Goal: Task Accomplishment & Management: Use online tool/utility

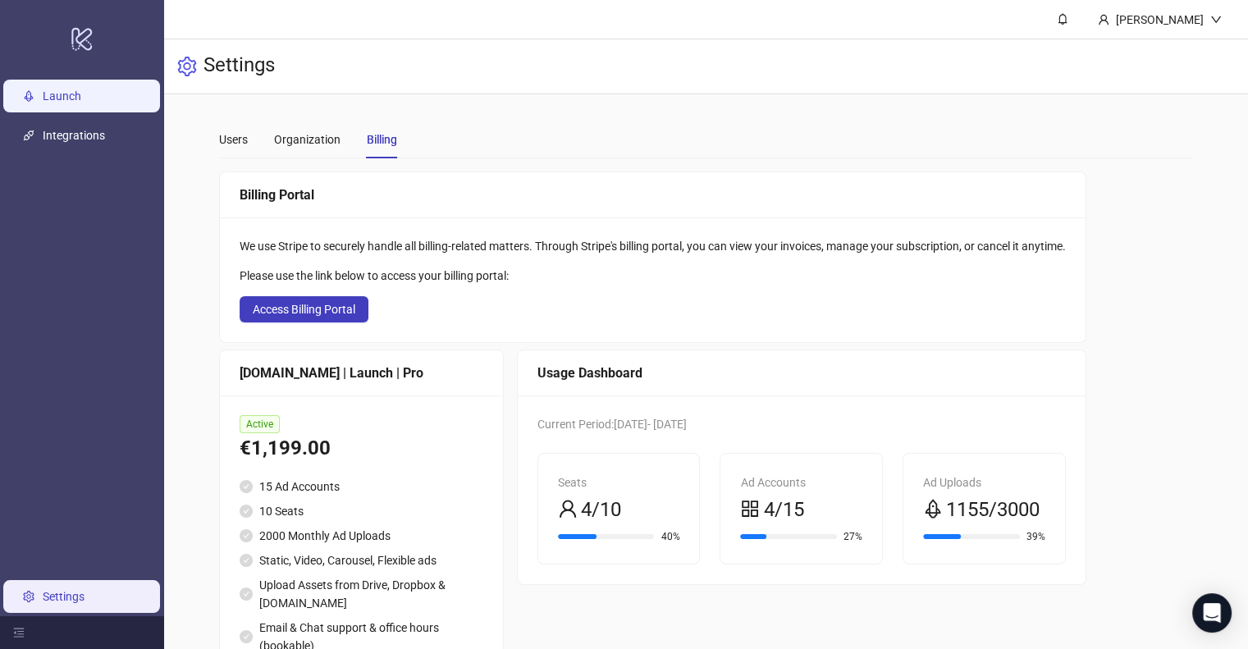
click at [63, 89] on link "Launch" at bounding box center [62, 95] width 39 height 13
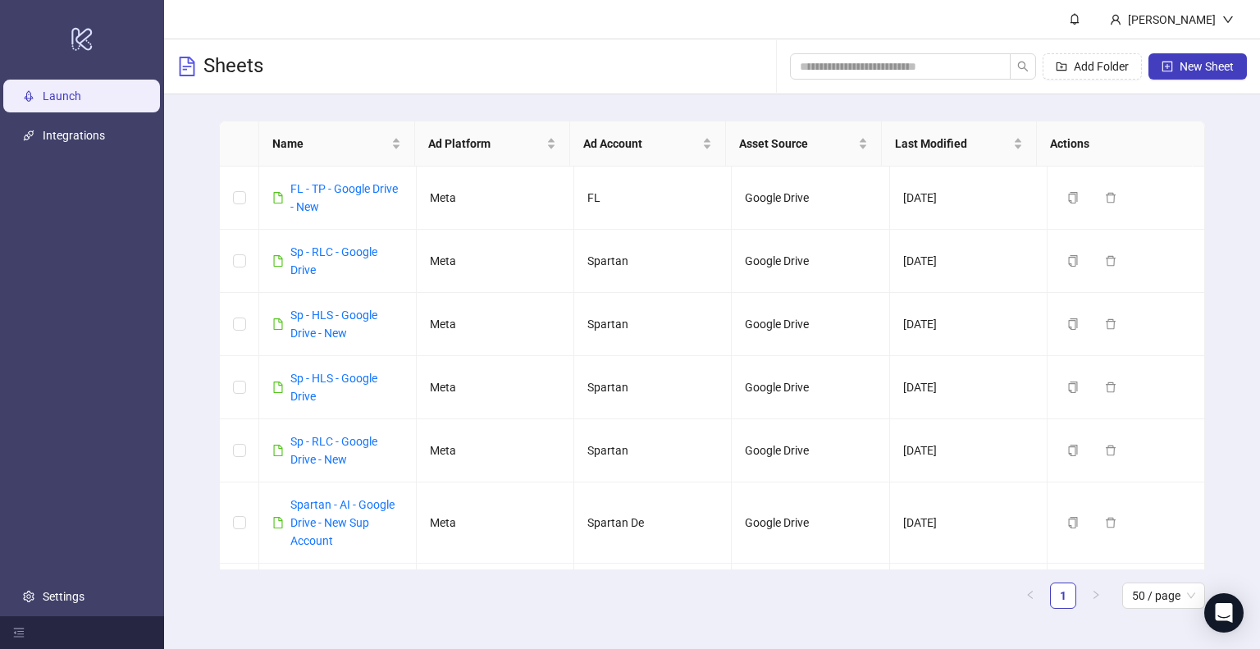
drag, startPoint x: 356, startPoint y: 3, endPoint x: 308, endPoint y: 24, distance: 51.8
click at [308, 24] on header "[PERSON_NAME]" at bounding box center [712, 19] width 1096 height 39
click at [853, 68] on input "search" at bounding box center [894, 66] width 188 height 18
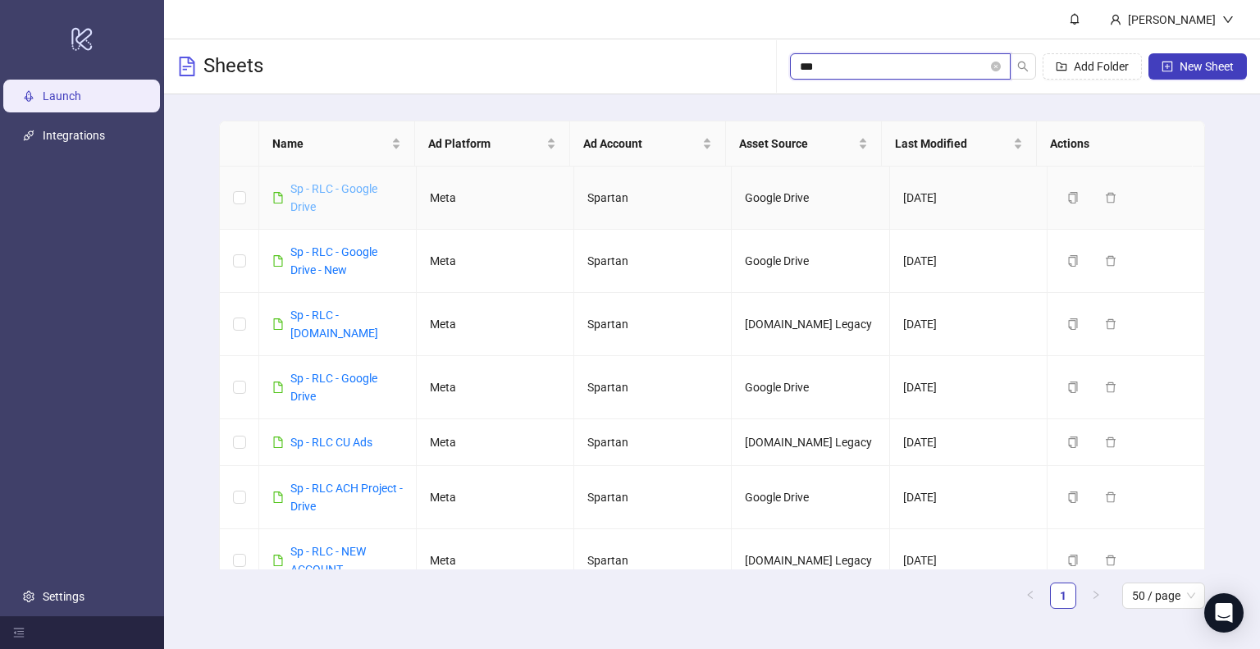
type input "***"
click at [301, 187] on link "Sp - RLC - Google Drive" at bounding box center [333, 197] width 87 height 31
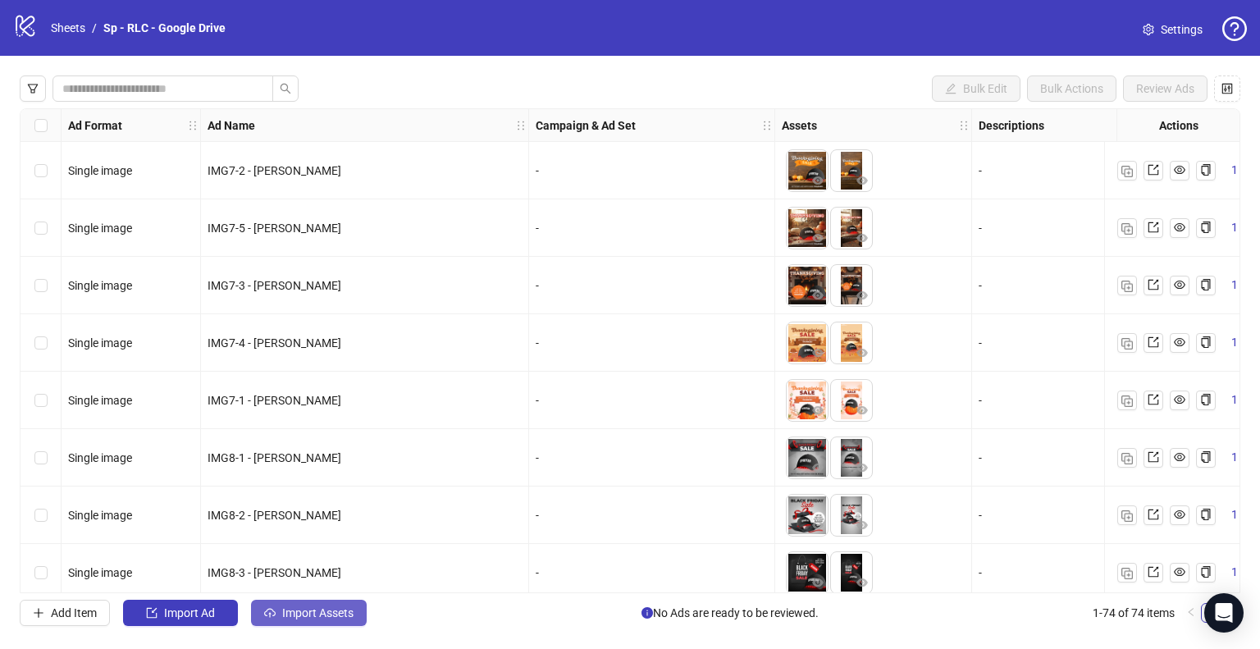
click at [342, 616] on span "Import Assets" at bounding box center [317, 612] width 71 height 13
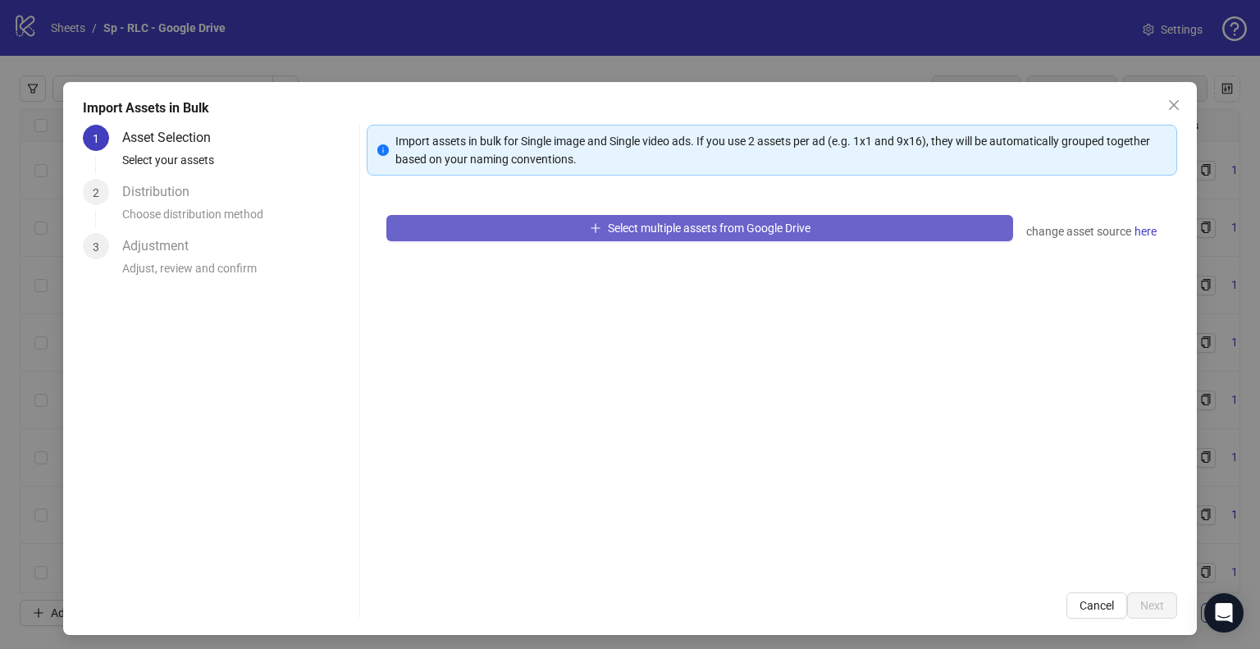
click at [486, 223] on button "Select multiple assets from Google Drive" at bounding box center [699, 228] width 627 height 26
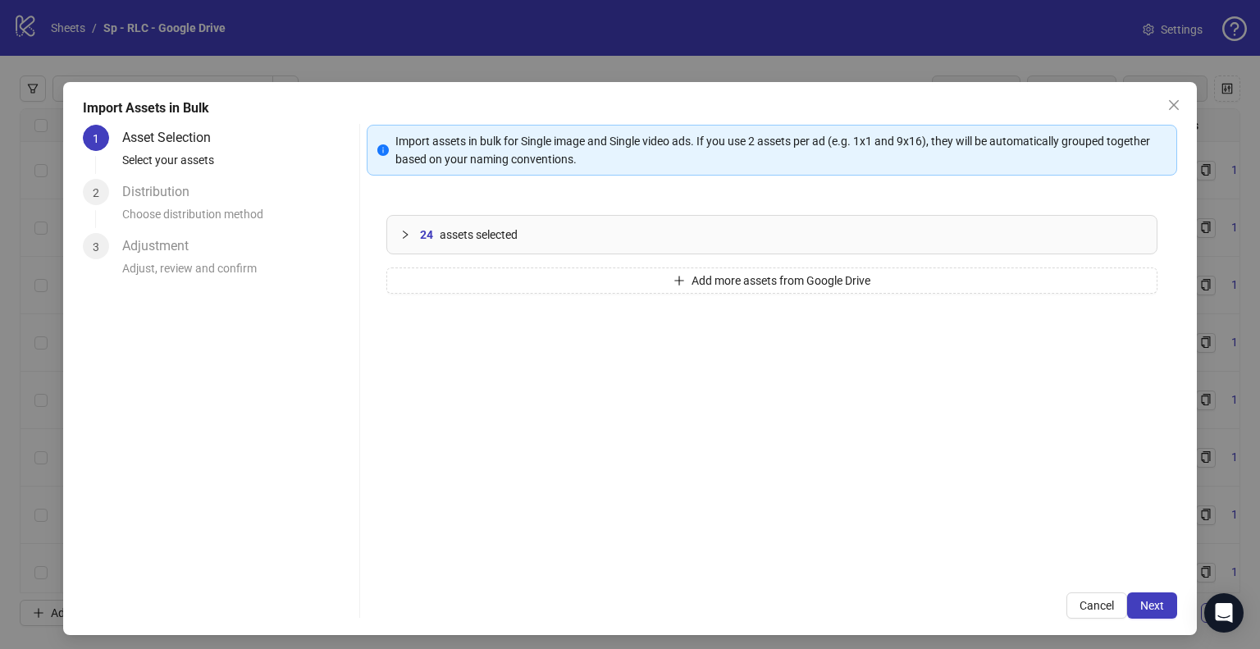
click at [1140, 601] on span "Next" at bounding box center [1152, 605] width 24 height 13
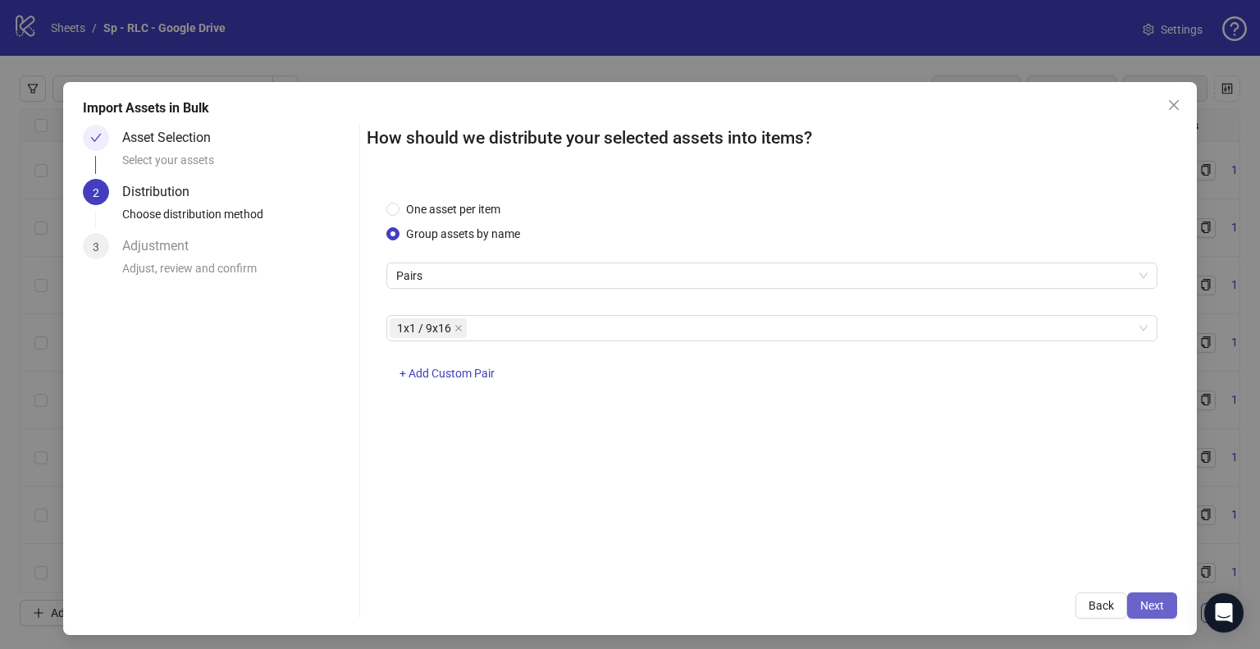
click at [1140, 601] on span "Next" at bounding box center [1152, 605] width 24 height 13
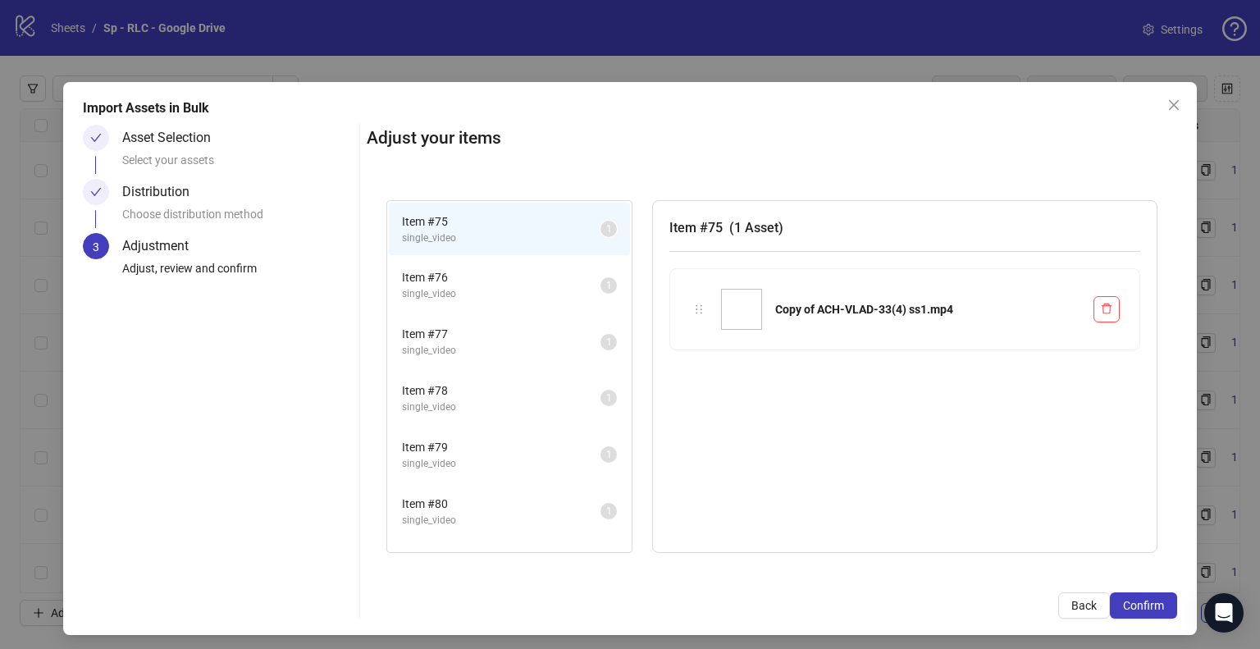
click at [1129, 601] on span "Confirm" at bounding box center [1143, 605] width 41 height 13
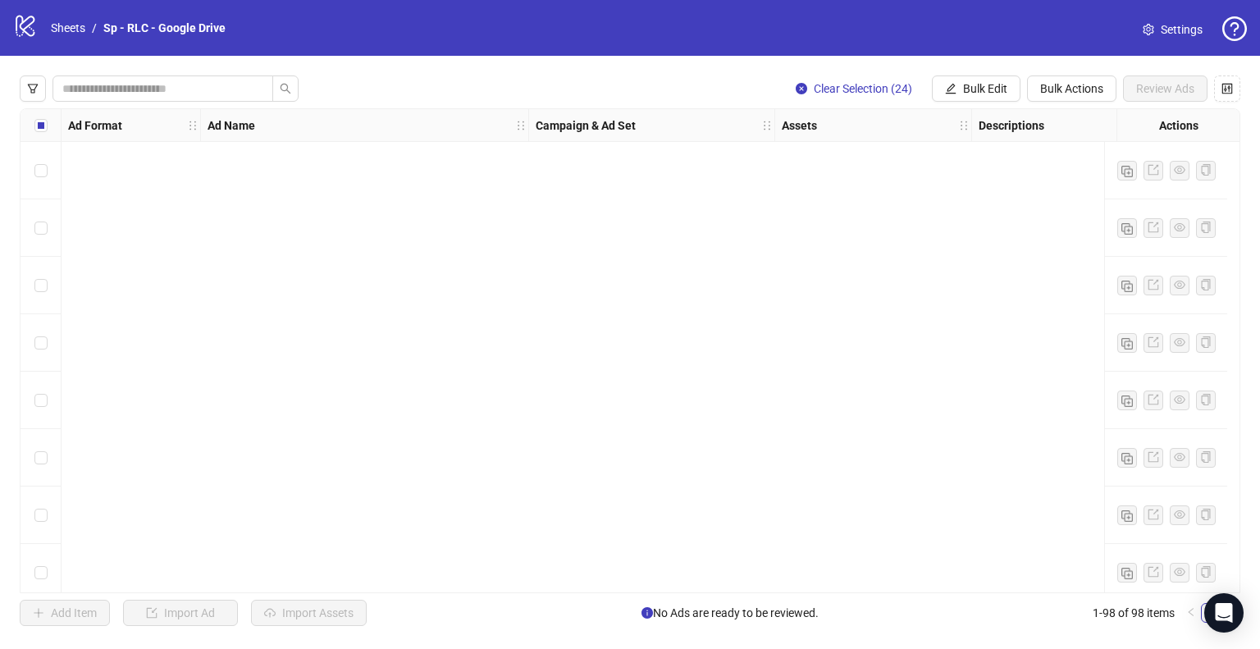
scroll to position [5184, 0]
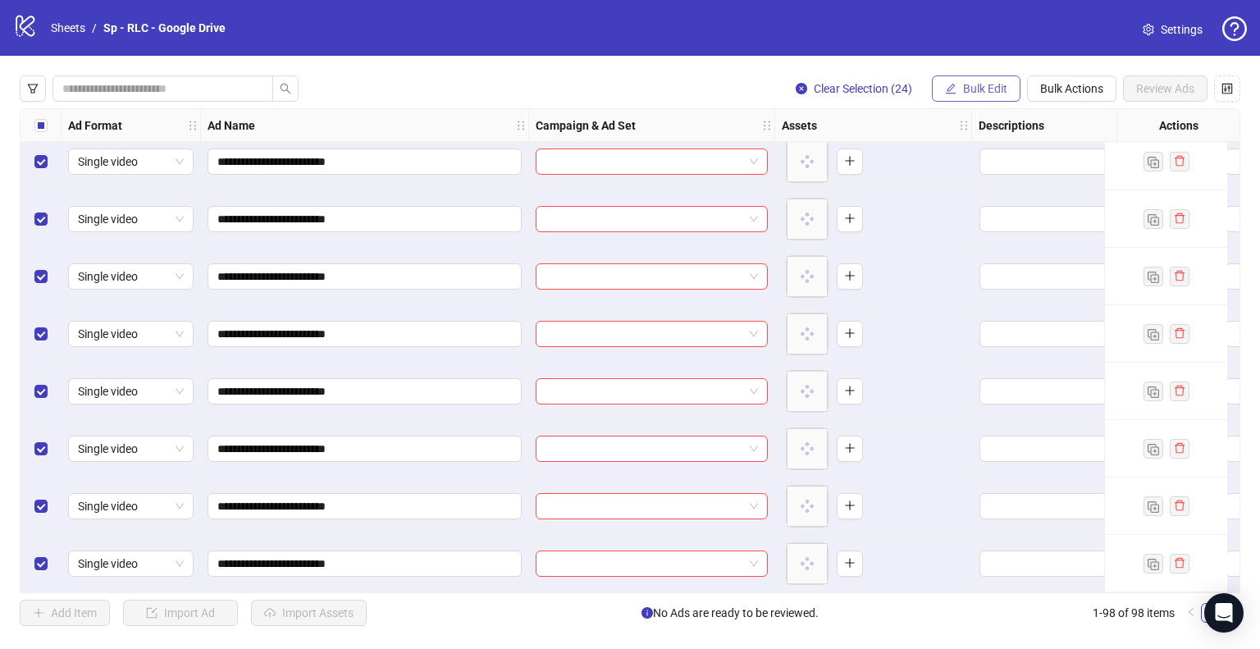
click at [971, 94] on span "Bulk Edit" at bounding box center [985, 88] width 44 height 13
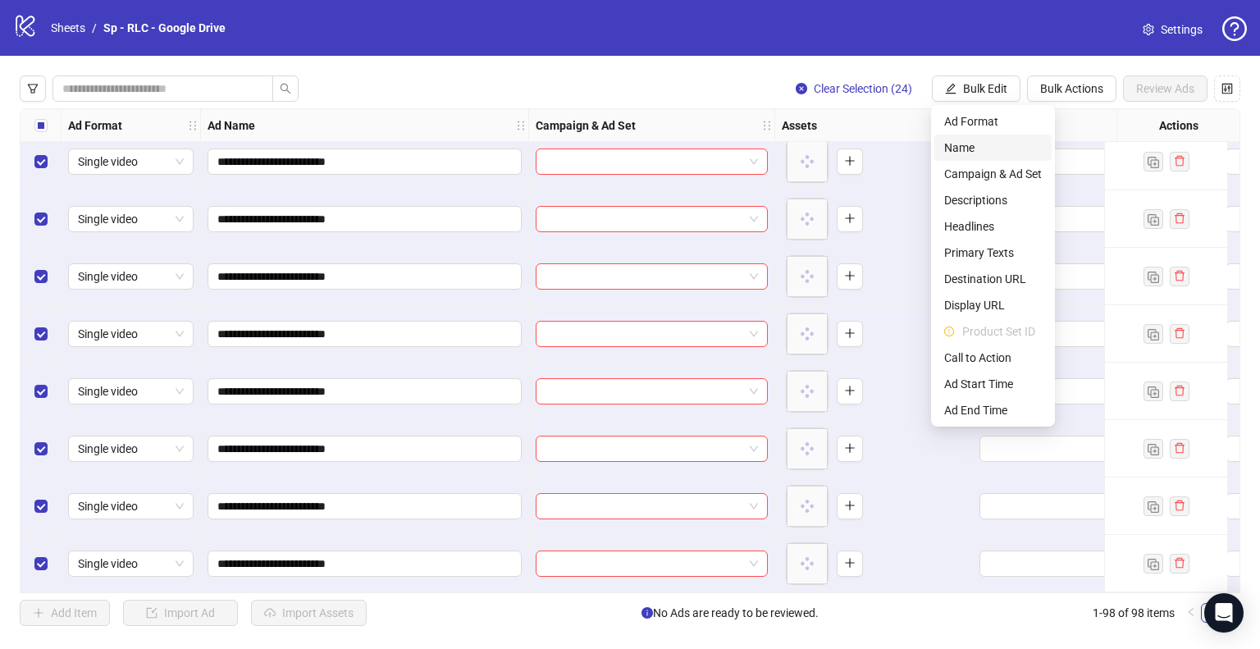
click at [969, 145] on span "Name" at bounding box center [993, 148] width 98 height 18
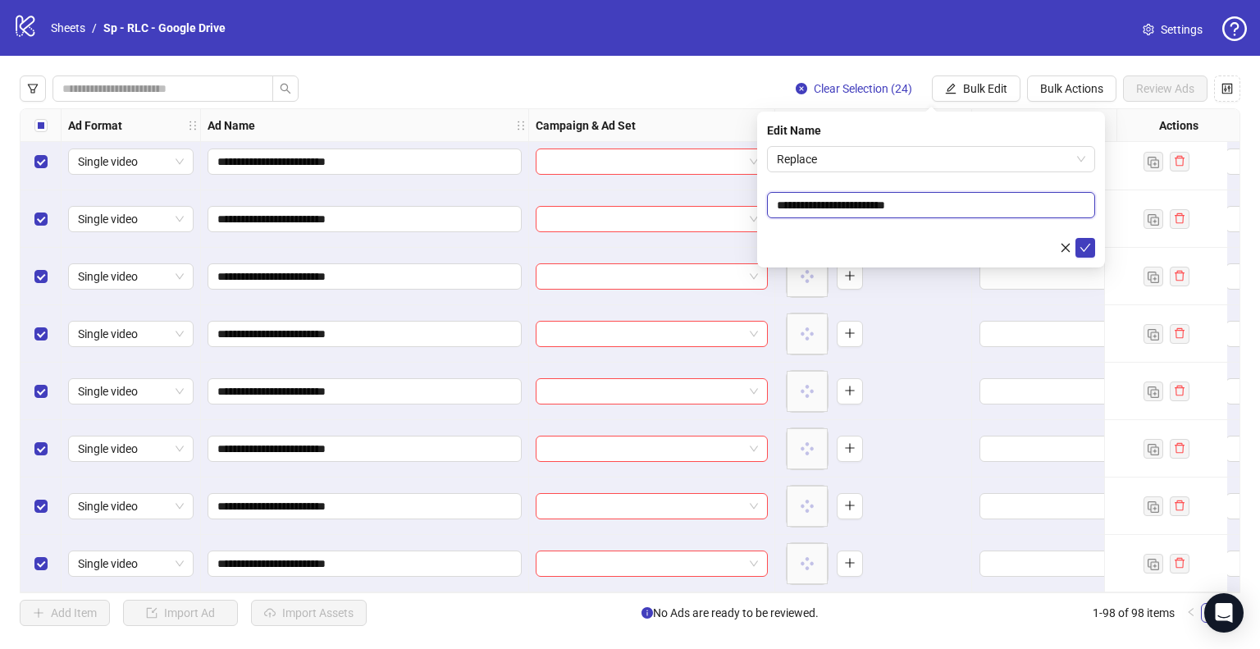
drag, startPoint x: 877, startPoint y: 203, endPoint x: 761, endPoint y: 203, distance: 116.5
click at [761, 203] on div "**********" at bounding box center [931, 190] width 348 height 156
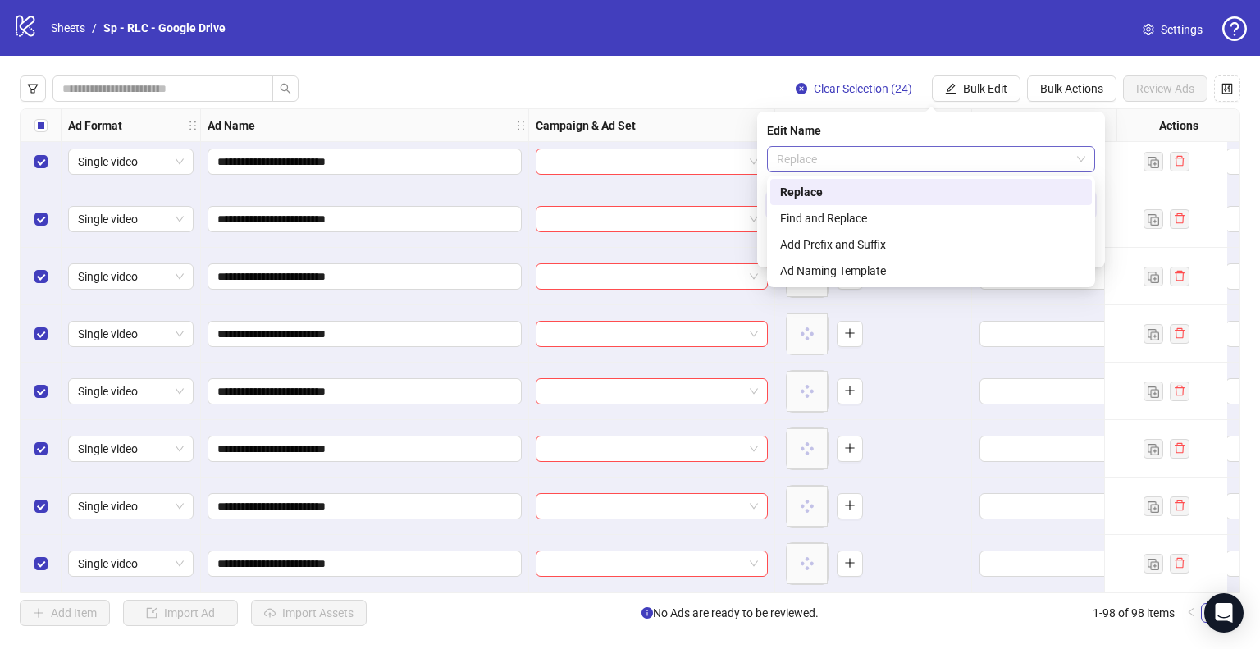
click at [820, 162] on span "Replace" at bounding box center [931, 159] width 308 height 25
click at [820, 220] on div "Find and Replace" at bounding box center [931, 218] width 302 height 18
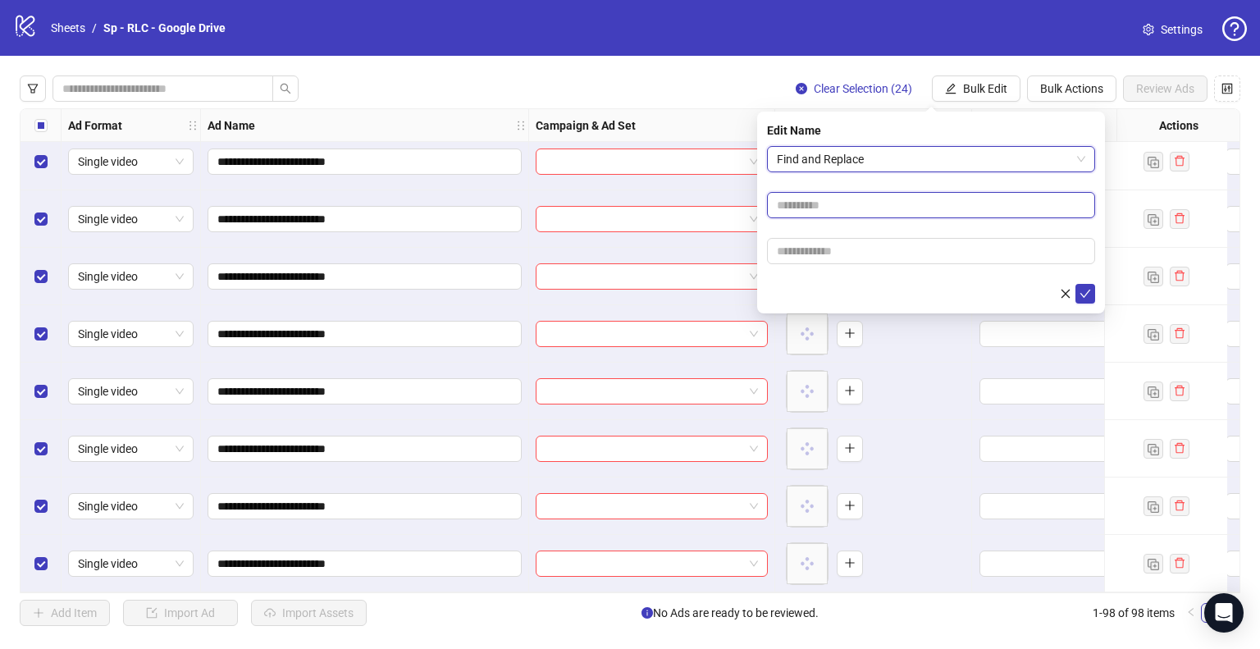
click at [818, 206] on input "text" at bounding box center [931, 205] width 328 height 26
paste input "**********"
type input "**********"
paste input "**********"
drag, startPoint x: 820, startPoint y: 251, endPoint x: 727, endPoint y: 258, distance: 93.8
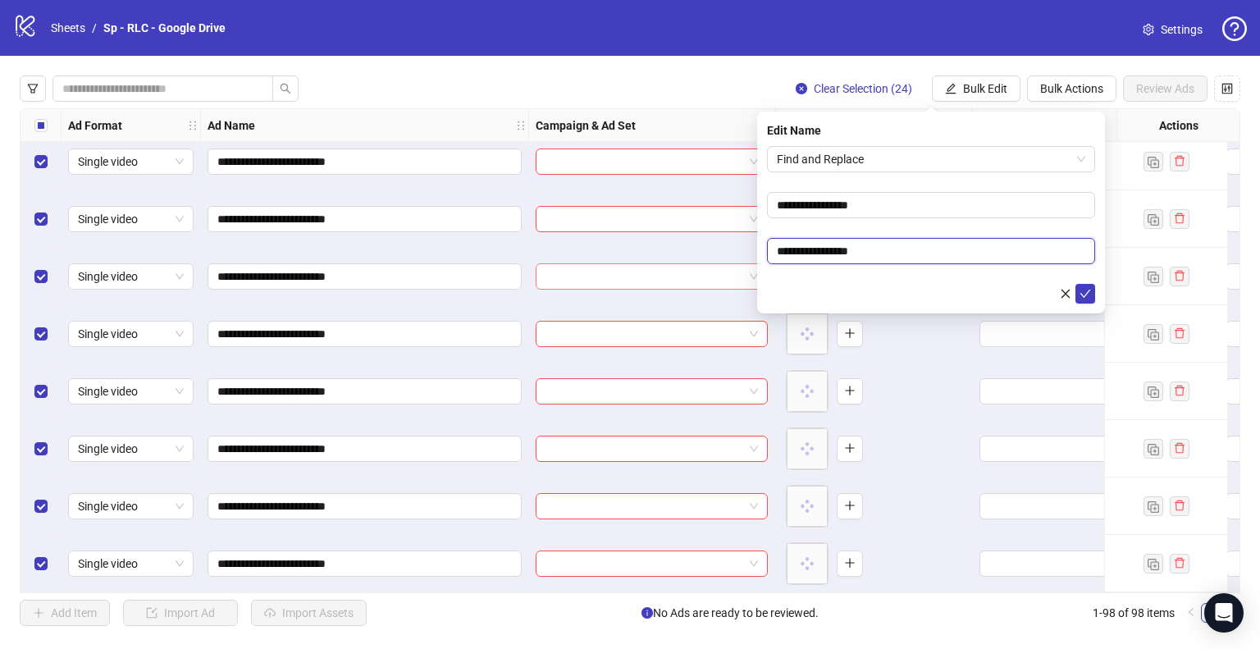
click at [727, 258] on body "**********" at bounding box center [630, 324] width 1260 height 649
type input "**********"
click at [1076, 284] on button "submit" at bounding box center [1086, 294] width 20 height 20
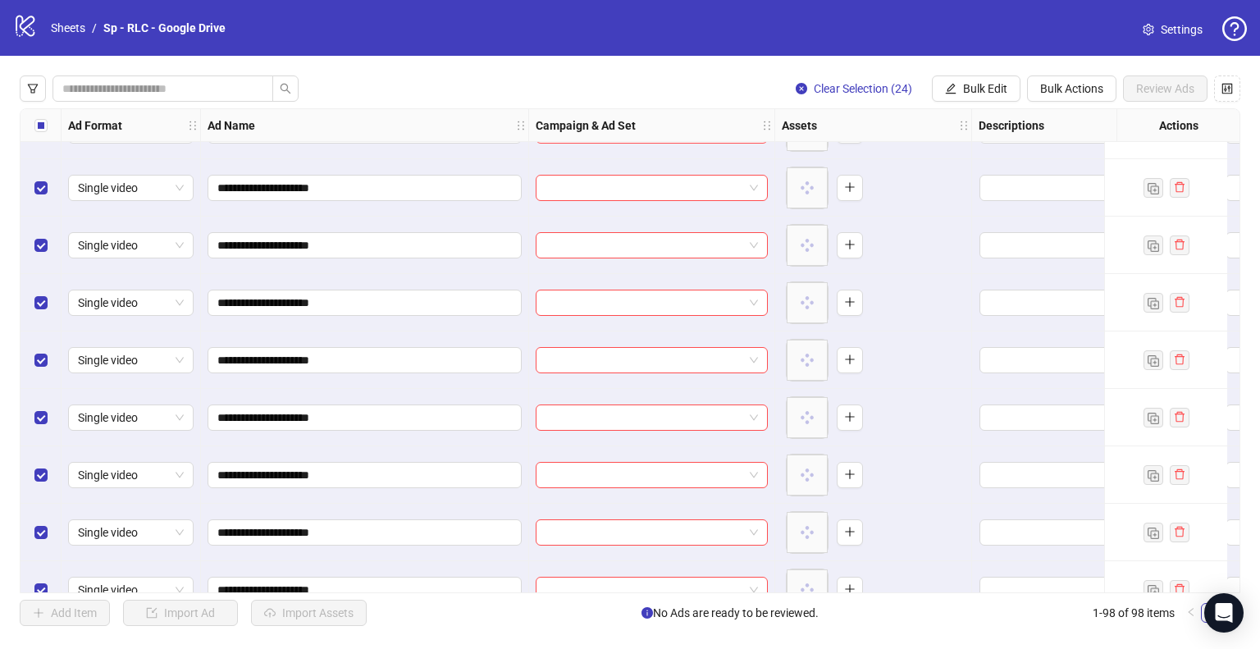
scroll to position [5151, 0]
click at [983, 88] on span "Bulk Edit" at bounding box center [985, 88] width 44 height 13
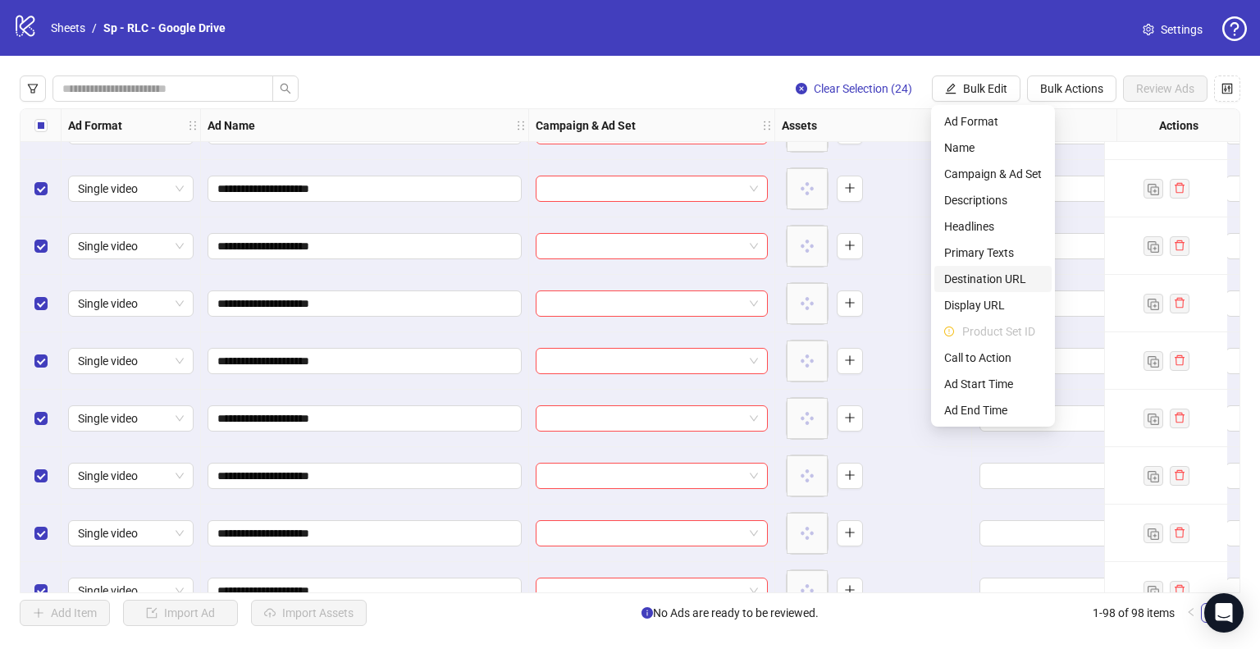
click at [985, 276] on span "Destination URL" at bounding box center [993, 279] width 98 height 18
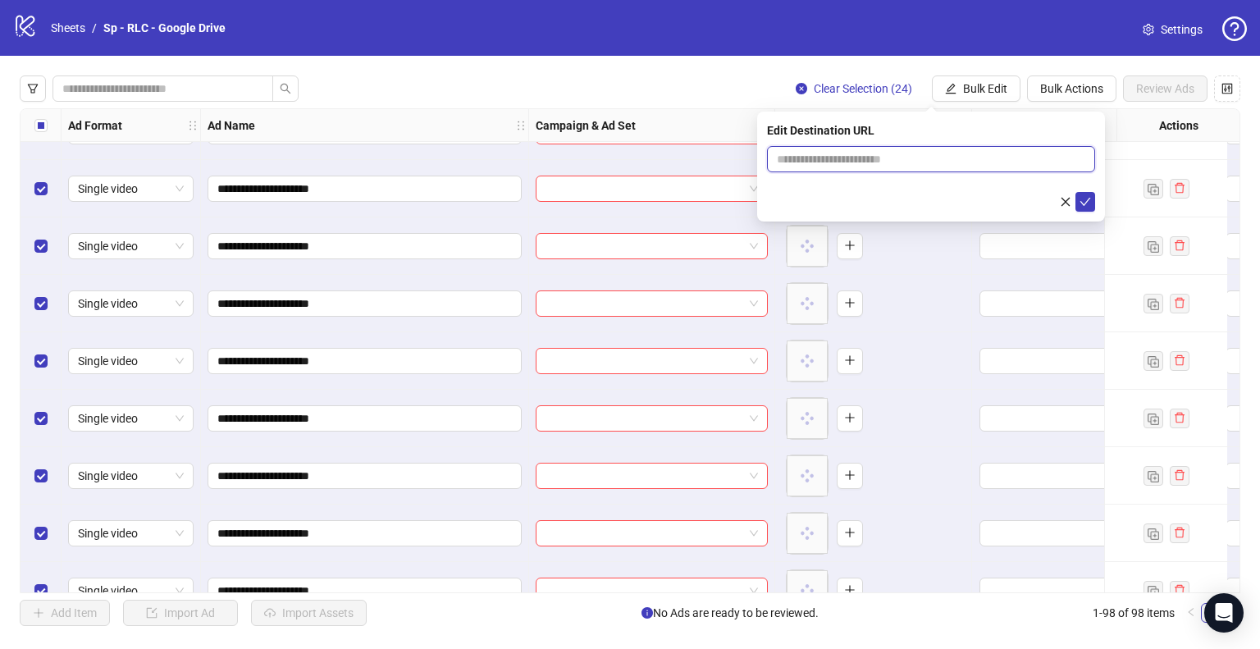
click at [893, 154] on input "text" at bounding box center [924, 159] width 295 height 18
paste input "**********"
type input "**********"
click at [1086, 201] on icon "check" at bounding box center [1086, 202] width 11 height 8
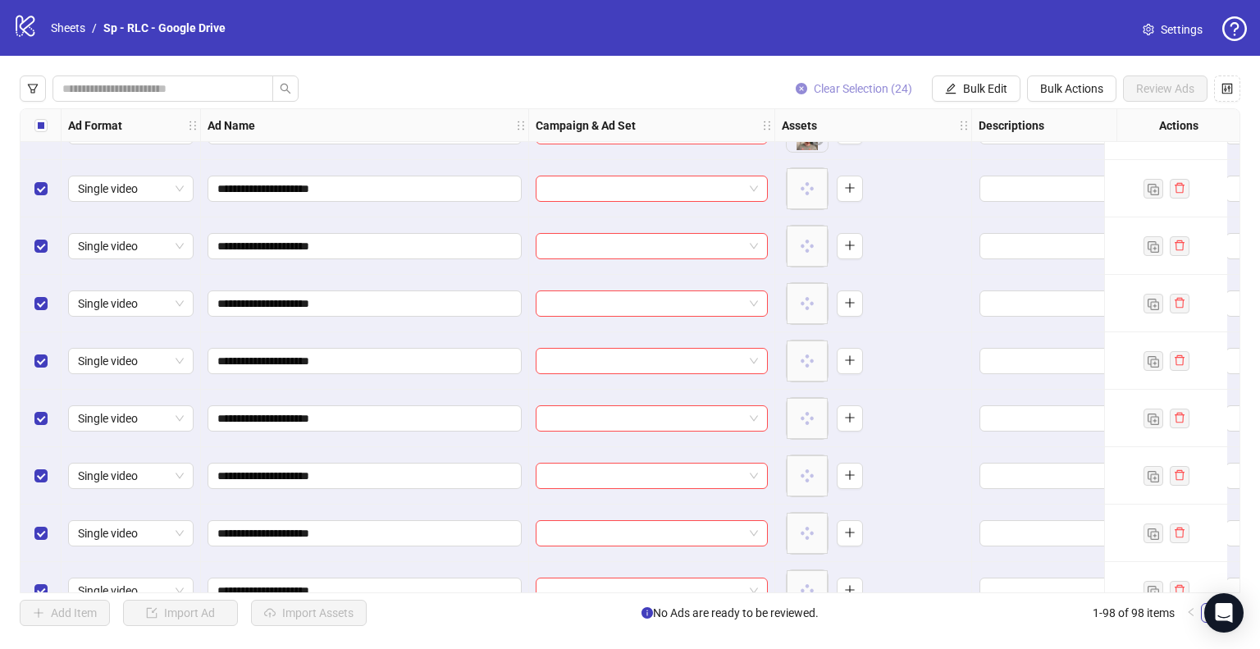
click at [870, 87] on span "Clear Selection (24)" at bounding box center [863, 88] width 98 height 13
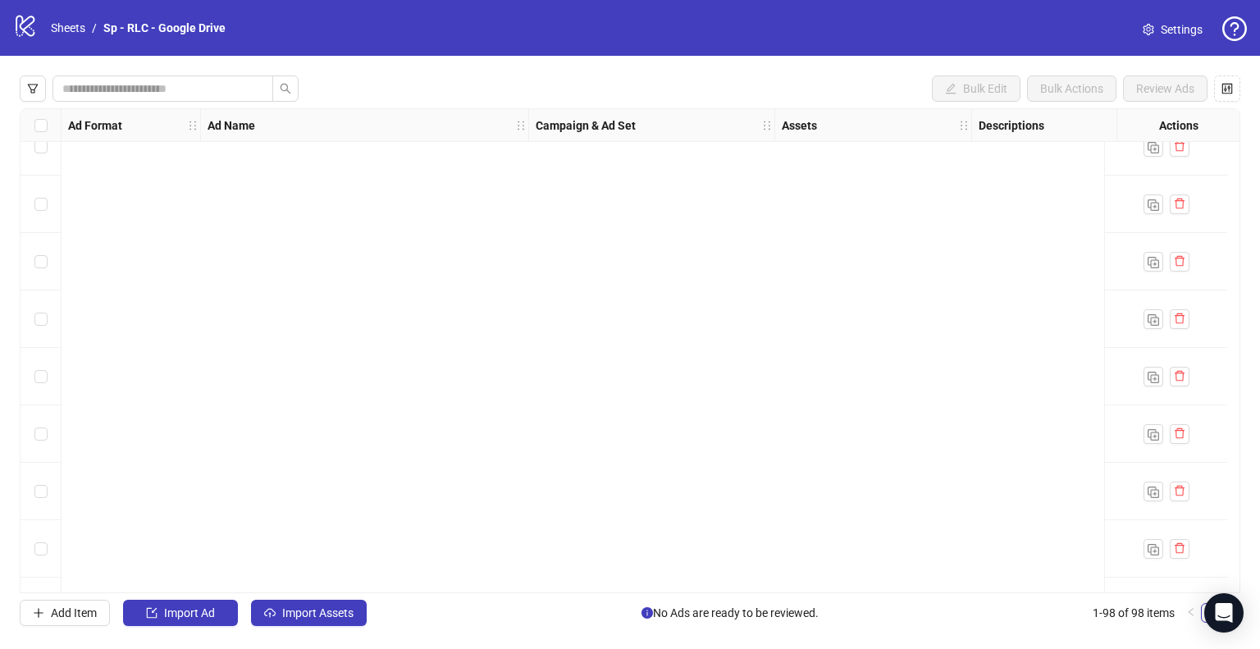
scroll to position [4199, 0]
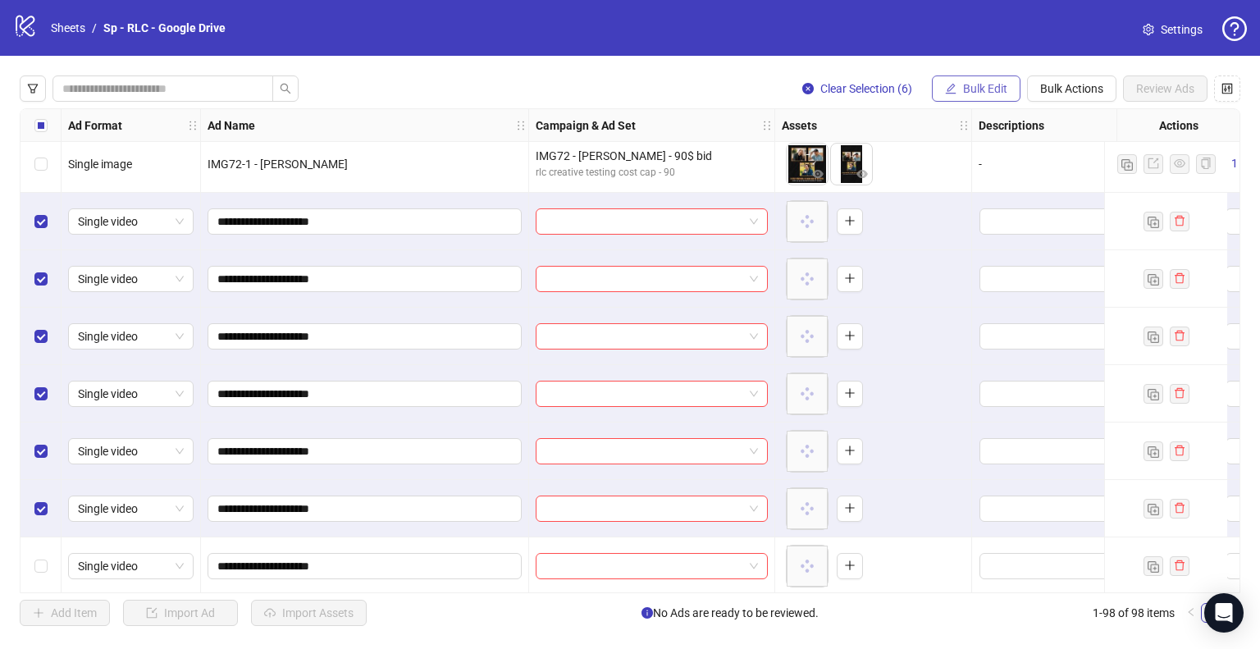
click at [973, 80] on button "Bulk Edit" at bounding box center [976, 88] width 89 height 26
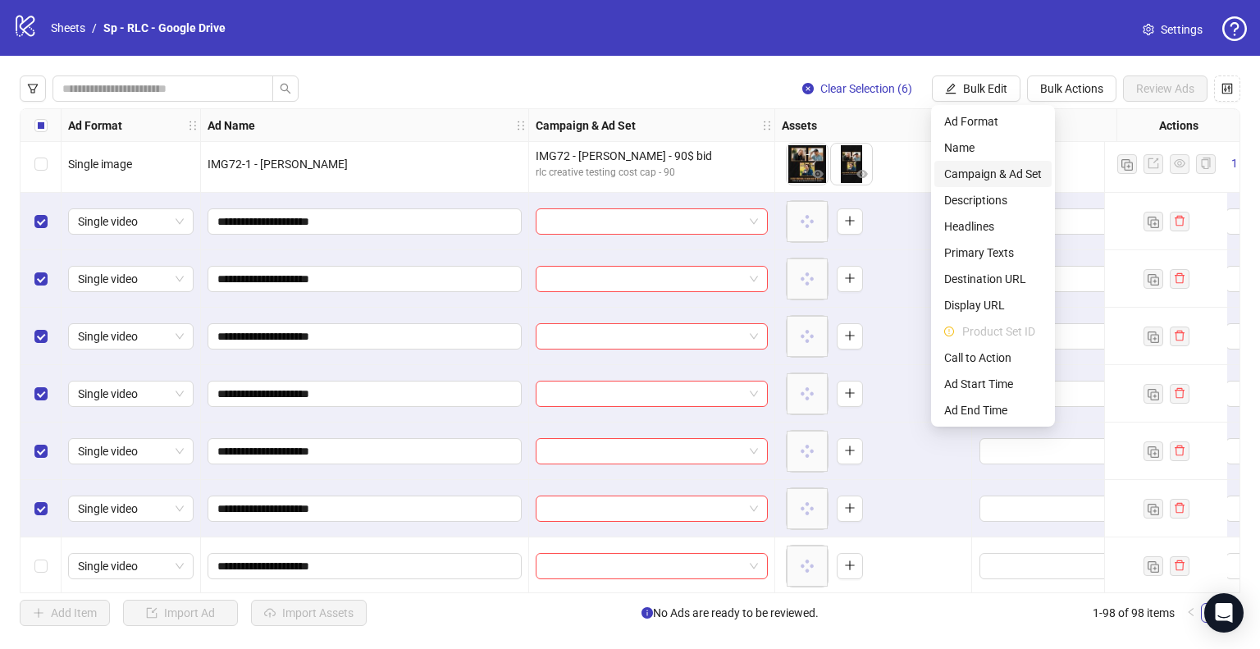
click at [1001, 171] on span "Campaign & Ad Set" at bounding box center [993, 174] width 98 height 18
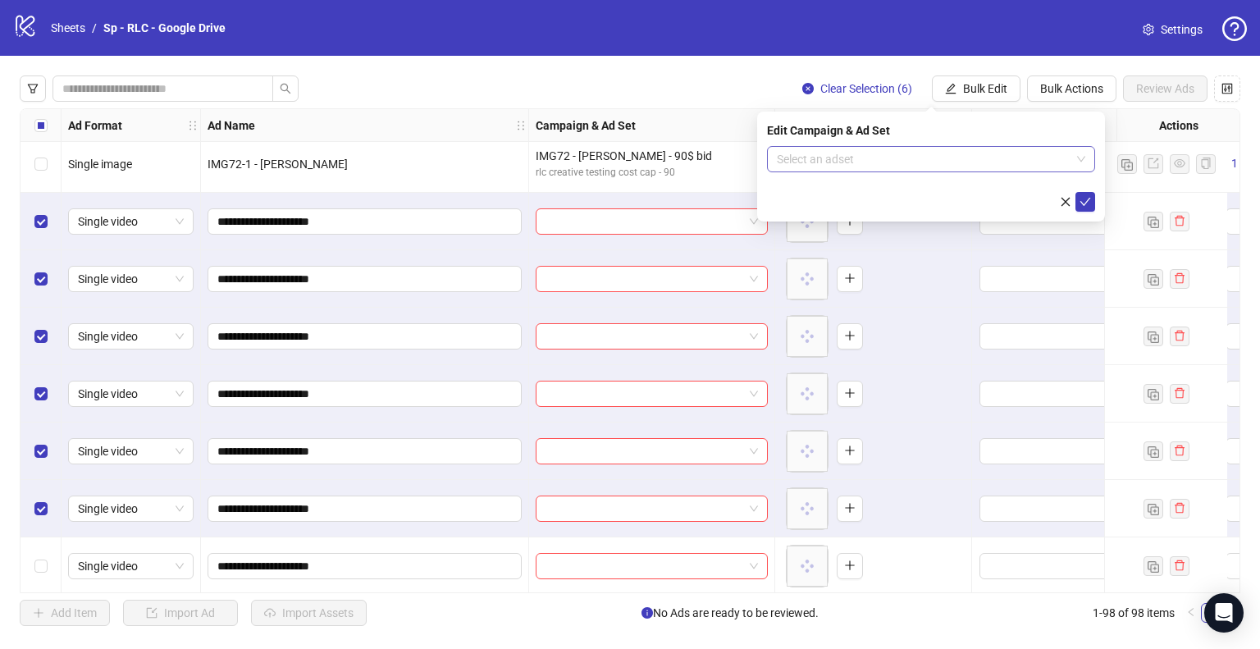
click at [916, 156] on input "search" at bounding box center [924, 159] width 294 height 25
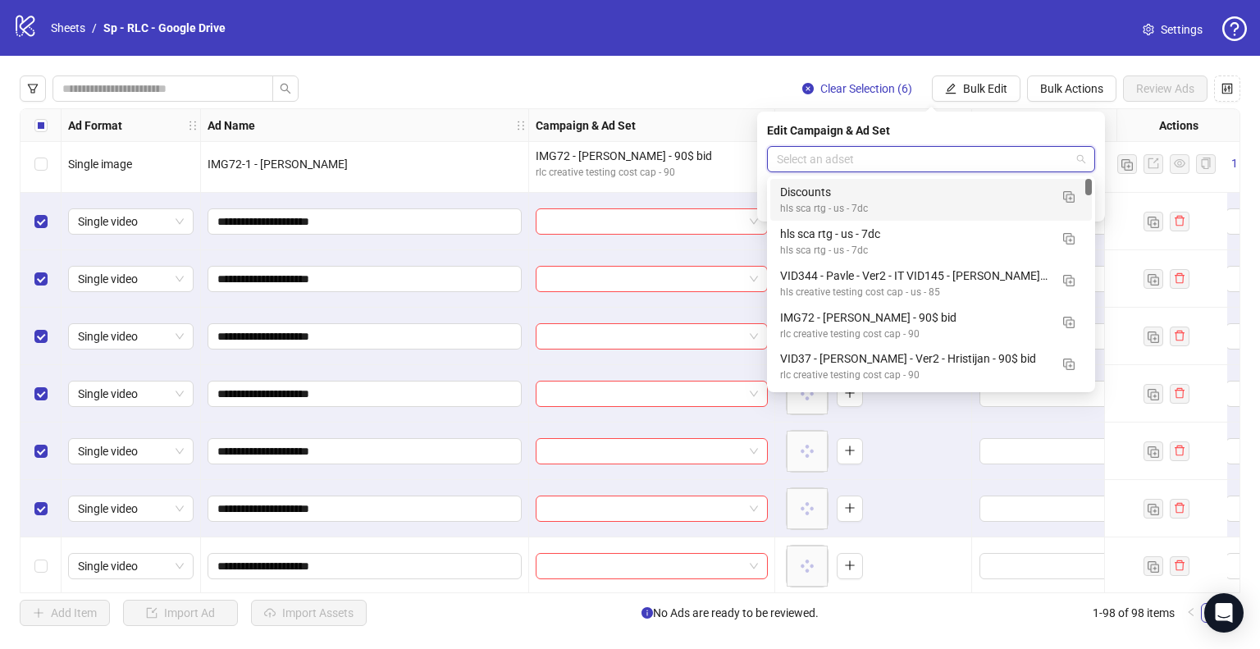
type input "*"
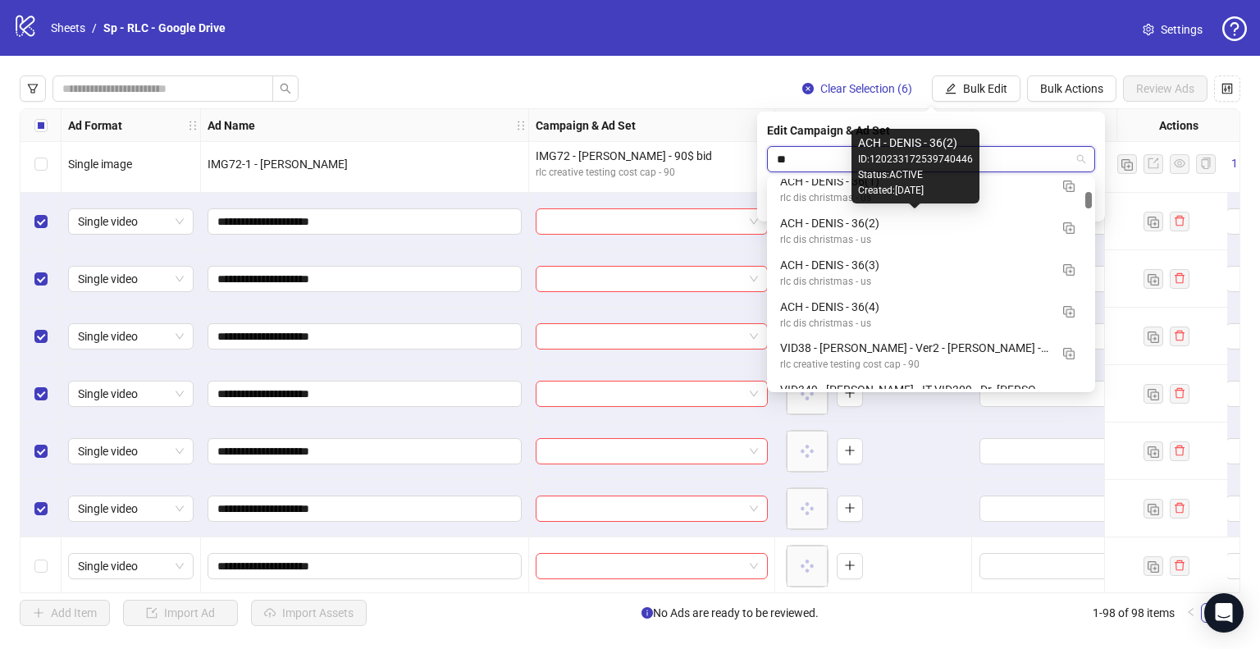
scroll to position [203, 0]
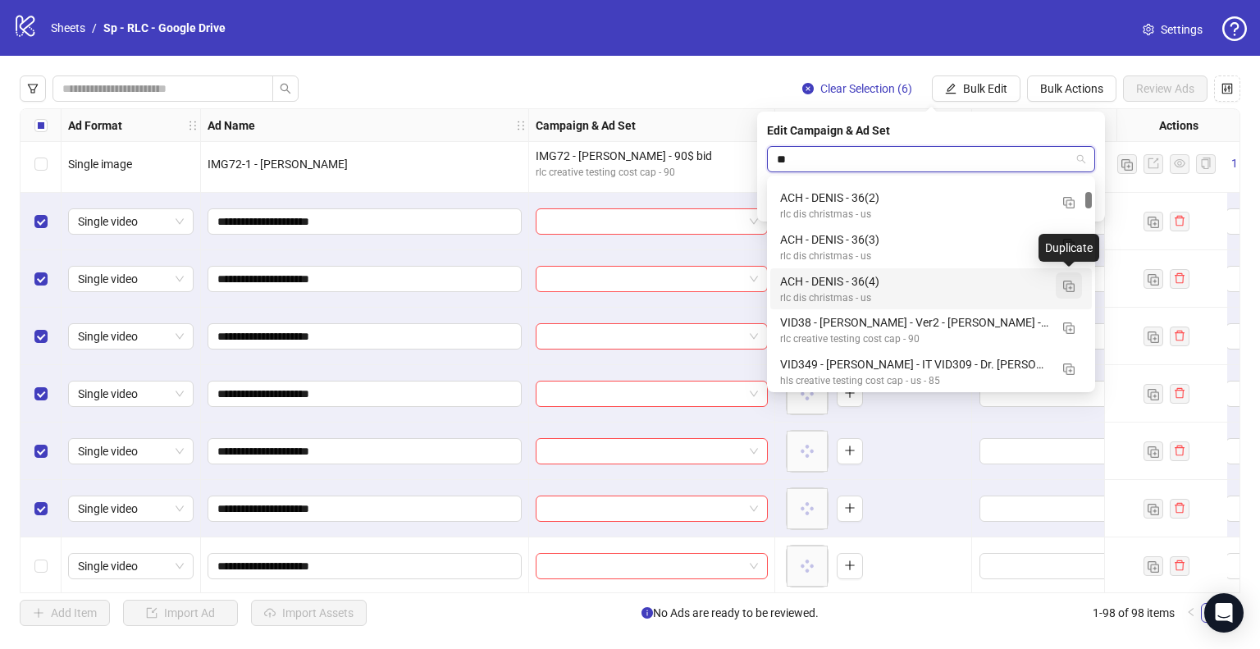
click at [1071, 283] on img "button" at bounding box center [1068, 286] width 11 height 11
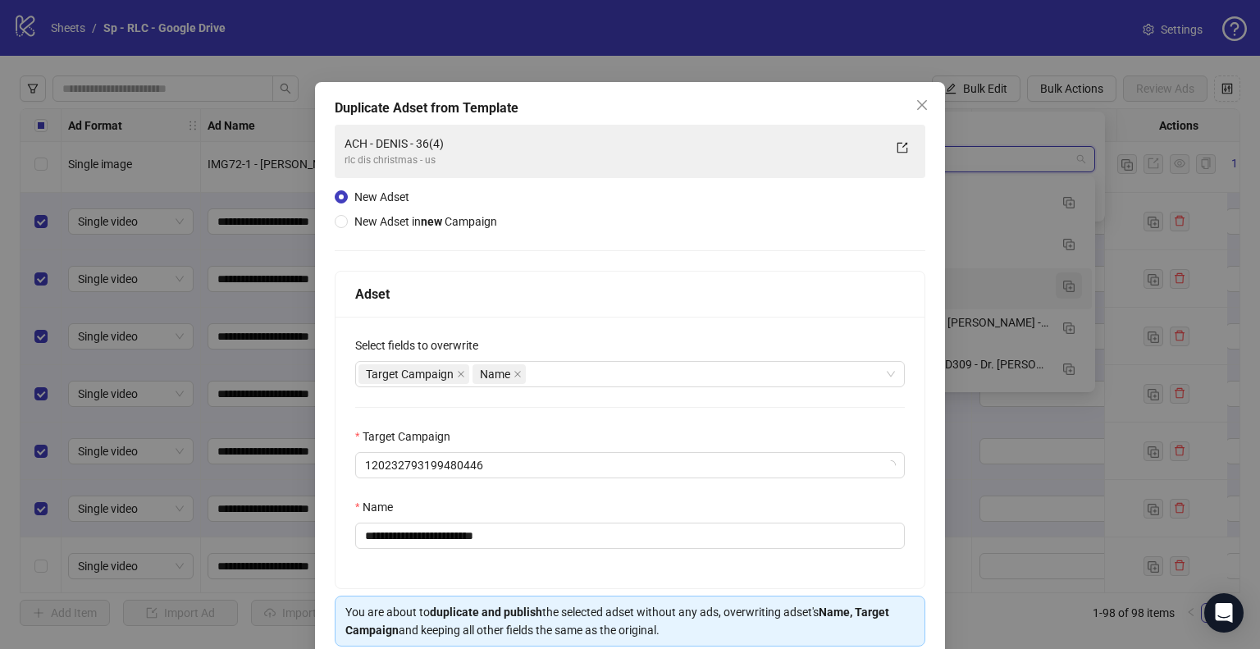
type input "**"
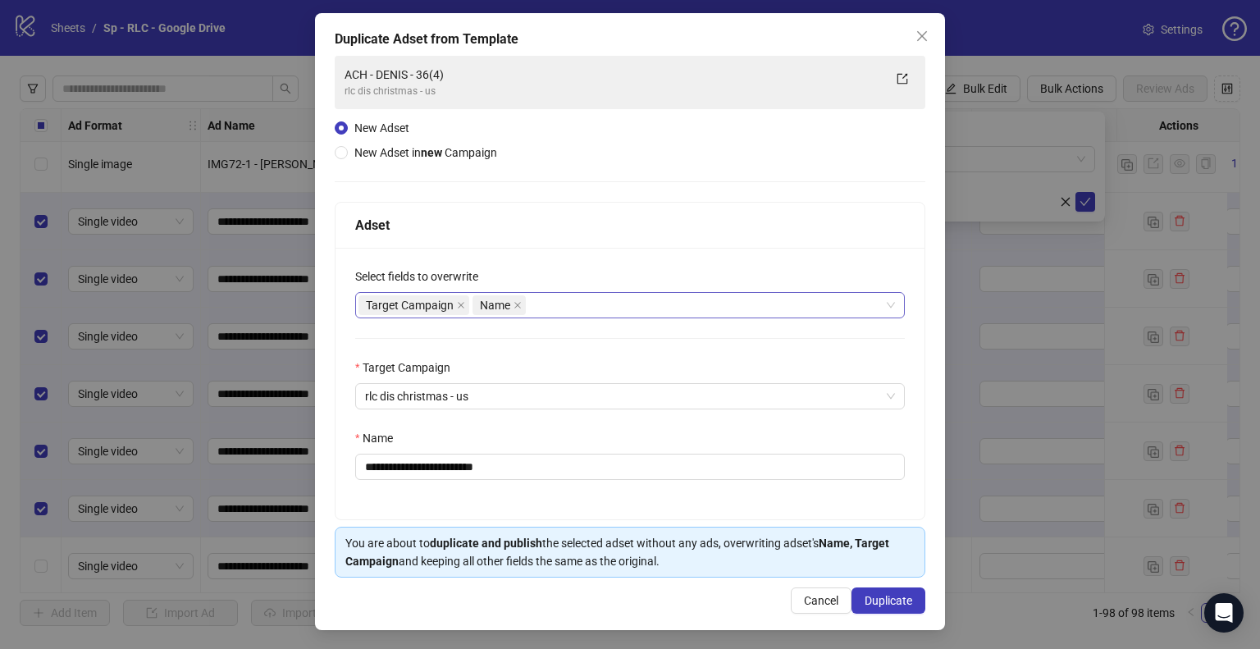
scroll to position [68, 0]
click at [566, 313] on div "Target Campaign Name" at bounding box center [622, 306] width 526 height 23
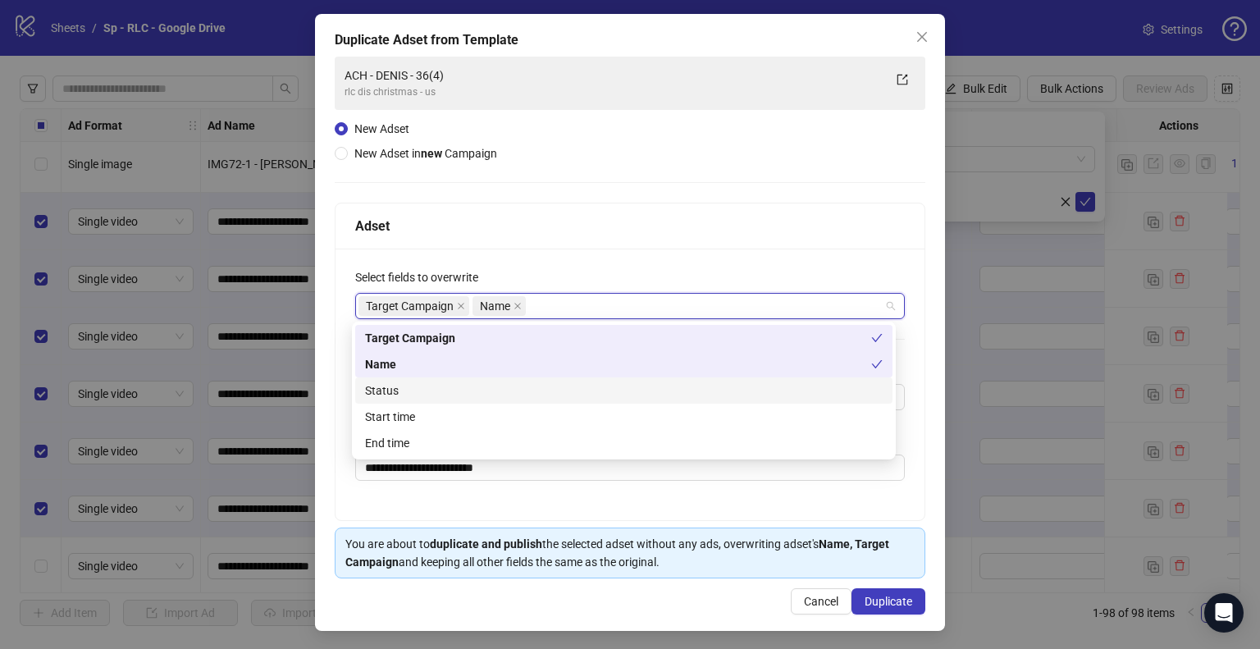
click at [397, 393] on div "Status" at bounding box center [624, 391] width 518 height 18
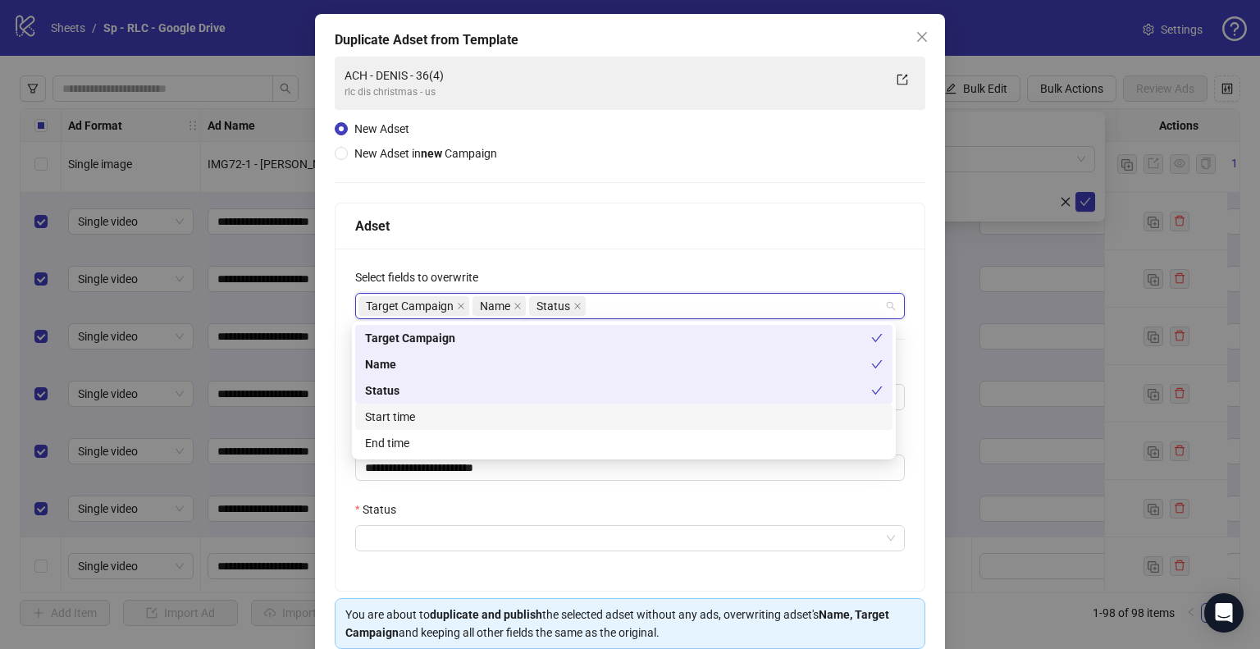
click at [397, 416] on div "Start time" at bounding box center [624, 417] width 518 height 18
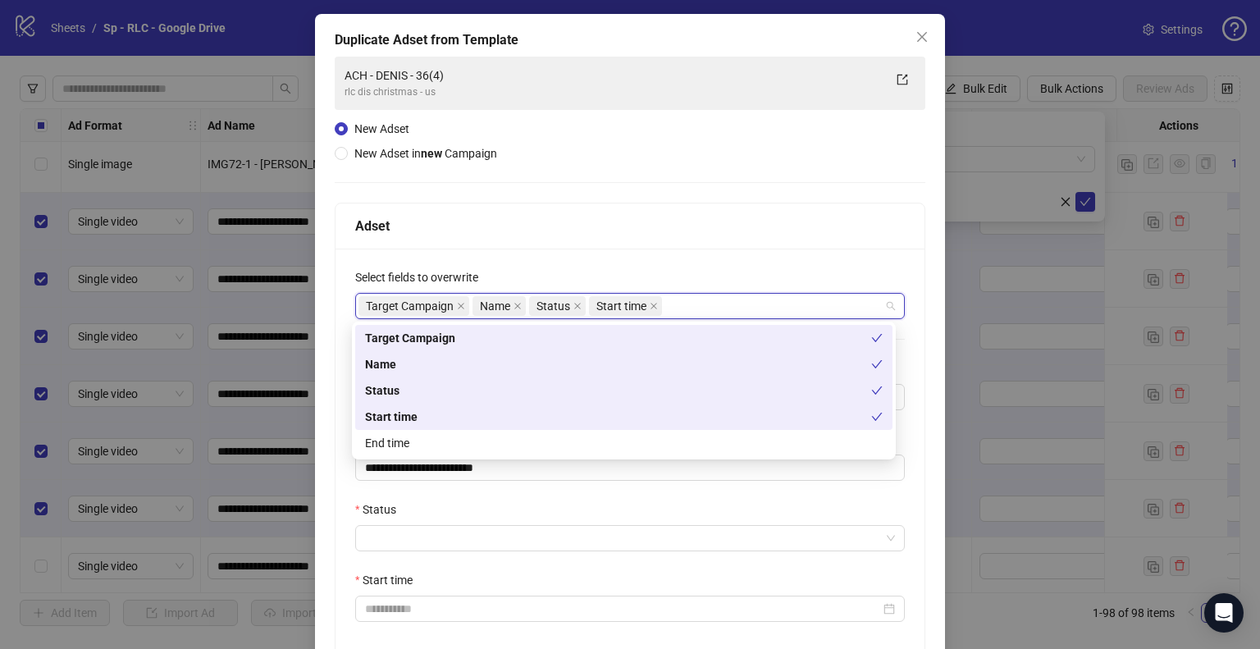
click at [328, 350] on div "**********" at bounding box center [630, 393] width 630 height 758
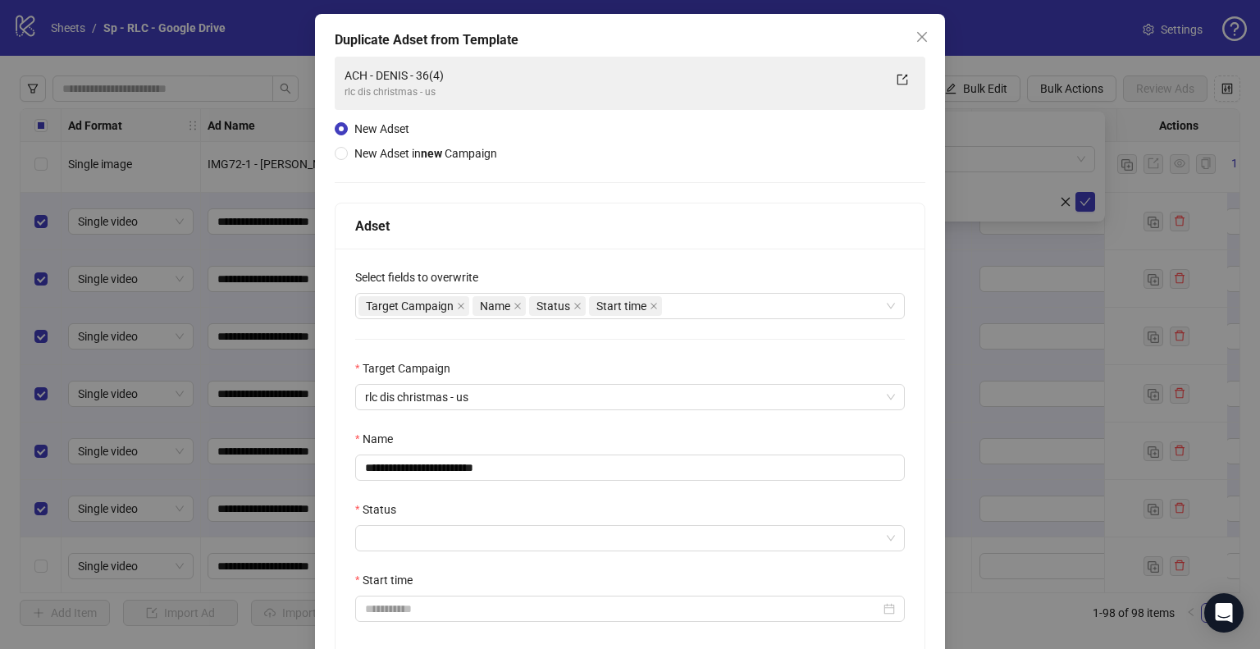
scroll to position [210, 0]
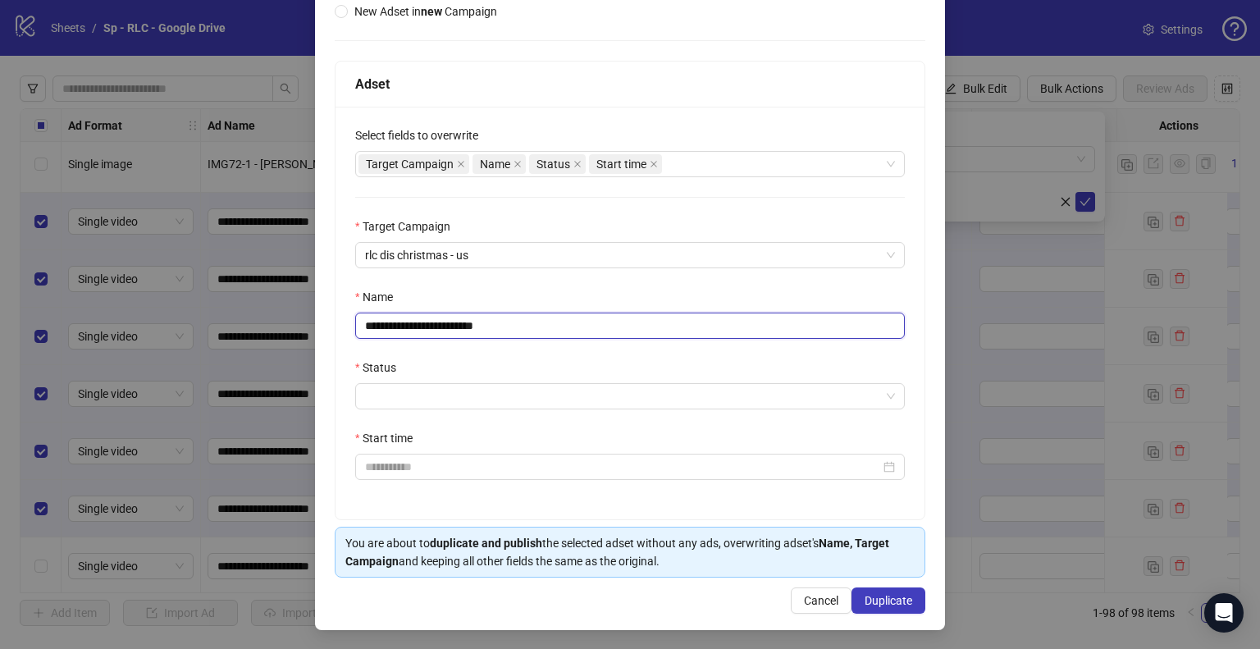
click at [414, 331] on input "**********" at bounding box center [630, 326] width 550 height 26
type input "**********"
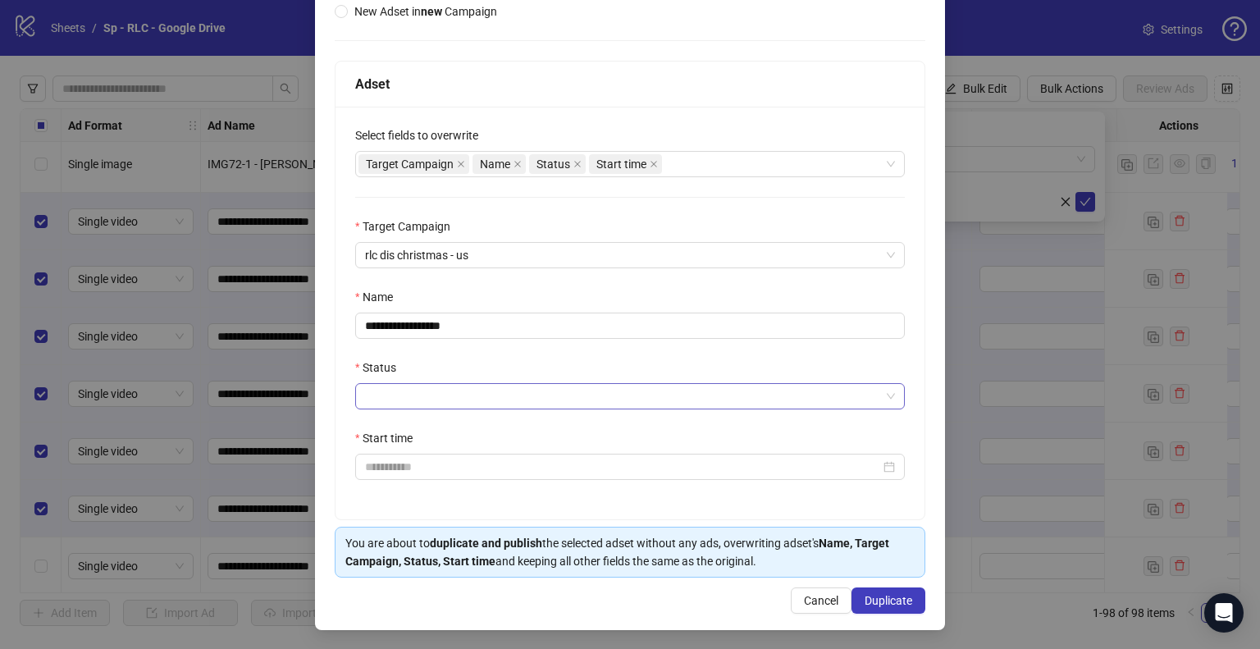
click at [391, 406] on input "Status" at bounding box center [622, 396] width 515 height 25
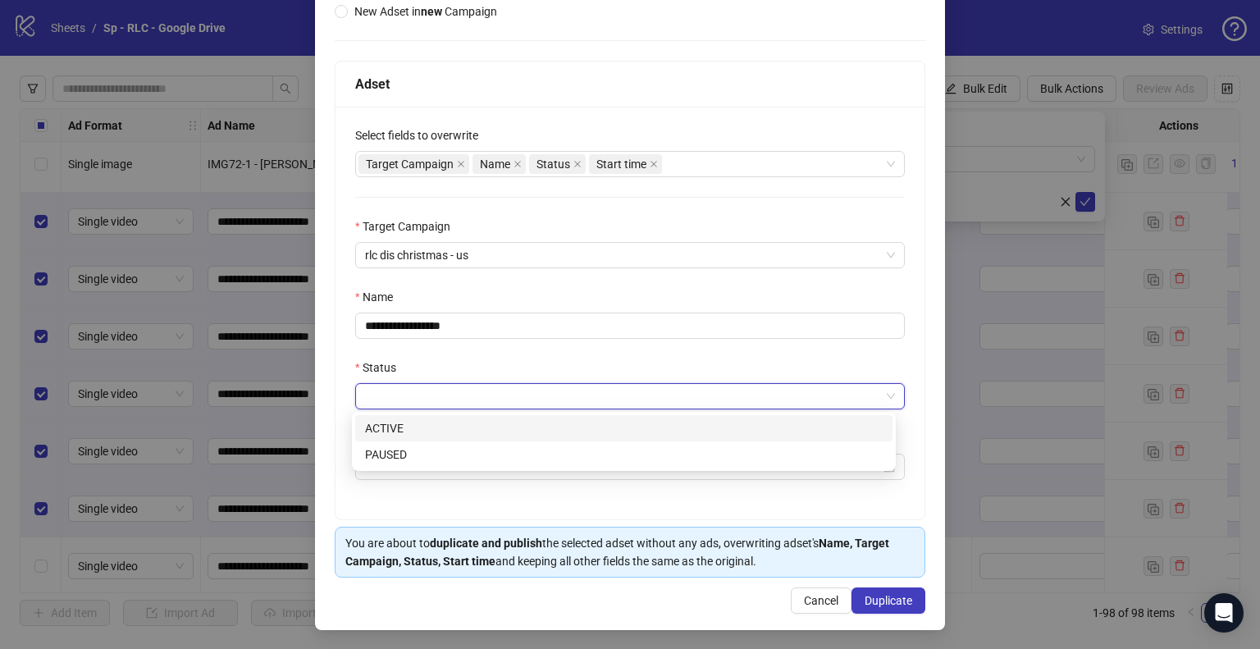
click at [391, 429] on div "ACTIVE" at bounding box center [624, 428] width 518 height 18
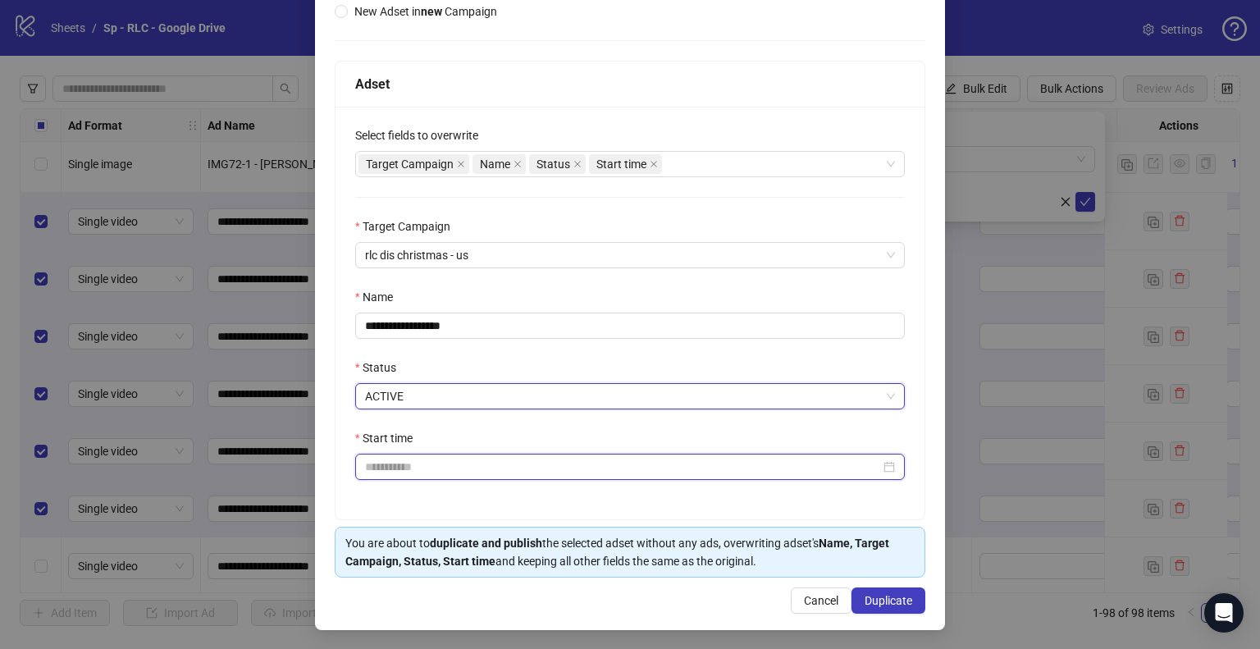
click at [396, 474] on input "Start time" at bounding box center [622, 467] width 515 height 18
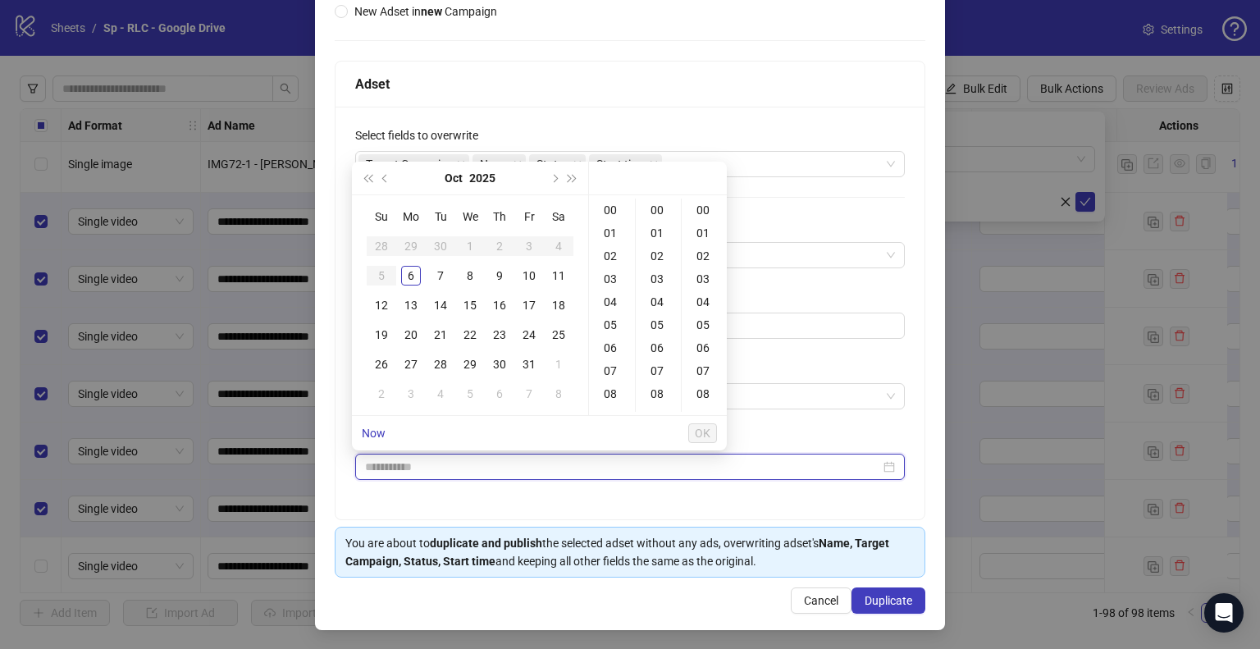
click at [436, 462] on input "Start time" at bounding box center [622, 467] width 515 height 18
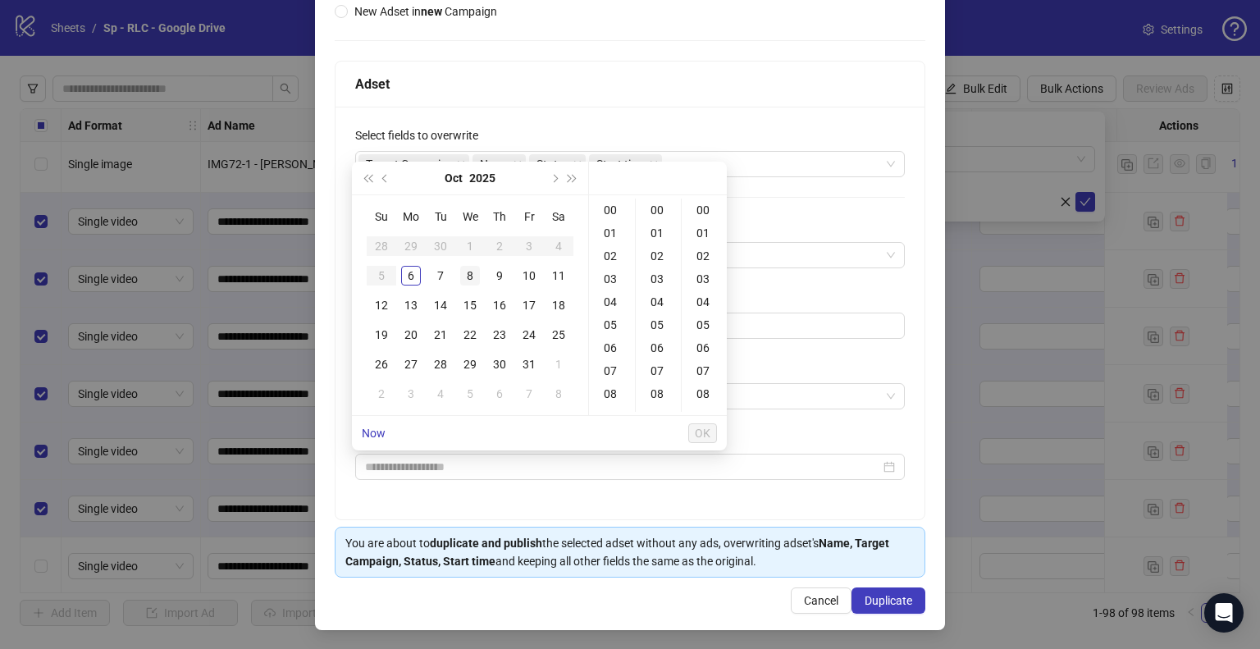
click at [466, 274] on div "8" at bounding box center [470, 276] width 20 height 20
type input "**********"
click at [705, 427] on span "OK" at bounding box center [703, 433] width 16 height 13
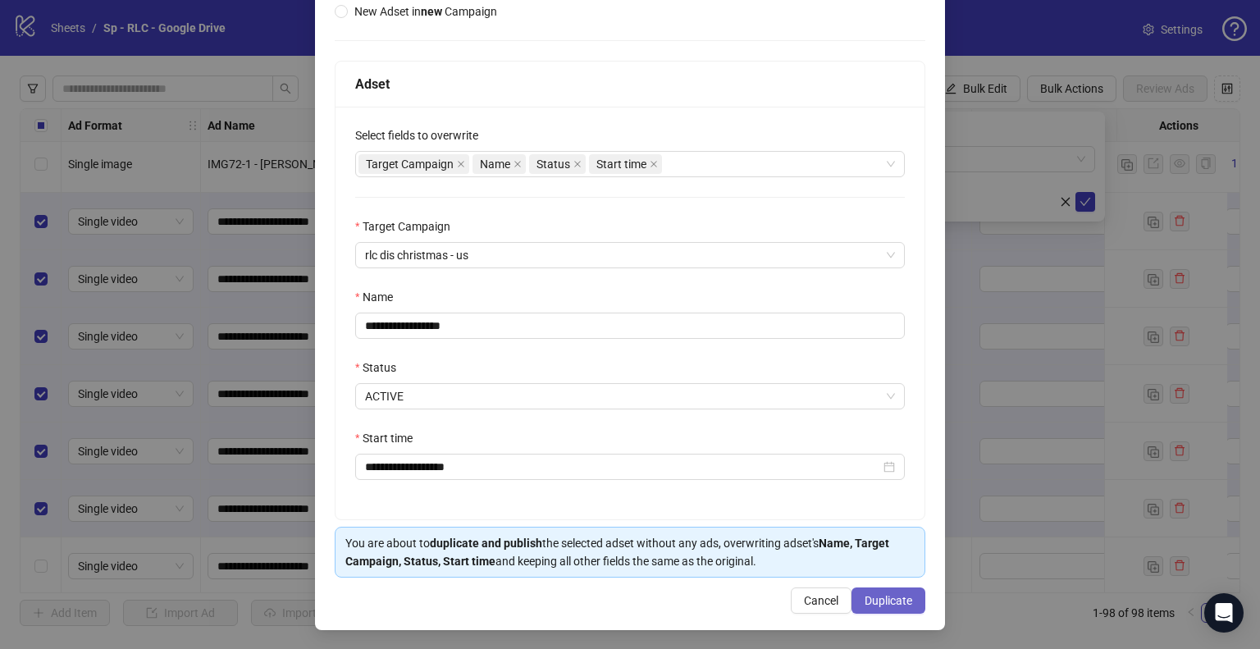
click at [888, 596] on span "Duplicate" at bounding box center [889, 600] width 48 height 13
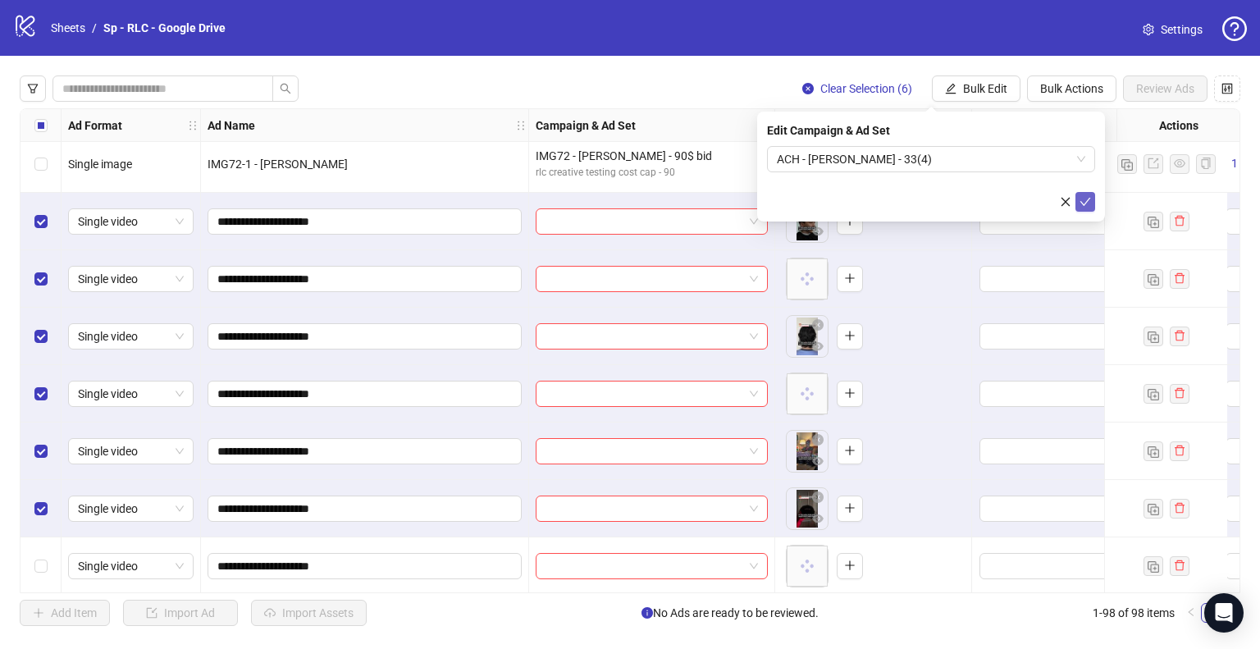
click at [1086, 202] on icon "check" at bounding box center [1086, 202] width 11 height 8
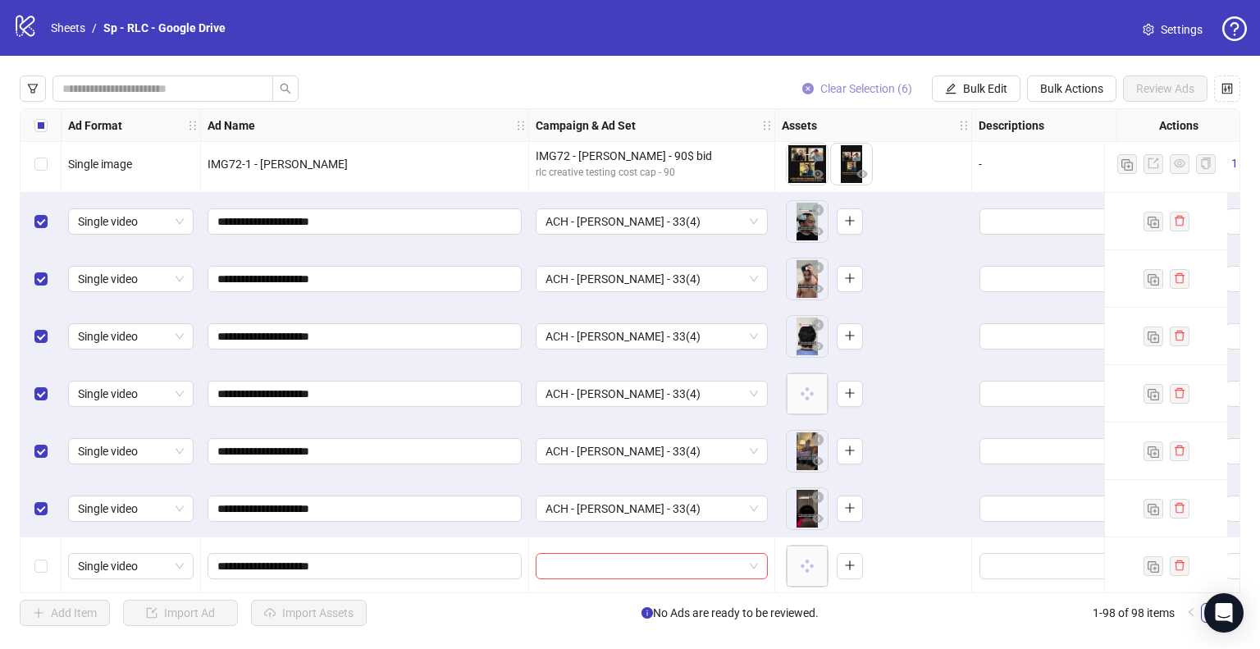
click at [879, 90] on span "Clear Selection (6)" at bounding box center [866, 88] width 92 height 13
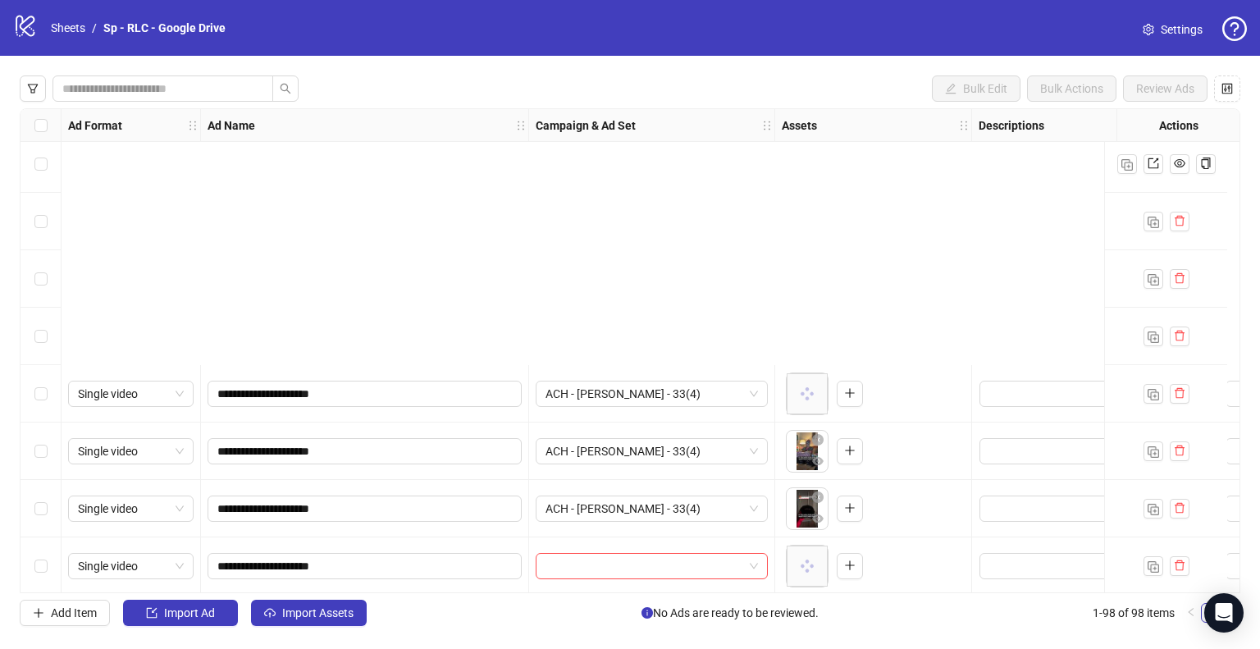
scroll to position [4552, 0]
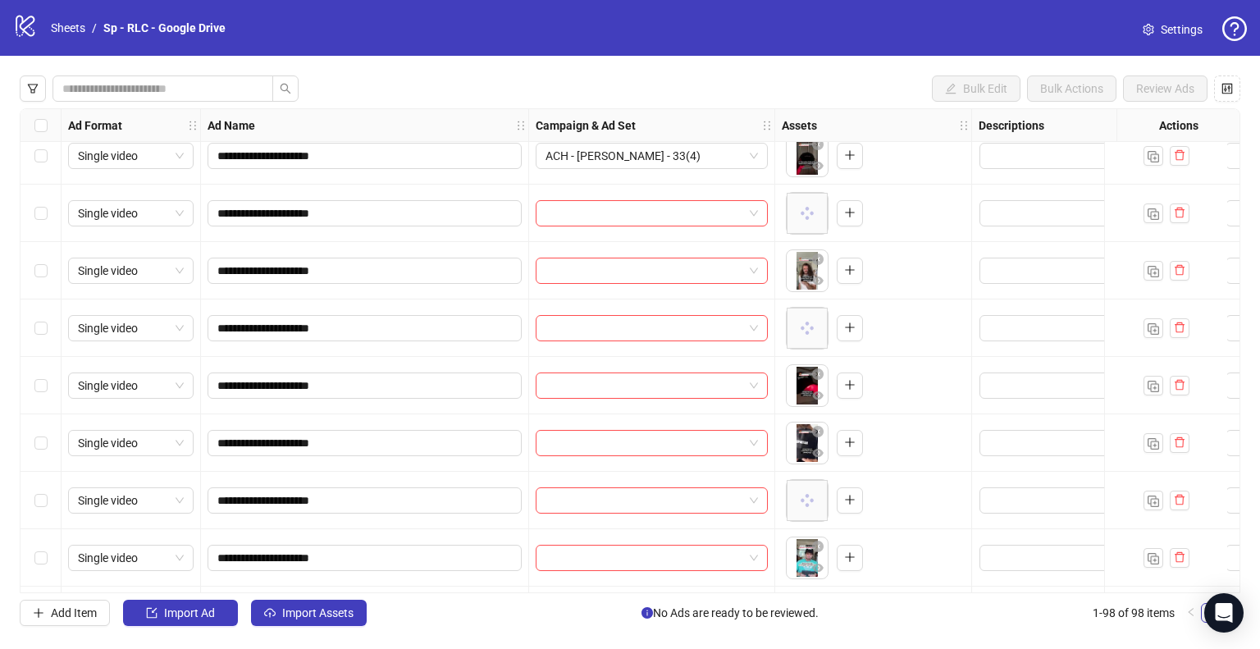
click at [48, 213] on div "Select row 81" at bounding box center [41, 213] width 41 height 57
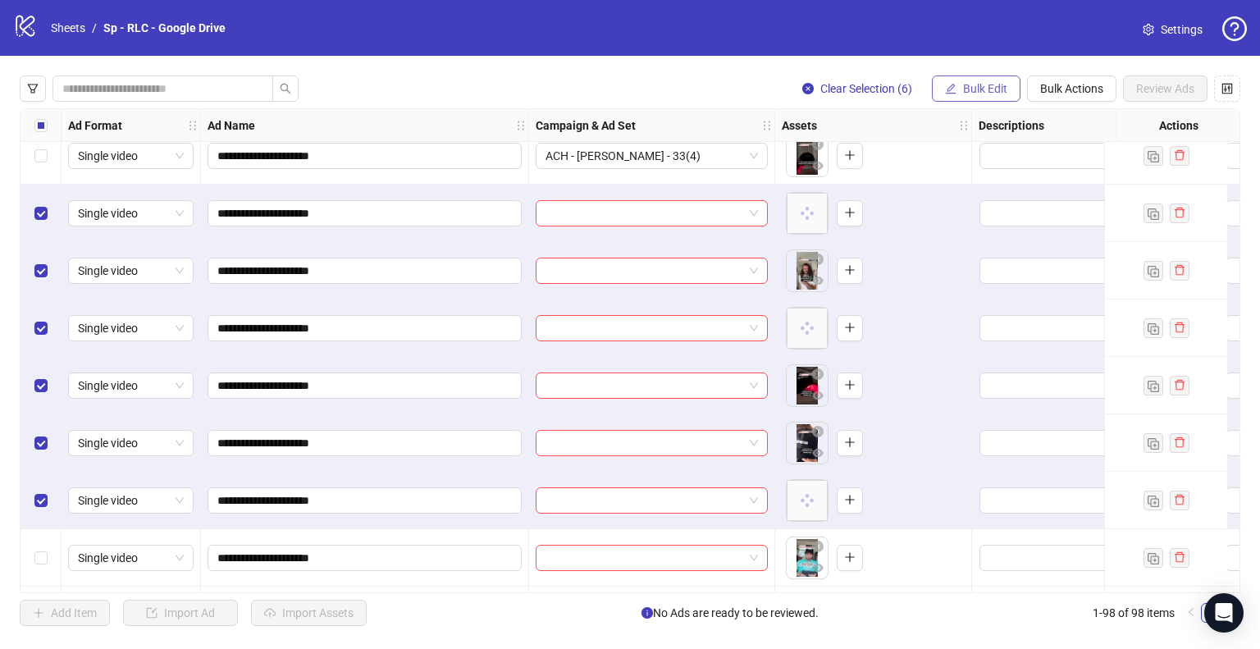
click at [974, 94] on span "Bulk Edit" at bounding box center [985, 88] width 44 height 13
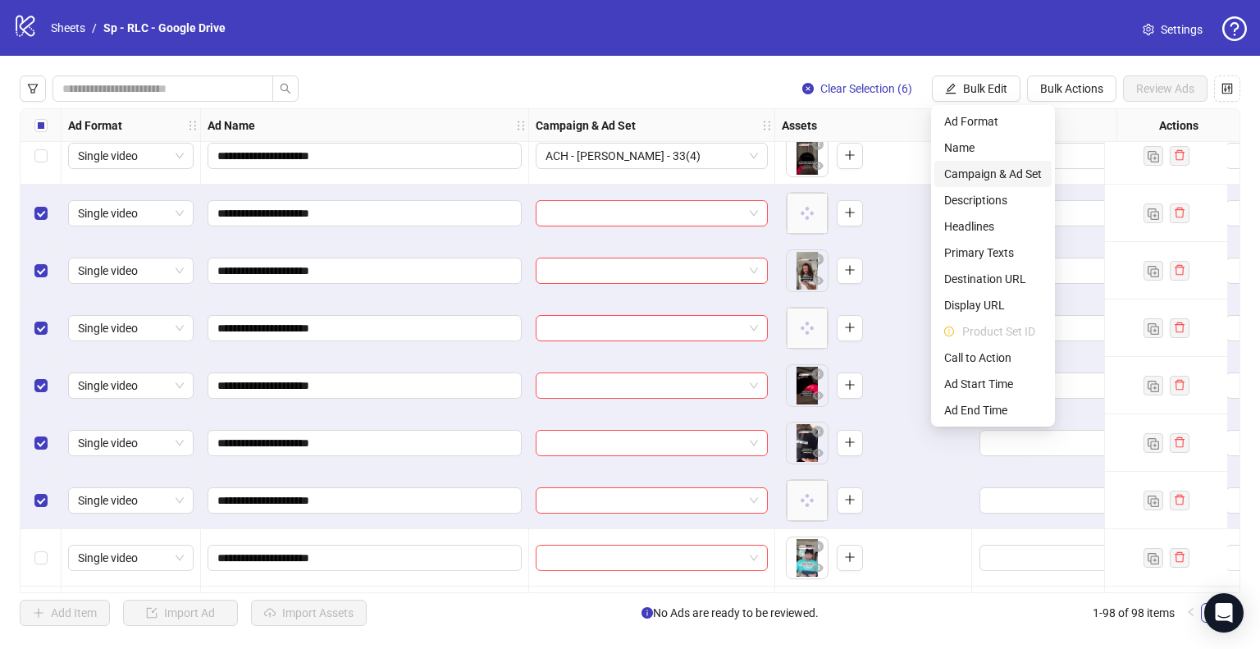
click at [976, 173] on span "Campaign & Ad Set" at bounding box center [993, 174] width 98 height 18
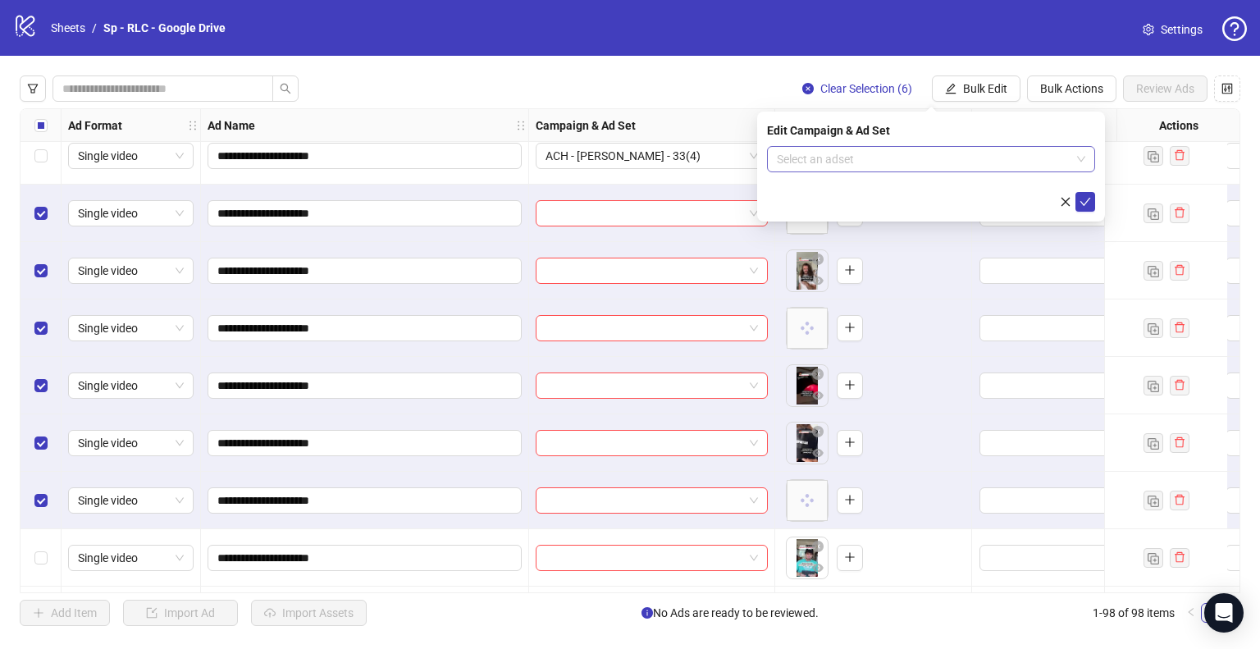
click at [964, 155] on input "search" at bounding box center [924, 159] width 294 height 25
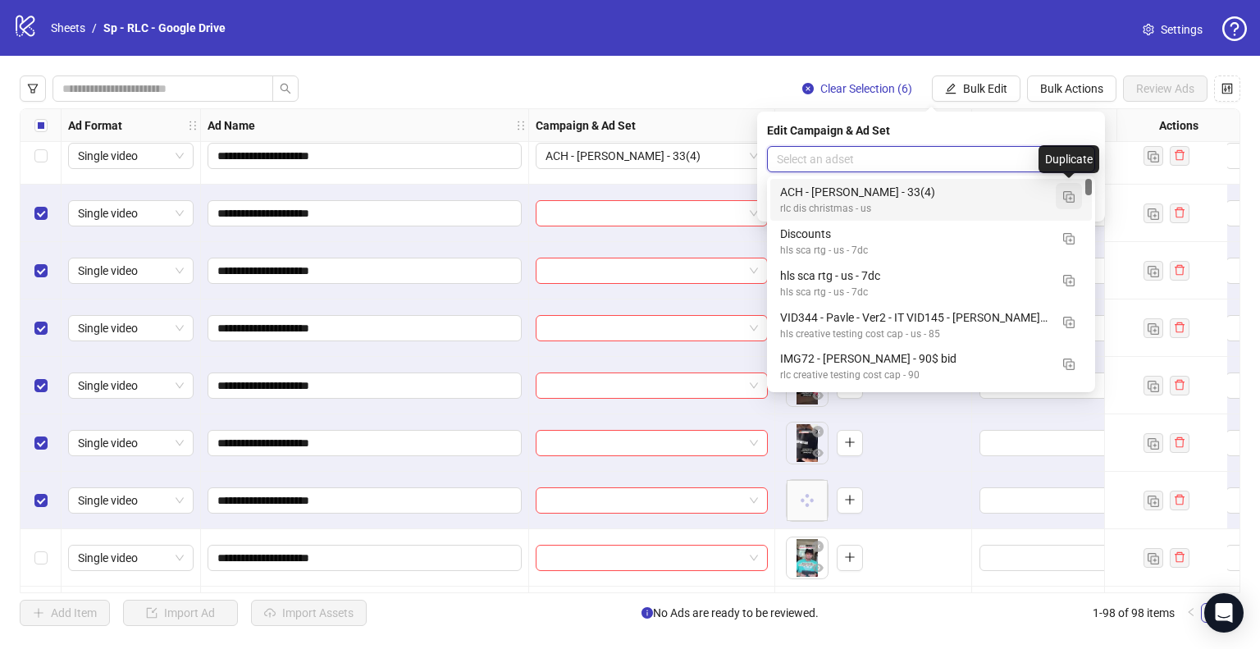
click at [1068, 199] on img "button" at bounding box center [1068, 196] width 11 height 11
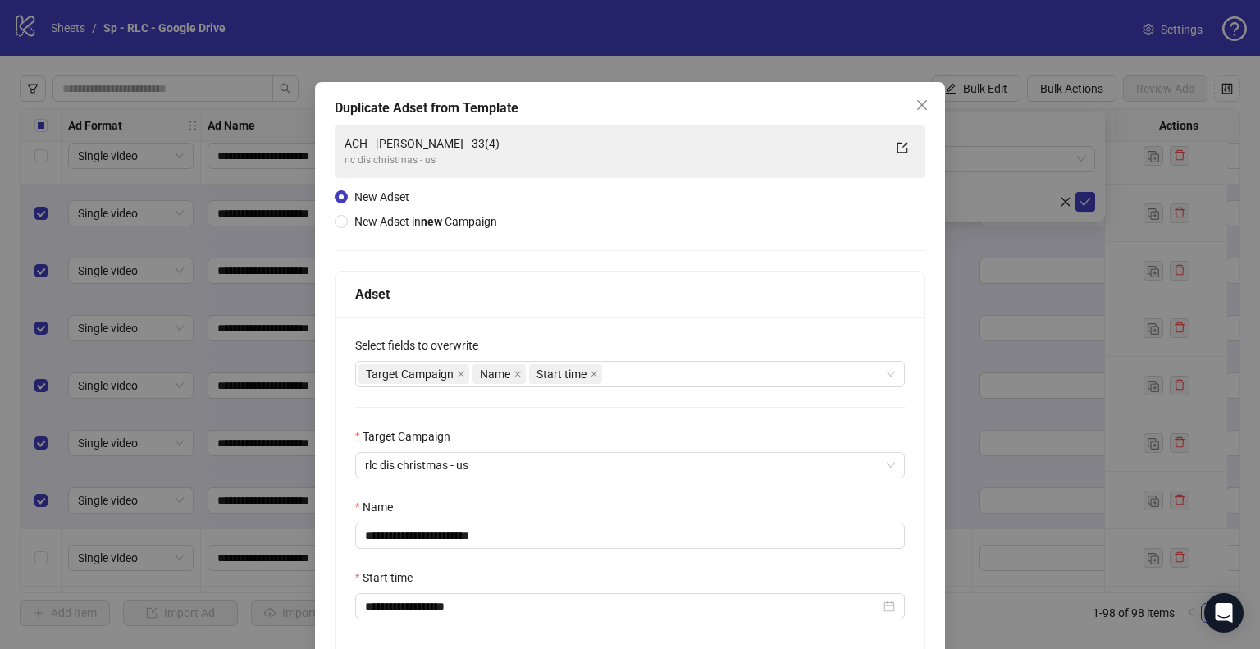
scroll to position [85, 0]
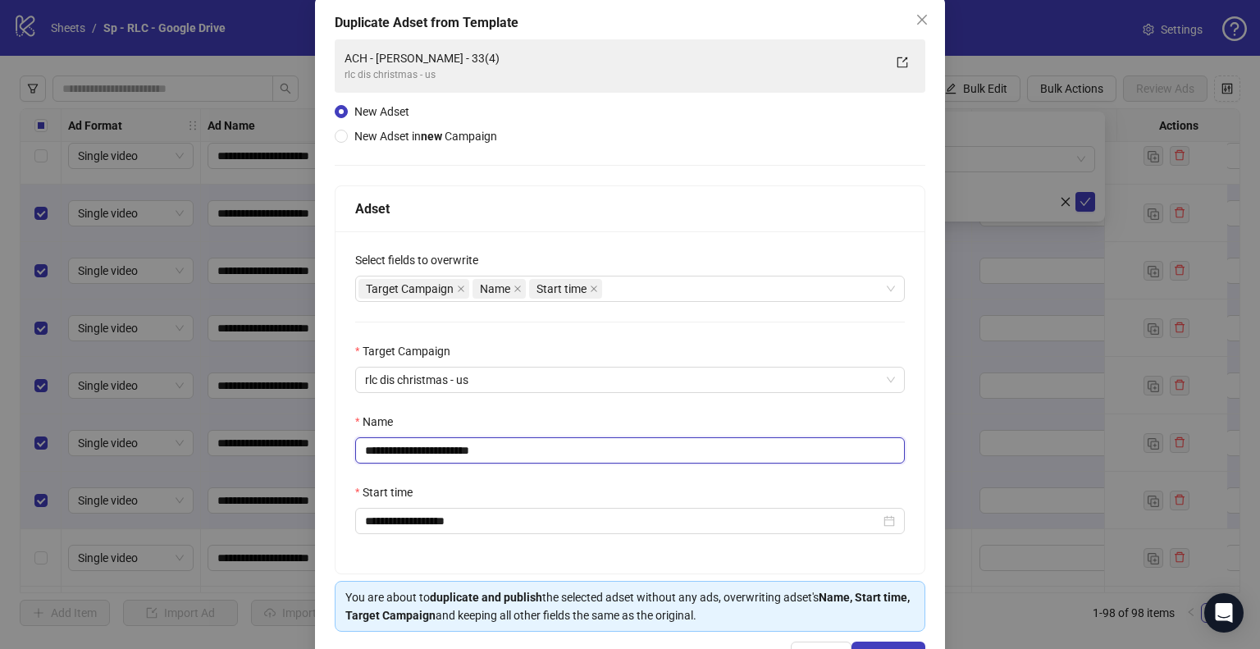
click at [453, 450] on input "**********" at bounding box center [630, 450] width 550 height 26
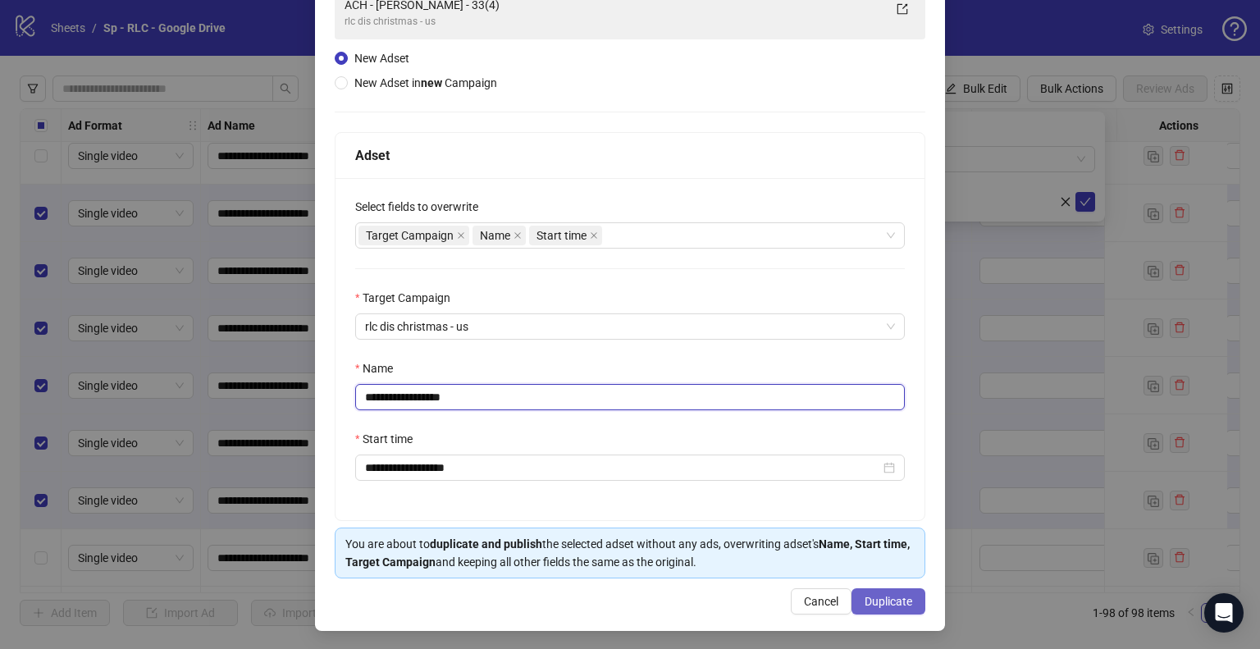
type input "**********"
click at [884, 595] on span "Duplicate" at bounding box center [889, 601] width 48 height 13
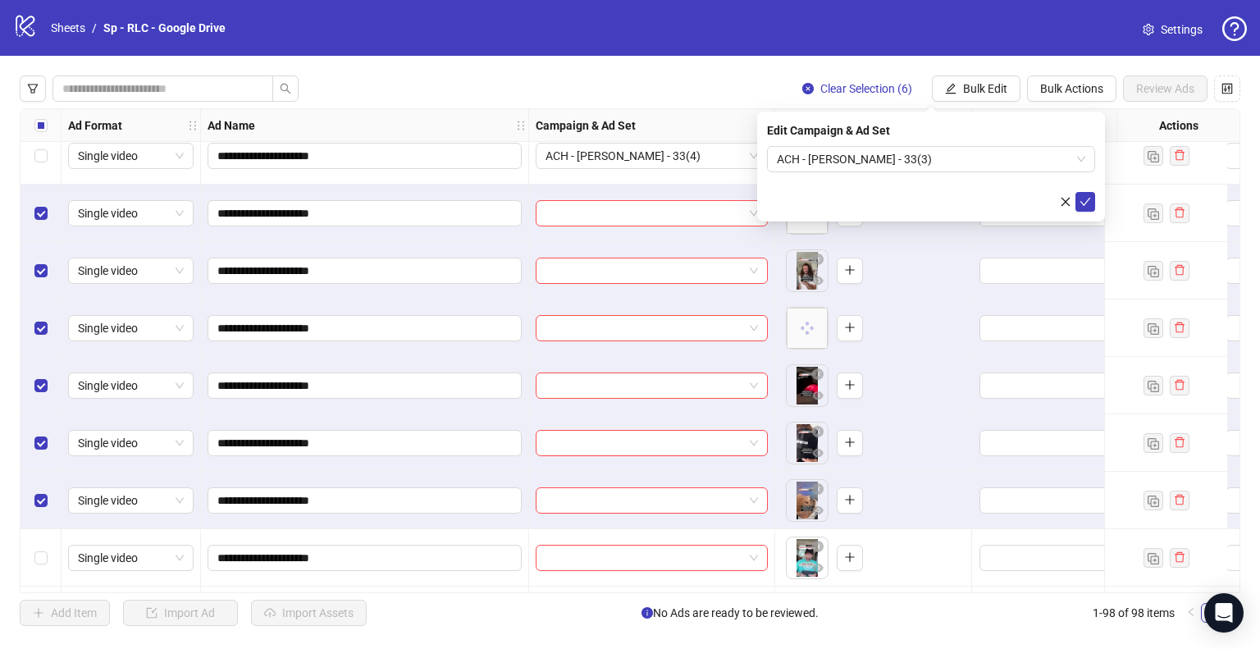
click at [1081, 201] on icon "check" at bounding box center [1086, 202] width 11 height 8
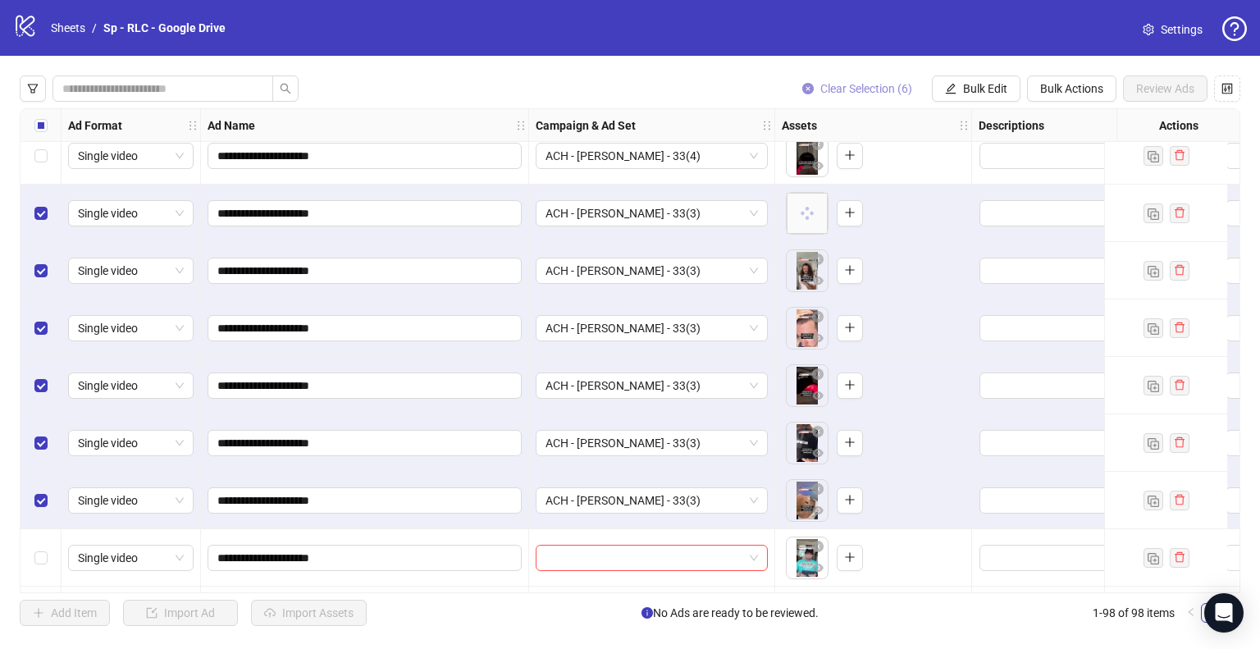
click at [869, 88] on span "Clear Selection (6)" at bounding box center [866, 88] width 92 height 13
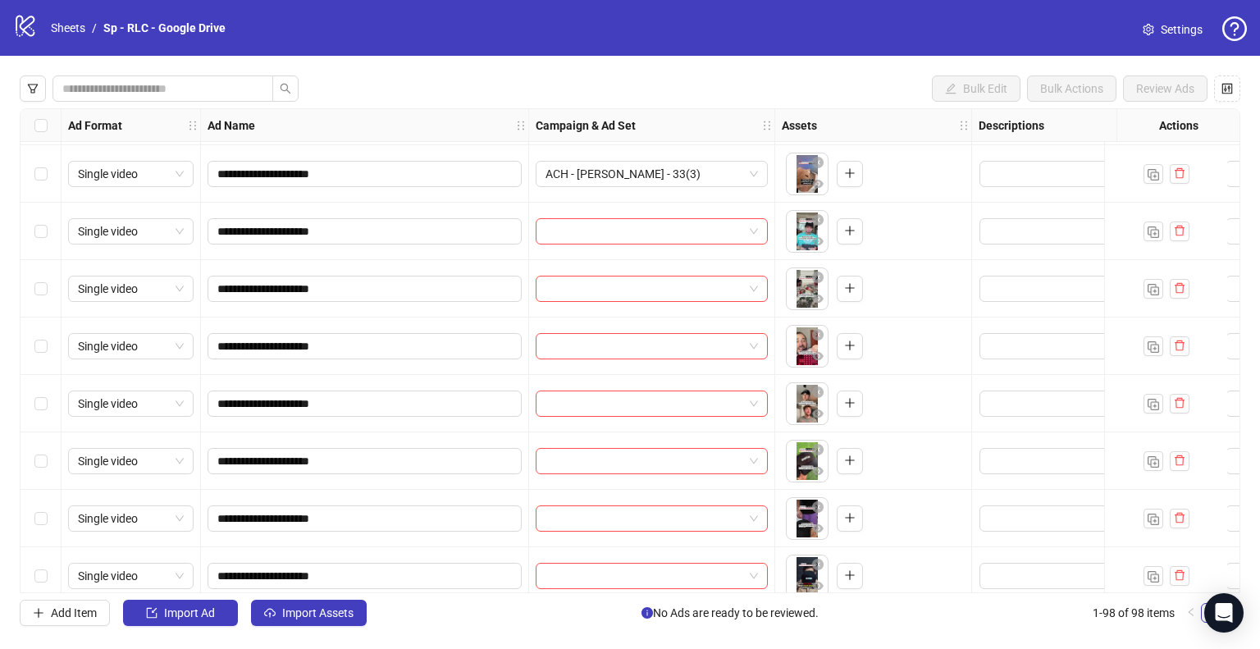
scroll to position [4925, 0]
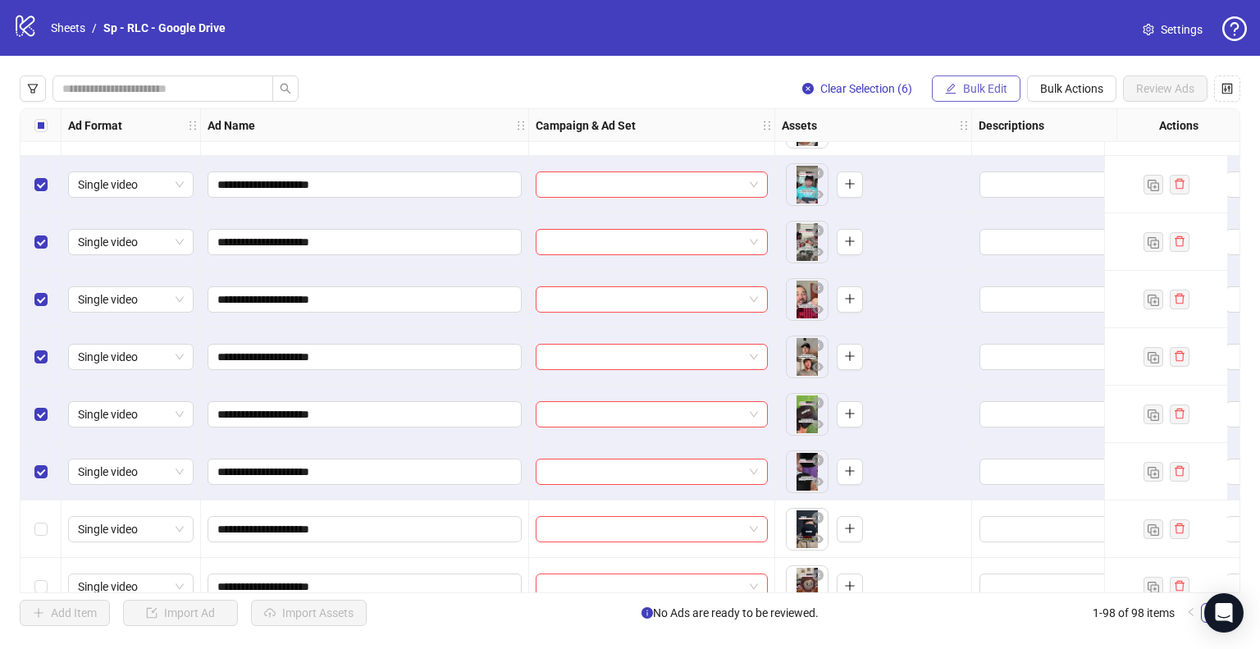
click at [988, 85] on span "Bulk Edit" at bounding box center [985, 88] width 44 height 13
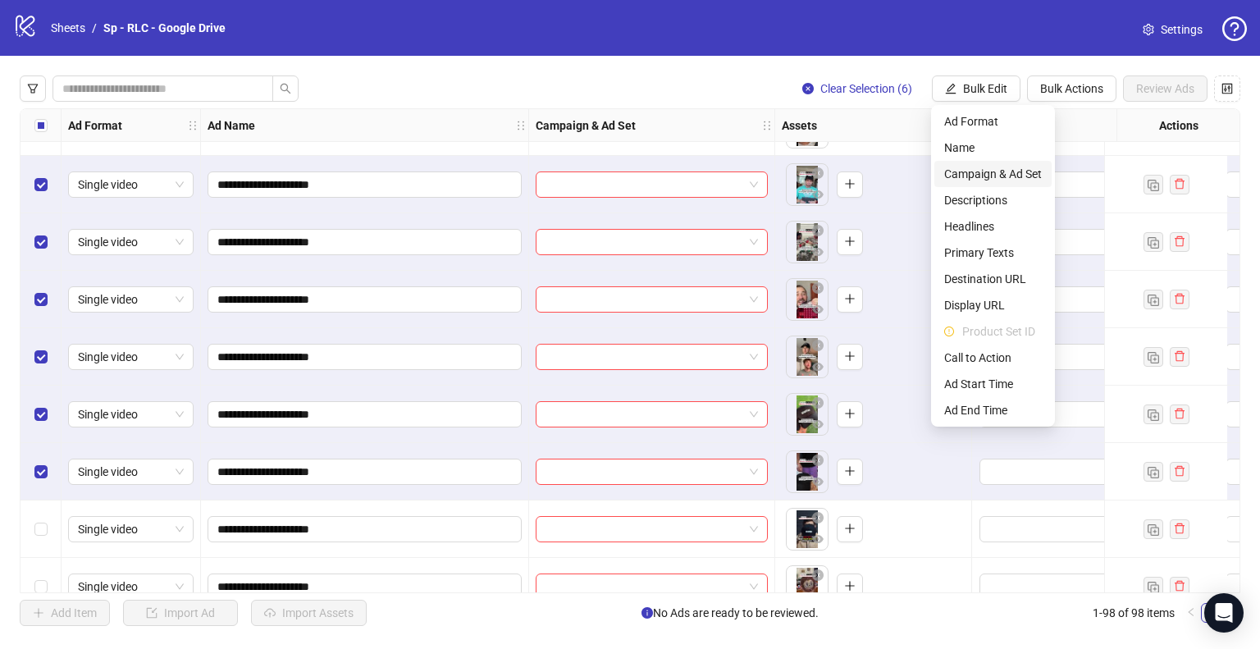
click at [988, 173] on span "Campaign & Ad Set" at bounding box center [993, 174] width 98 height 18
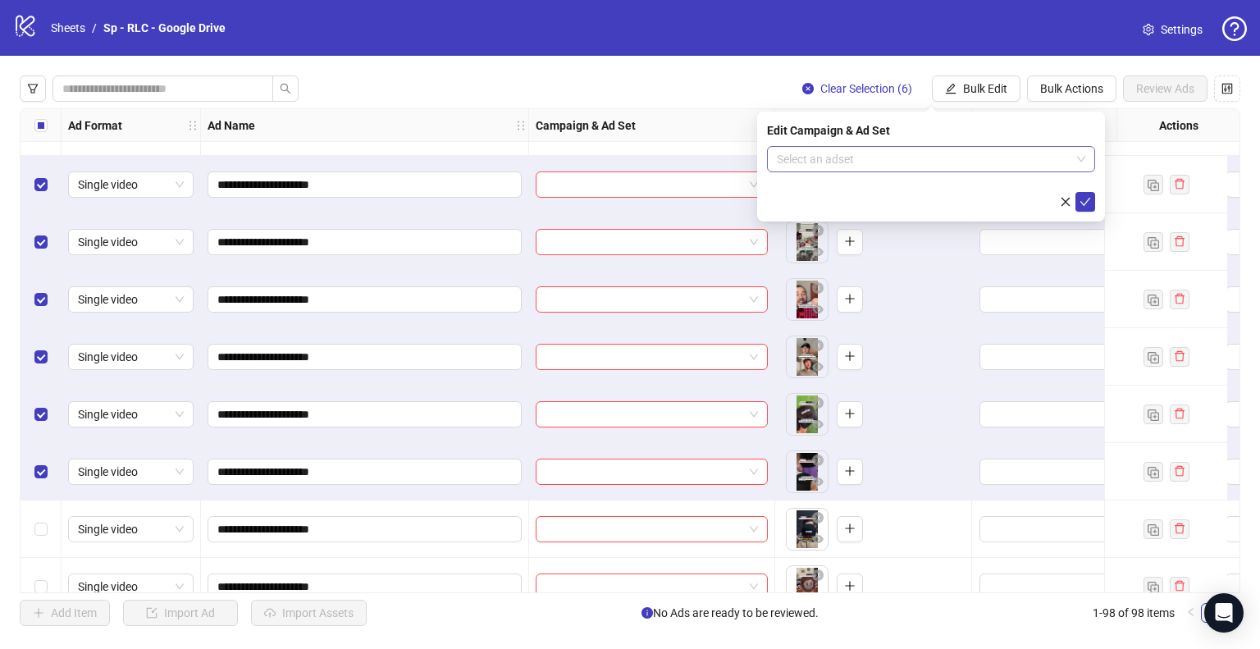
click at [985, 158] on input "search" at bounding box center [924, 159] width 294 height 25
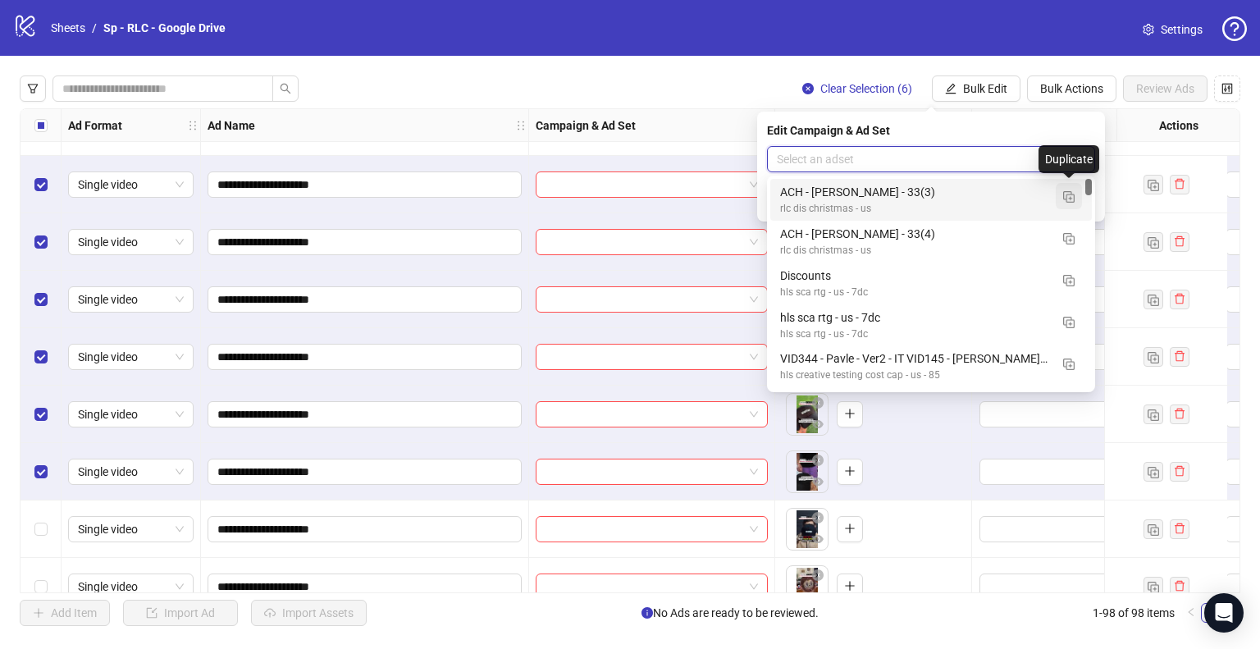
click at [1067, 199] on img "button" at bounding box center [1068, 196] width 11 height 11
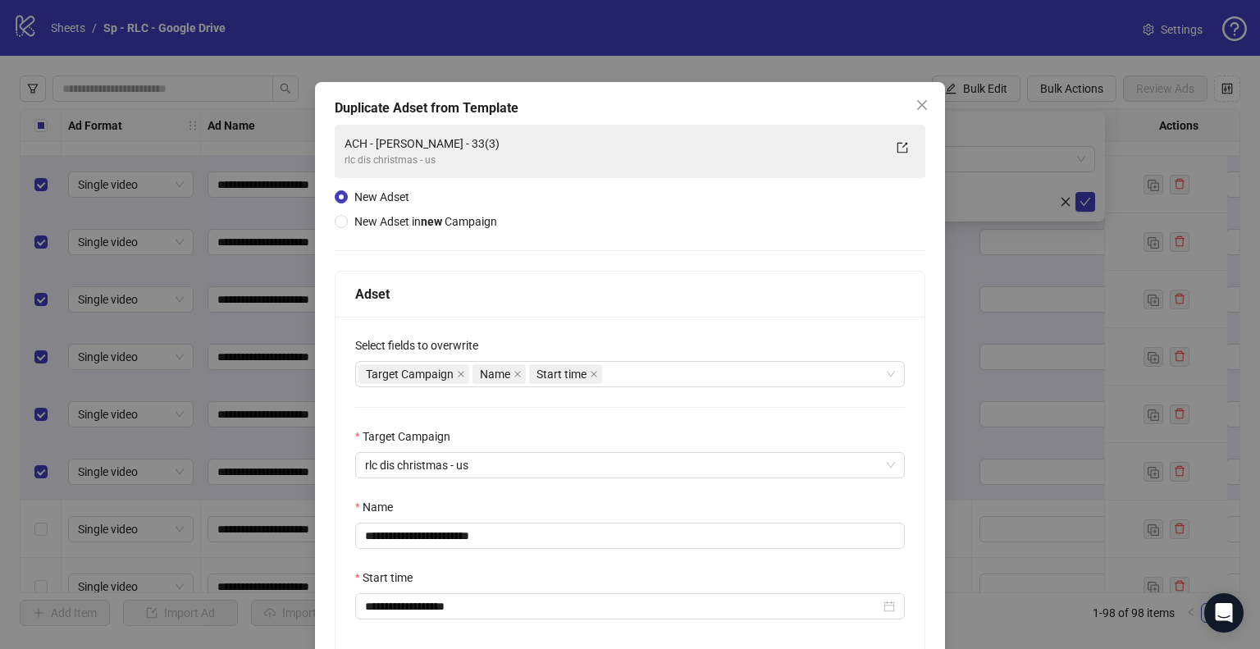
scroll to position [139, 0]
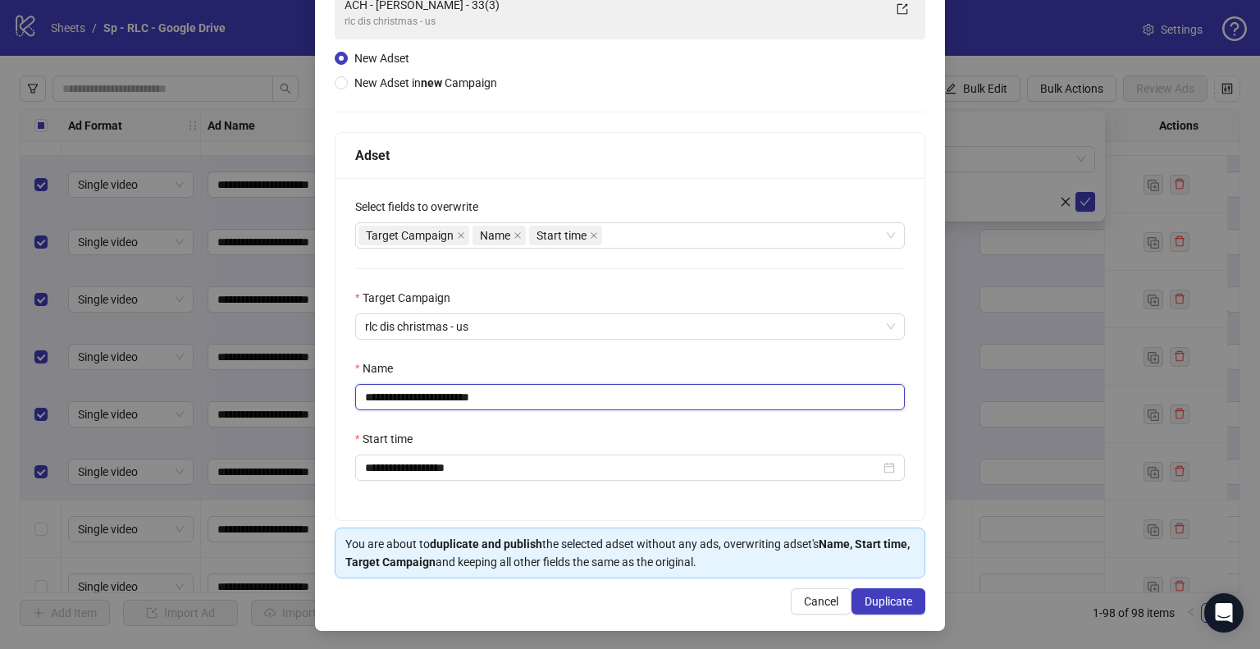
click at [453, 395] on input "**********" at bounding box center [630, 397] width 550 height 26
type input "**********"
click at [886, 605] on span "Duplicate" at bounding box center [889, 601] width 48 height 13
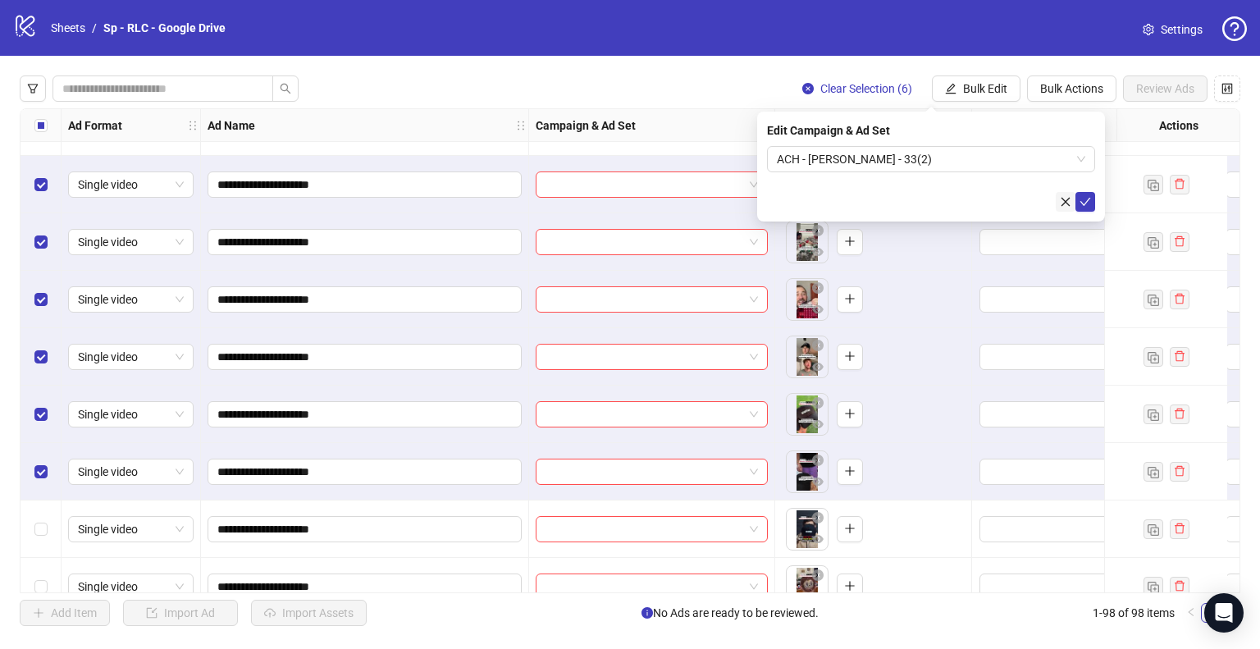
click at [982, 206] on div at bounding box center [931, 202] width 328 height 20
click at [1086, 202] on icon "check" at bounding box center [1086, 202] width 11 height 8
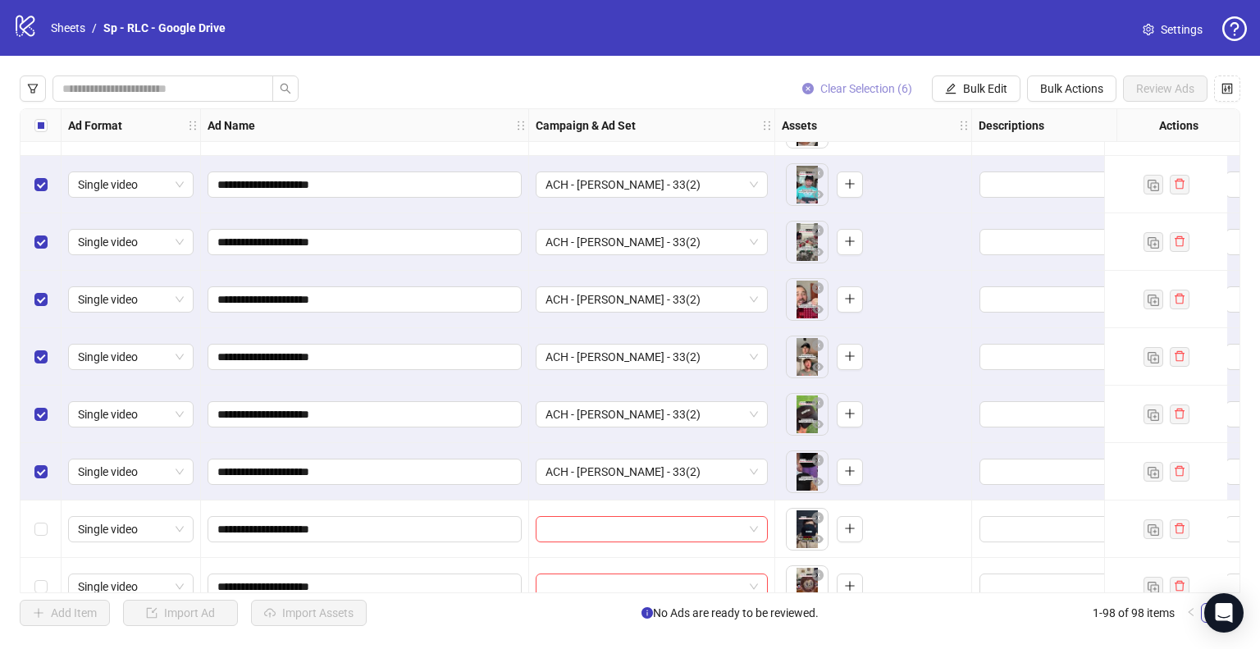
click at [865, 83] on span "Clear Selection (6)" at bounding box center [866, 88] width 92 height 13
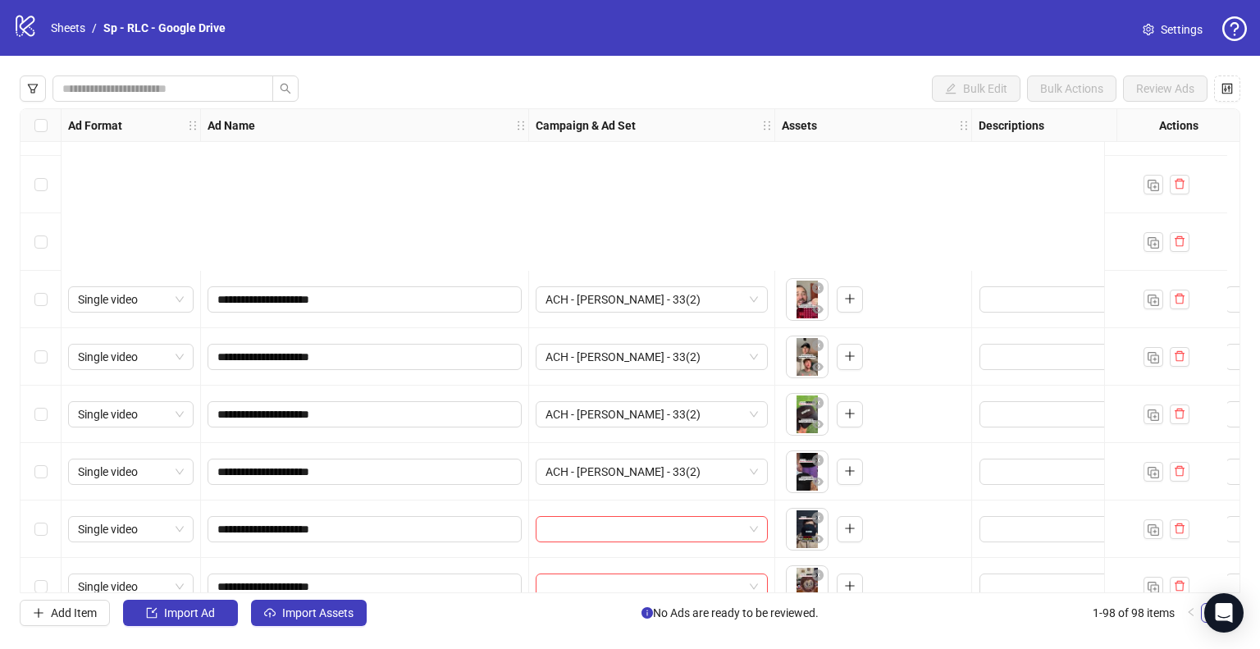
scroll to position [5184, 2]
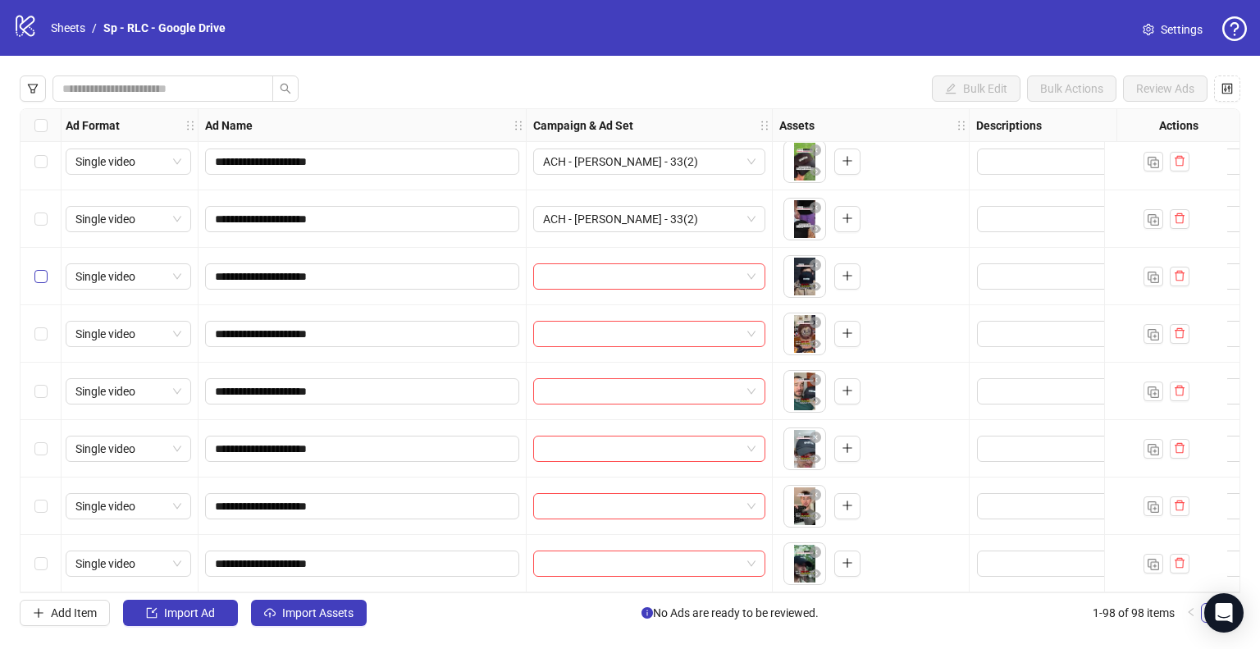
click at [42, 267] on label "Select row 93" at bounding box center [40, 276] width 13 height 18
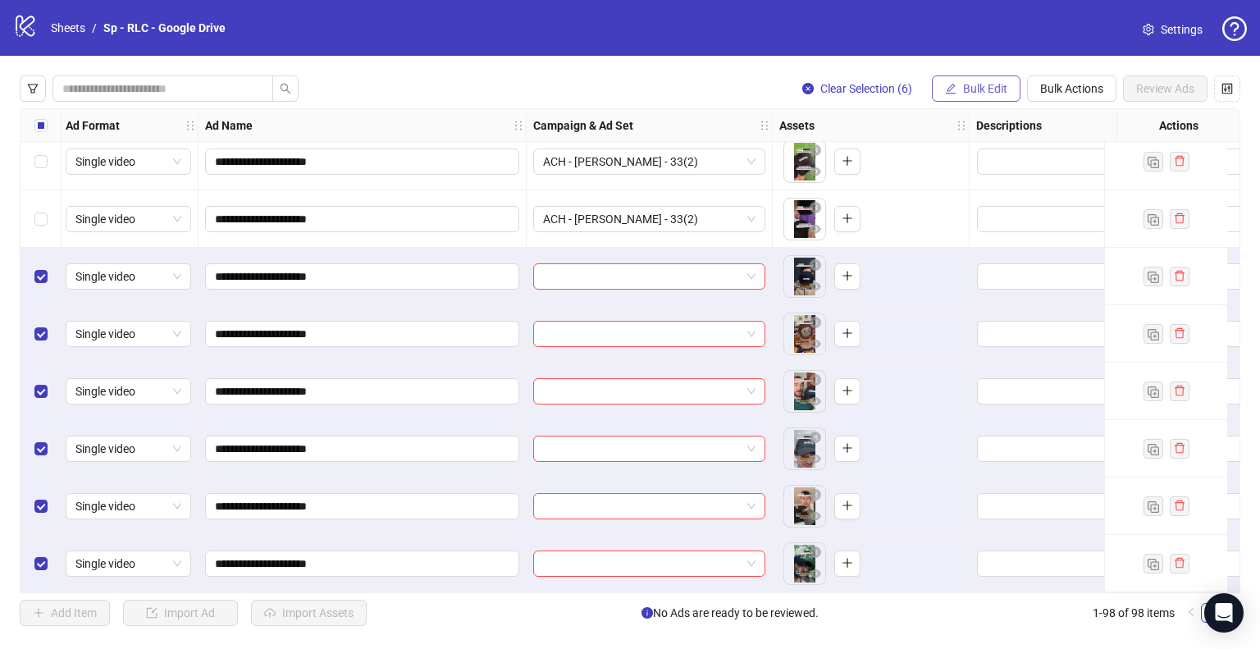
click at [971, 87] on span "Bulk Edit" at bounding box center [985, 88] width 44 height 13
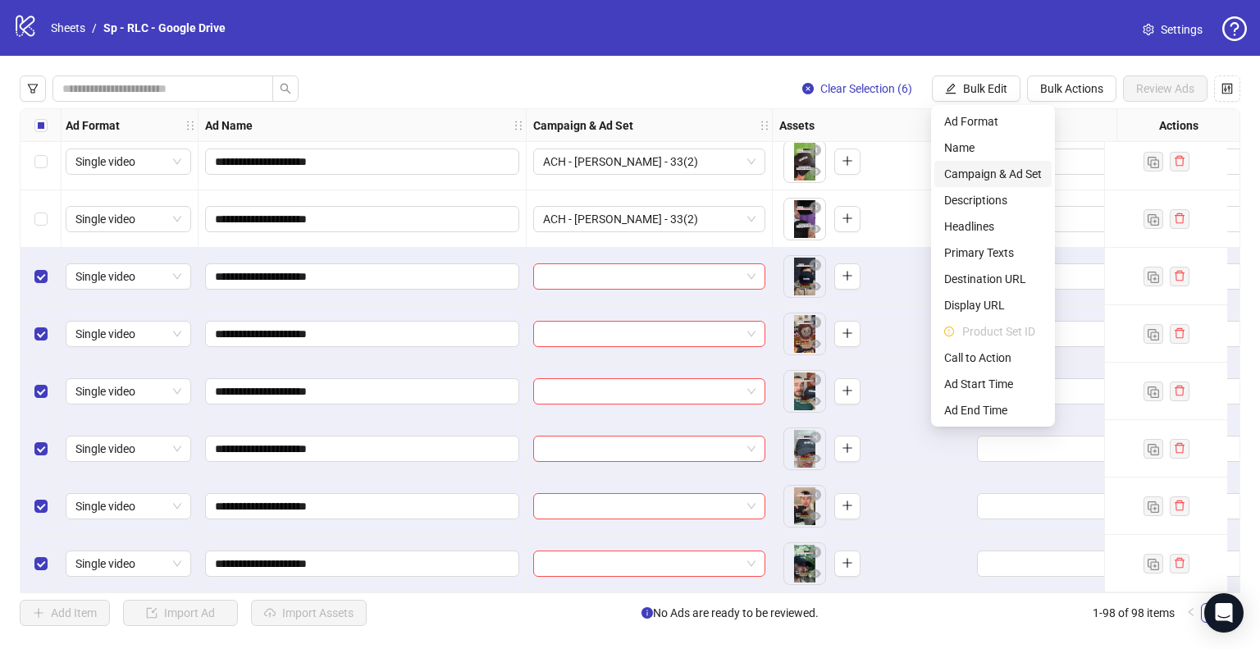
click at [989, 174] on span "Campaign & Ad Set" at bounding box center [993, 174] width 98 height 18
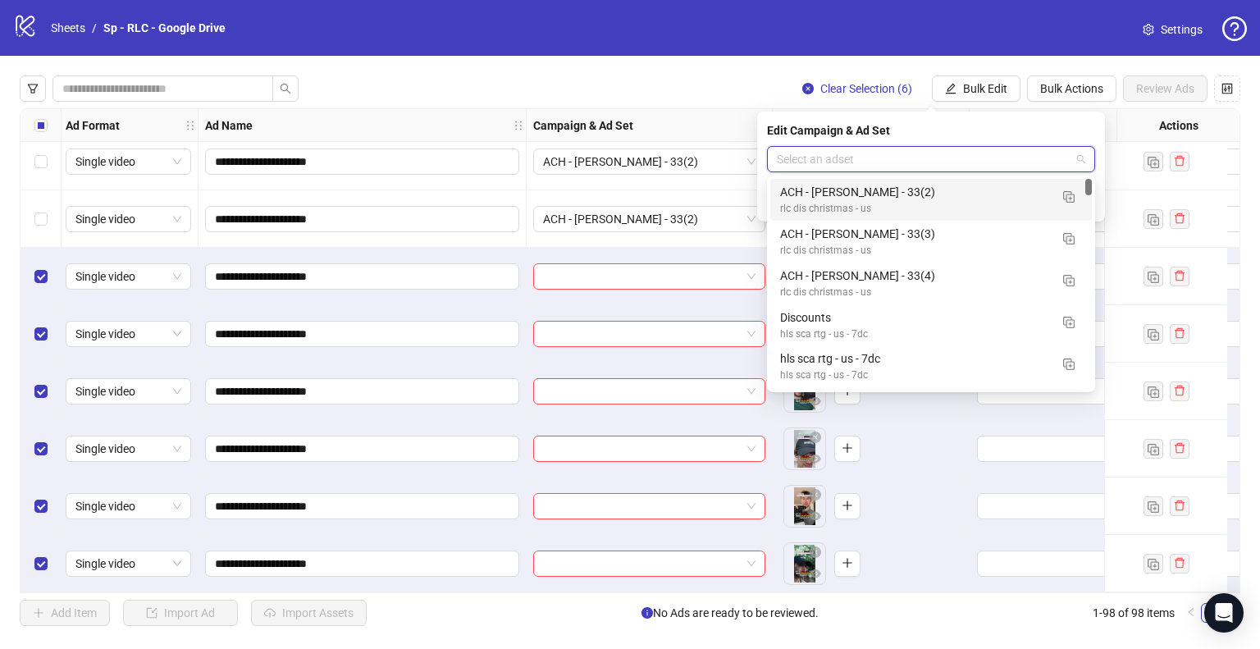
click at [929, 154] on input "search" at bounding box center [924, 159] width 294 height 25
click at [1066, 197] on img "button" at bounding box center [1068, 196] width 11 height 11
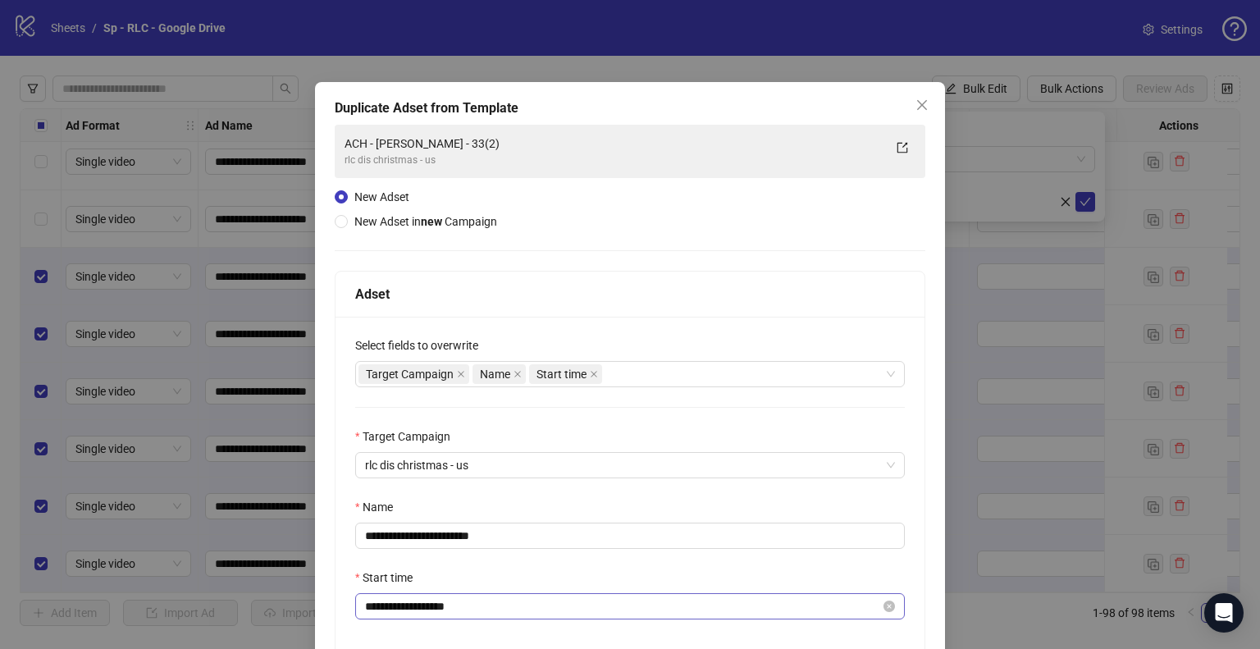
scroll to position [114, 0]
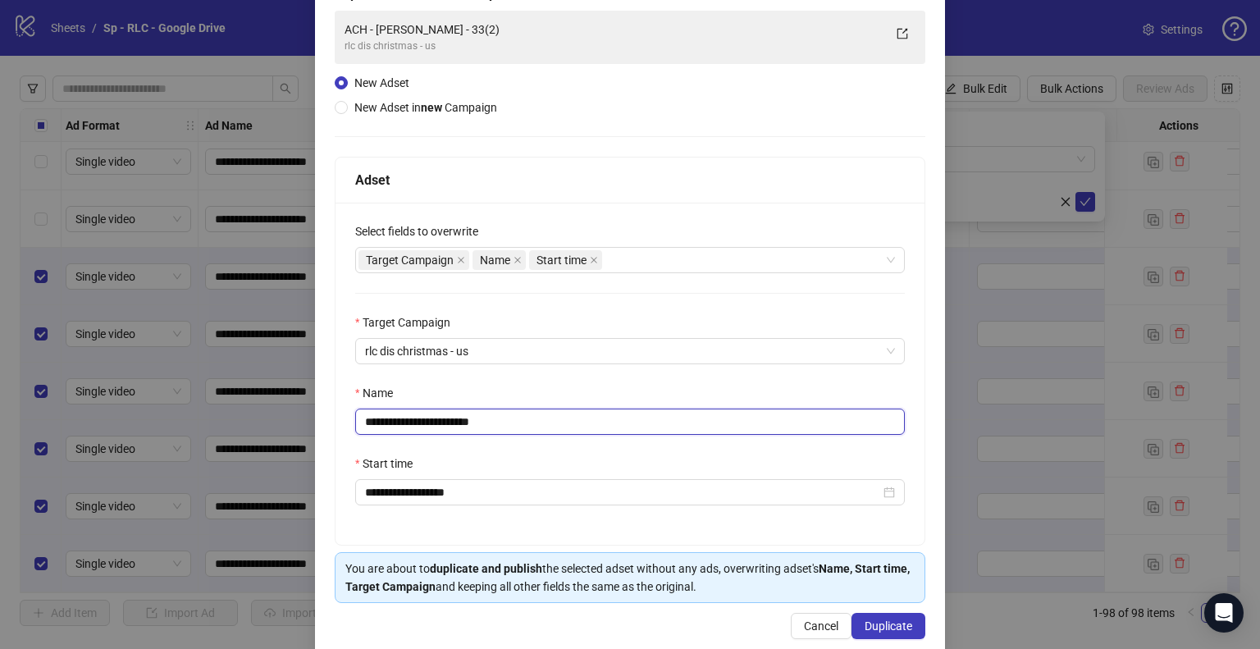
click at [454, 423] on input "**********" at bounding box center [630, 422] width 550 height 26
type input "**********"
click at [887, 620] on span "Duplicate" at bounding box center [889, 625] width 48 height 13
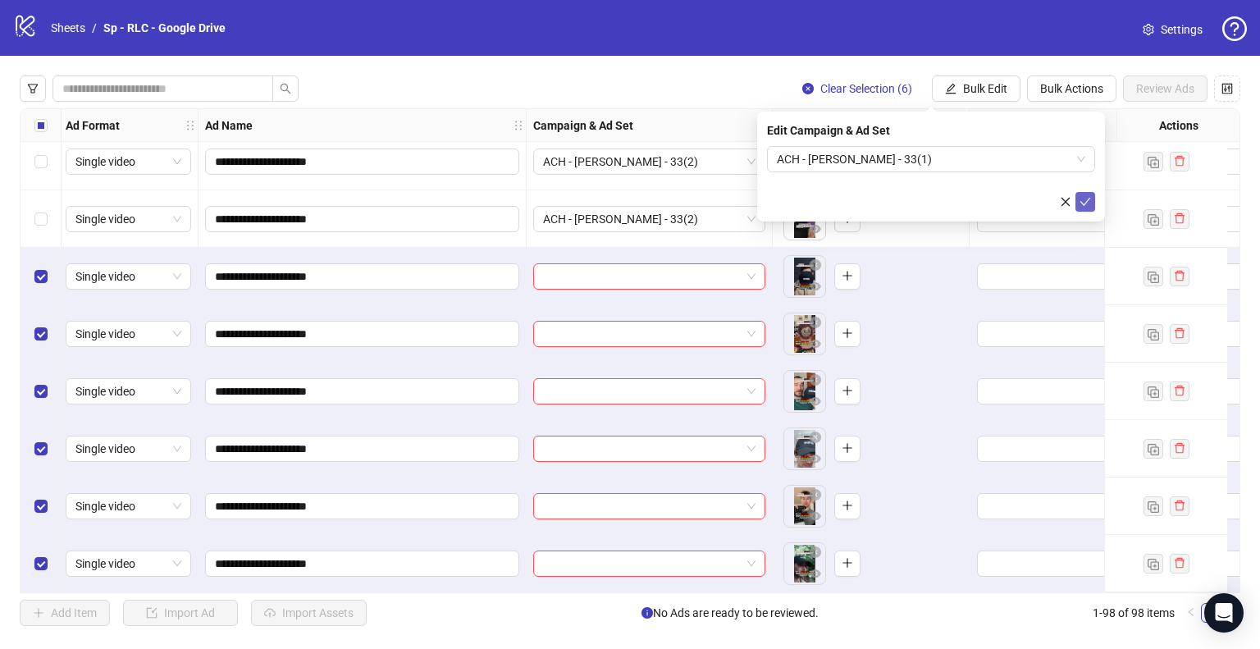
click at [1088, 193] on button "submit" at bounding box center [1086, 202] width 20 height 20
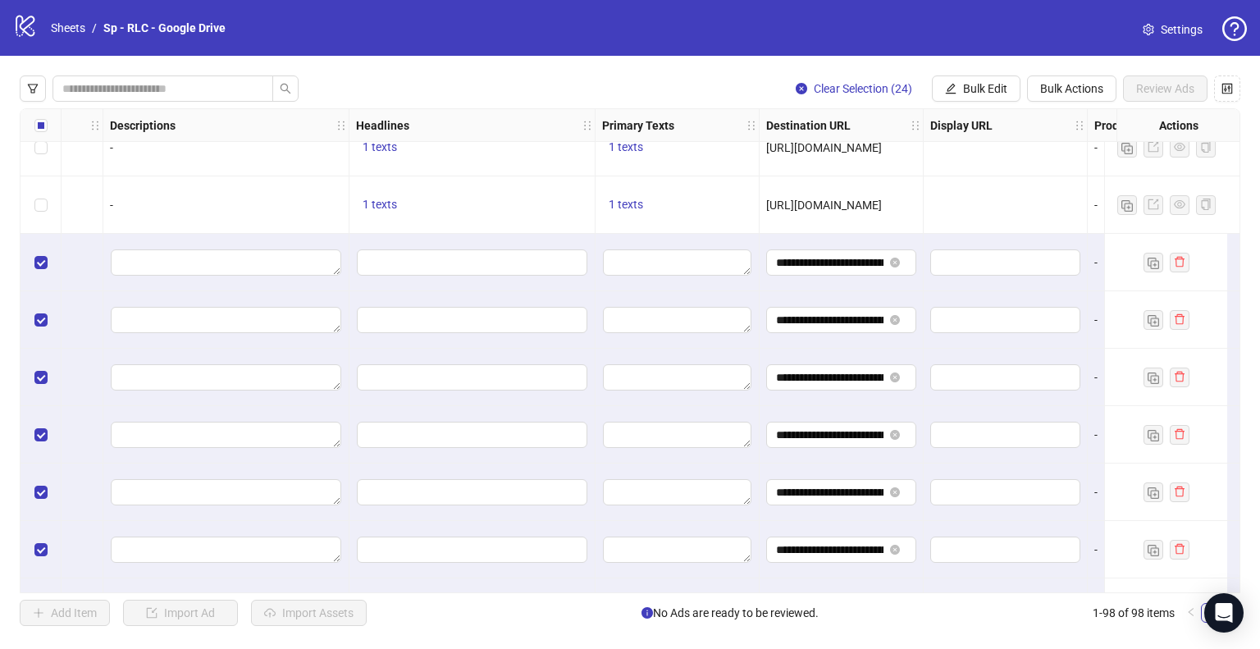
scroll to position [4158, 855]
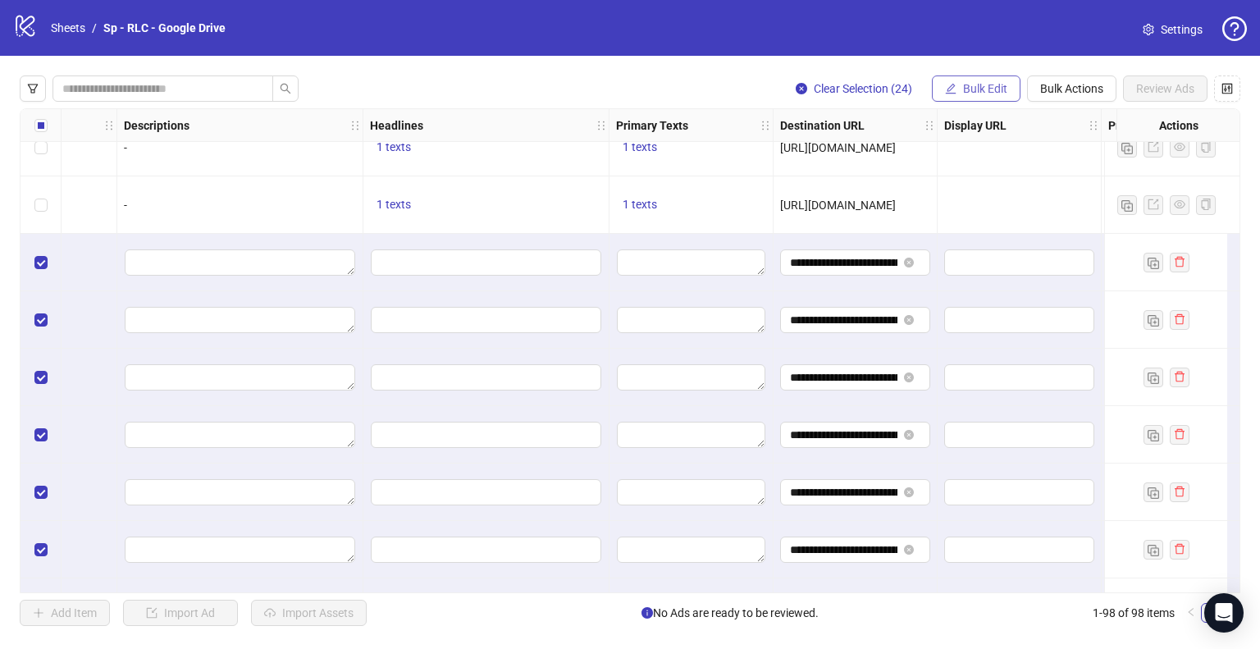
click at [964, 98] on button "Bulk Edit" at bounding box center [976, 88] width 89 height 26
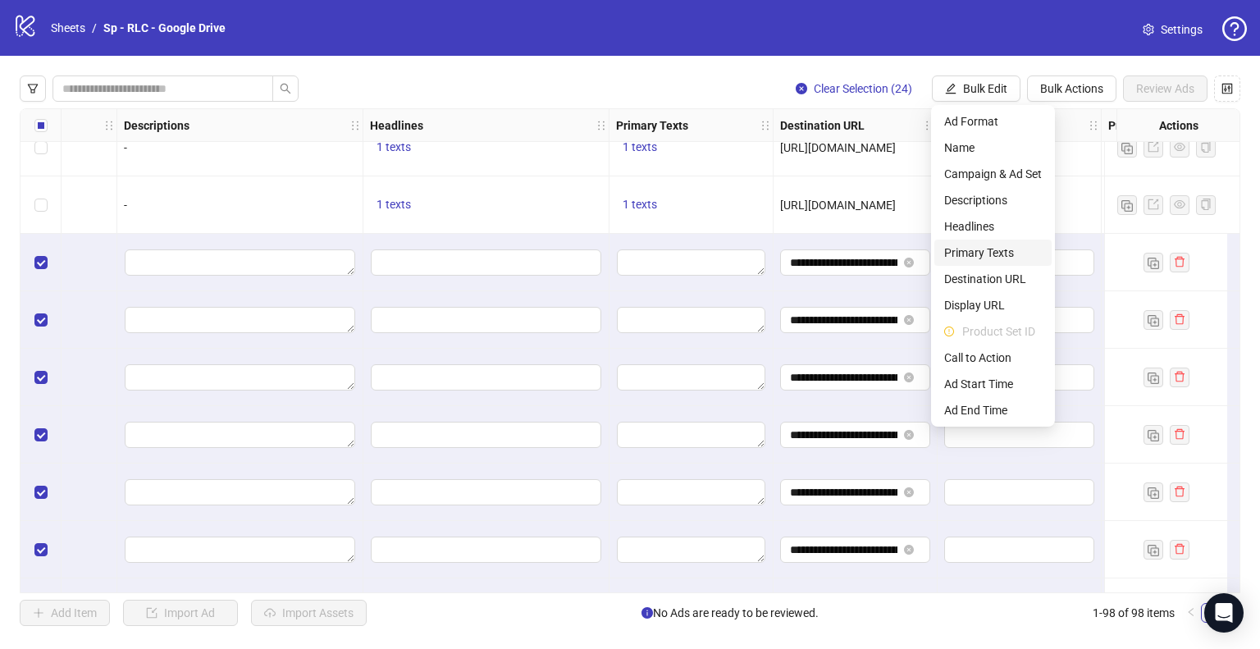
click at [985, 245] on span "Primary Texts" at bounding box center [993, 253] width 98 height 18
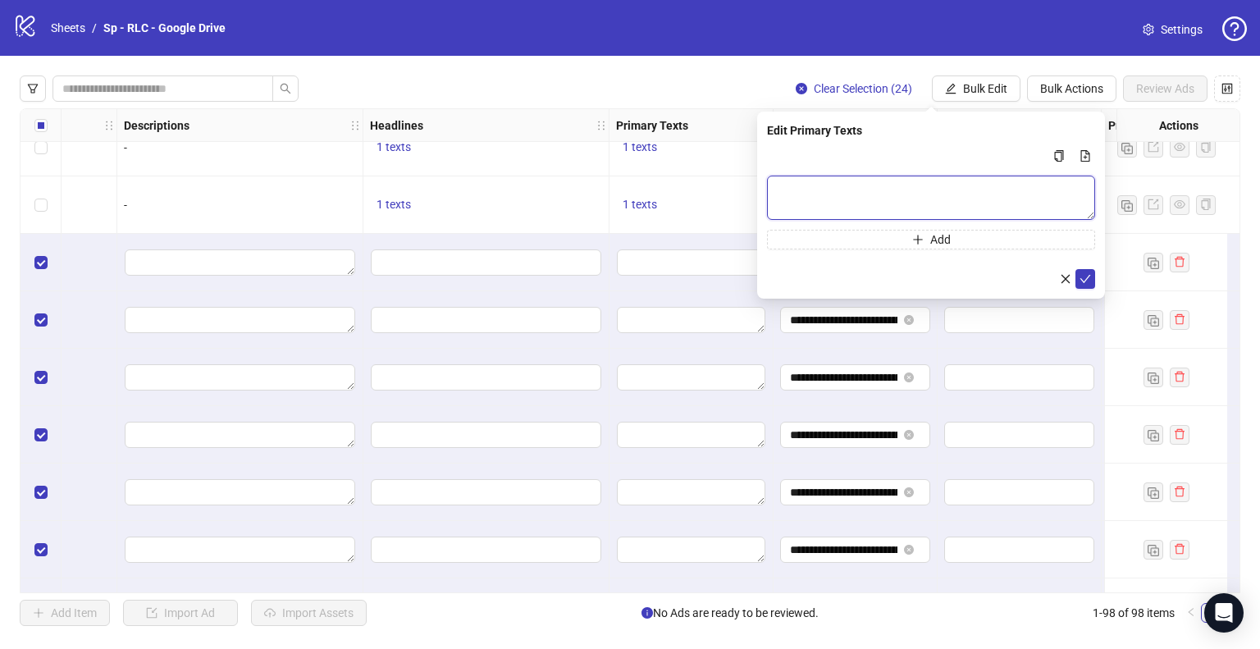
click at [805, 196] on textarea "Multi-text input container - paste or copy values" at bounding box center [931, 198] width 328 height 44
paste textarea "**********"
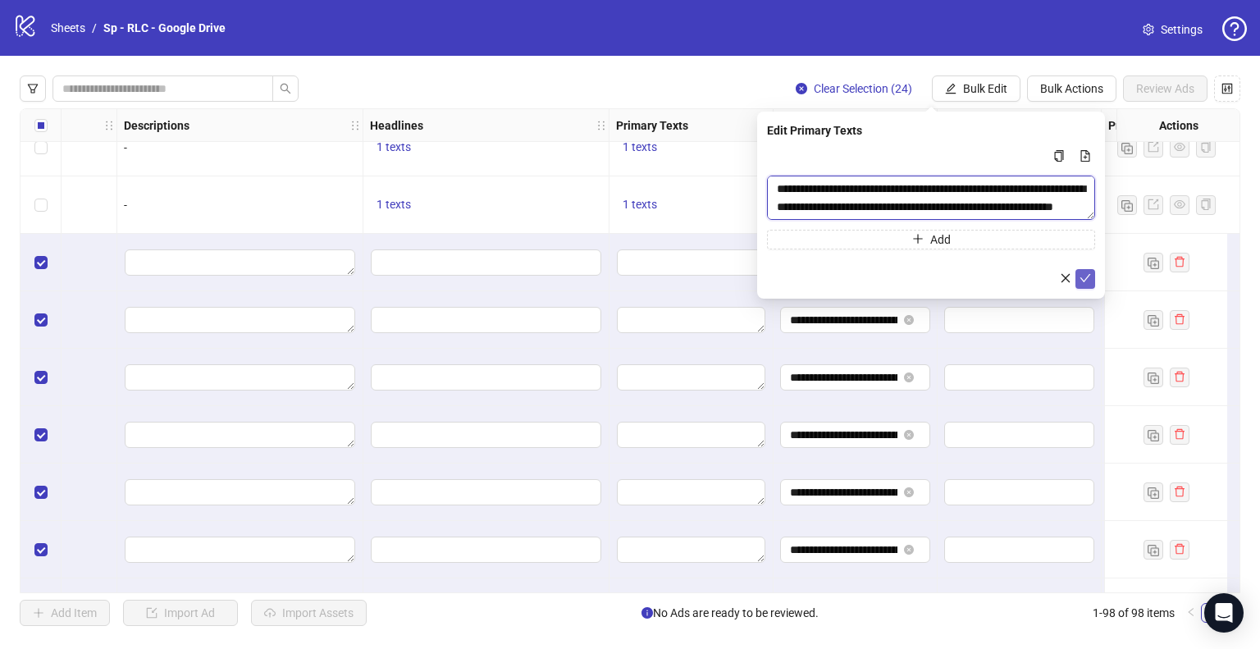
type textarea "**********"
click at [1082, 277] on icon "check" at bounding box center [1085, 277] width 11 height 11
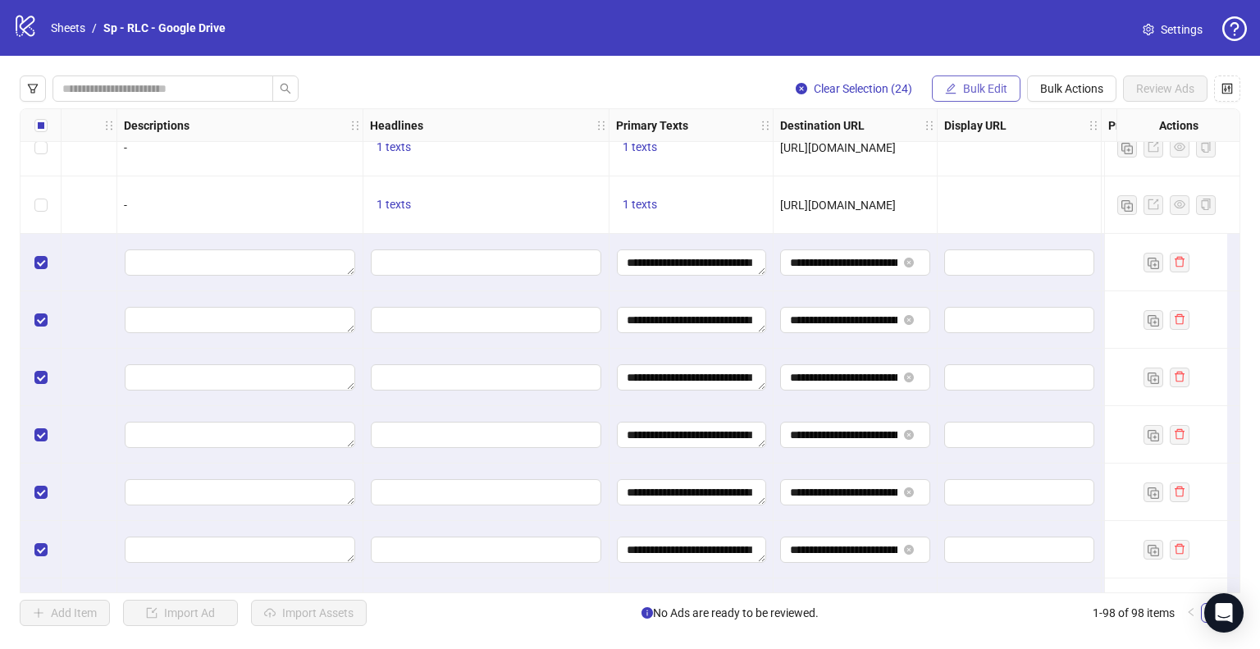
click at [976, 88] on span "Bulk Edit" at bounding box center [985, 88] width 44 height 13
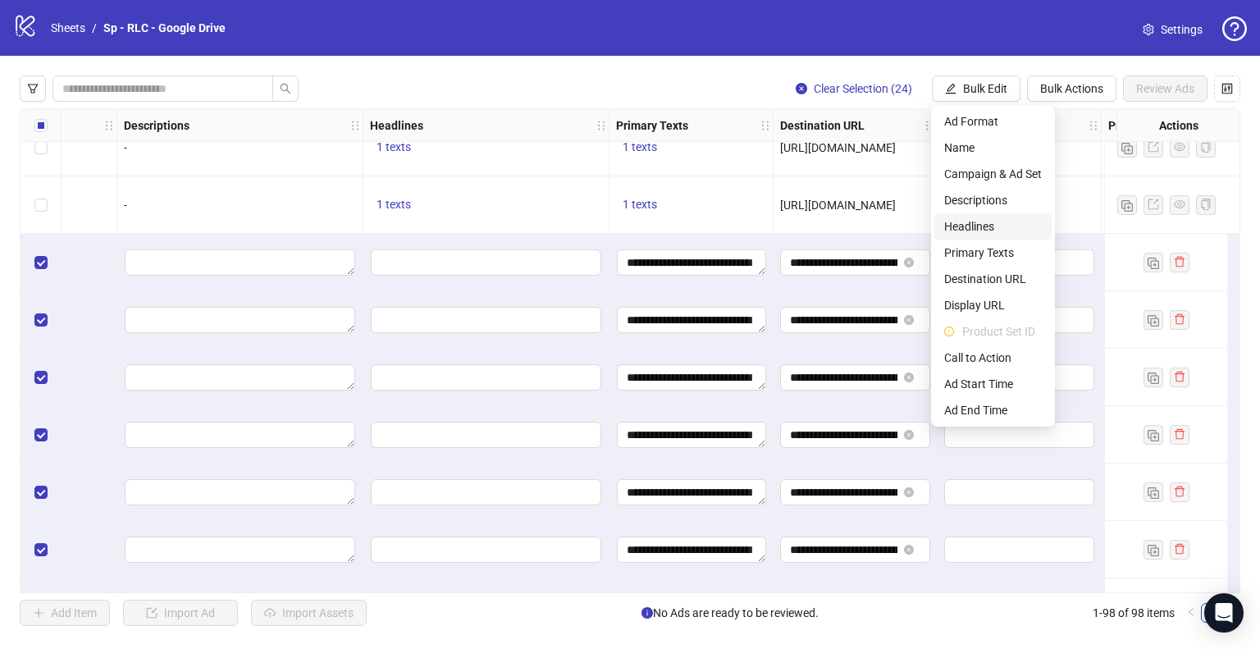
click at [977, 222] on span "Headlines" at bounding box center [993, 226] width 98 height 18
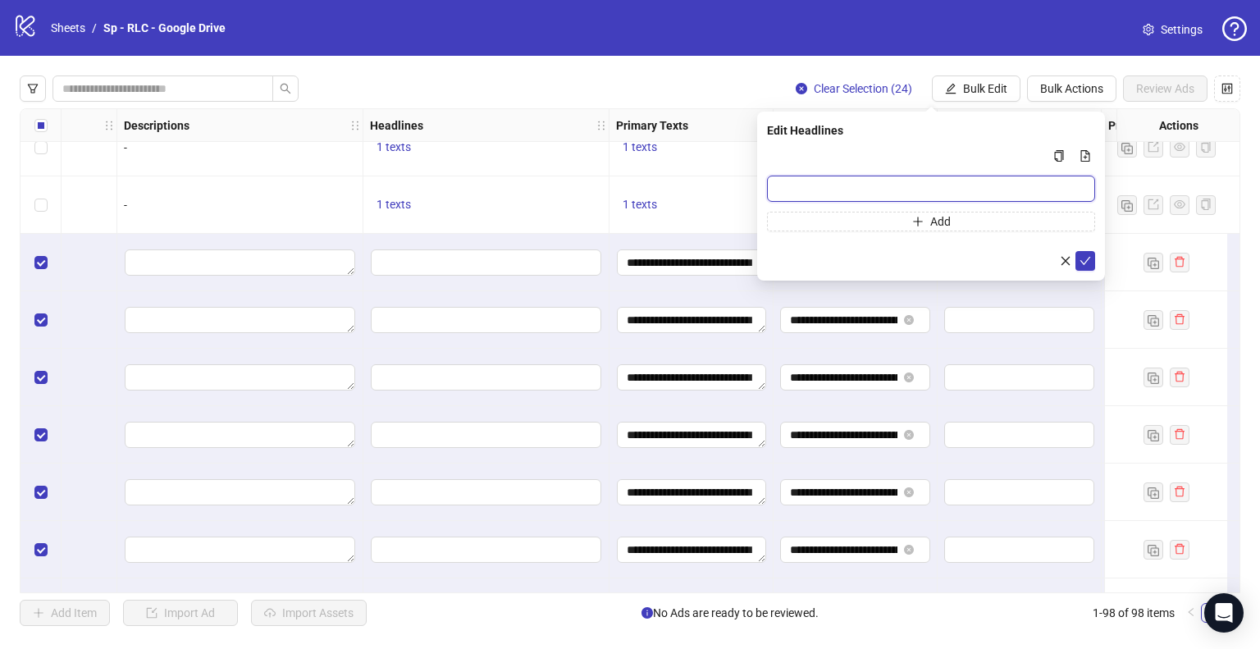
click at [809, 195] on input "Multi-input container - paste or copy values" at bounding box center [931, 189] width 328 height 26
paste input "**********"
type input "**********"
click at [1076, 251] on button "submit" at bounding box center [1086, 261] width 20 height 20
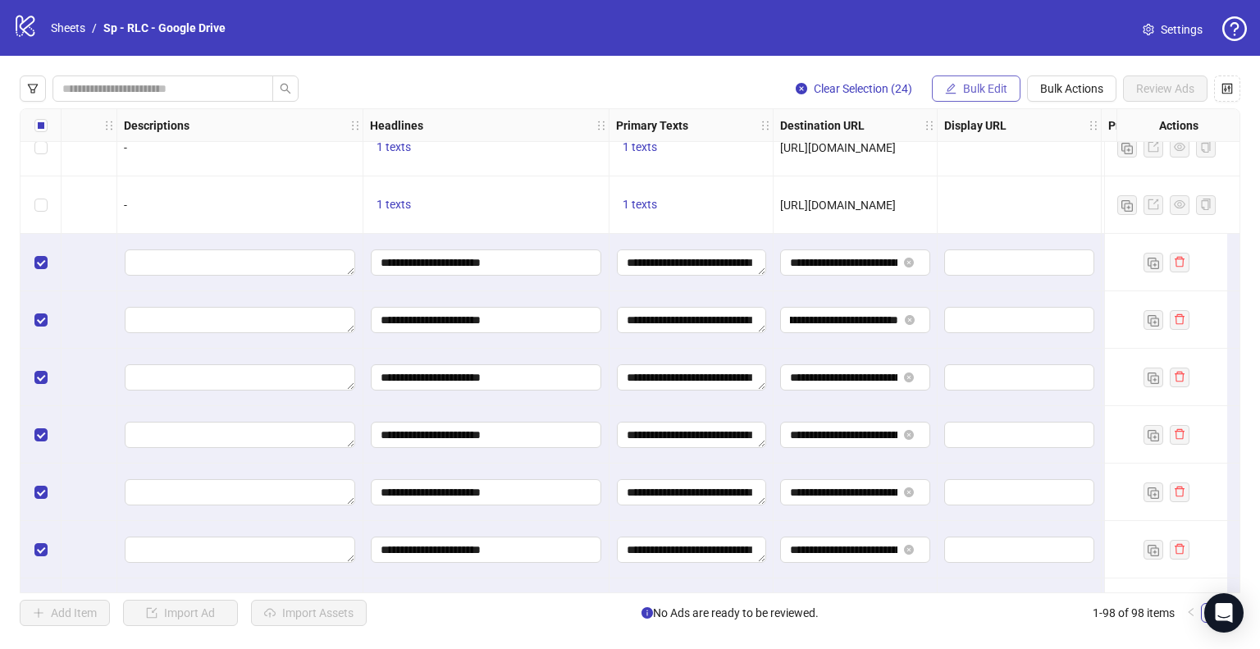
scroll to position [4158, 894]
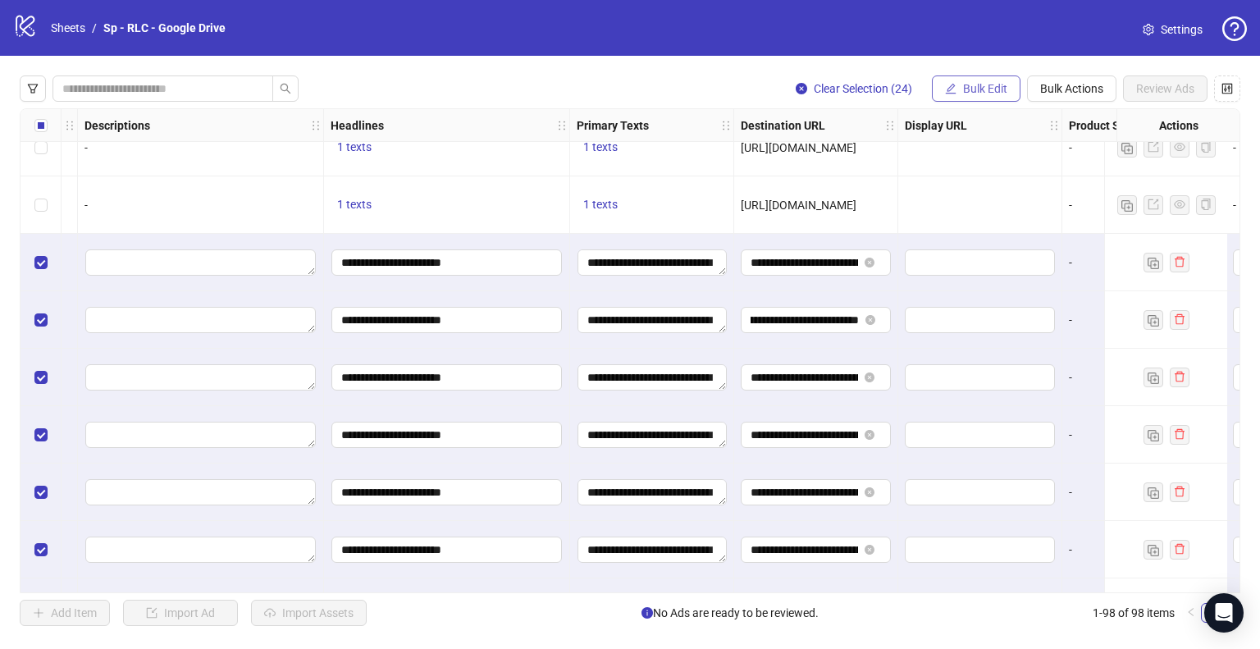
click at [990, 85] on span "Bulk Edit" at bounding box center [985, 88] width 44 height 13
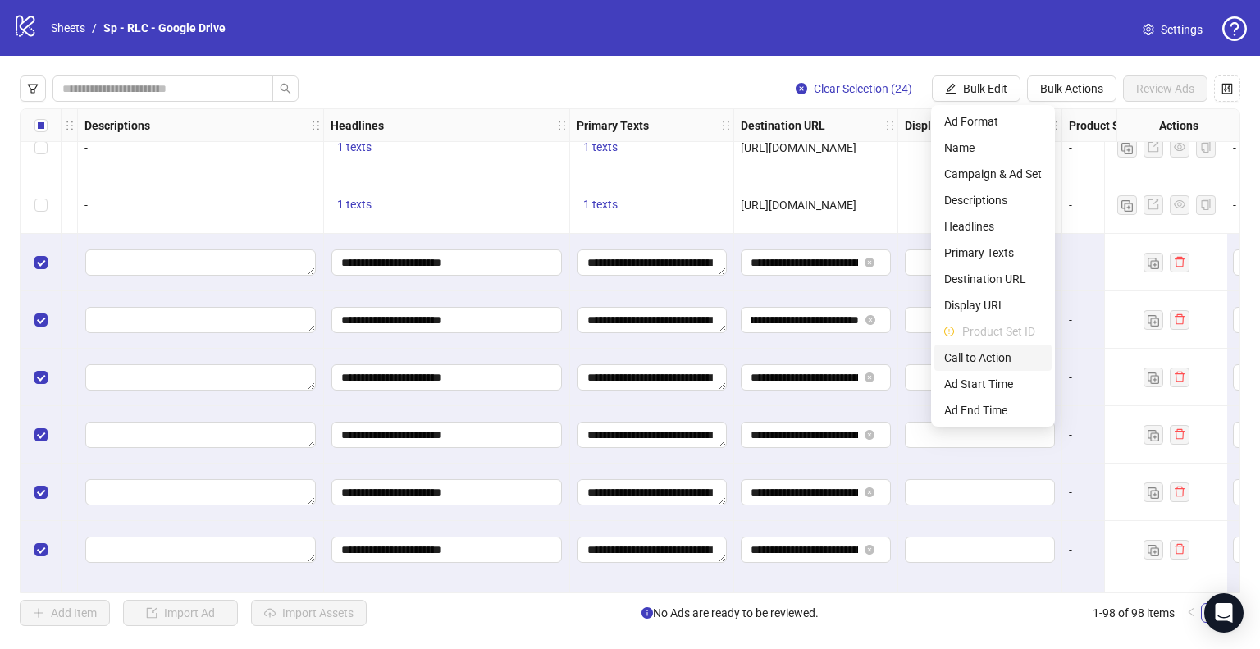
click at [969, 357] on span "Call to Action" at bounding box center [993, 358] width 98 height 18
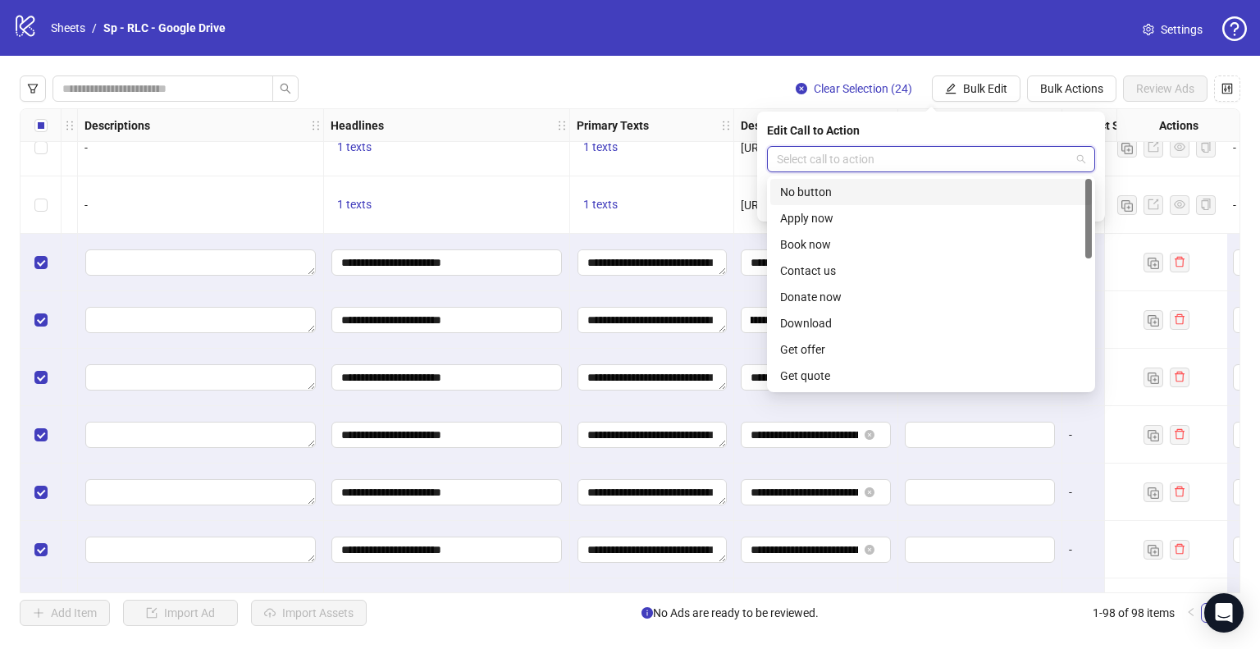
click at [937, 162] on input "search" at bounding box center [924, 159] width 294 height 25
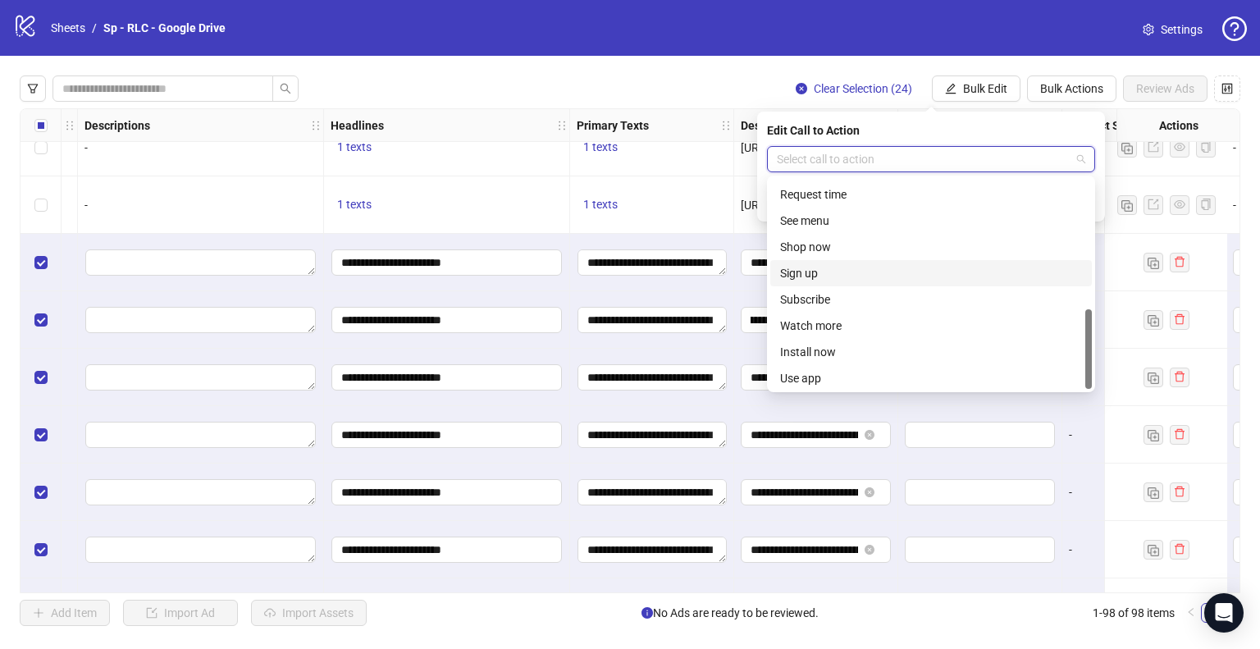
scroll to position [341, 0]
click at [804, 242] on div "Shop now" at bounding box center [931, 244] width 302 height 18
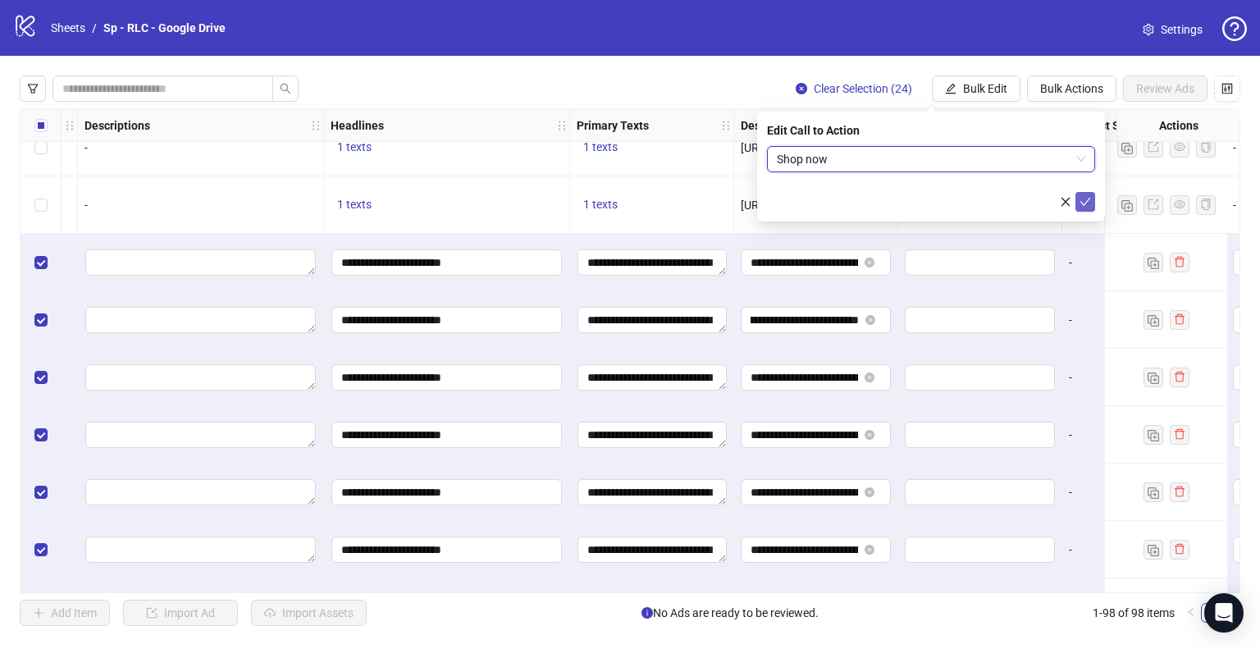
click at [1090, 199] on icon "check" at bounding box center [1085, 201] width 11 height 11
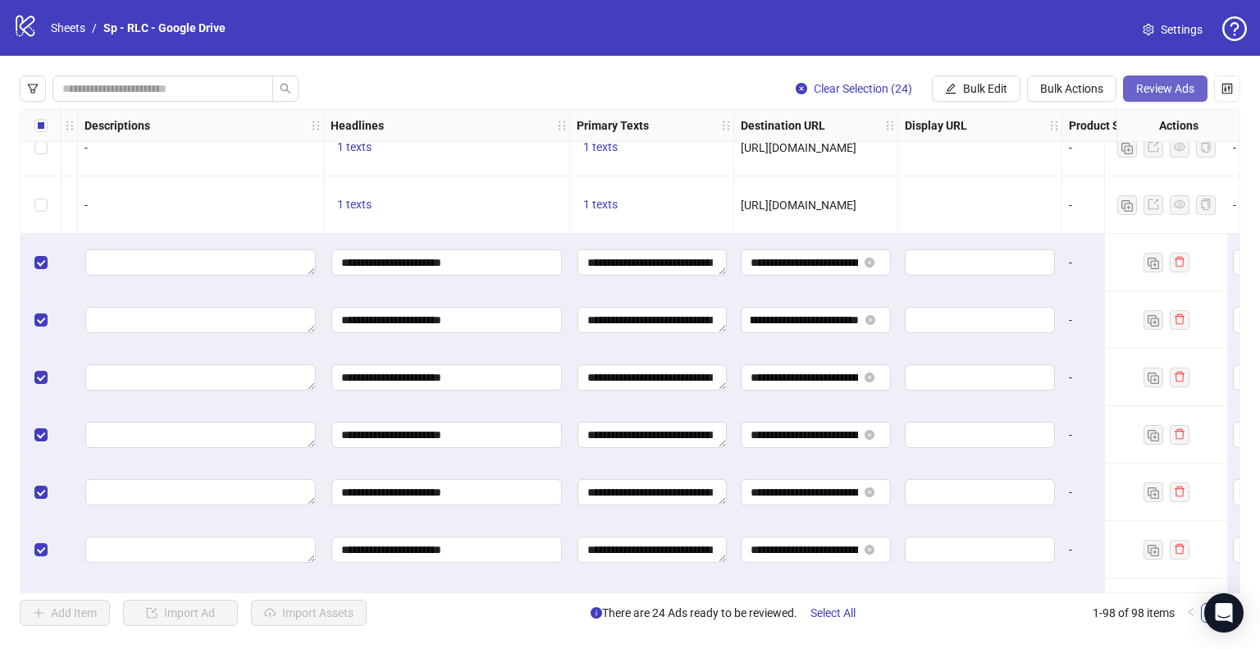
click at [1169, 85] on span "Review Ads" at bounding box center [1165, 88] width 58 height 13
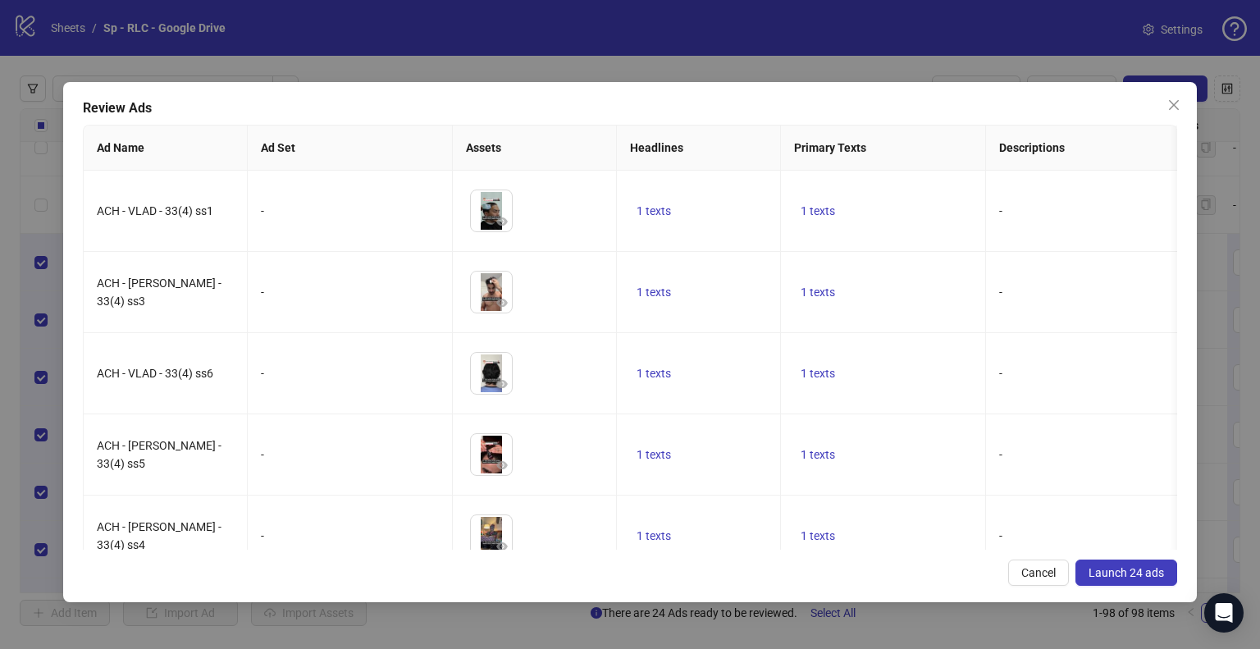
click at [1115, 568] on span "Launch 24 ads" at bounding box center [1126, 572] width 75 height 13
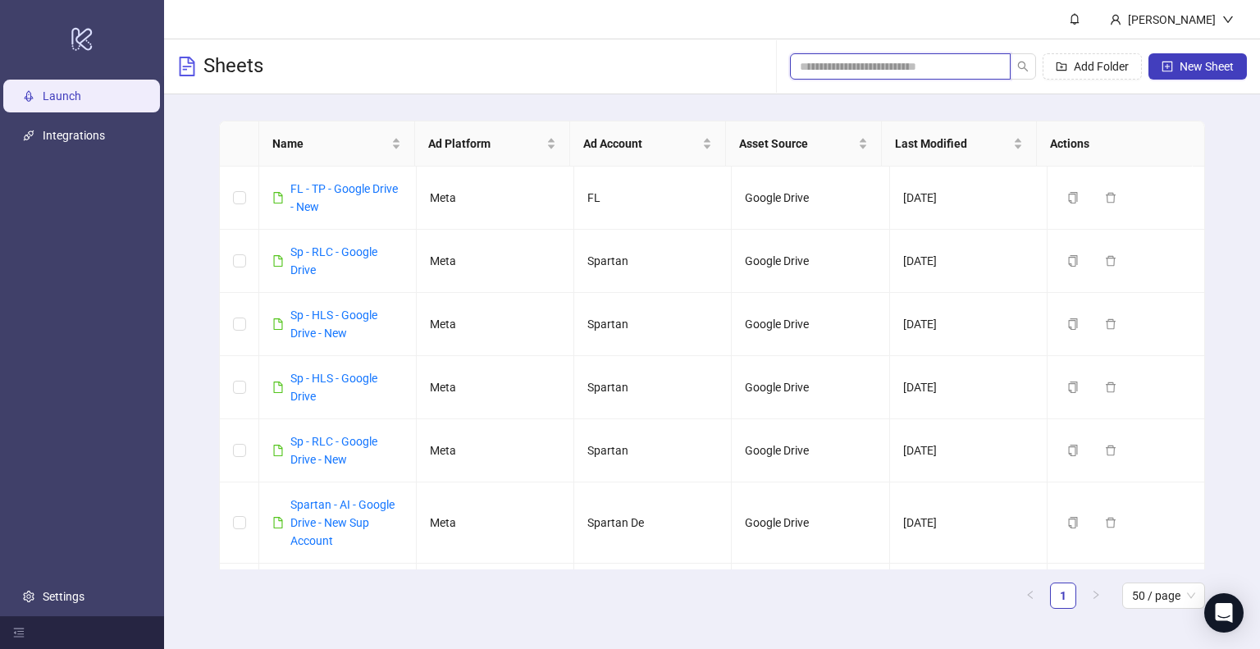
click at [912, 66] on input "search" at bounding box center [894, 66] width 188 height 18
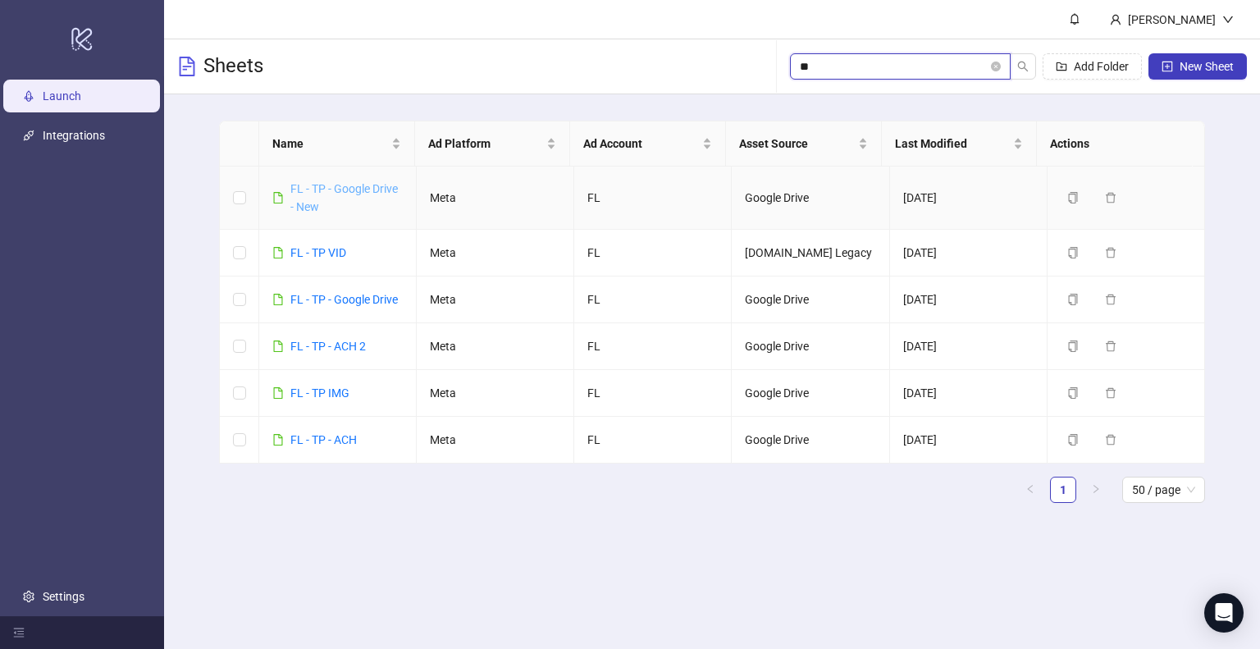
type input "**"
click at [322, 190] on link "FL - TP - Google Drive - New" at bounding box center [343, 197] width 107 height 31
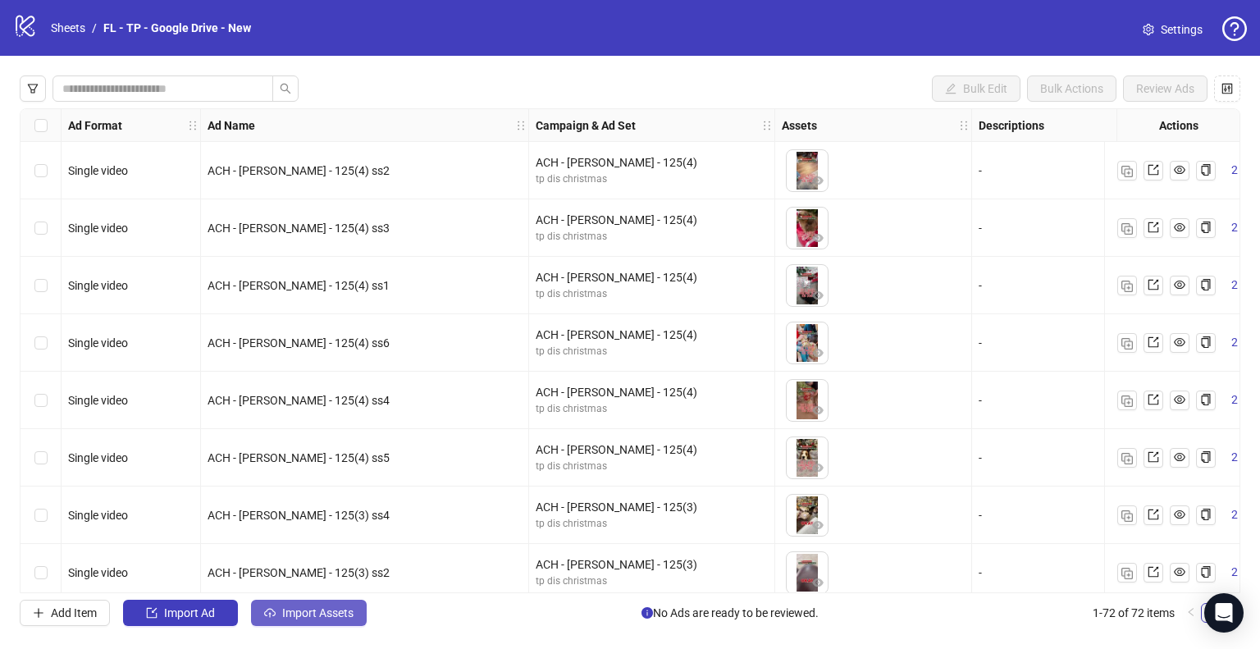
click at [281, 604] on button "Import Assets" at bounding box center [309, 613] width 116 height 26
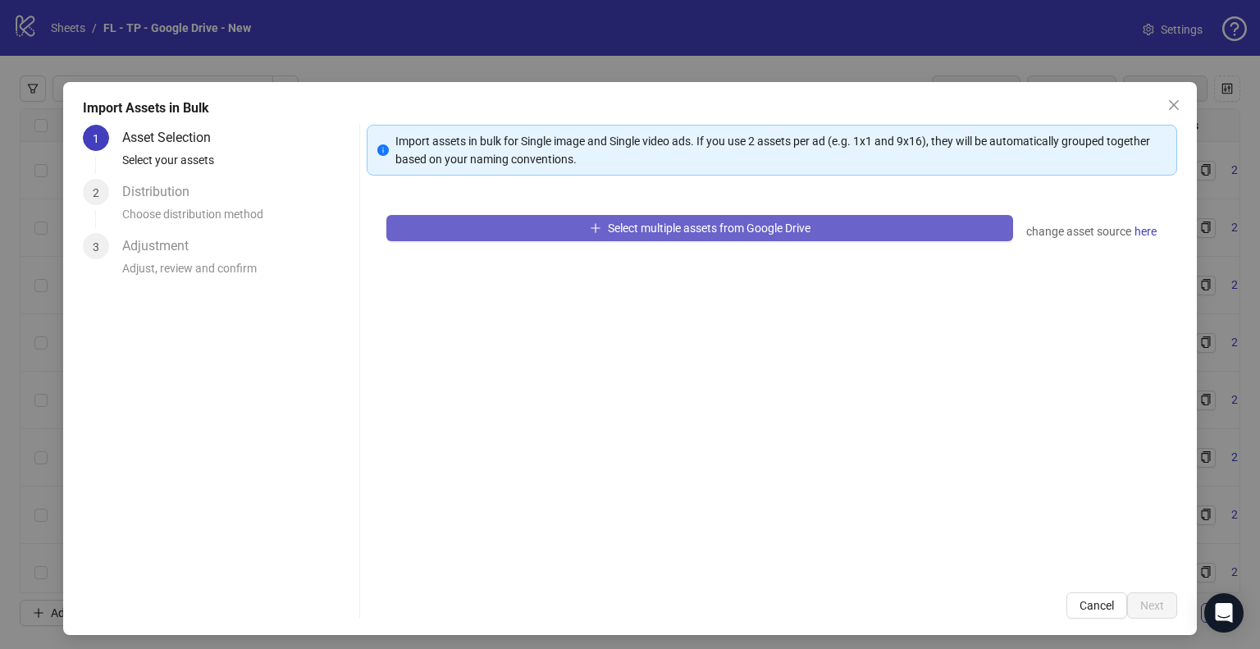
click at [612, 228] on span "Select multiple assets from Google Drive" at bounding box center [709, 228] width 203 height 13
click at [569, 235] on button "Select multiple assets from Google Drive" at bounding box center [699, 228] width 627 height 26
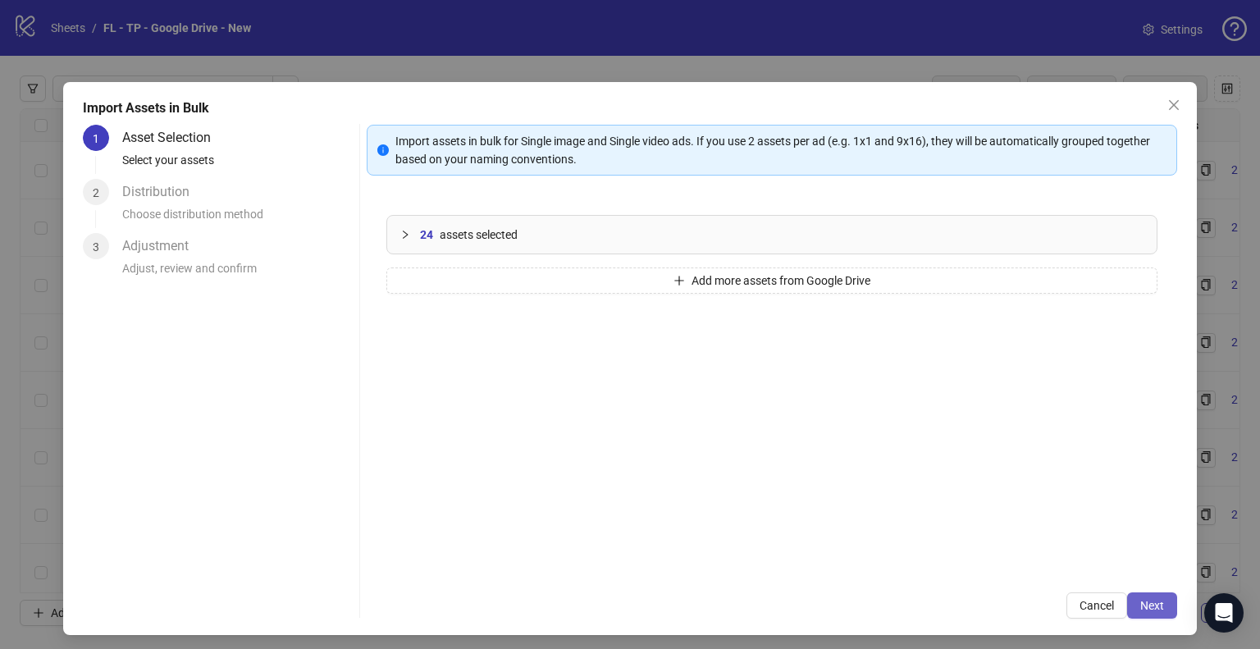
click at [1146, 606] on span "Next" at bounding box center [1152, 605] width 24 height 13
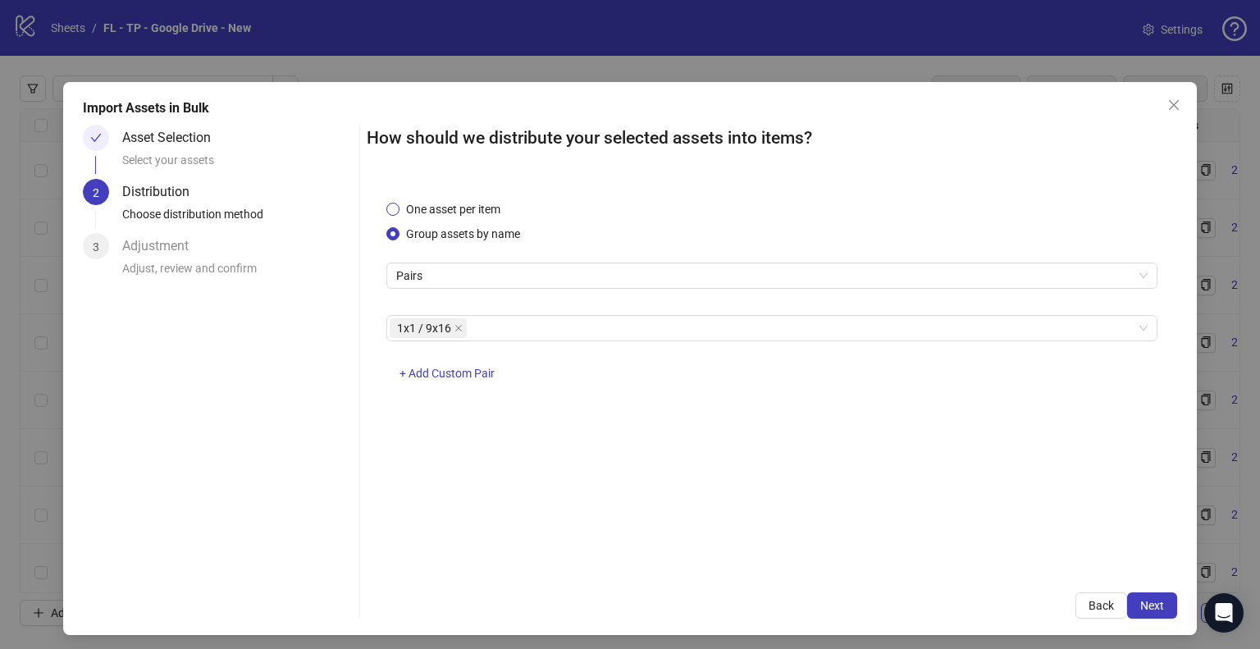
click at [464, 215] on span "One asset per item" at bounding box center [453, 209] width 107 height 18
click at [1142, 603] on span "Next" at bounding box center [1152, 605] width 24 height 13
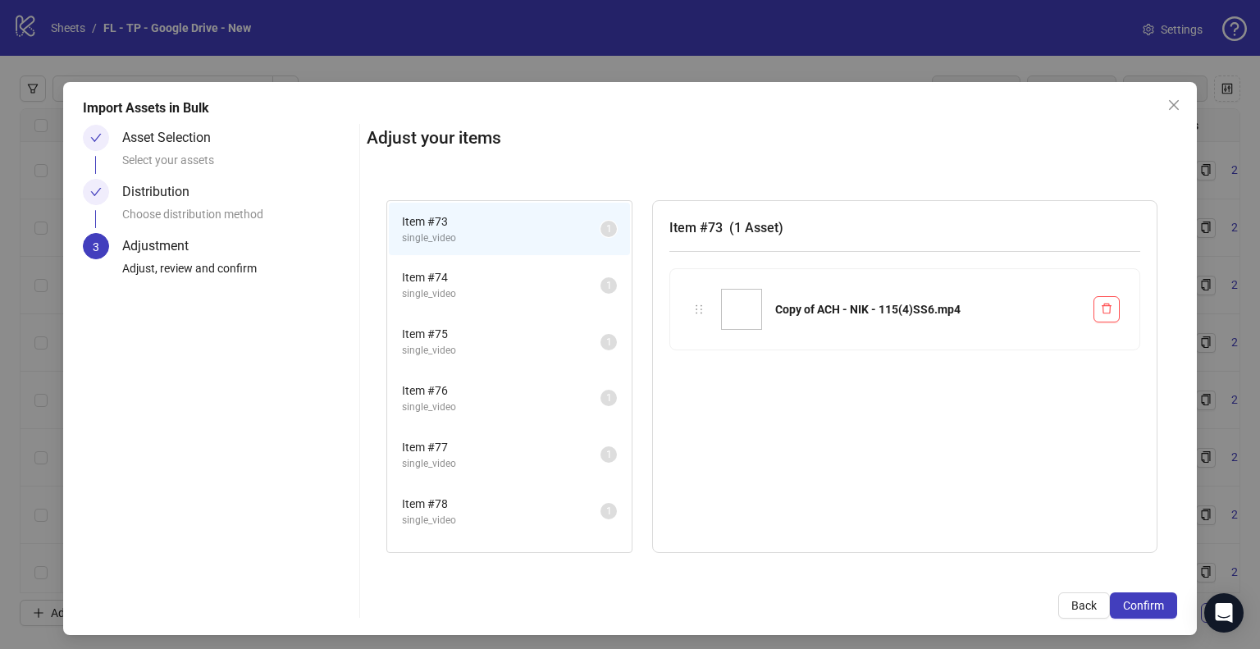
click at [1142, 603] on span "Confirm" at bounding box center [1143, 605] width 41 height 13
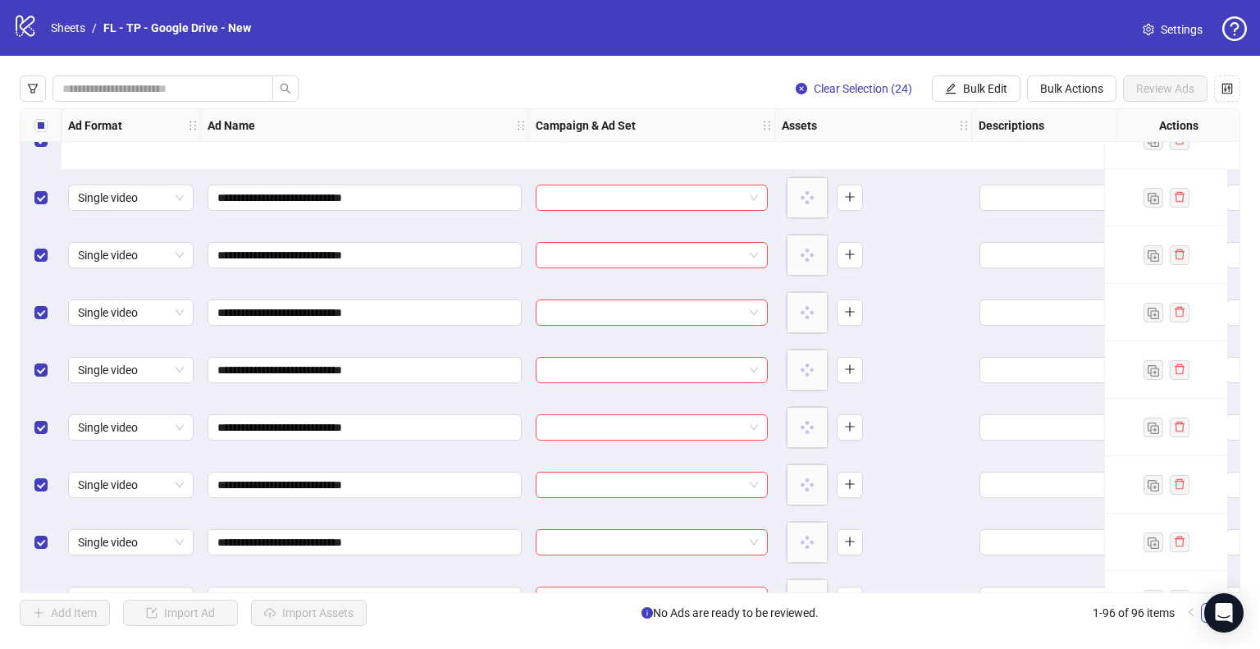
scroll to position [5069, 0]
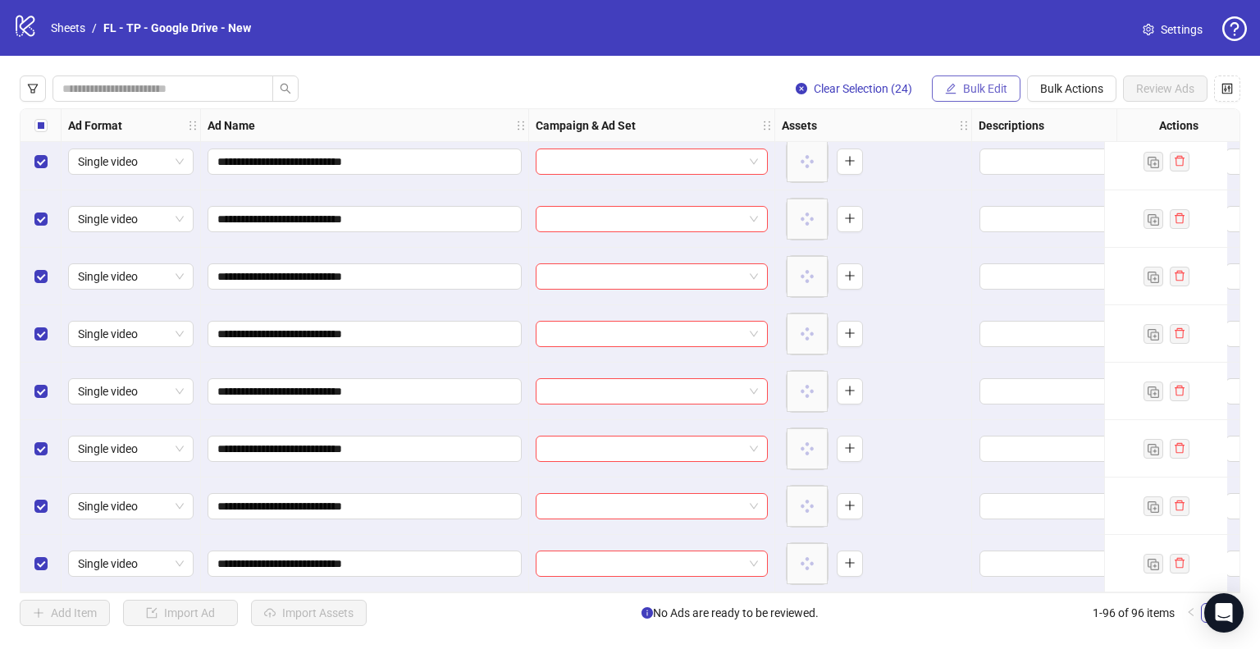
click at [976, 80] on button "Bulk Edit" at bounding box center [976, 88] width 89 height 26
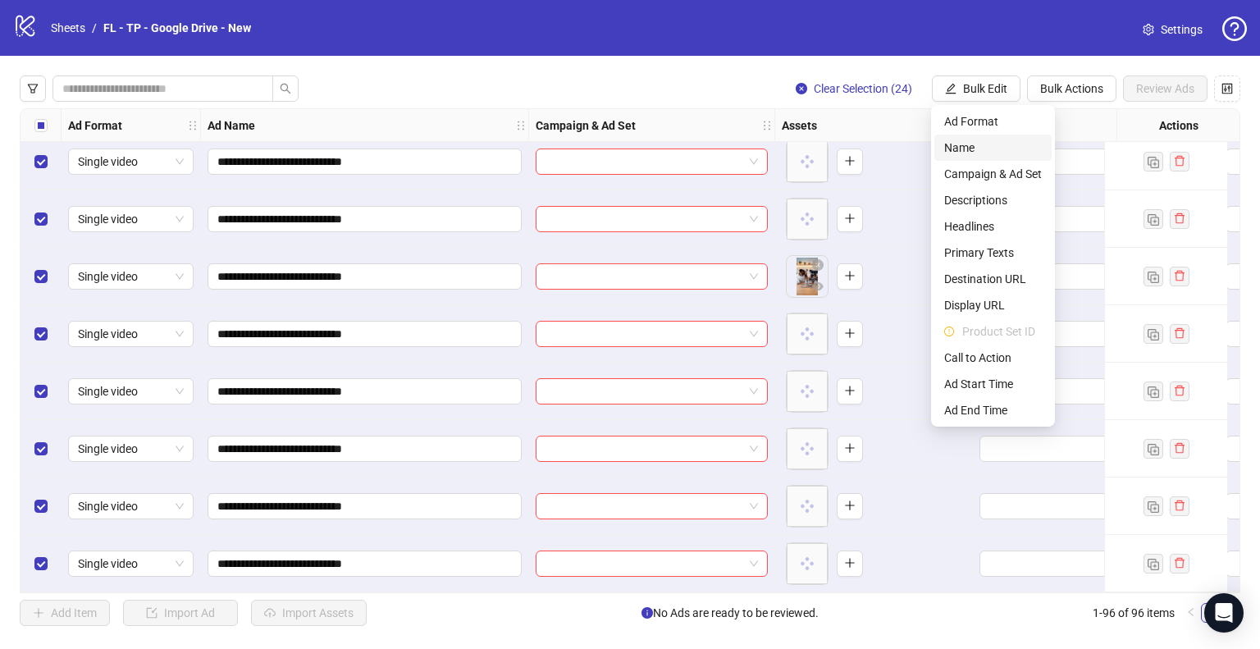
click at [986, 149] on span "Name" at bounding box center [993, 148] width 98 height 18
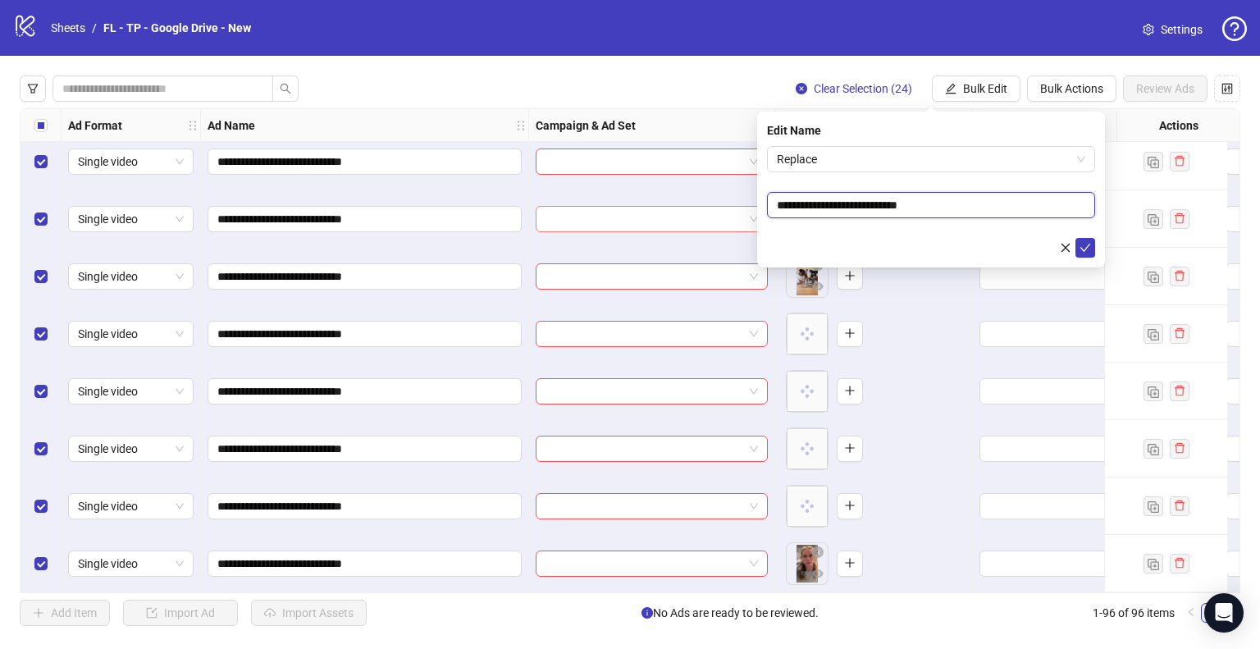
drag, startPoint x: 770, startPoint y: 208, endPoint x: 733, endPoint y: 215, distance: 38.5
click at [733, 215] on body "**********" at bounding box center [630, 324] width 1260 height 649
click at [808, 158] on span "Replace" at bounding box center [931, 159] width 308 height 25
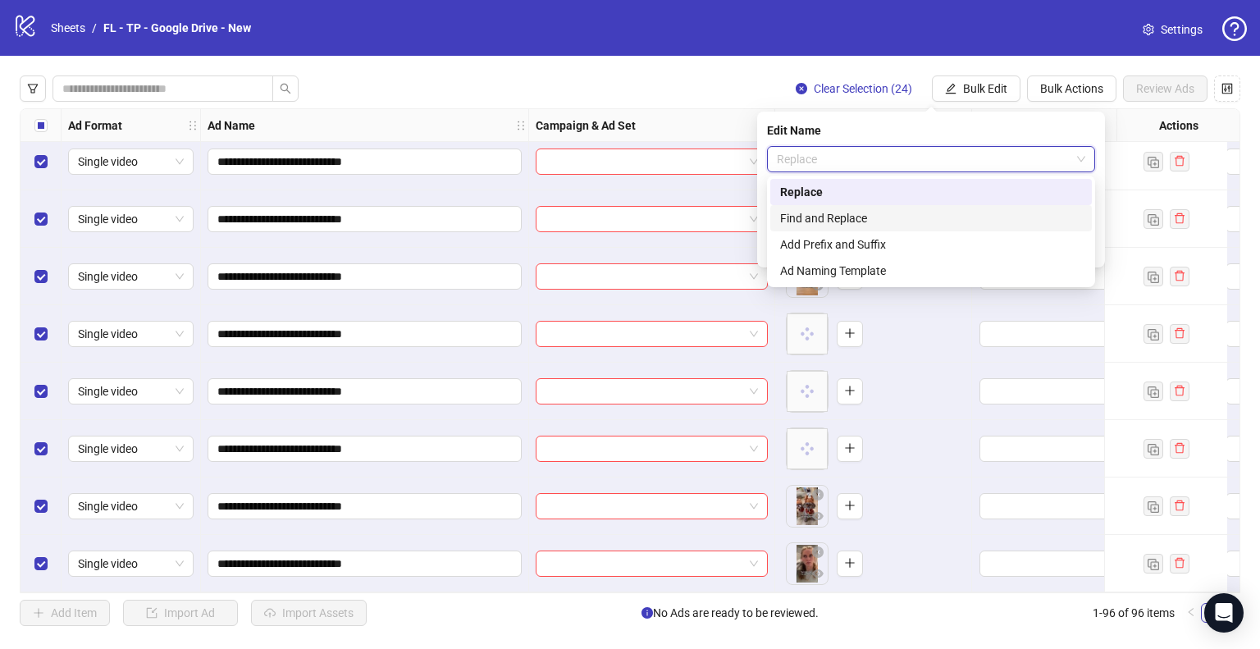
click at [820, 214] on div "Find and Replace" at bounding box center [931, 218] width 302 height 18
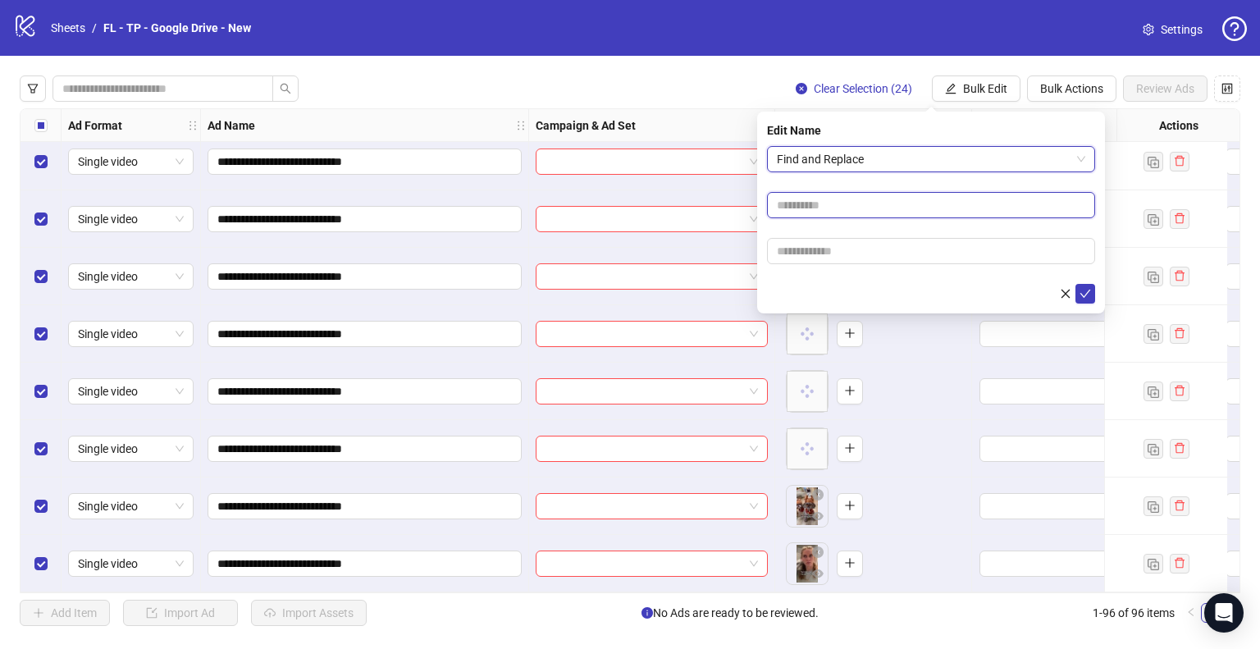
click at [840, 196] on input "text" at bounding box center [931, 205] width 328 height 26
paste input "**********"
type input "**********"
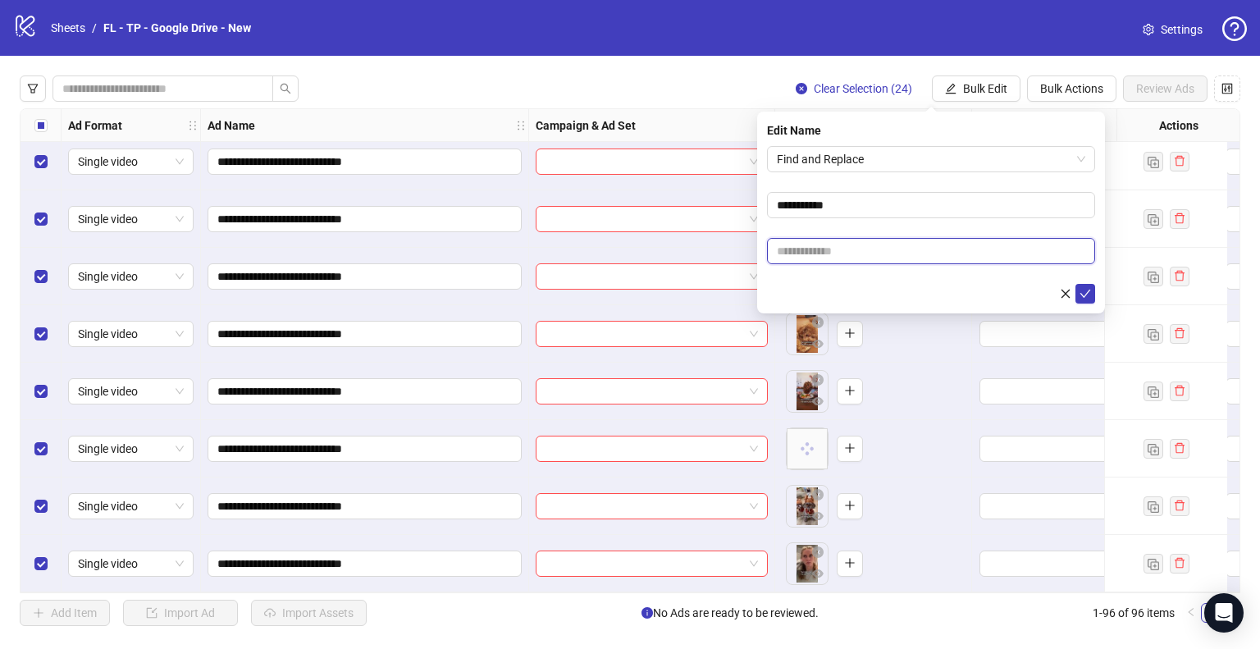
click at [811, 247] on input "text" at bounding box center [931, 251] width 328 height 26
type input "***"
click at [1082, 295] on icon "check" at bounding box center [1086, 294] width 11 height 8
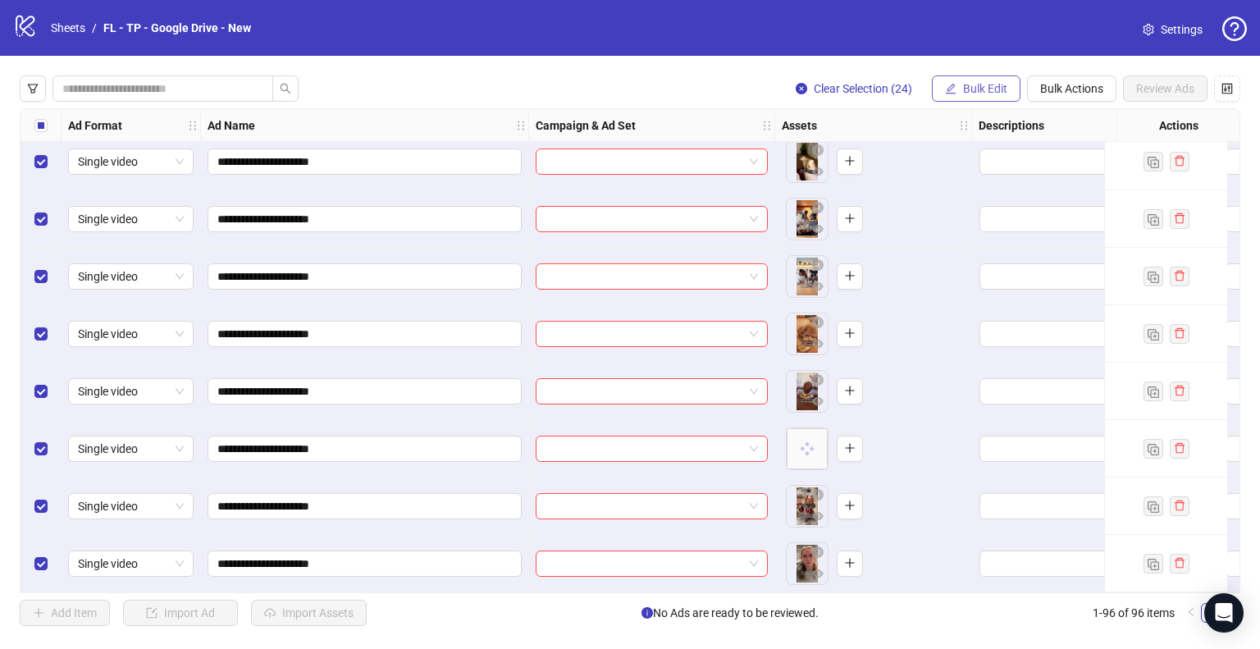
click at [986, 84] on span "Bulk Edit" at bounding box center [985, 88] width 44 height 13
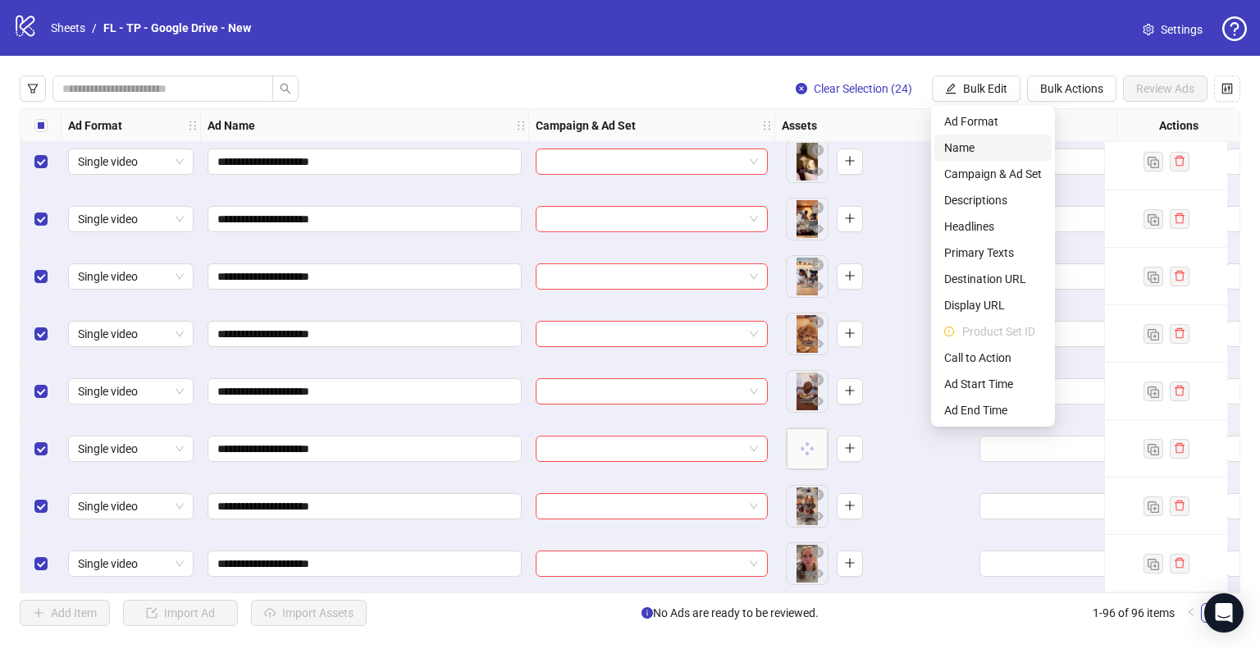
click at [958, 144] on span "Name" at bounding box center [993, 148] width 98 height 18
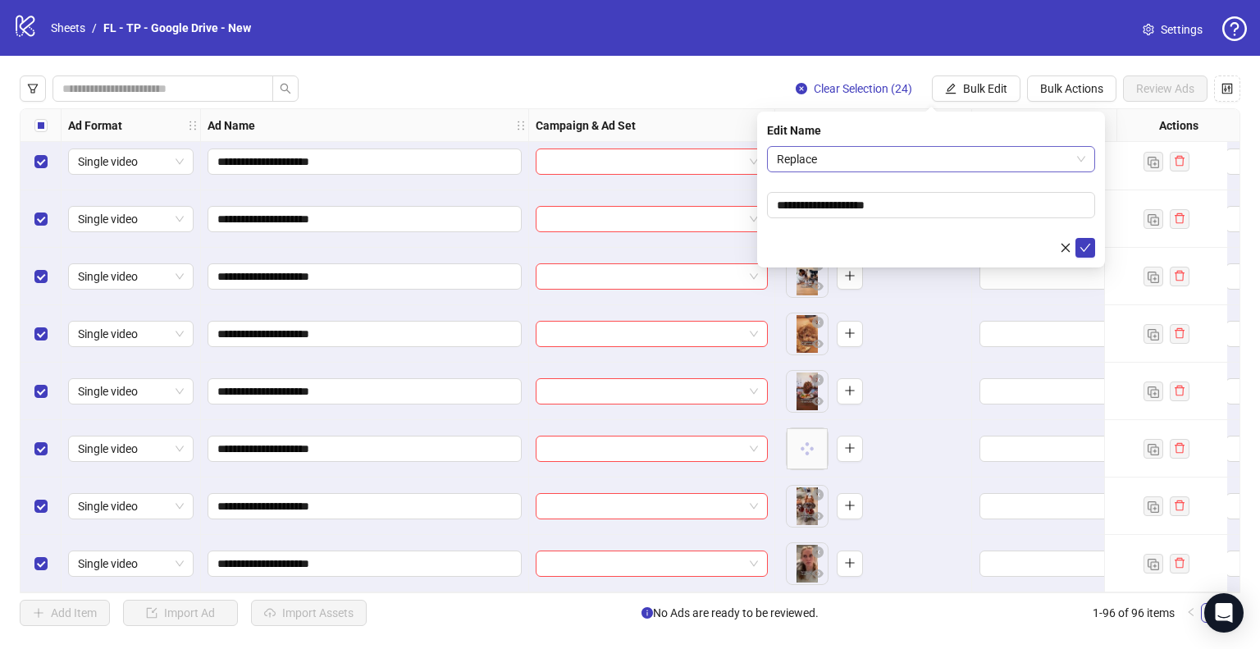
click at [865, 163] on span "Replace" at bounding box center [931, 159] width 308 height 25
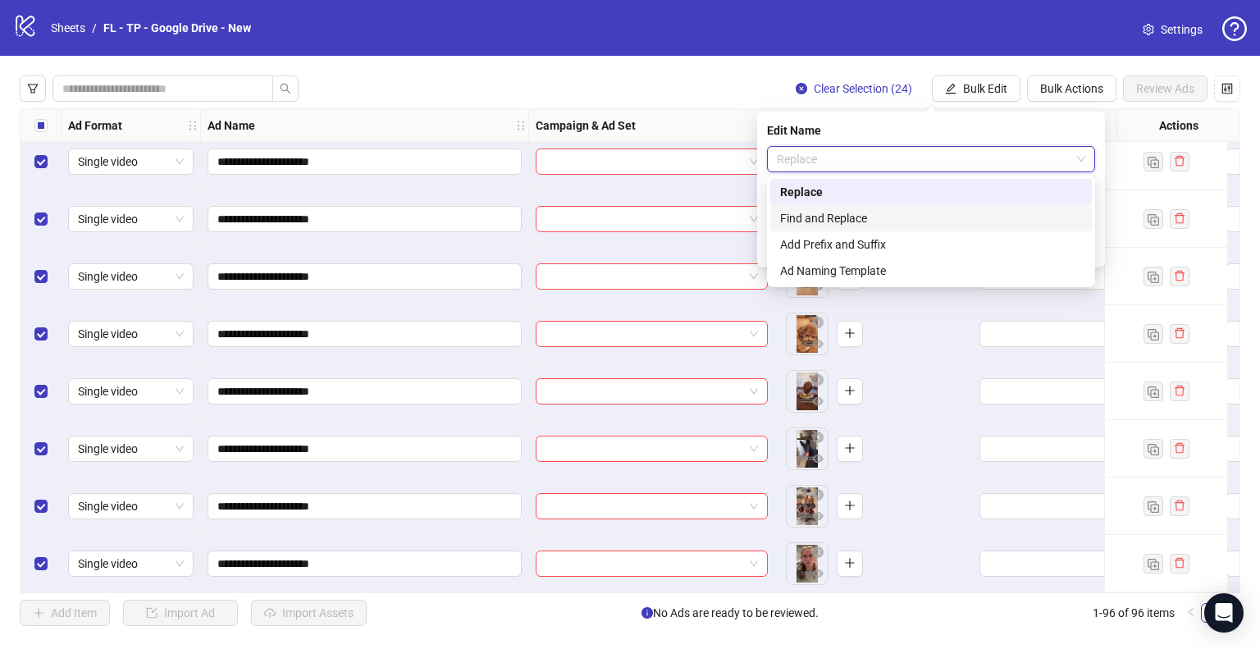
click at [814, 222] on div "Find and Replace" at bounding box center [931, 218] width 302 height 18
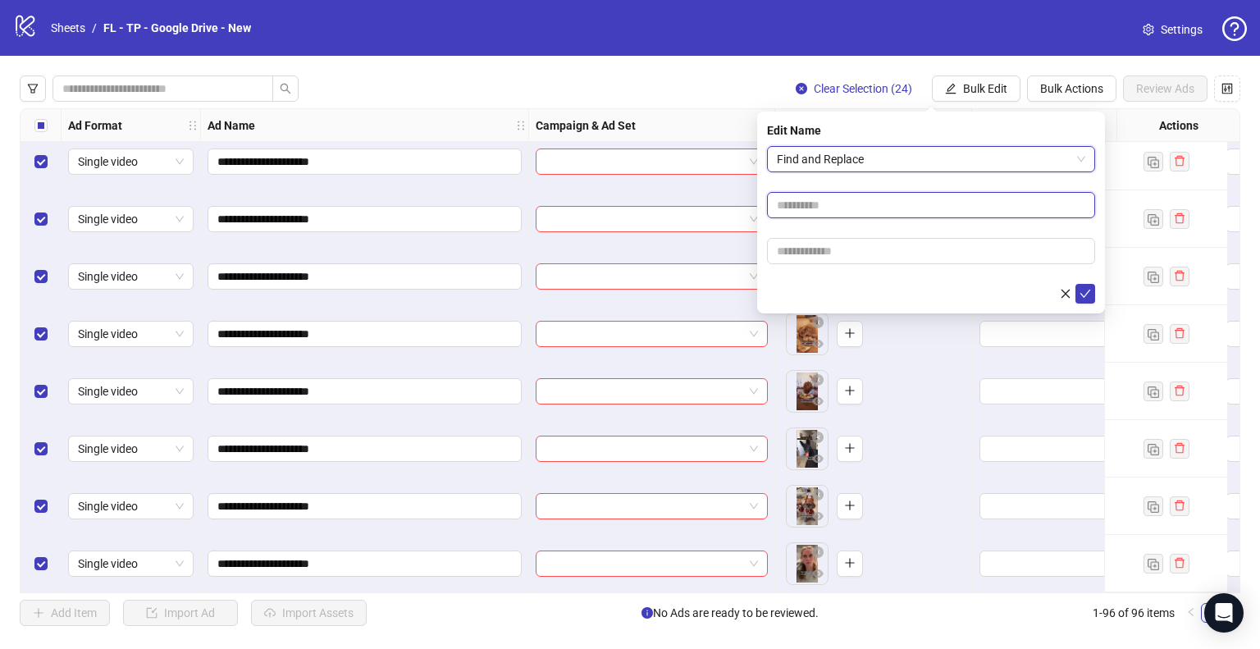
click at [793, 207] on input "text" at bounding box center [931, 205] width 328 height 26
type input "**"
click at [1076, 284] on button "submit" at bounding box center [1086, 294] width 20 height 20
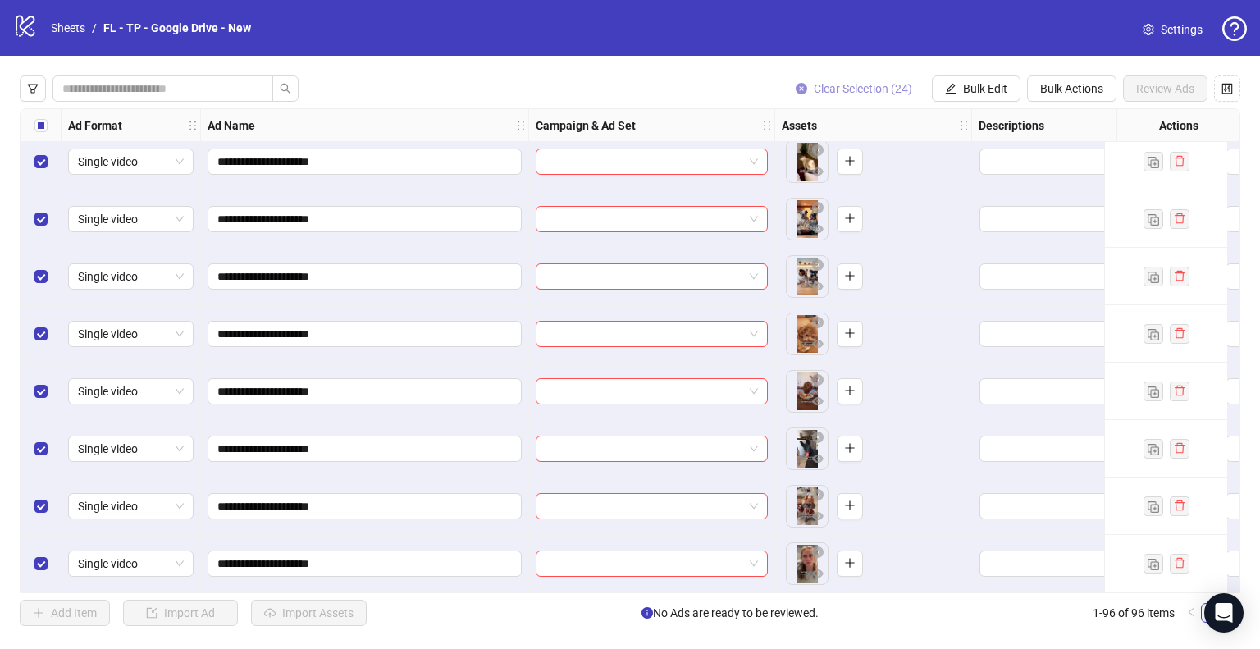
click at [859, 94] on span "Clear Selection (24)" at bounding box center [863, 88] width 98 height 13
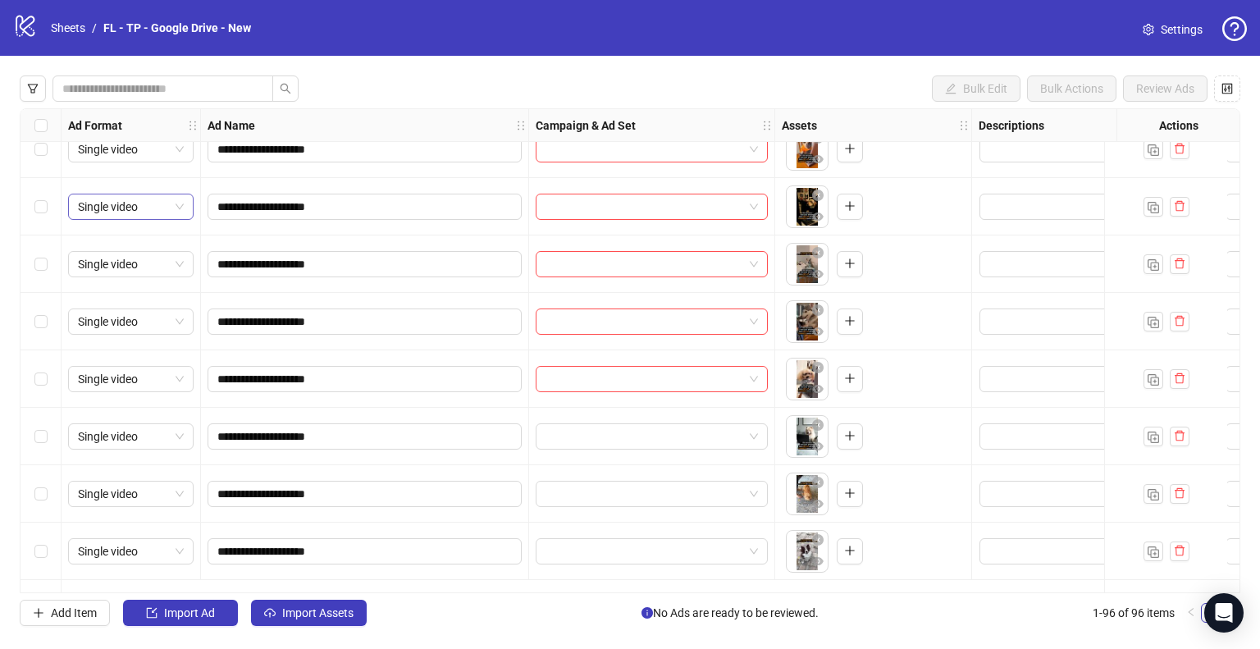
scroll to position [4080, 0]
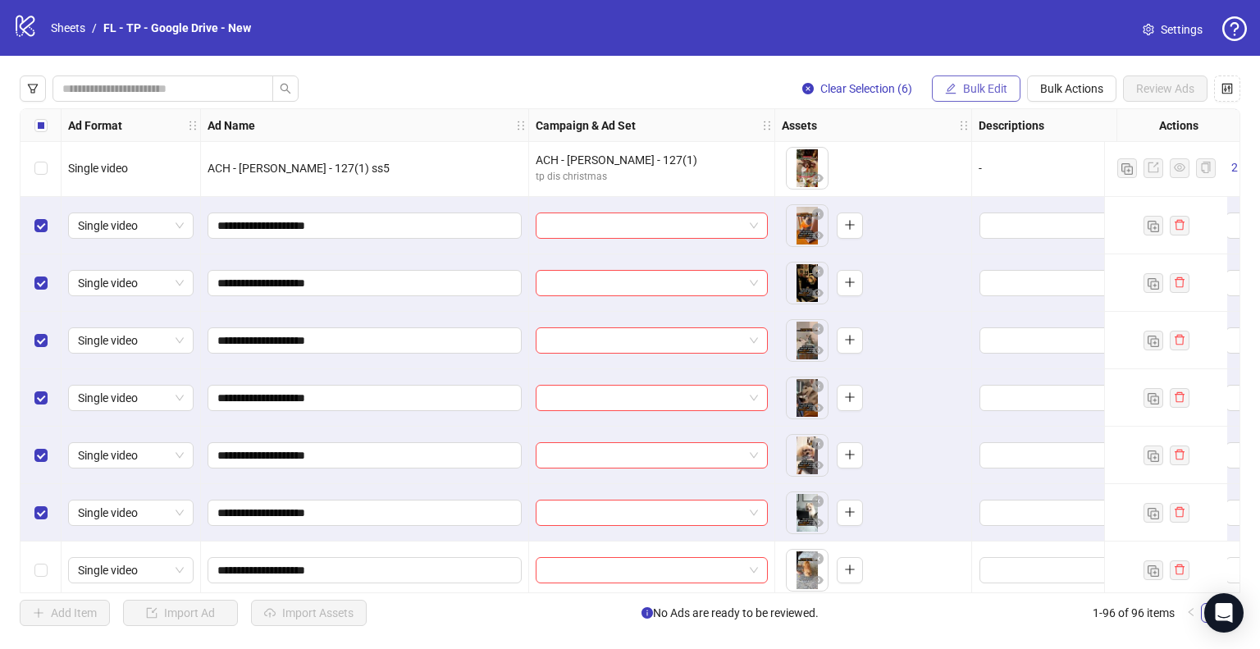
click at [963, 88] on span "Bulk Edit" at bounding box center [985, 88] width 44 height 13
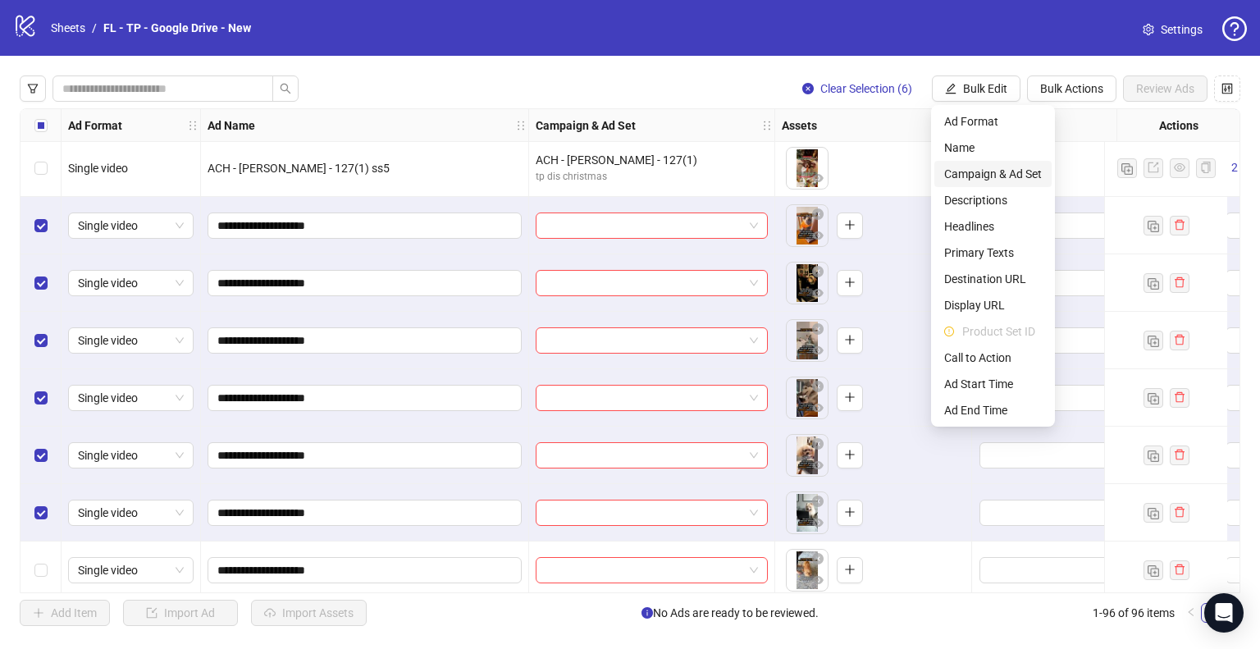
click at [974, 180] on span "Campaign & Ad Set" at bounding box center [993, 174] width 98 height 18
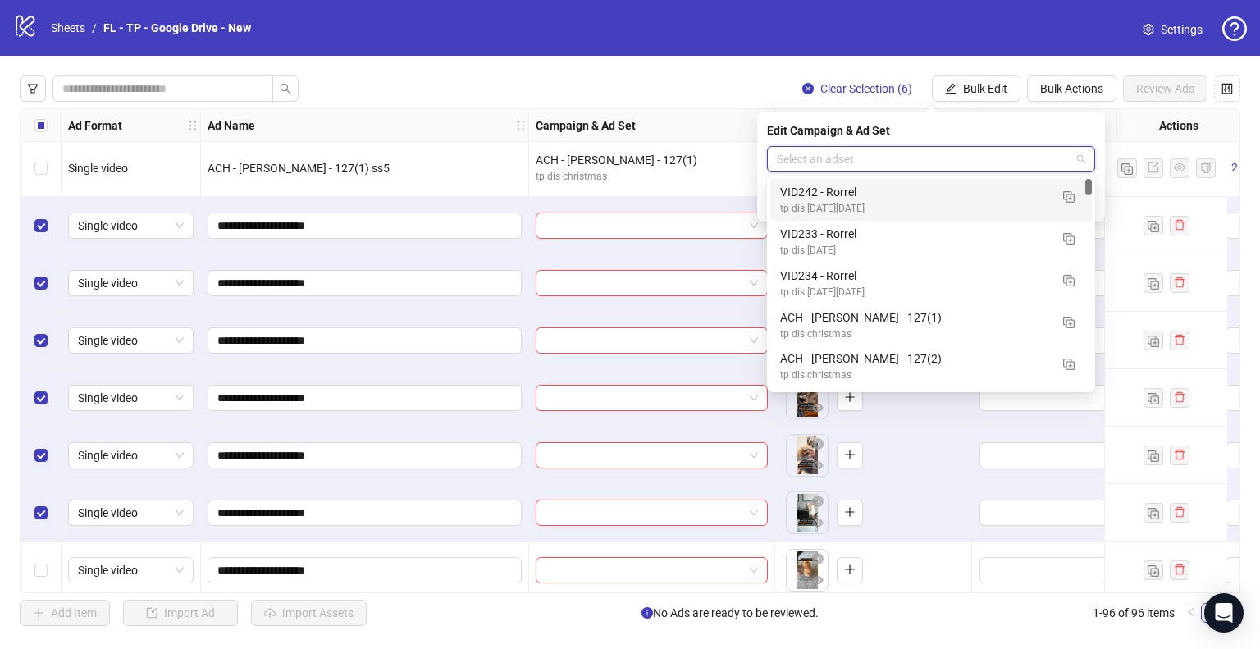
click at [894, 156] on input "search" at bounding box center [924, 159] width 294 height 25
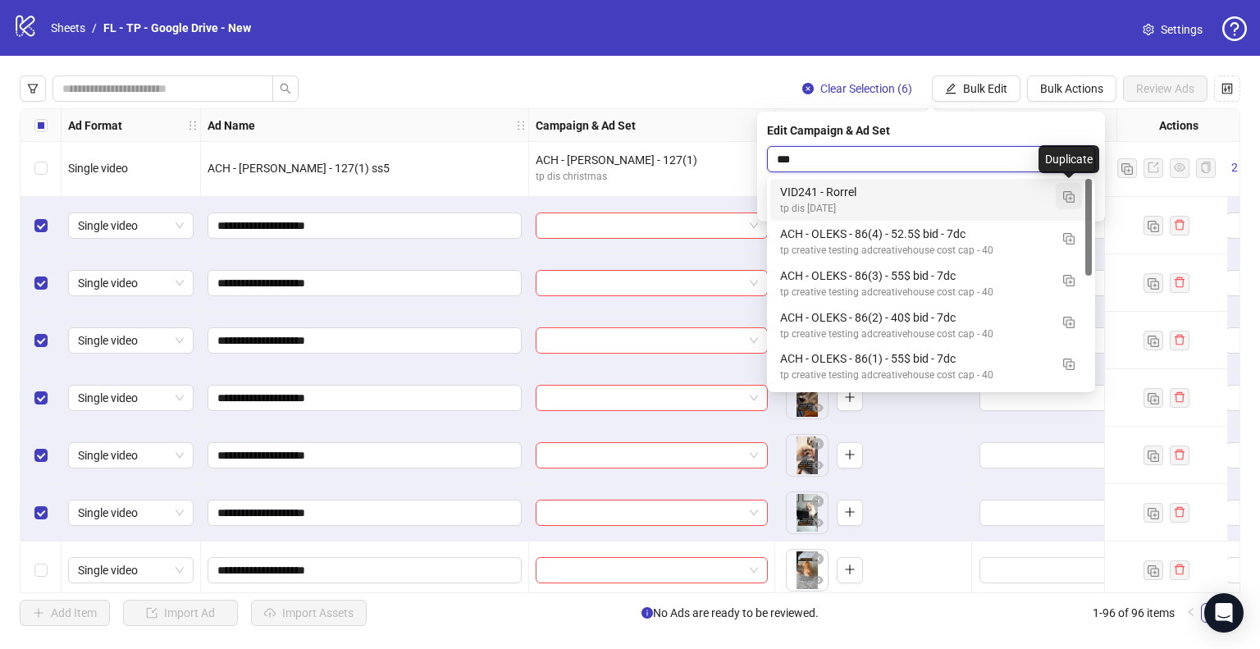
click at [1064, 201] on img "button" at bounding box center [1068, 196] width 11 height 11
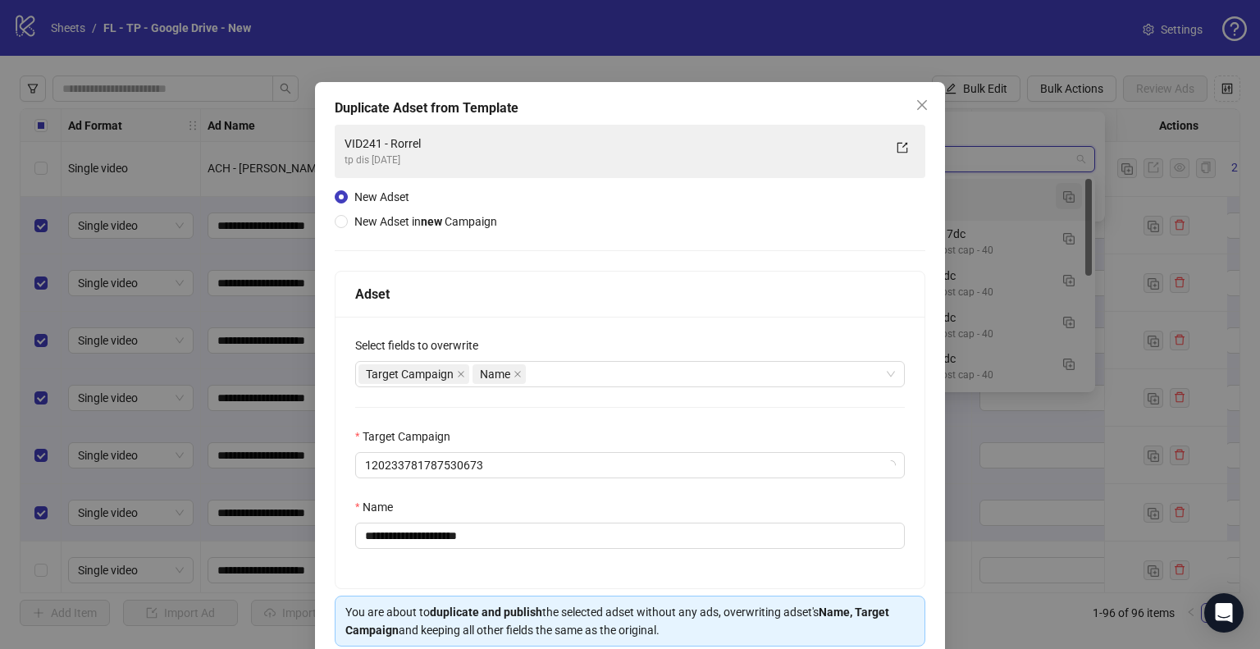
type input "***"
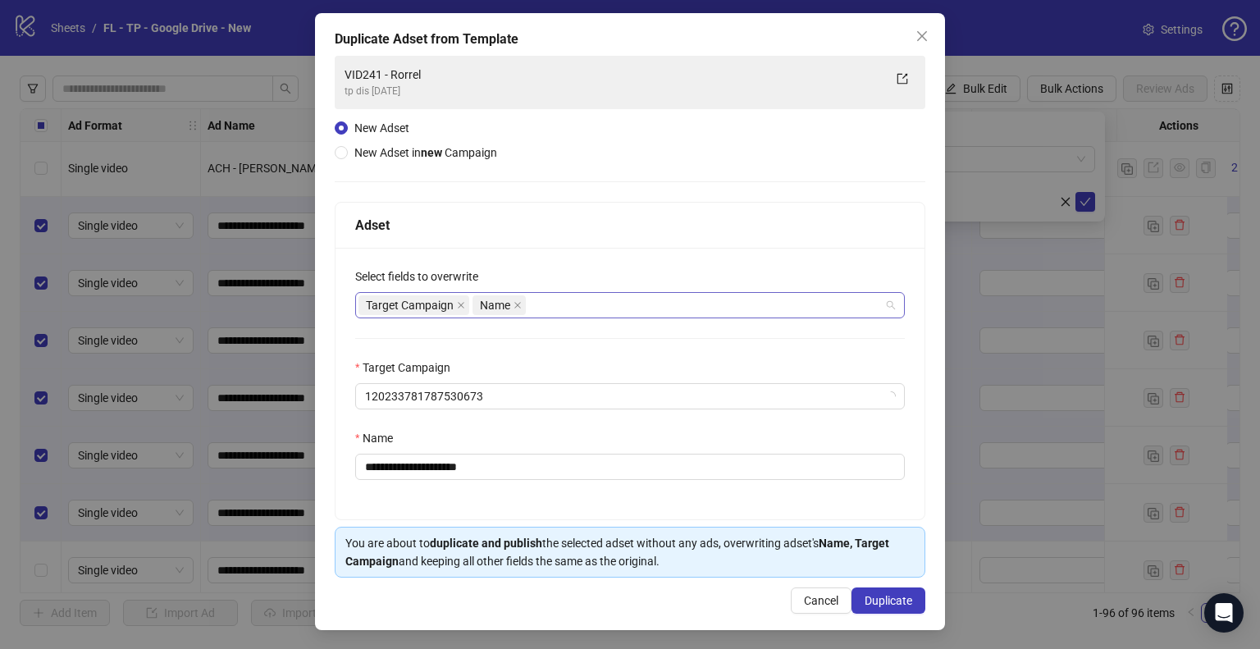
click at [551, 299] on div "Target Campaign Name" at bounding box center [622, 305] width 526 height 23
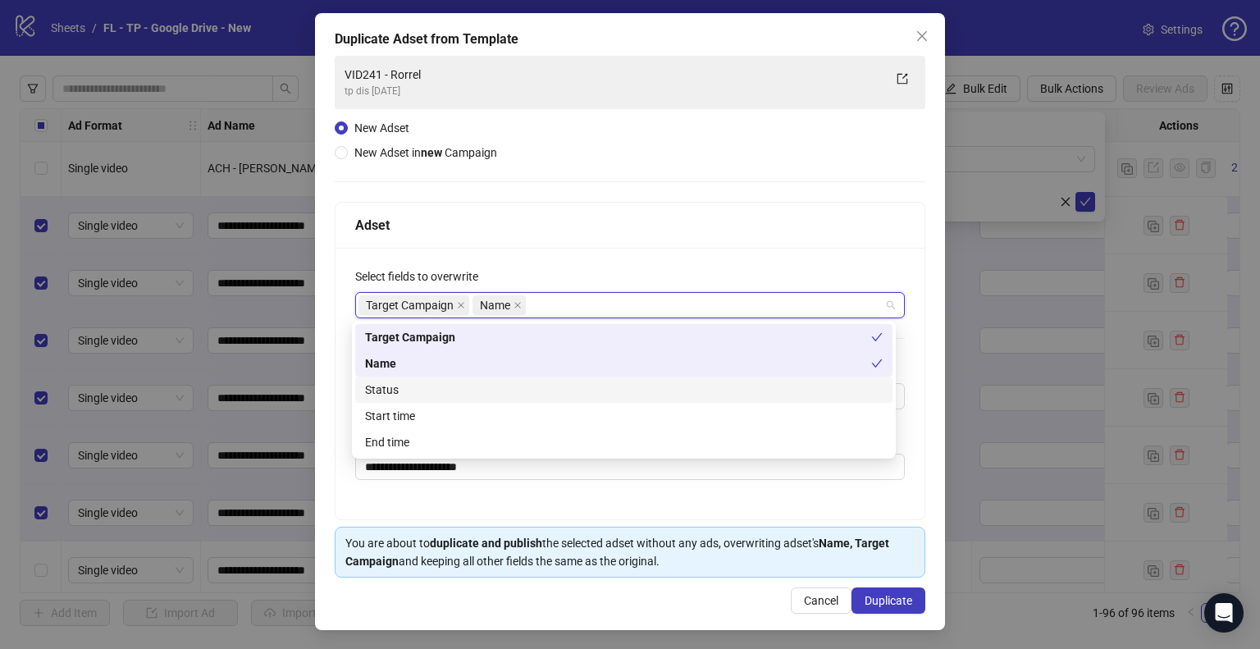
click at [423, 382] on div "Status" at bounding box center [624, 390] width 518 height 18
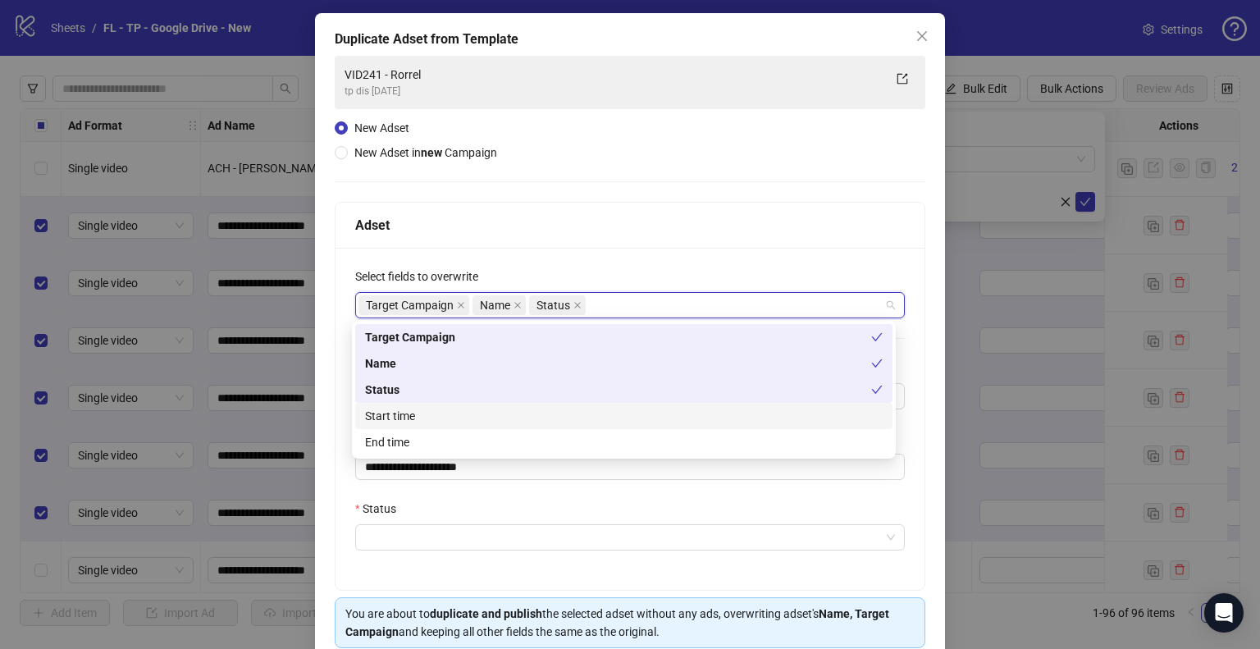
click at [407, 407] on div "Start time" at bounding box center [624, 416] width 518 height 18
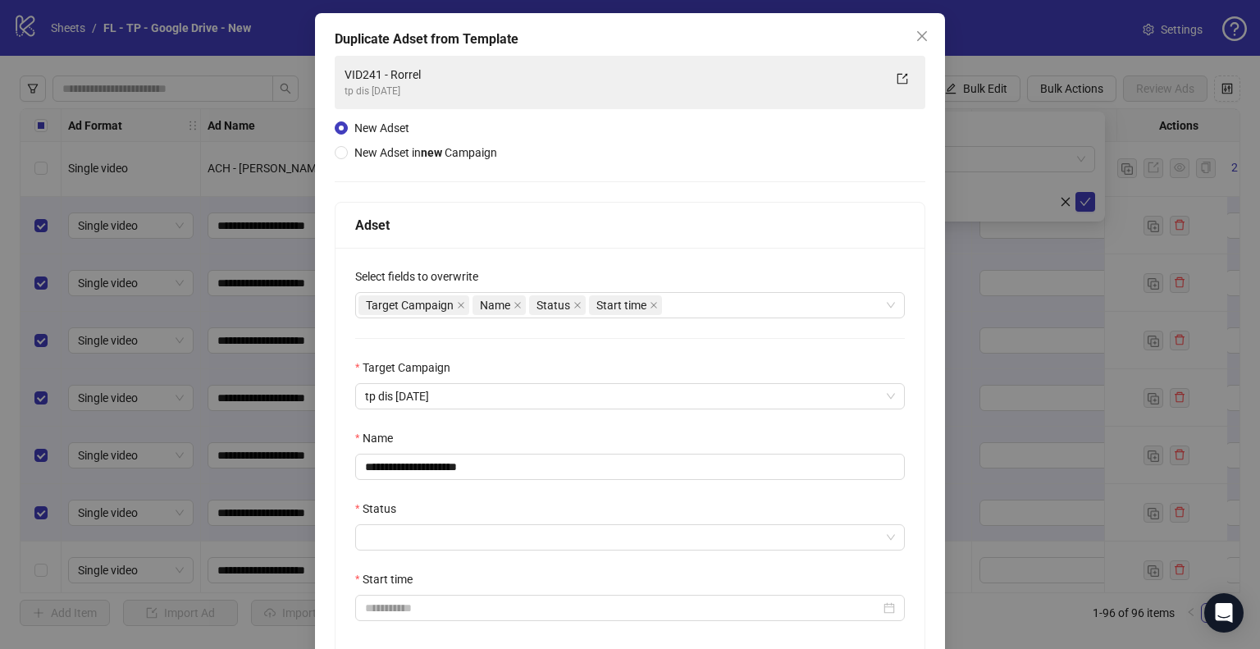
click at [336, 391] on div "**********" at bounding box center [630, 454] width 589 height 413
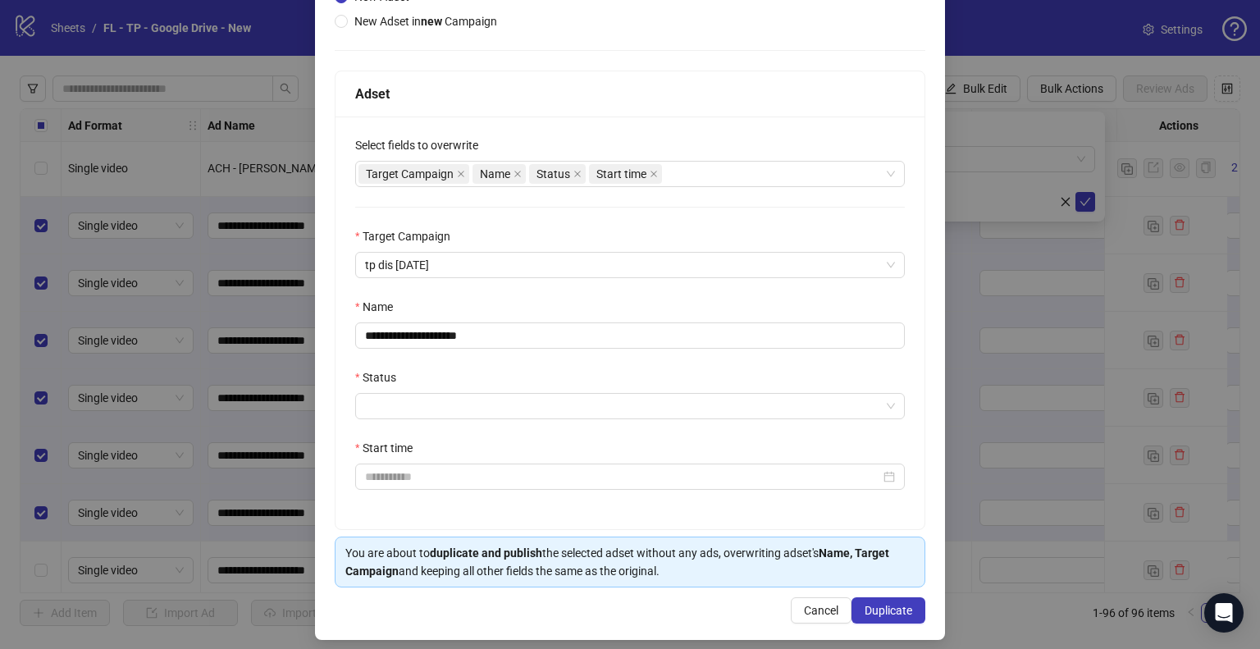
scroll to position [210, 0]
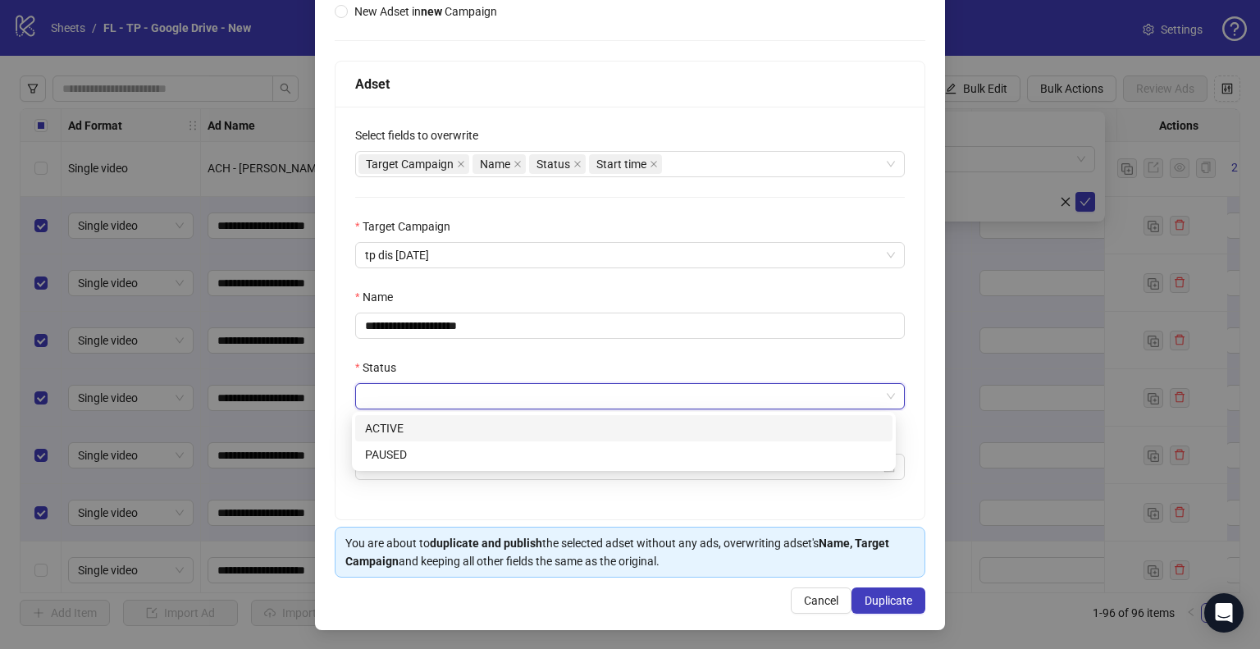
click at [430, 393] on input "Status" at bounding box center [622, 396] width 515 height 25
click at [410, 425] on div "ACTIVE" at bounding box center [624, 428] width 518 height 18
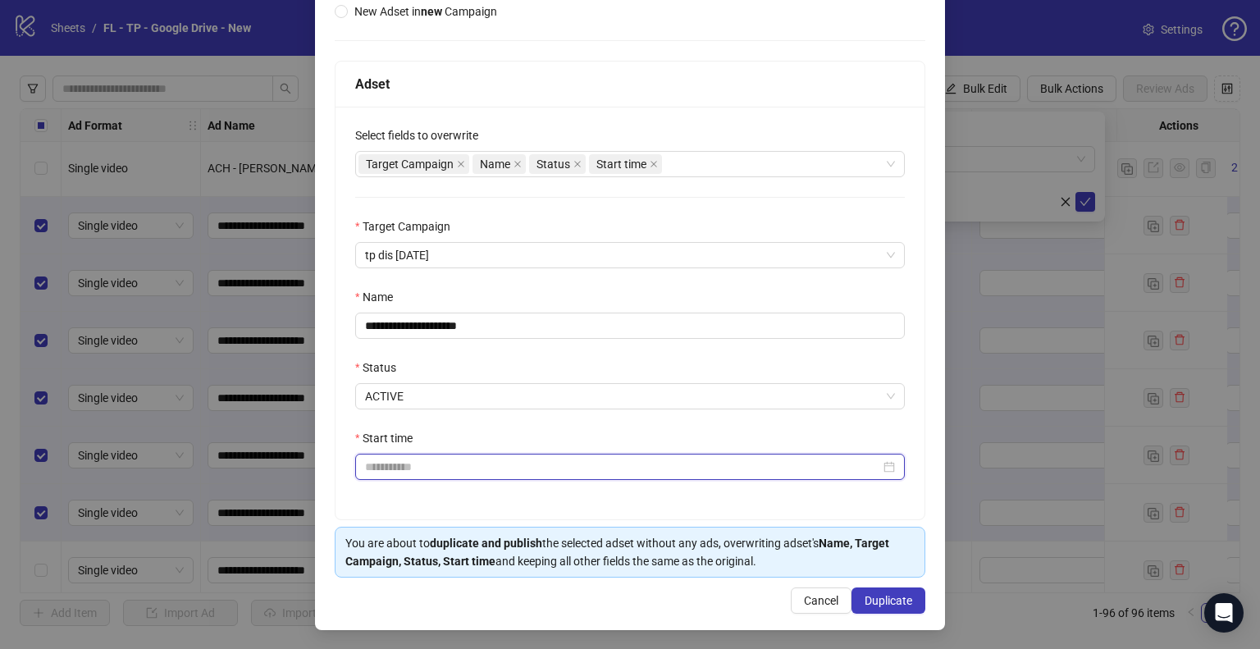
click at [395, 465] on input "Start time" at bounding box center [622, 467] width 515 height 18
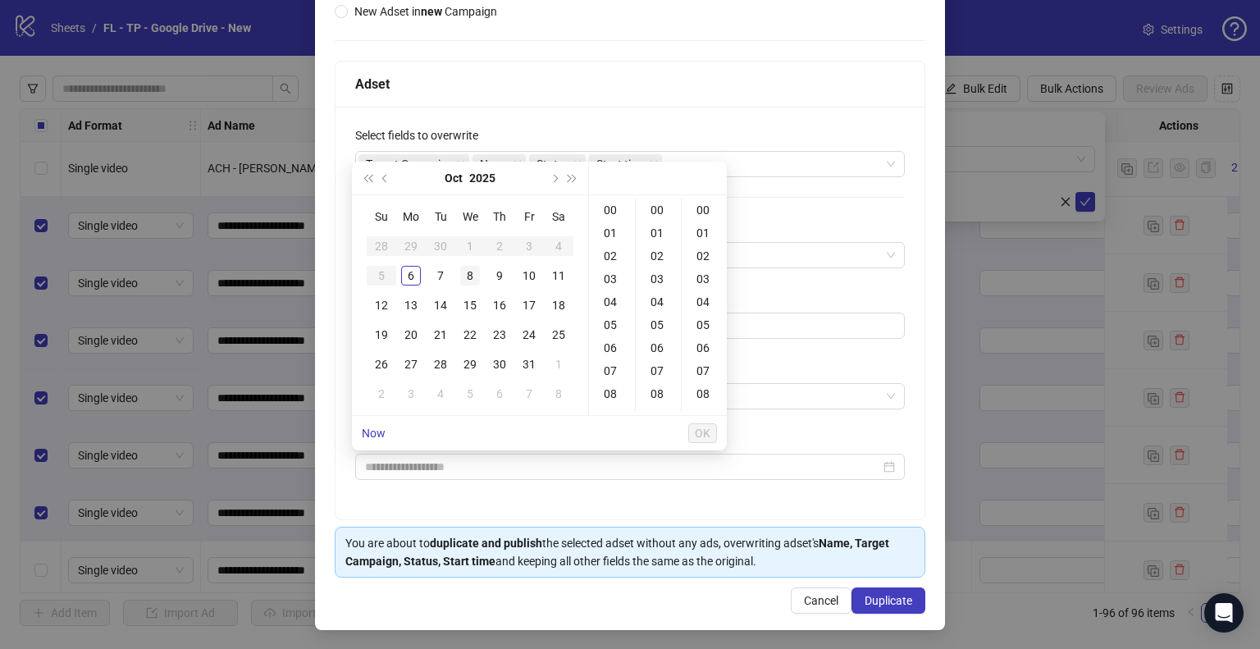
click at [472, 281] on div "8" at bounding box center [470, 276] width 20 height 20
type input "**********"
click at [710, 425] on button "OK" at bounding box center [702, 433] width 29 height 20
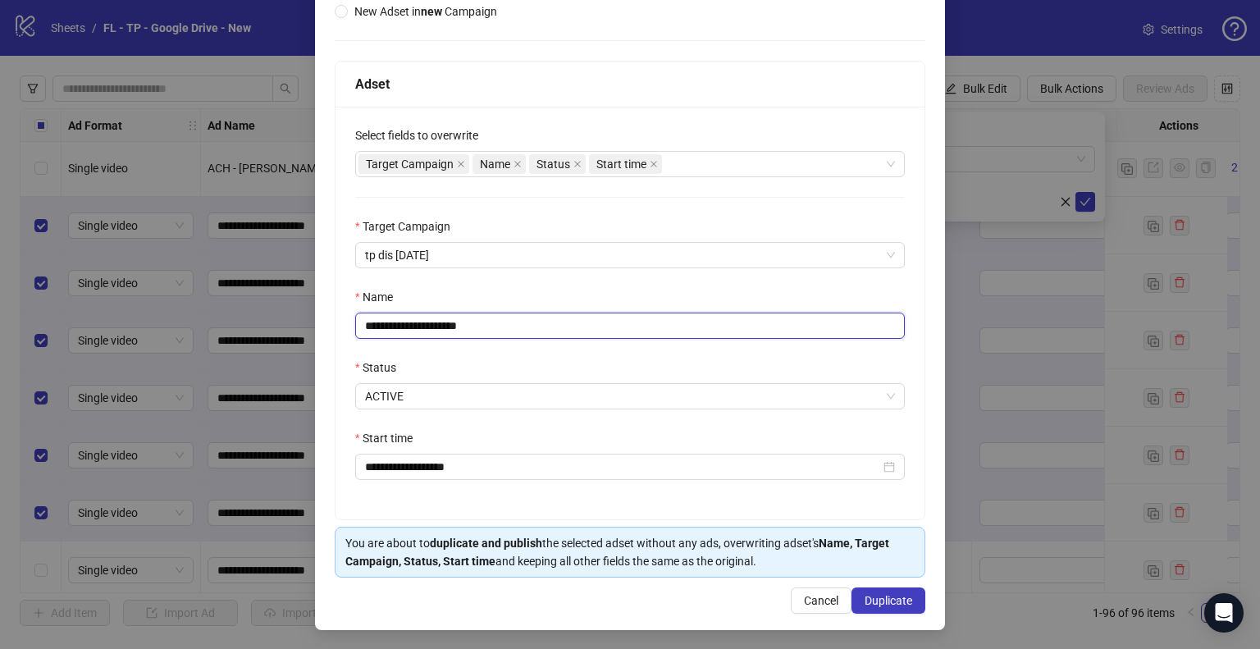
click at [513, 321] on input "**********" at bounding box center [630, 326] width 550 height 26
type input "**********"
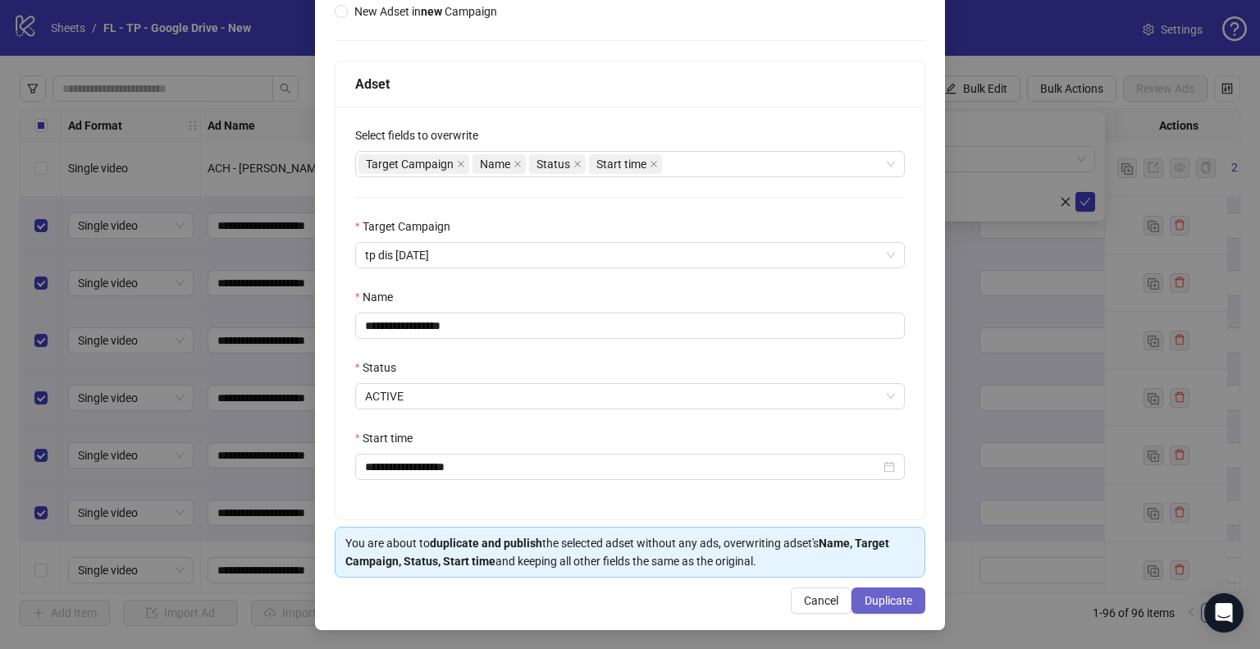
click at [876, 596] on span "Duplicate" at bounding box center [889, 600] width 48 height 13
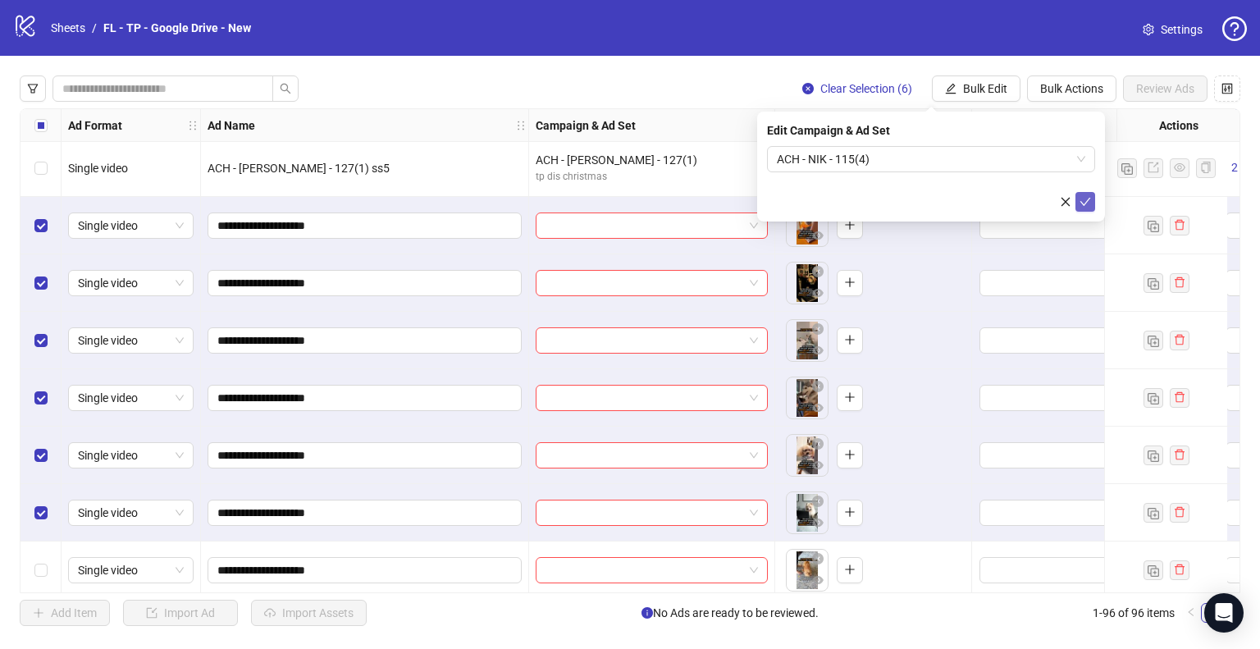
click at [1085, 209] on button "submit" at bounding box center [1086, 202] width 20 height 20
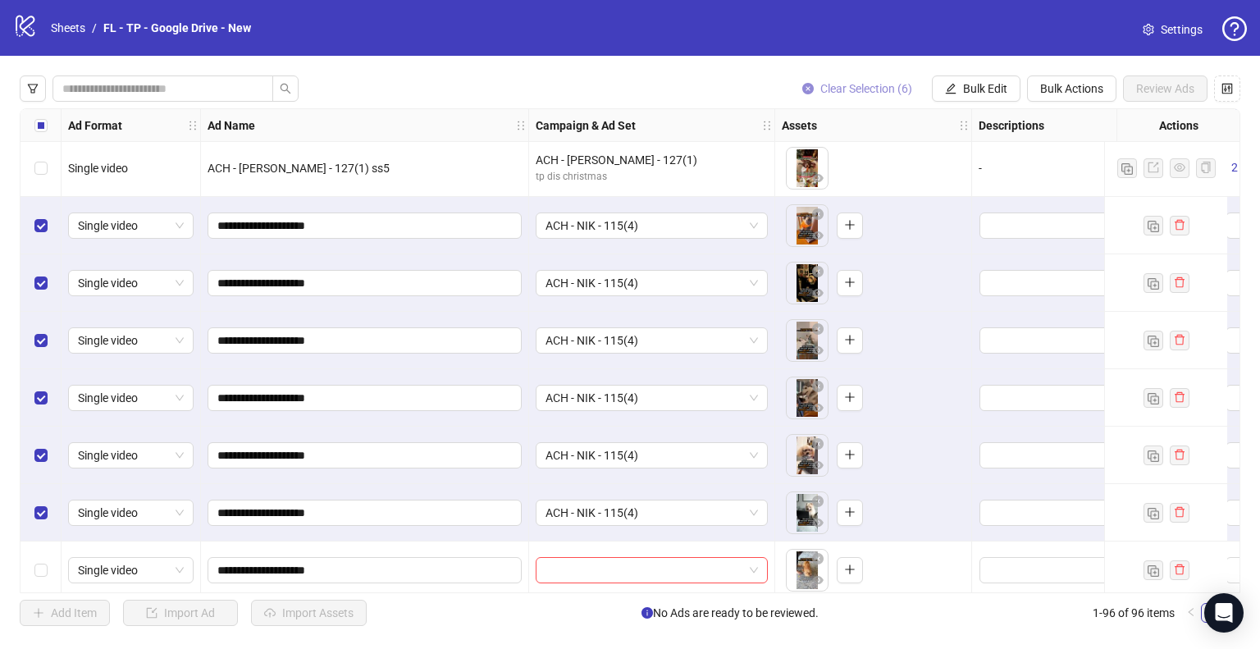
click at [862, 85] on span "Clear Selection (6)" at bounding box center [866, 88] width 92 height 13
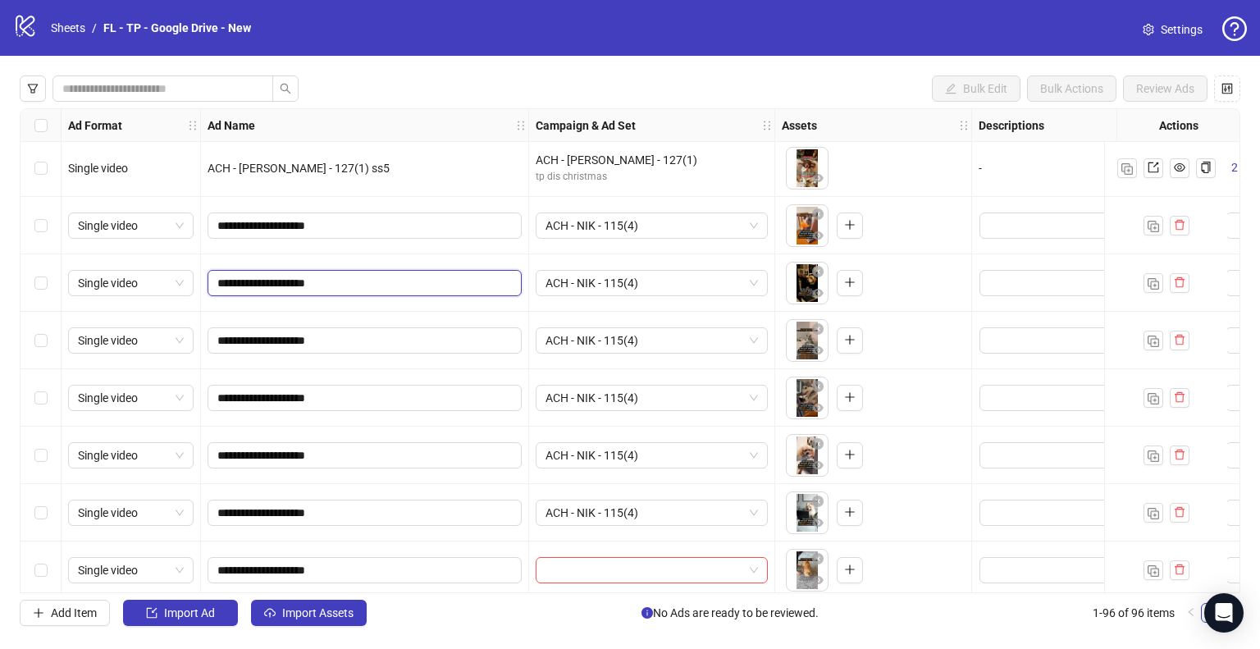
click at [417, 288] on input "**********" at bounding box center [362, 283] width 291 height 18
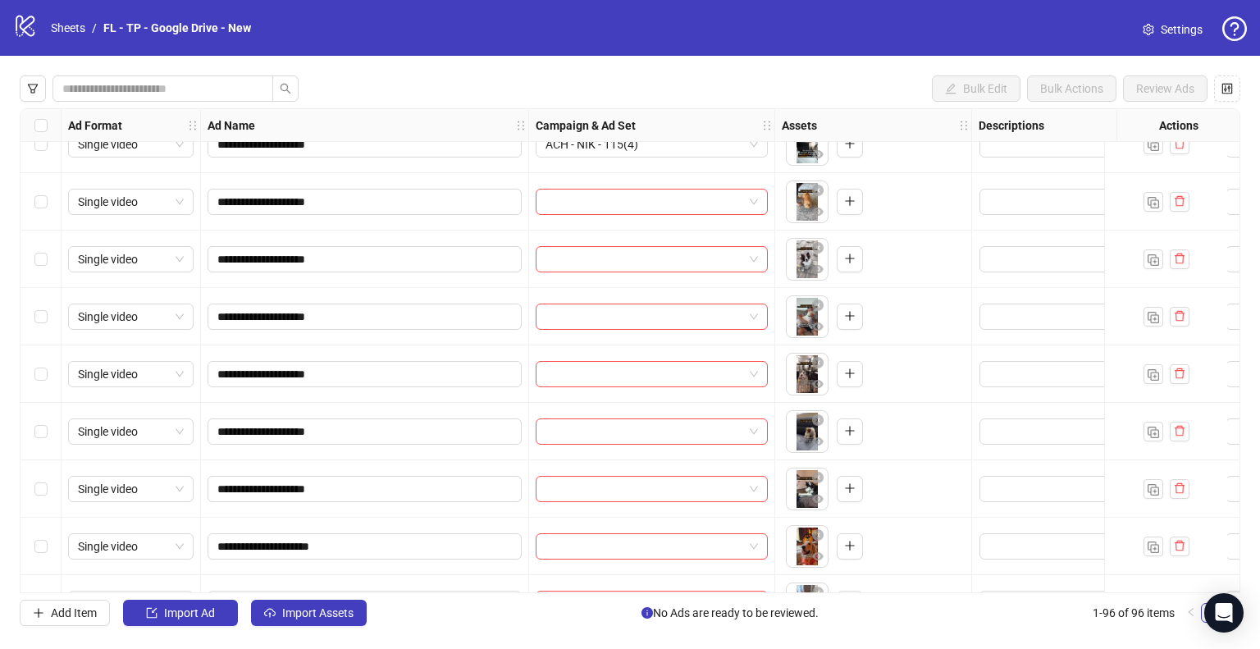
scroll to position [4458, 0]
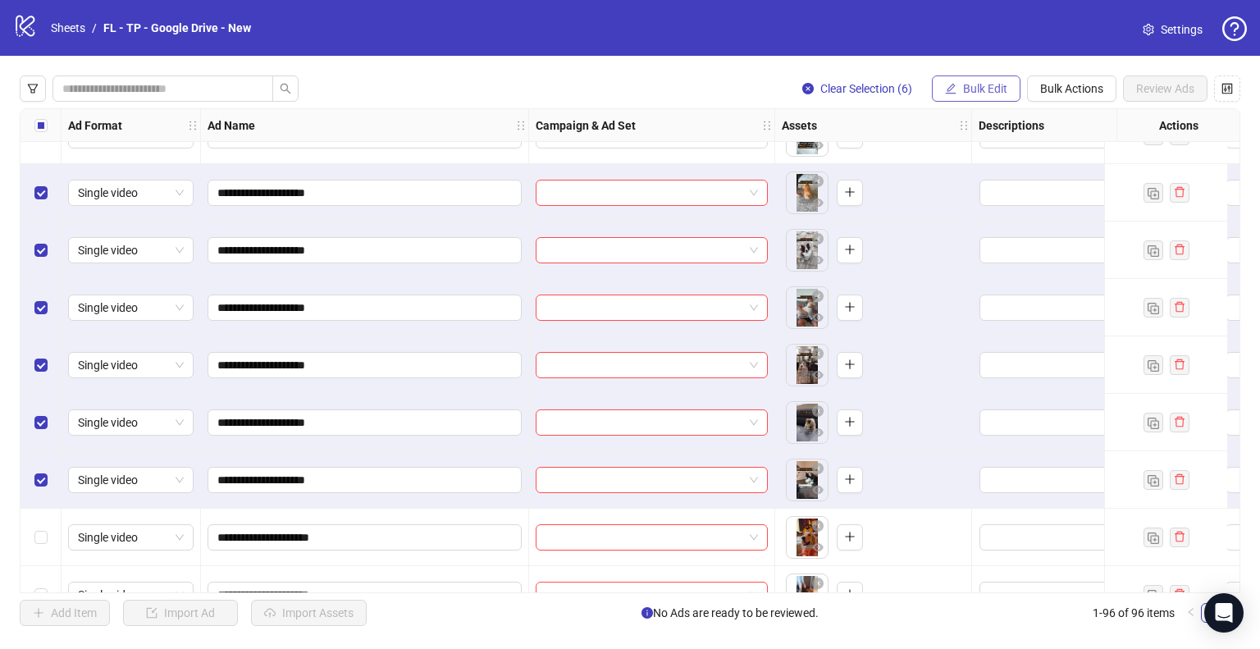
click at [975, 94] on span "Bulk Edit" at bounding box center [985, 88] width 44 height 13
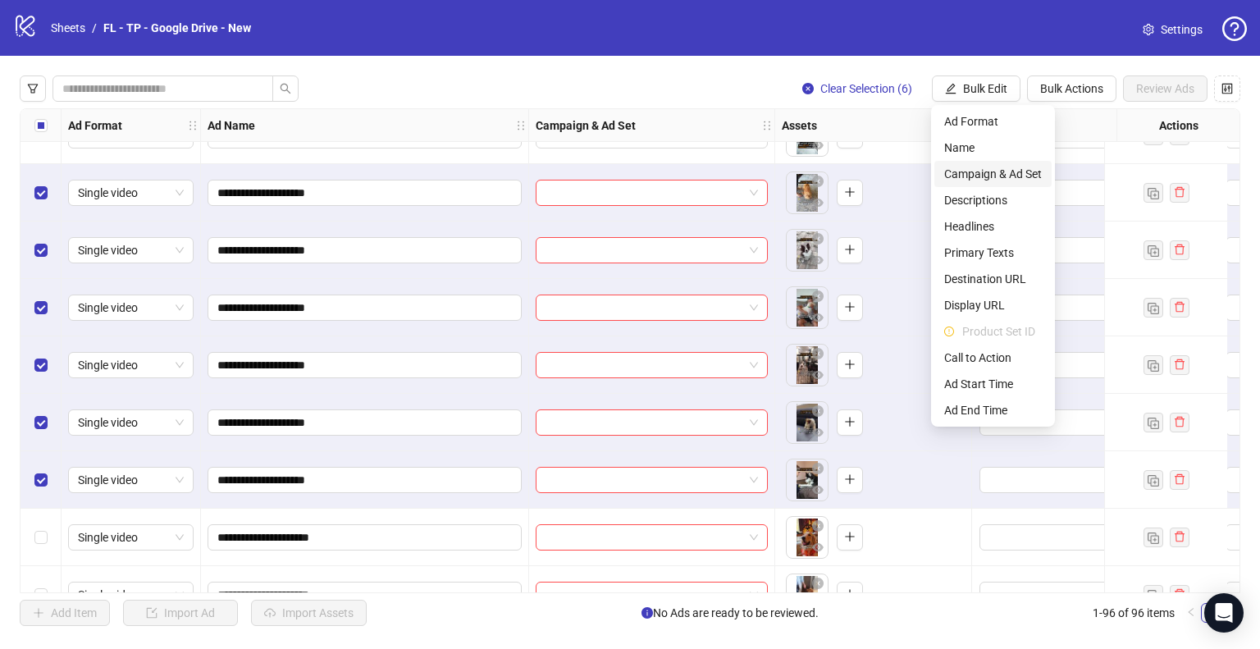
click at [987, 180] on span "Campaign & Ad Set" at bounding box center [993, 174] width 98 height 18
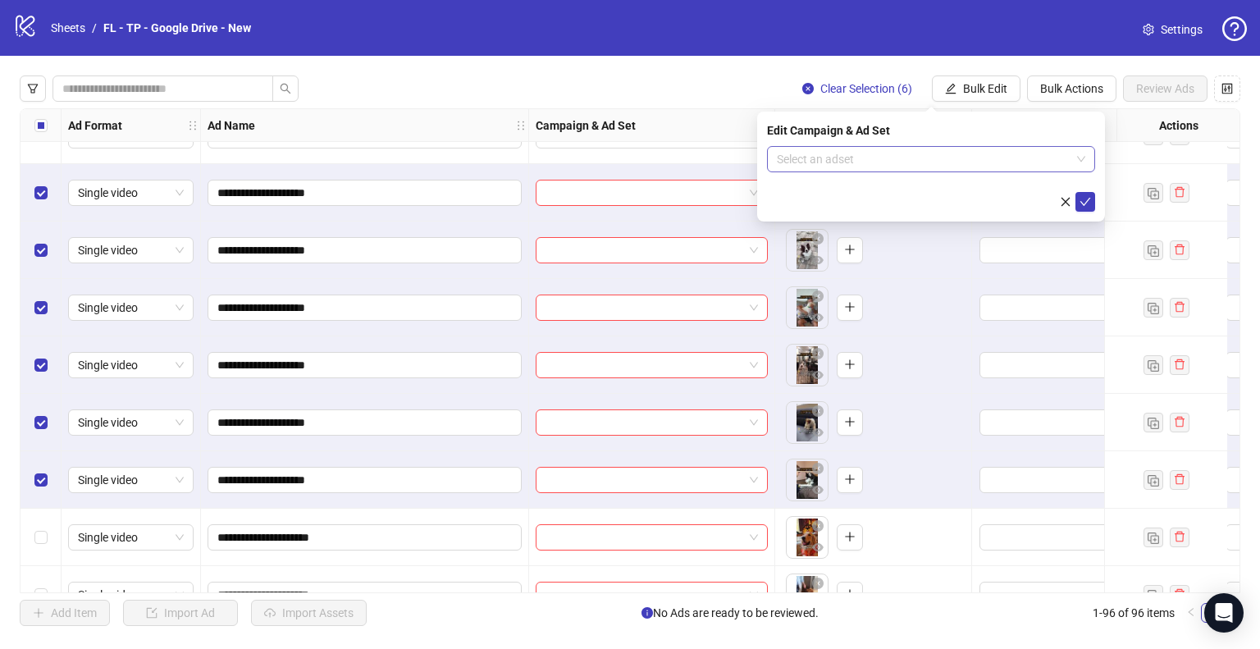
click at [950, 154] on input "search" at bounding box center [924, 159] width 294 height 25
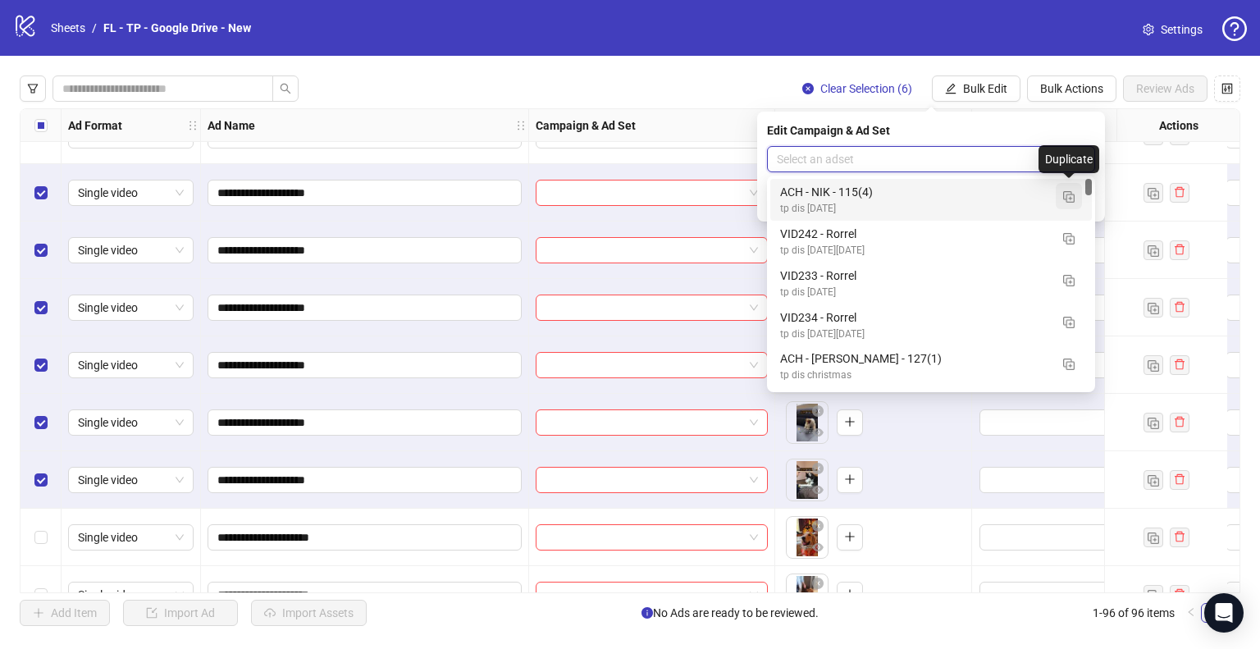
click at [1067, 195] on img "button" at bounding box center [1068, 196] width 11 height 11
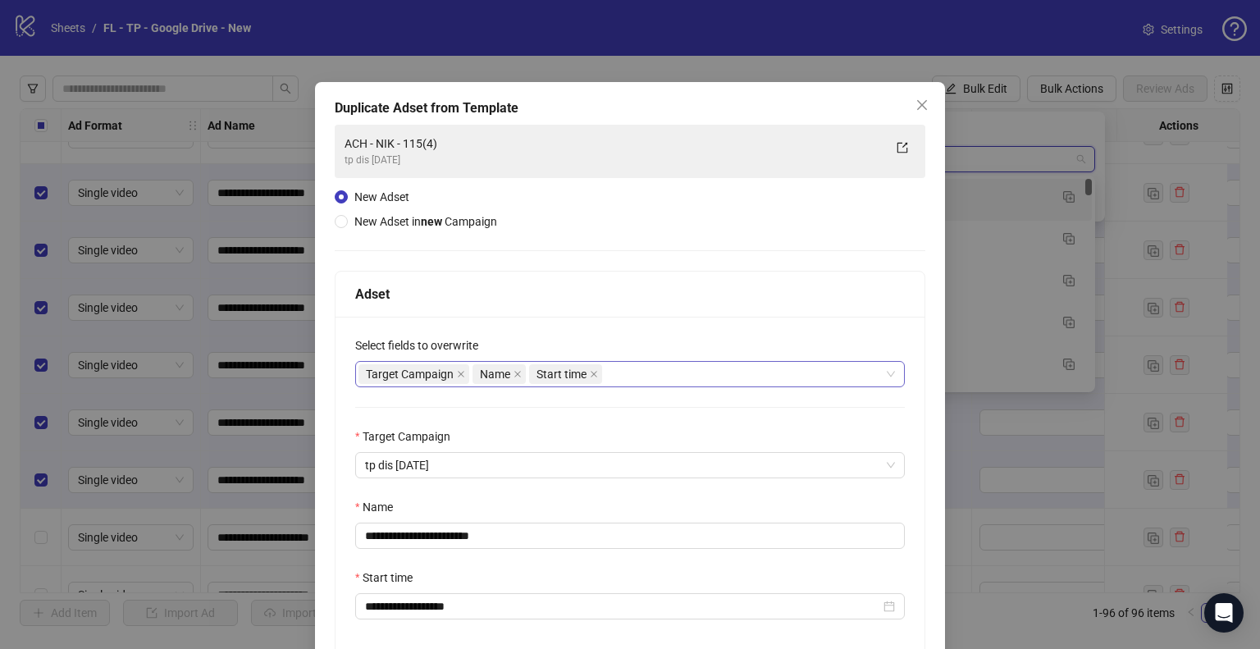
scroll to position [139, 0]
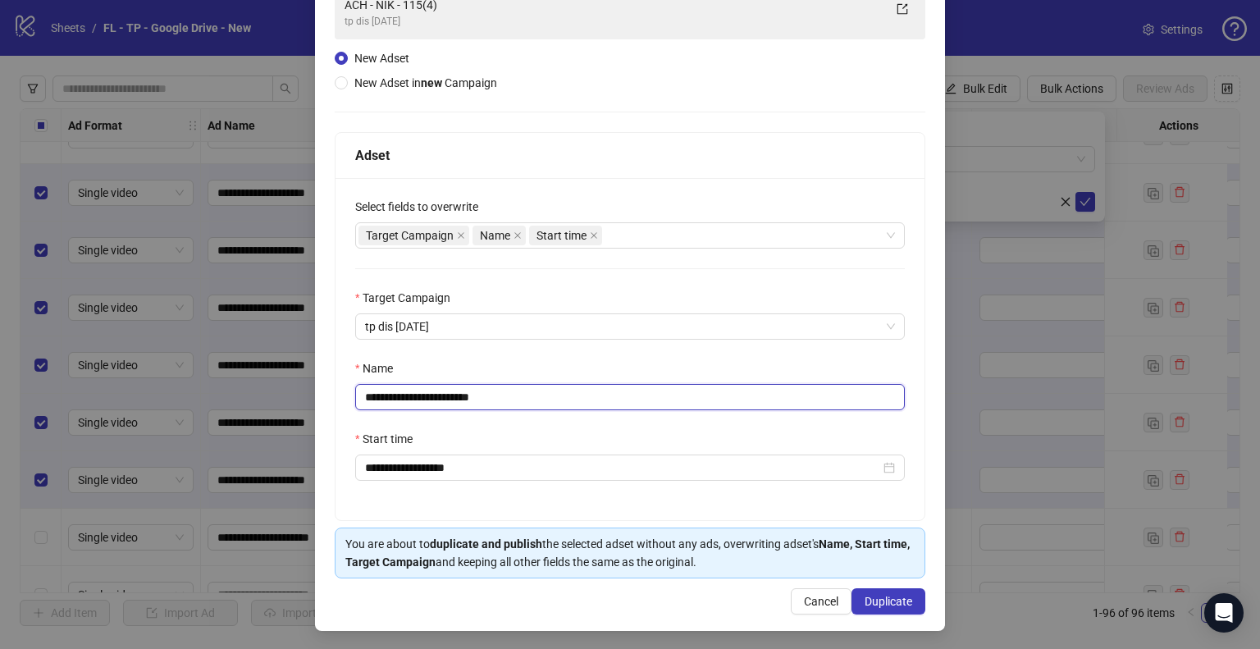
click at [446, 399] on input "**********" at bounding box center [630, 397] width 550 height 26
type input "**********"
click at [866, 590] on button "Duplicate" at bounding box center [889, 601] width 74 height 26
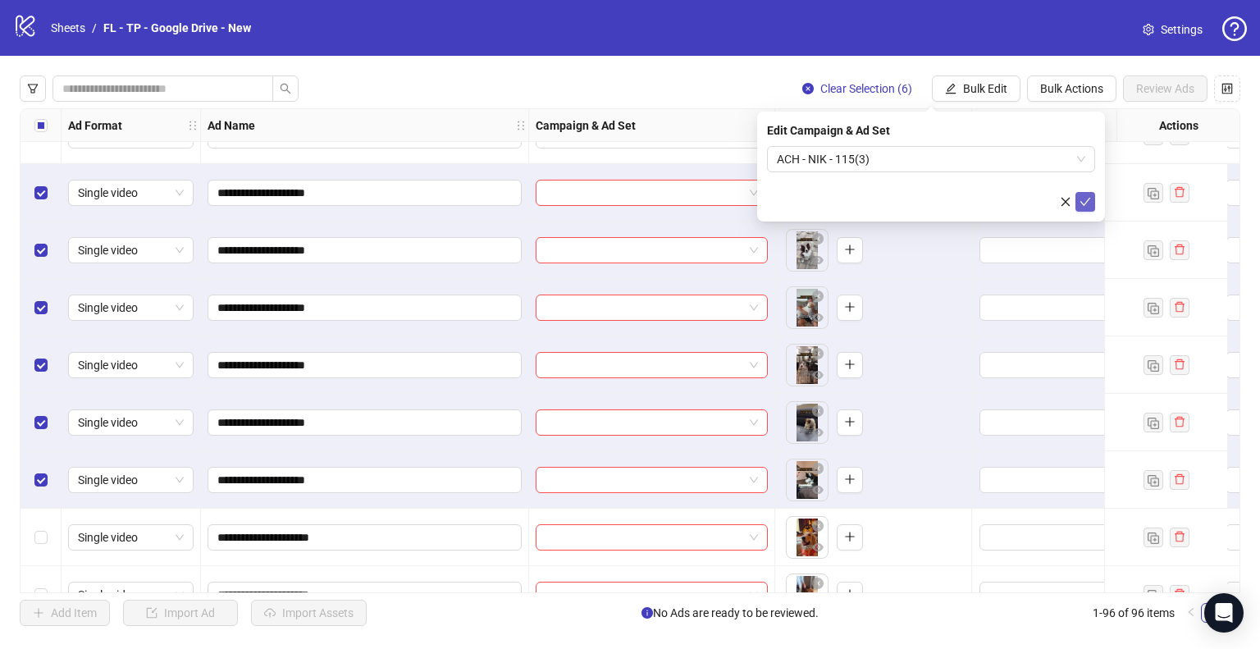
click at [1083, 194] on button "submit" at bounding box center [1086, 202] width 20 height 20
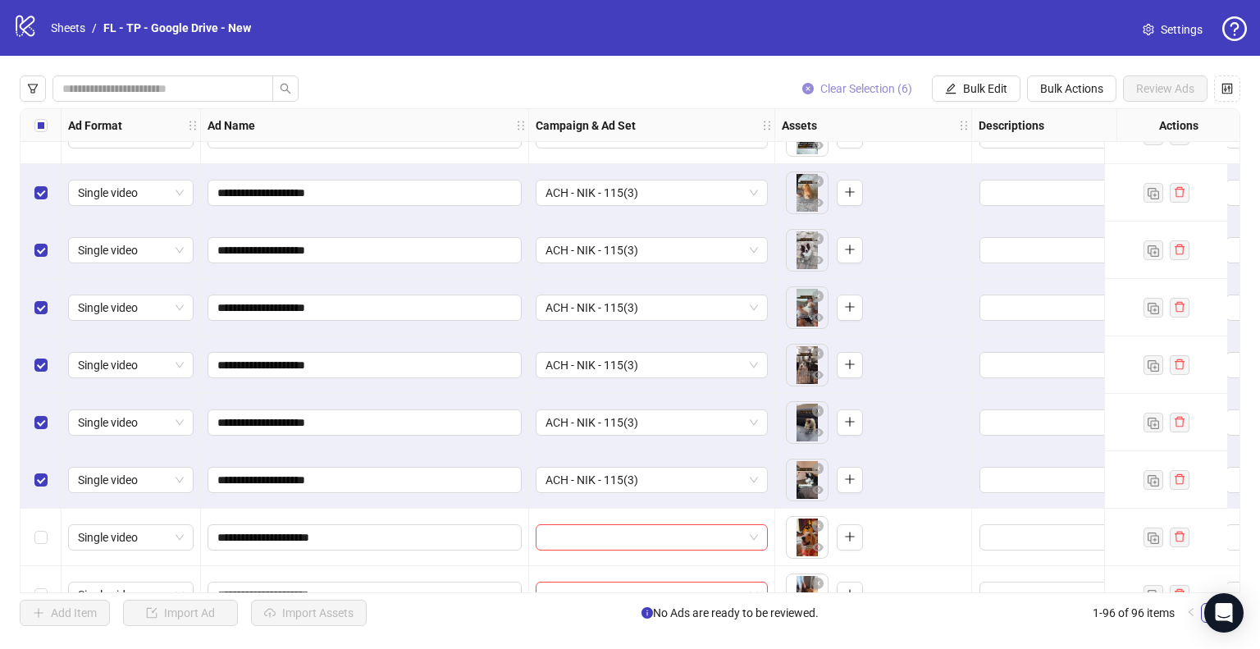
click at [857, 91] on span "Clear Selection (6)" at bounding box center [866, 88] width 92 height 13
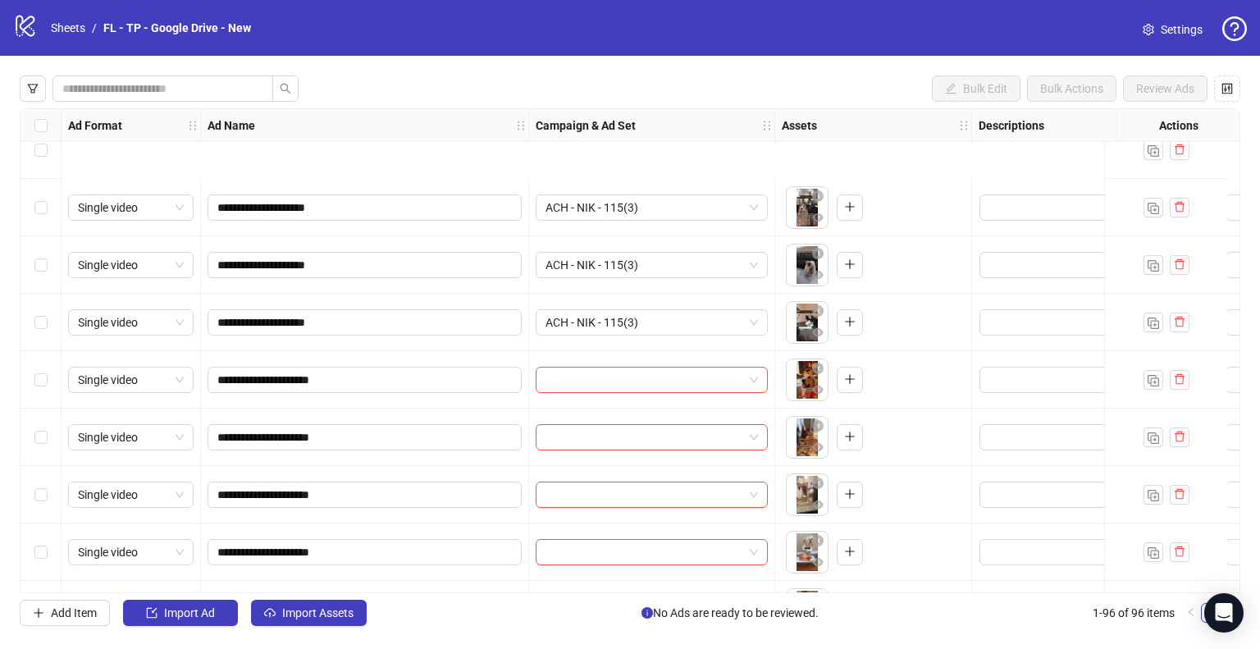
scroll to position [4769, 0]
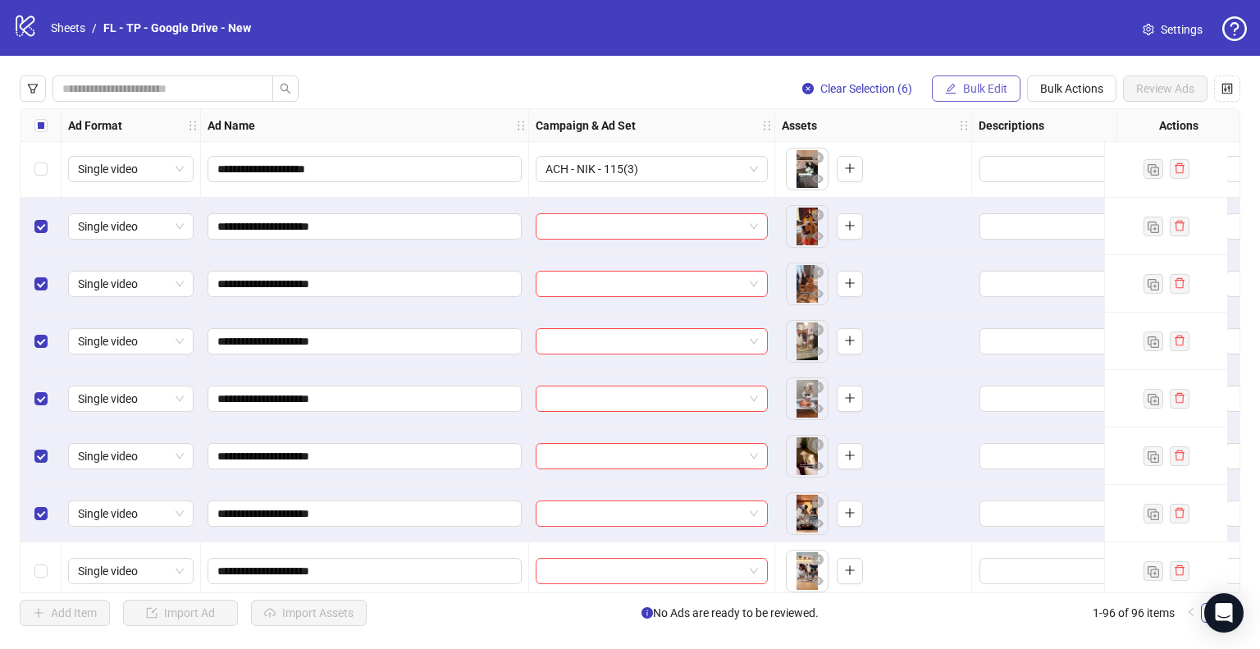
click at [976, 84] on span "Bulk Edit" at bounding box center [985, 88] width 44 height 13
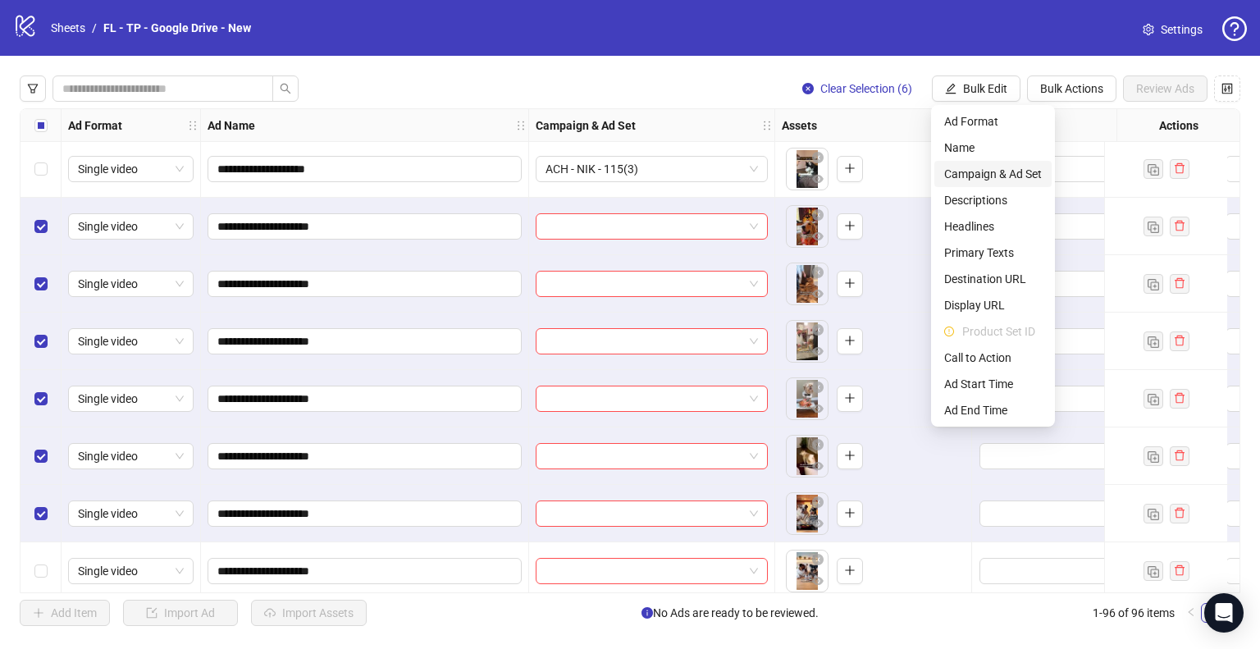
click at [1012, 174] on span "Campaign & Ad Set" at bounding box center [993, 174] width 98 height 18
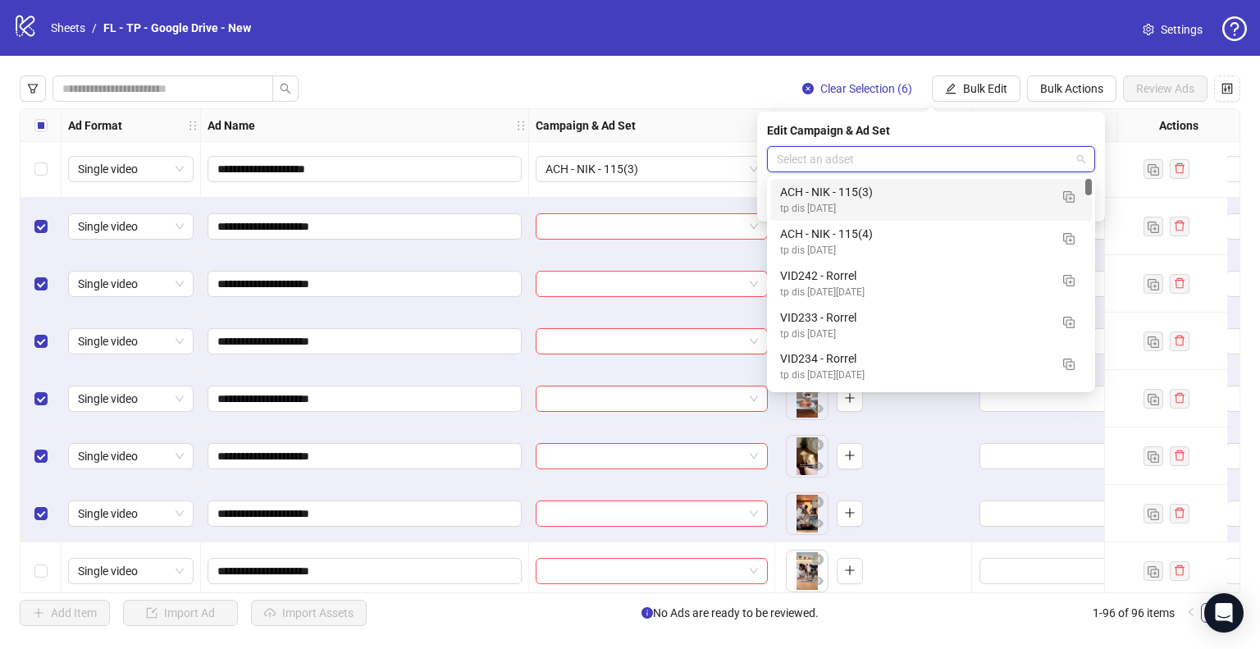
click at [1017, 158] on input "search" at bounding box center [924, 159] width 294 height 25
click at [1070, 198] on img "button" at bounding box center [1068, 196] width 11 height 11
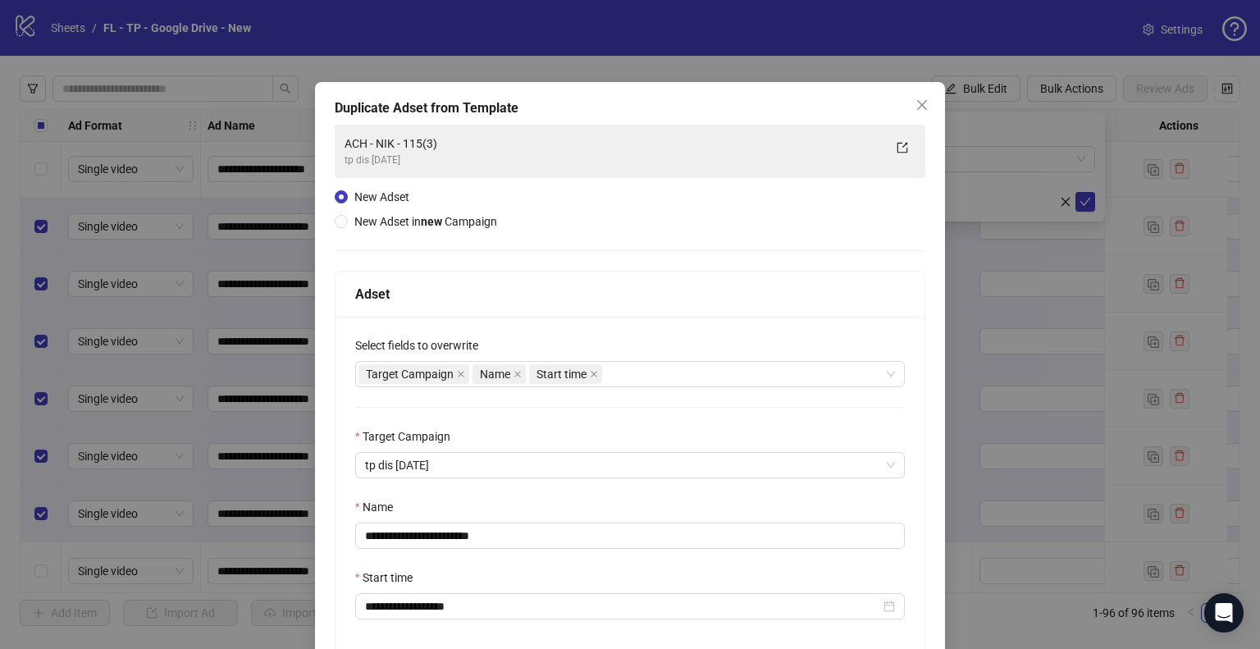
scroll to position [139, 0]
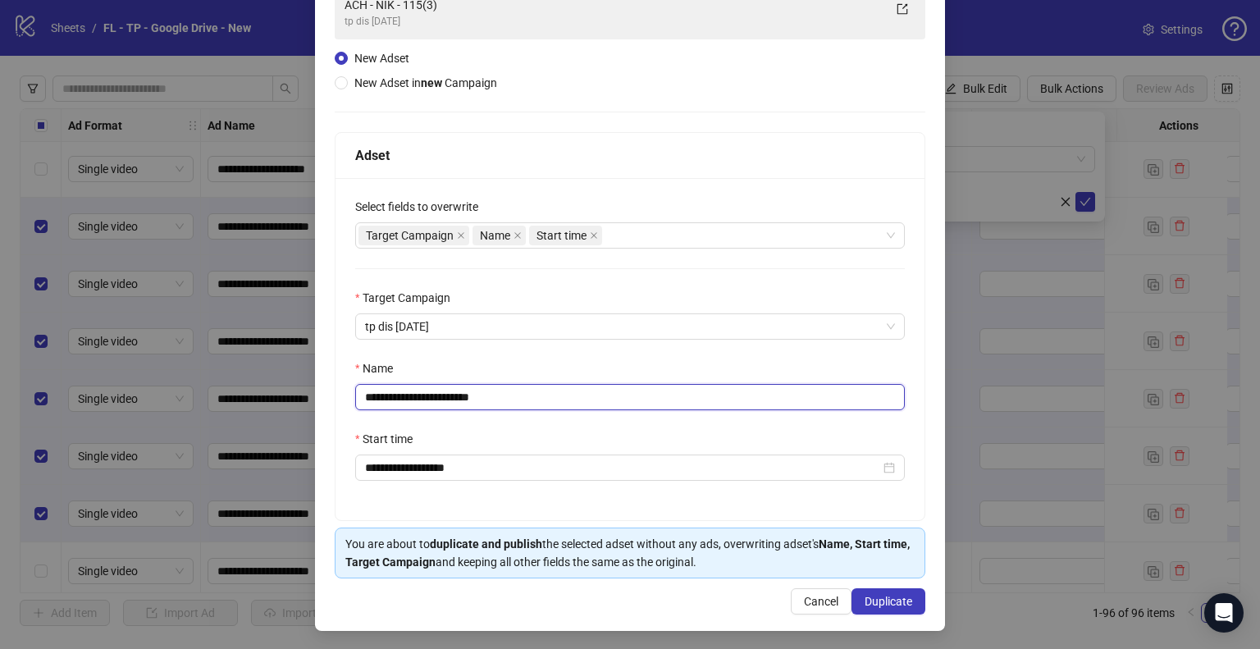
click at [446, 395] on input "**********" at bounding box center [630, 397] width 550 height 26
type input "**********"
click at [877, 595] on span "Duplicate" at bounding box center [889, 601] width 48 height 13
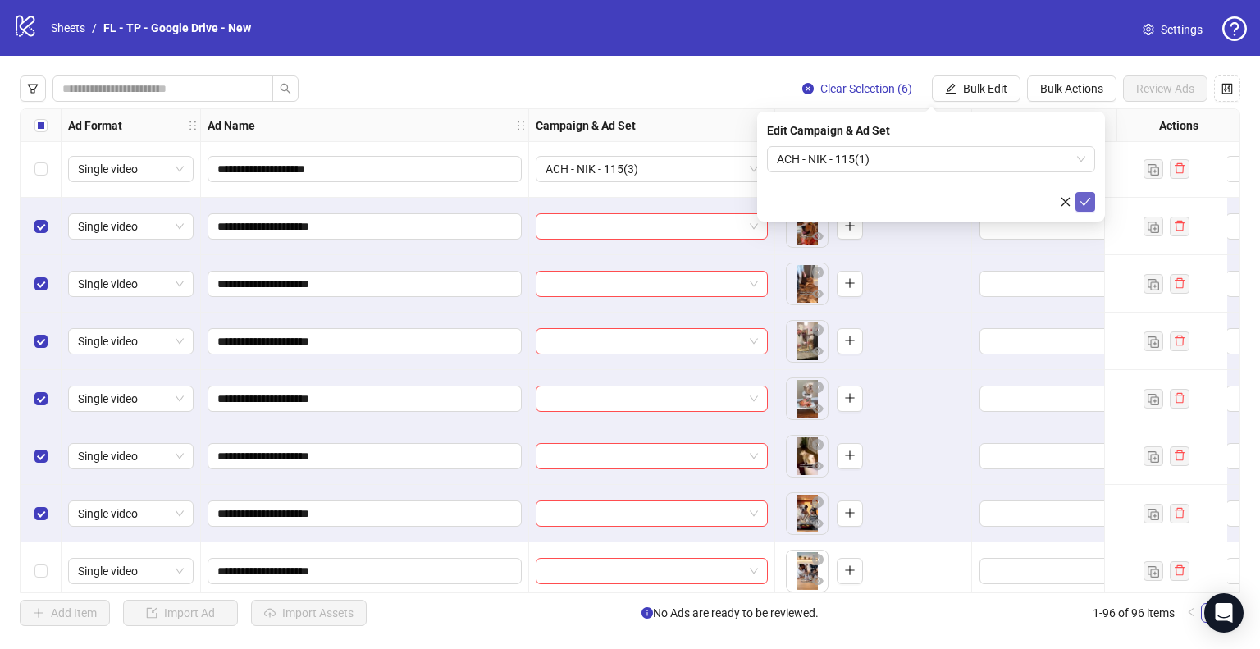
click at [1085, 201] on icon "check" at bounding box center [1085, 201] width 11 height 11
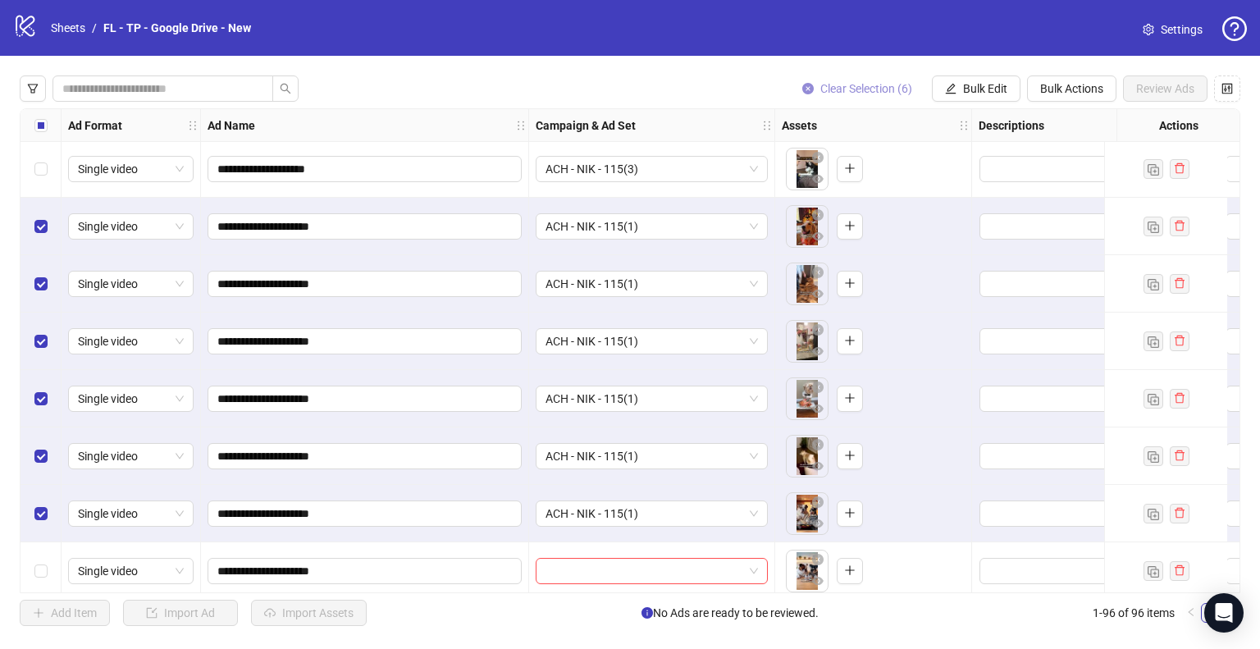
click at [889, 82] on span "Clear Selection (6)" at bounding box center [866, 88] width 92 height 13
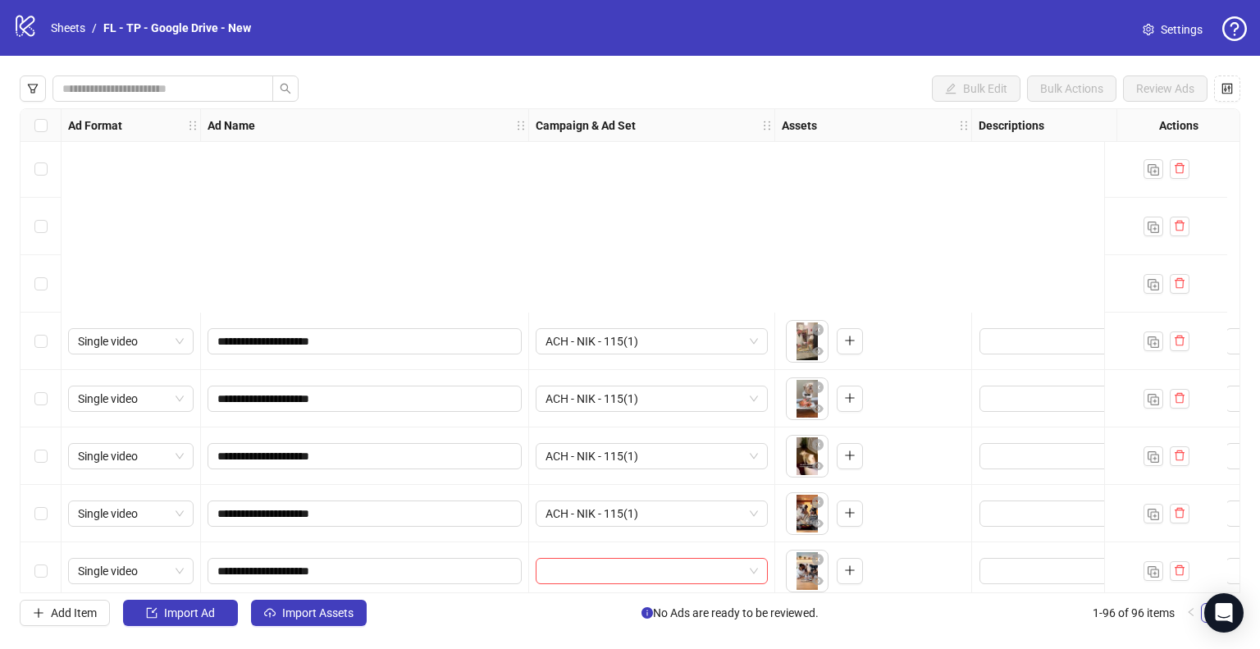
scroll to position [5069, 0]
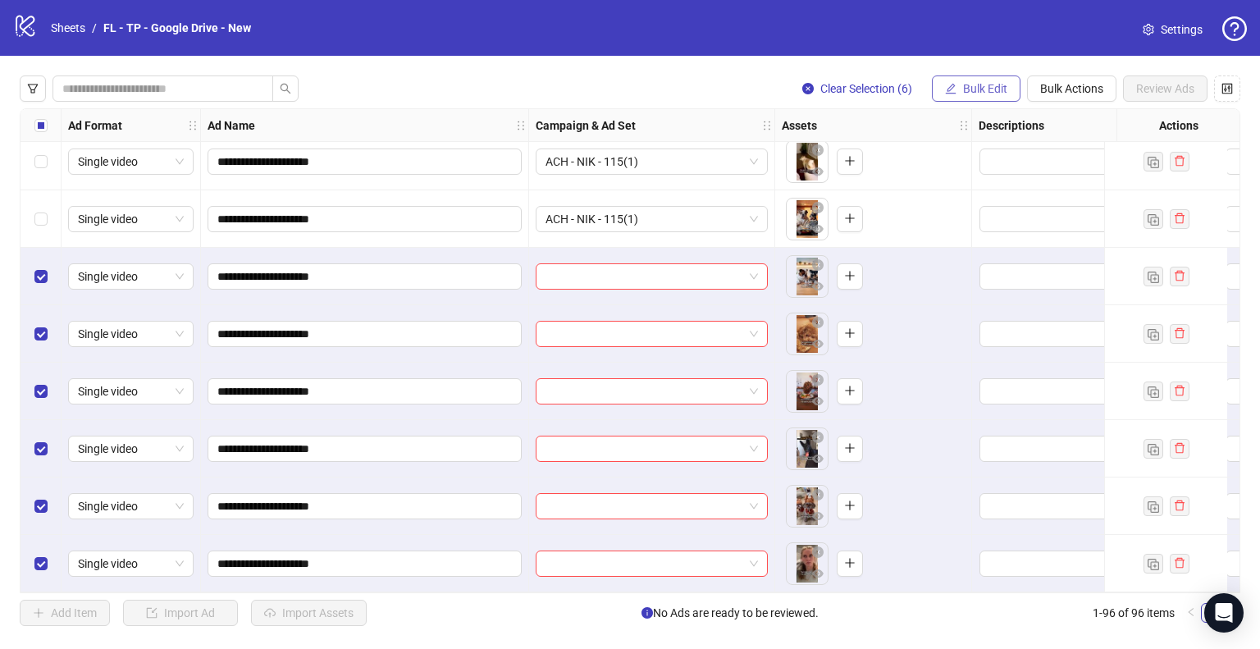
click at [962, 90] on button "Bulk Edit" at bounding box center [976, 88] width 89 height 26
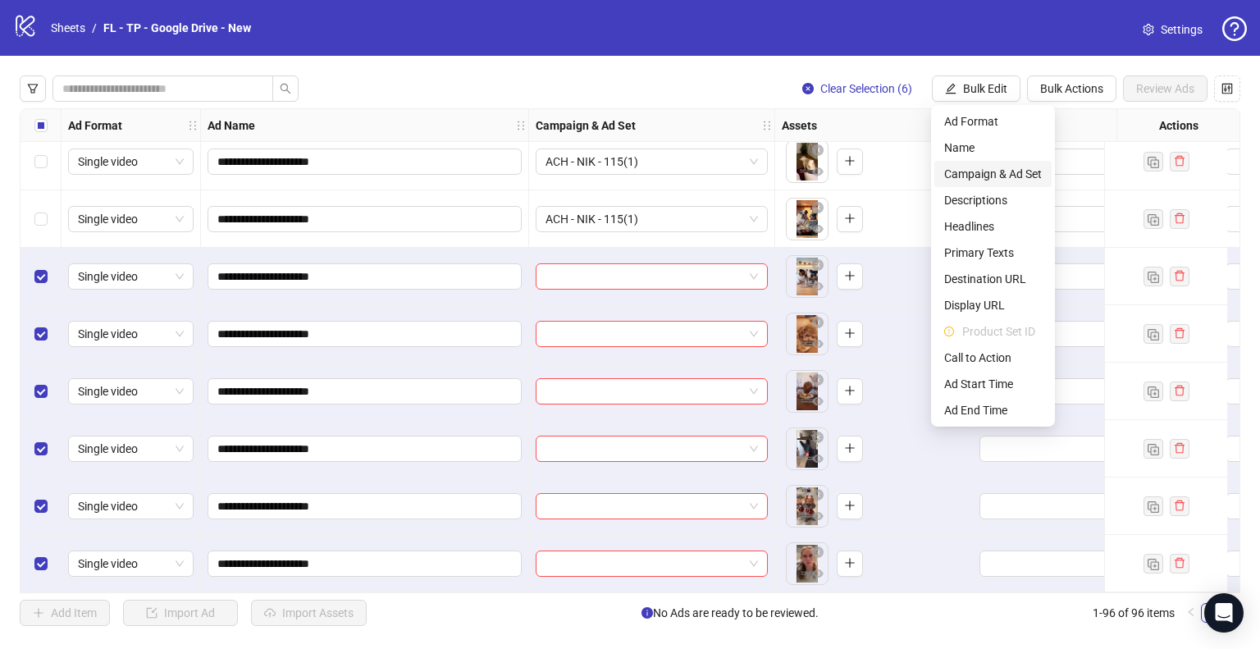
click at [994, 166] on span "Campaign & Ad Set" at bounding box center [993, 174] width 98 height 18
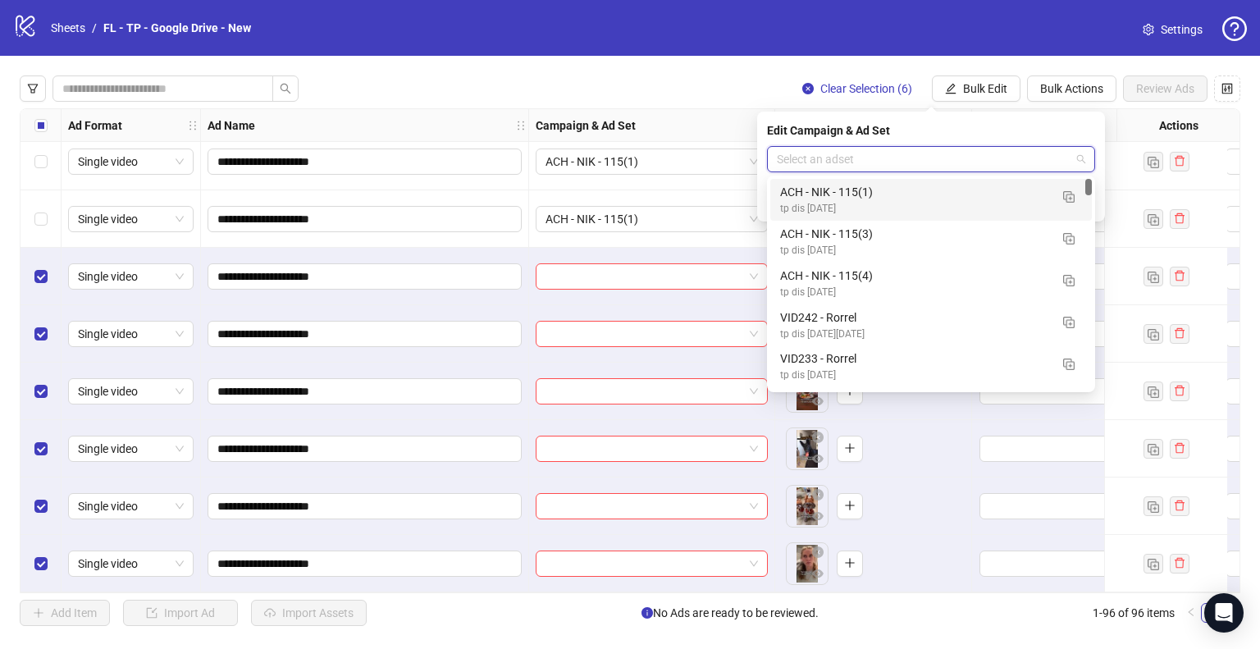
click at [1000, 158] on input "search" at bounding box center [924, 159] width 294 height 25
click at [1063, 198] on img "button" at bounding box center [1068, 196] width 11 height 11
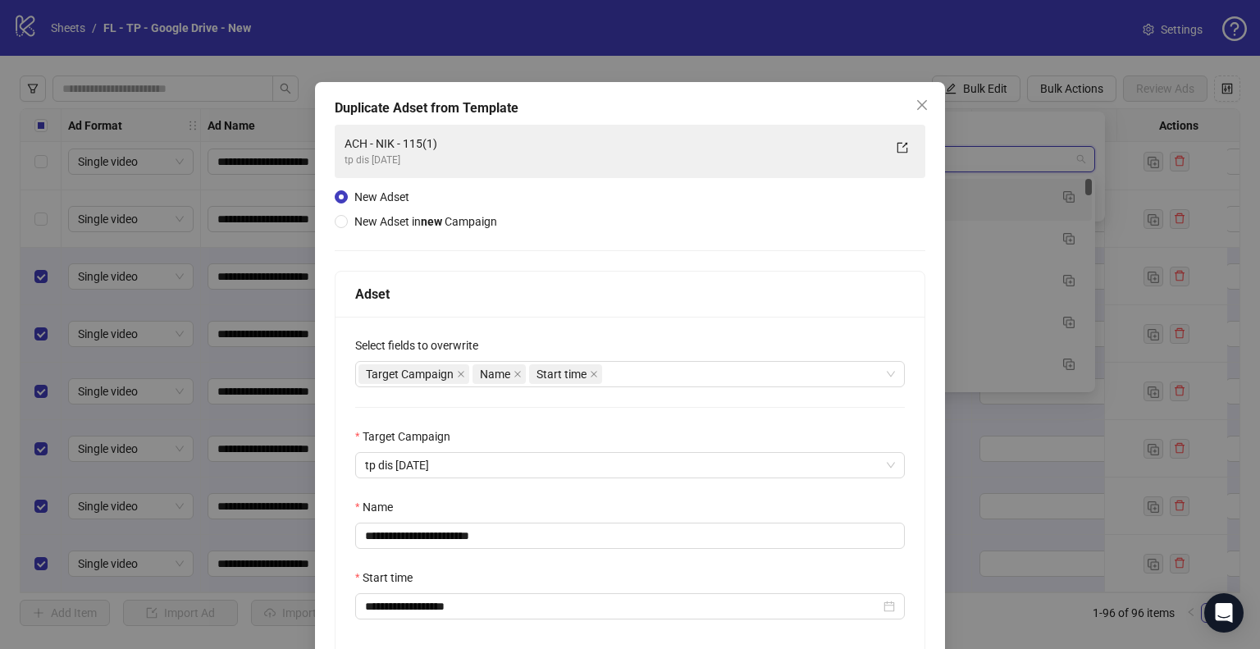
scroll to position [139, 0]
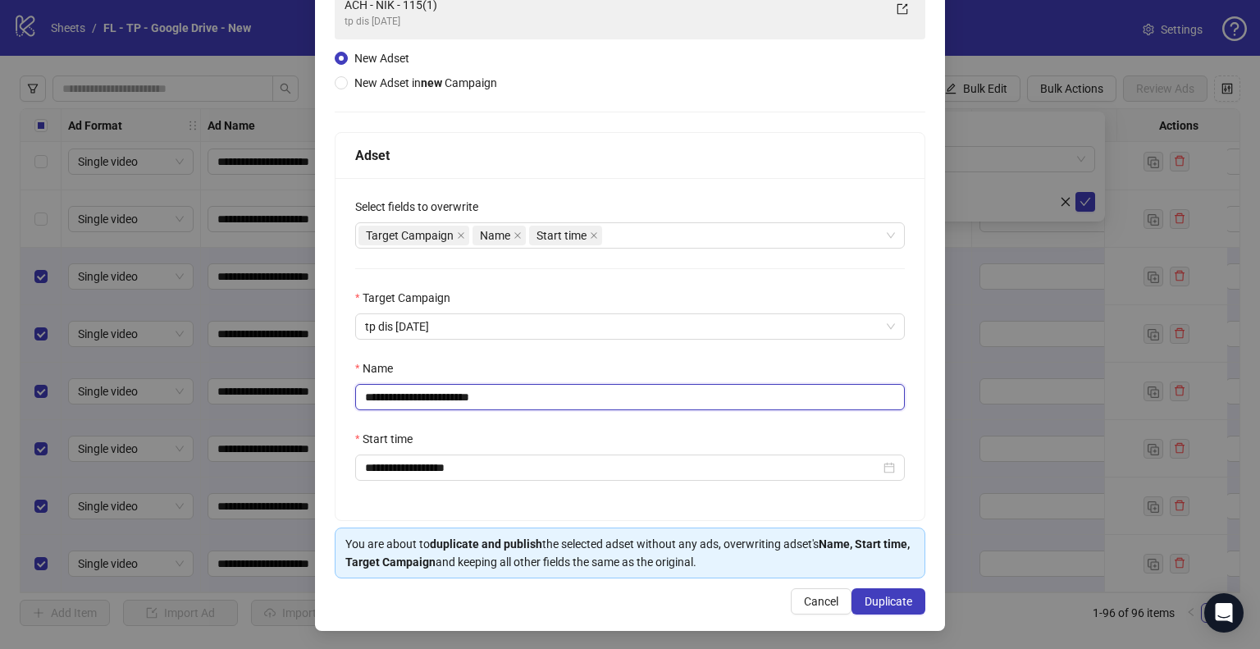
click at [447, 393] on input "**********" at bounding box center [630, 397] width 550 height 26
type input "**********"
click at [879, 600] on span "Duplicate" at bounding box center [889, 601] width 48 height 13
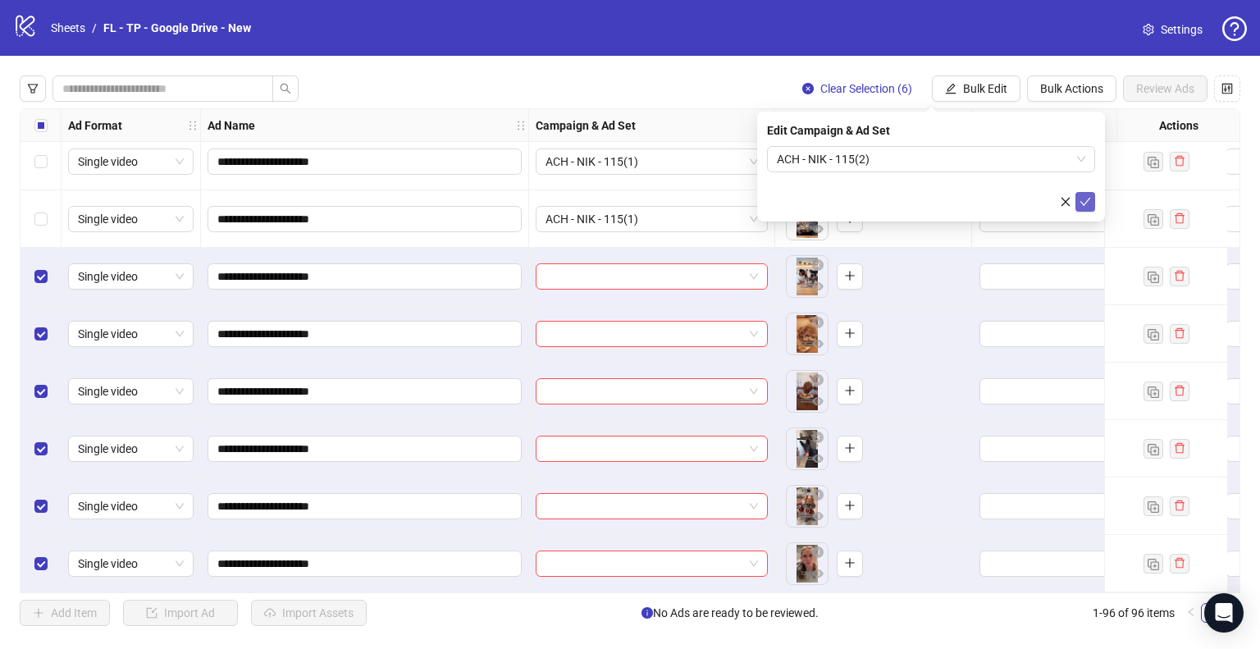
click at [1084, 196] on icon "check" at bounding box center [1085, 201] width 11 height 11
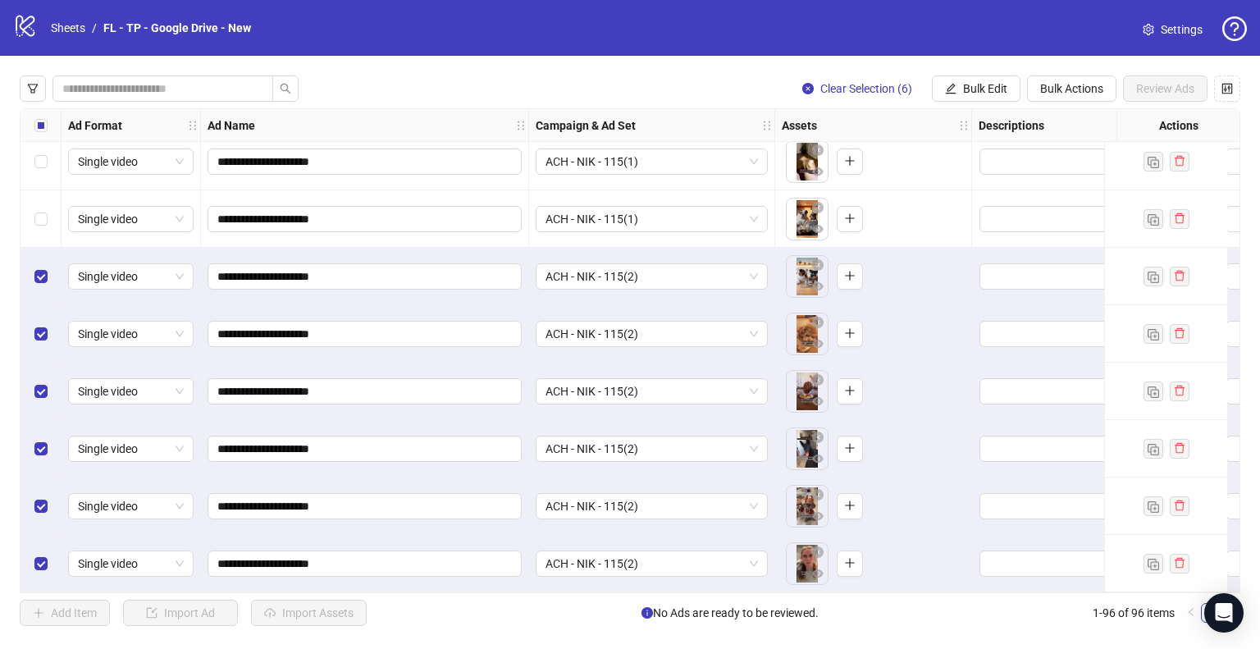
click at [854, 87] on span "Clear Selection (6)" at bounding box center [866, 88] width 92 height 13
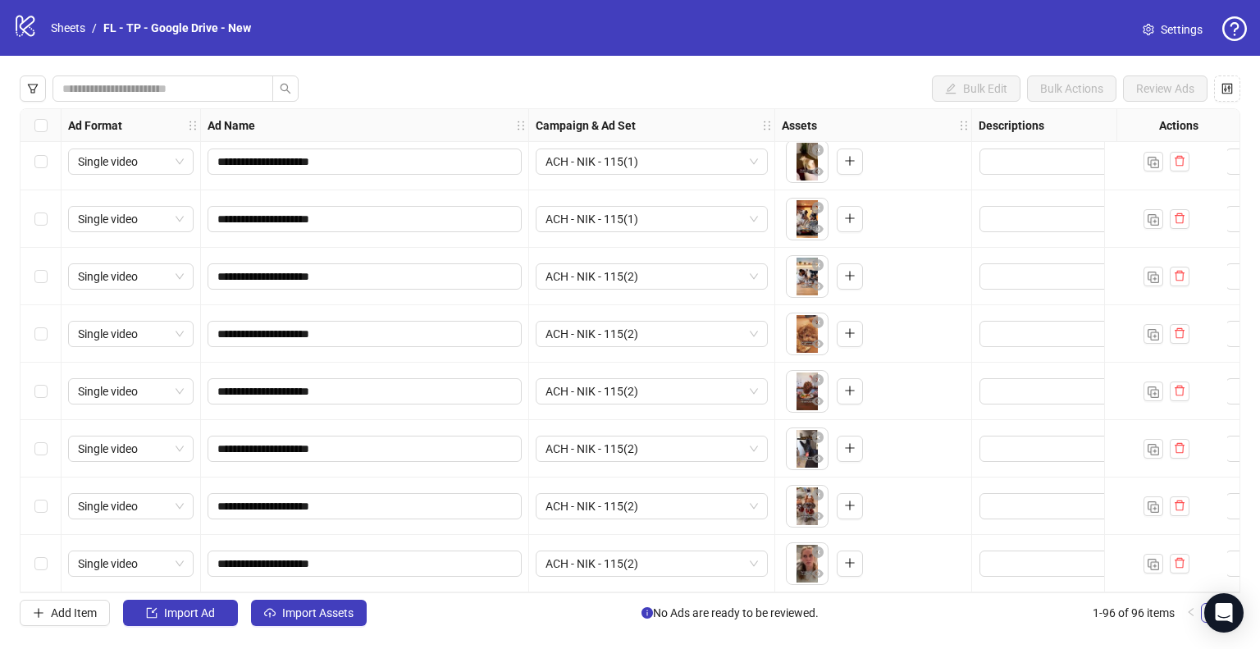
scroll to position [5068, 0]
click at [299, 610] on span "Import Assets" at bounding box center [317, 612] width 71 height 13
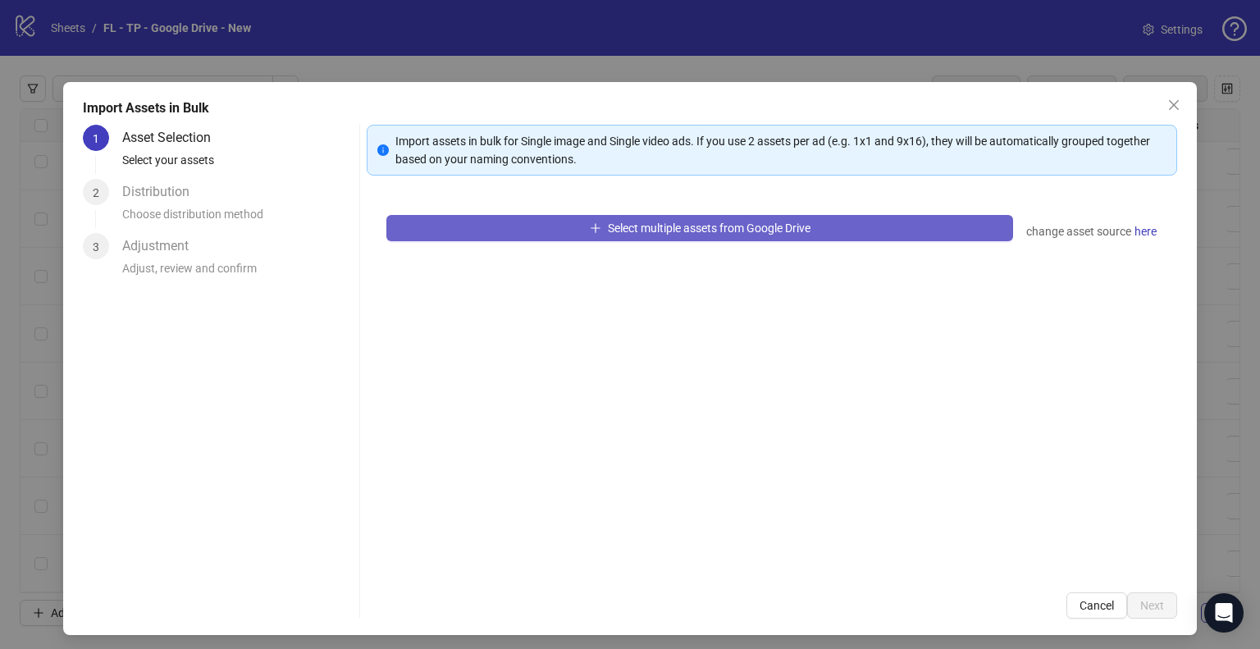
click at [442, 224] on button "Select multiple assets from Google Drive" at bounding box center [699, 228] width 627 height 26
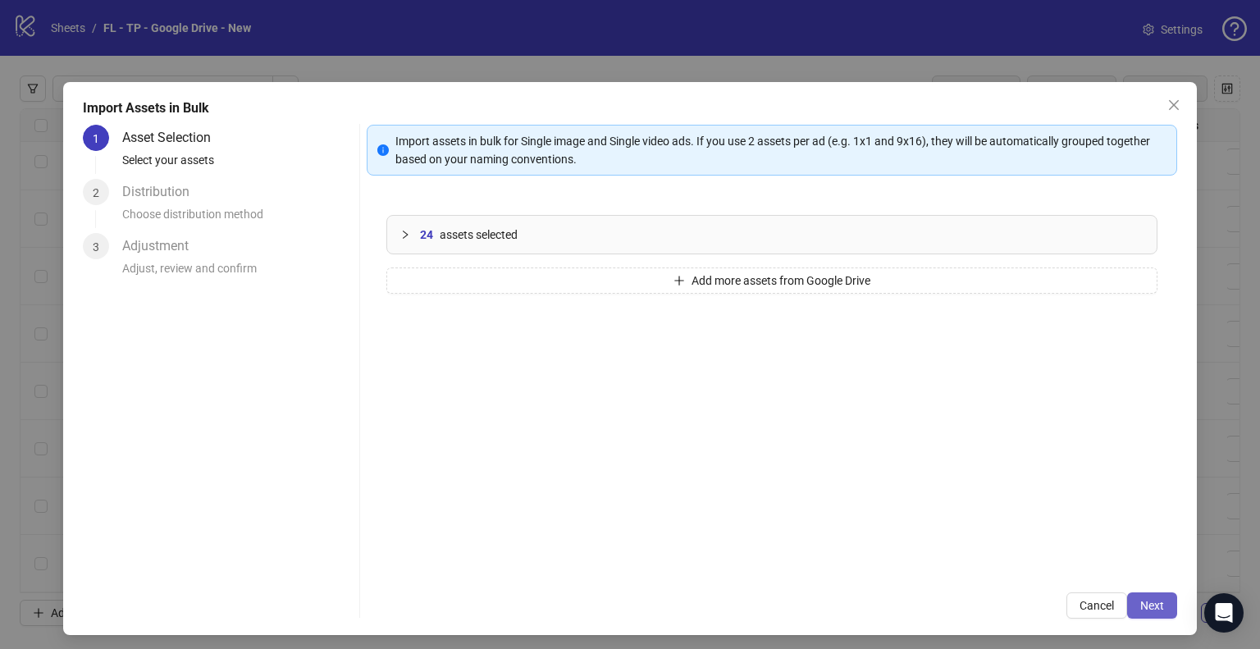
click at [1140, 599] on span "Next" at bounding box center [1152, 605] width 24 height 13
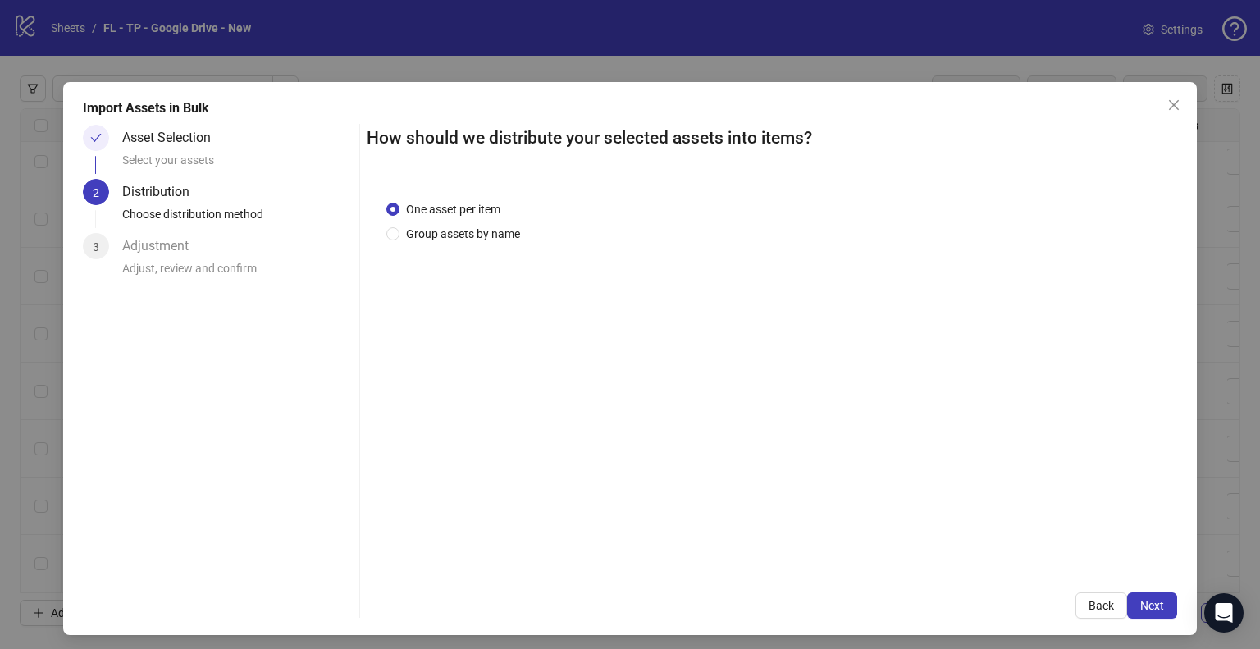
click at [1140, 599] on span "Next" at bounding box center [1152, 605] width 24 height 13
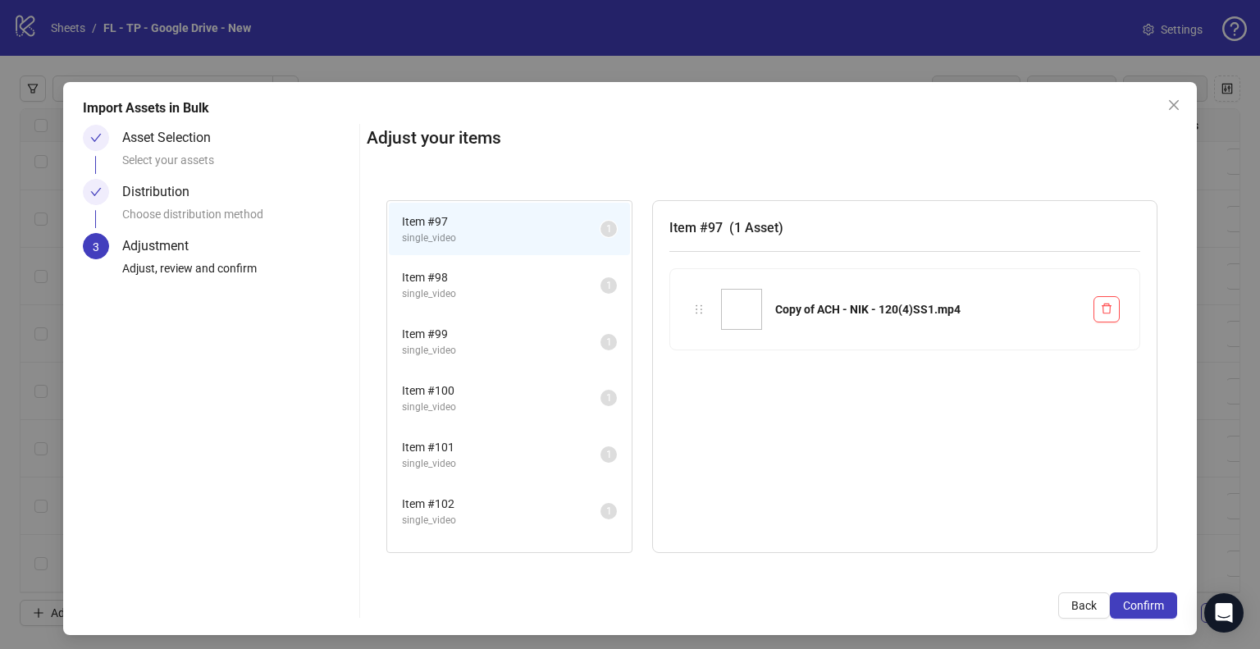
click at [1136, 599] on span "Confirm" at bounding box center [1143, 605] width 41 height 13
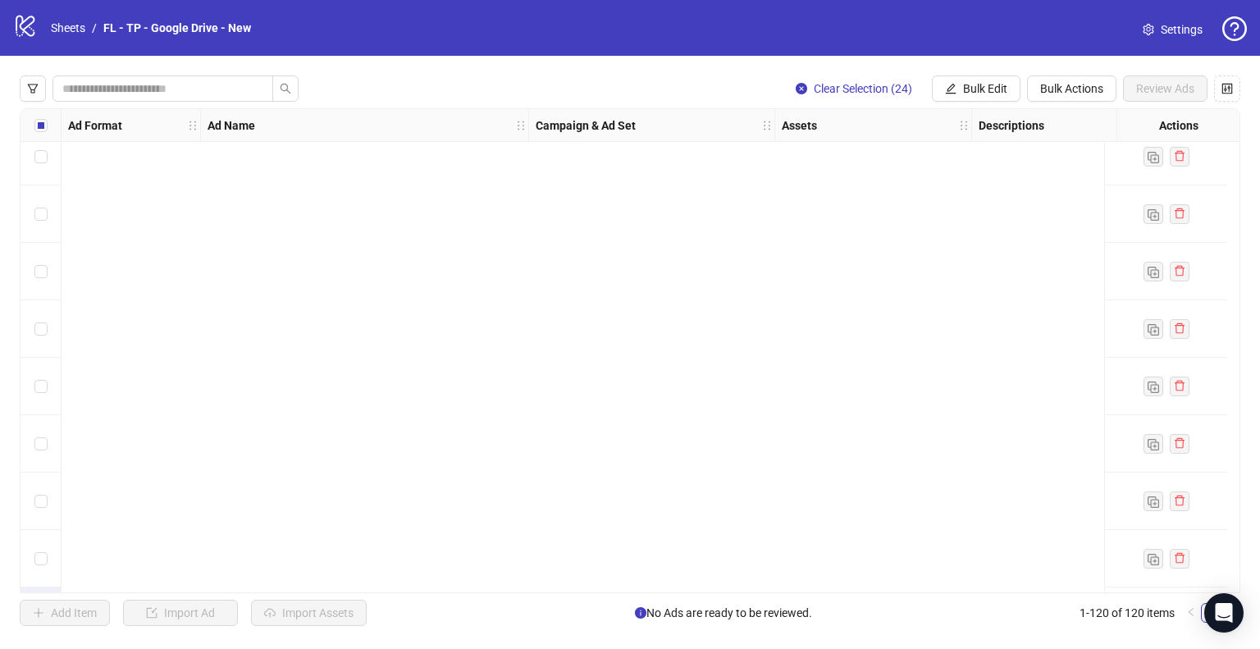
scroll to position [6447, 0]
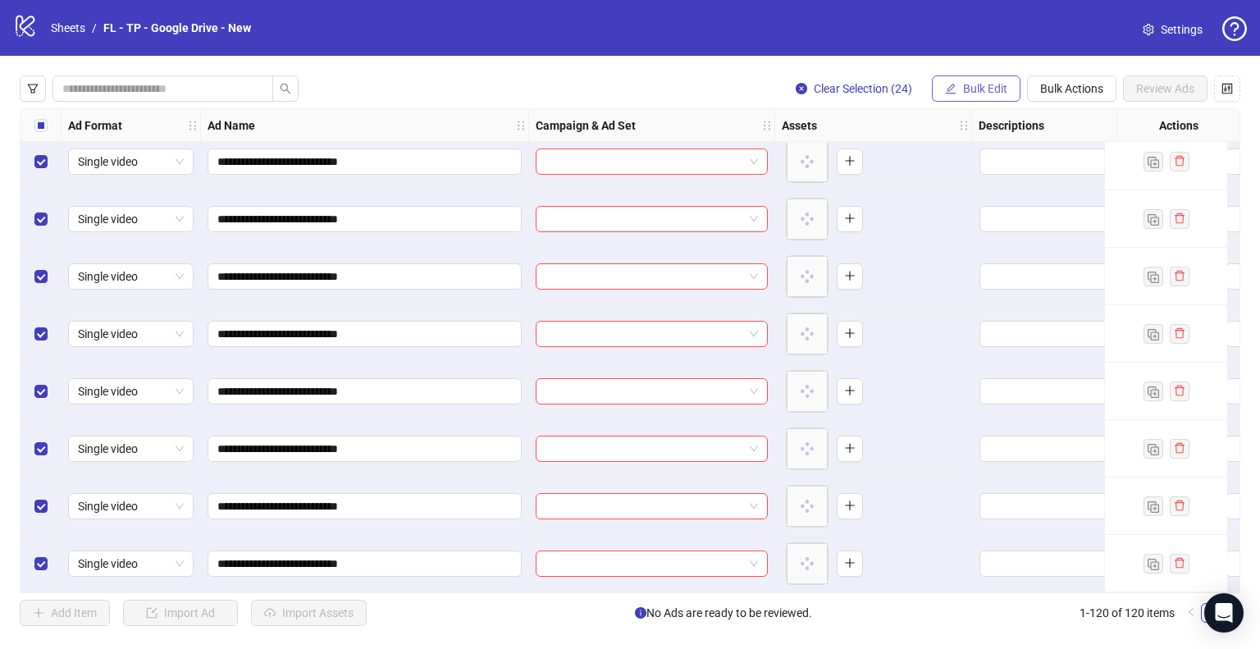
click at [999, 83] on span "Bulk Edit" at bounding box center [985, 88] width 44 height 13
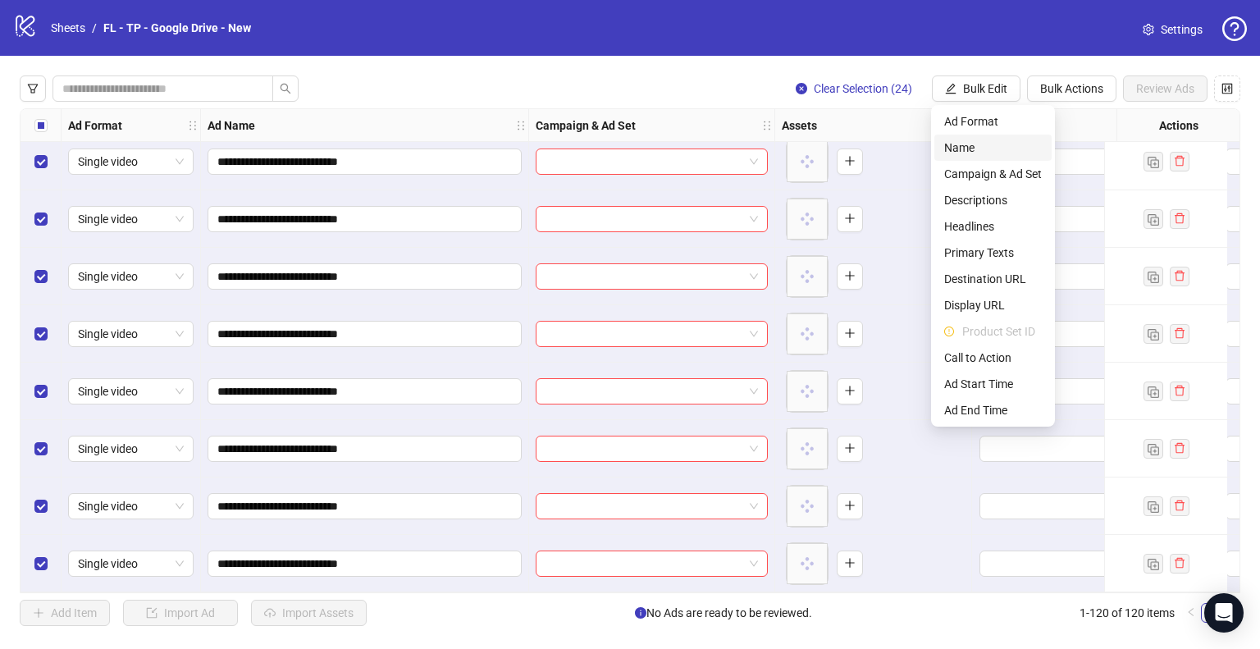
click at [981, 155] on span "Name" at bounding box center [993, 148] width 98 height 18
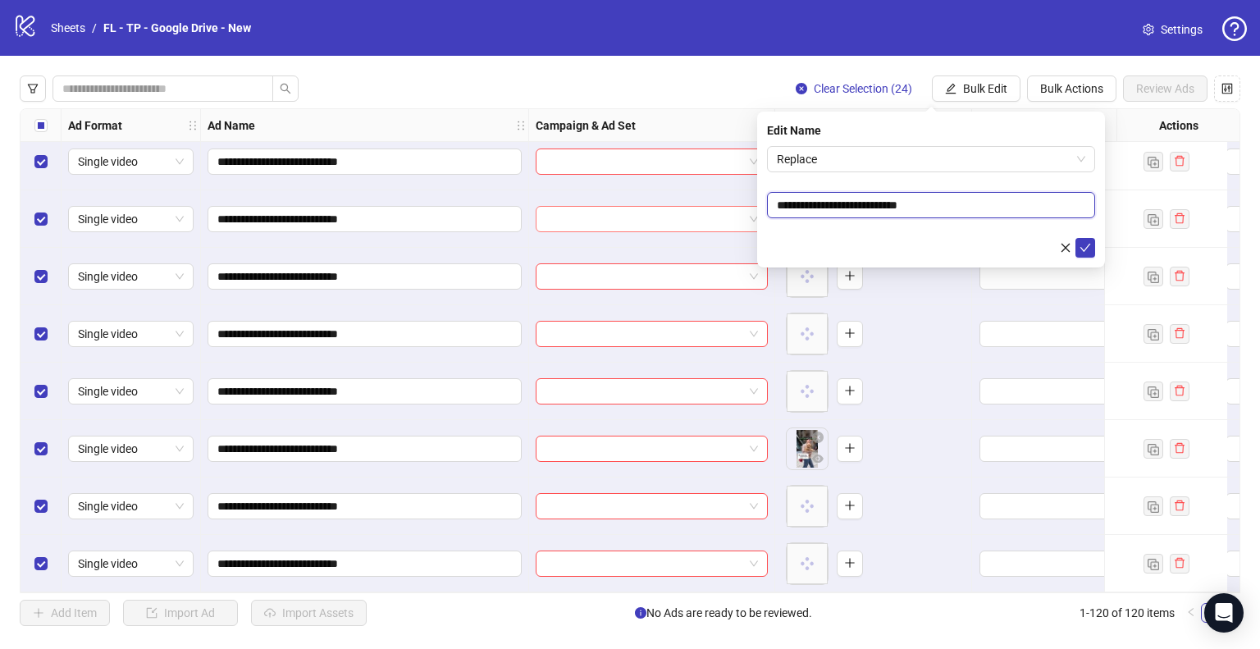
drag, startPoint x: 840, startPoint y: 206, endPoint x: 742, endPoint y: 213, distance: 98.7
click at [742, 213] on body "**********" at bounding box center [630, 324] width 1260 height 649
click at [840, 164] on span "Replace" at bounding box center [931, 159] width 308 height 25
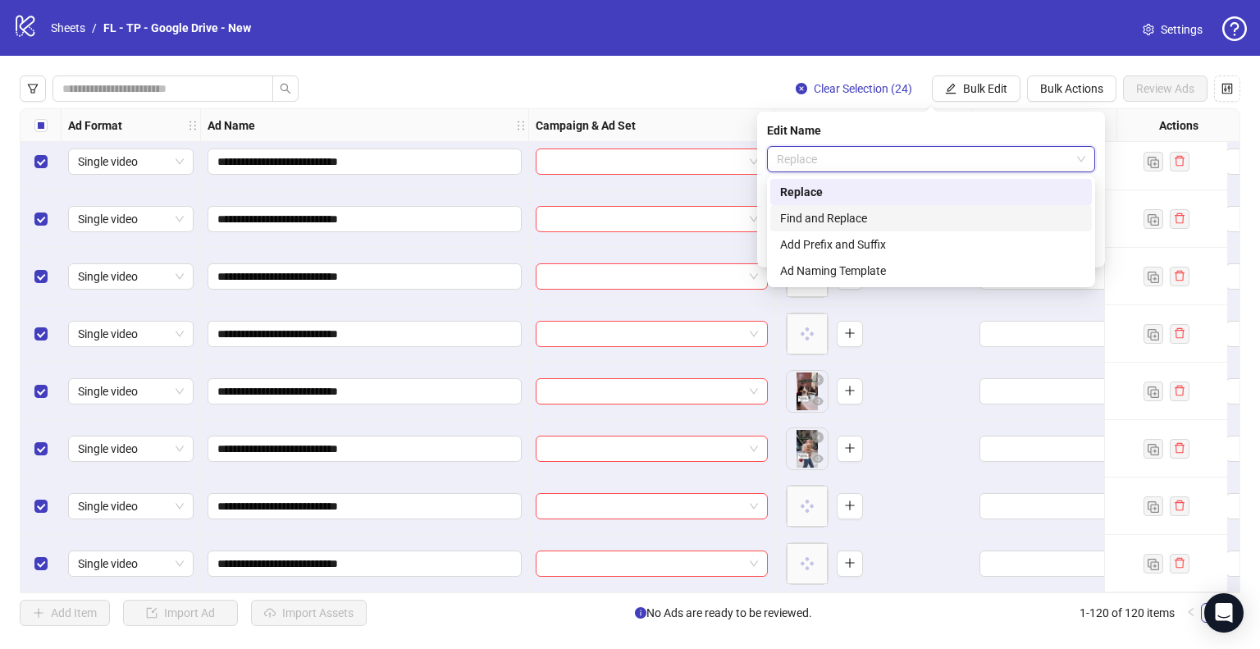
click at [853, 219] on div "Find and Replace" at bounding box center [931, 218] width 302 height 18
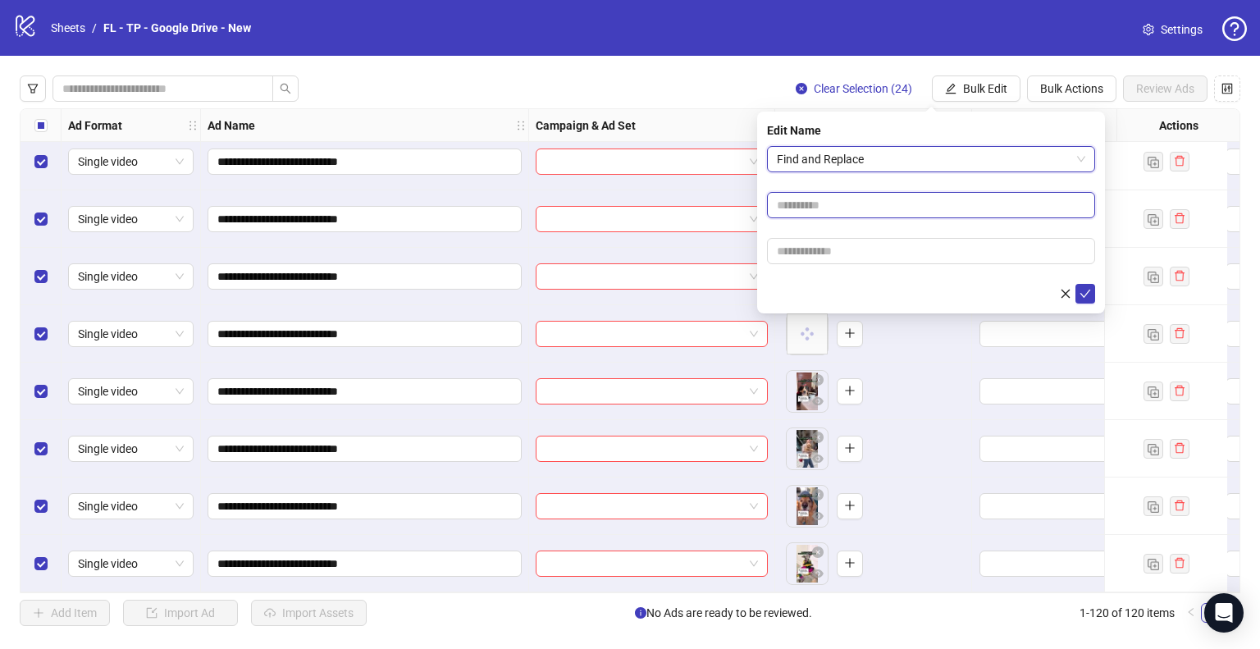
click at [863, 209] on input "text" at bounding box center [931, 205] width 328 height 26
paste input "**********"
type input "**********"
click at [838, 253] on input "text" at bounding box center [931, 251] width 328 height 26
type input "***"
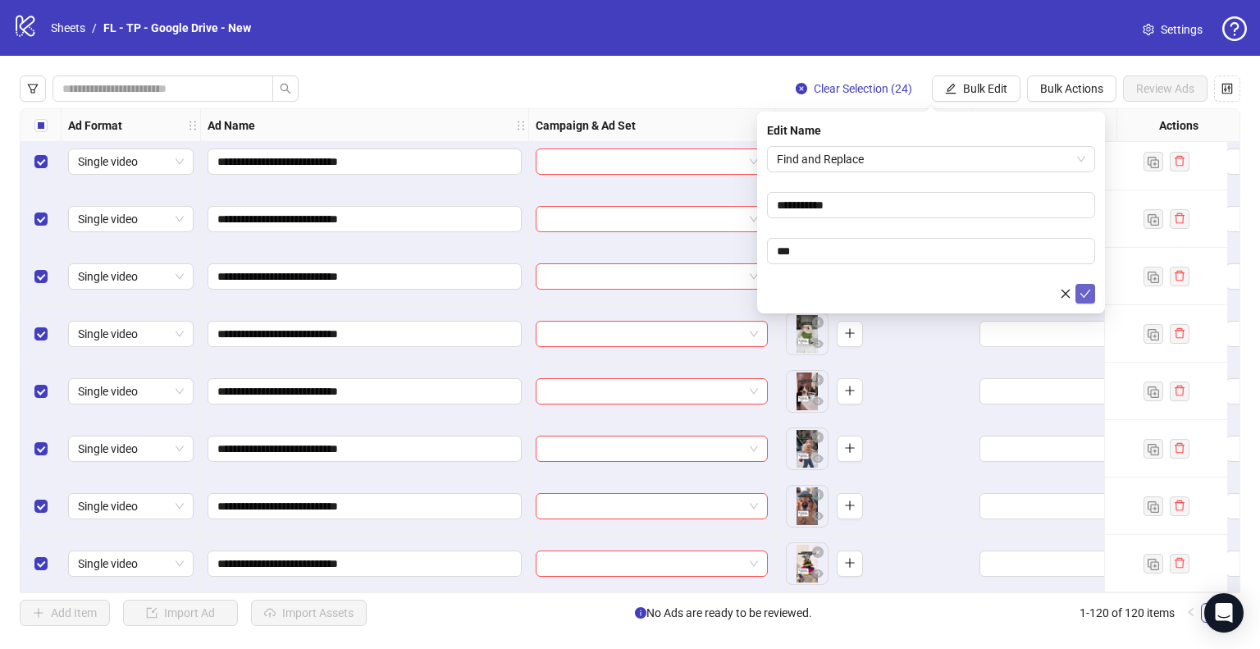
click at [1086, 292] on icon "check" at bounding box center [1085, 293] width 11 height 11
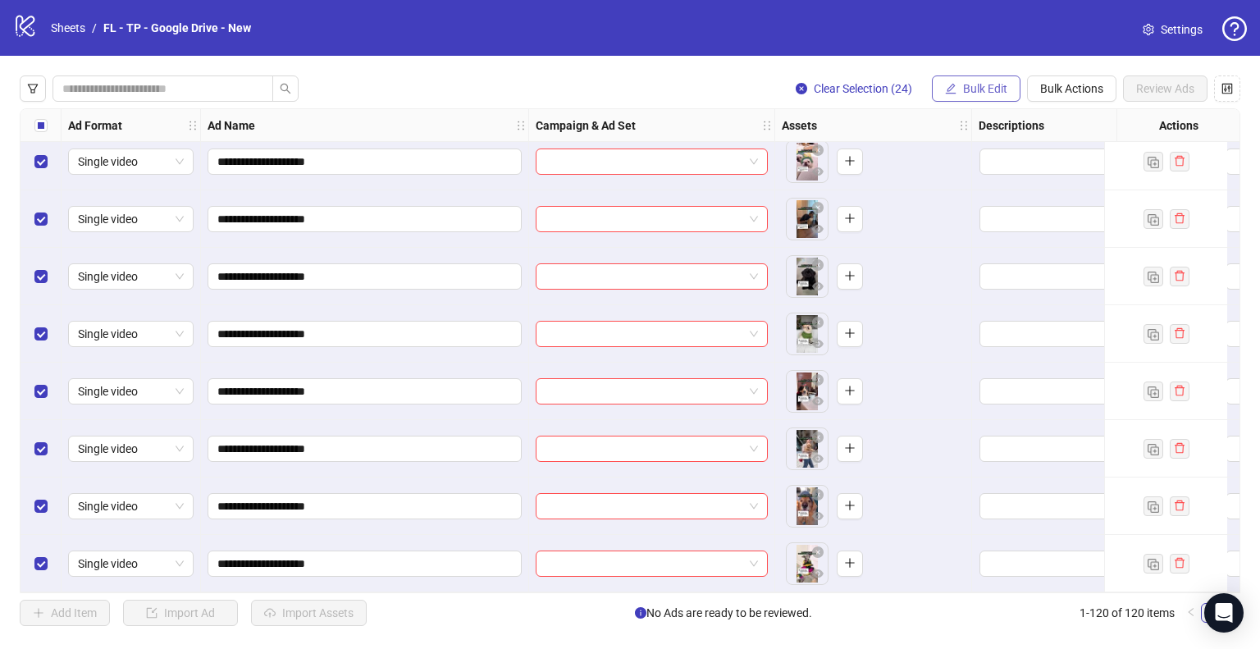
scroll to position [6329, 0]
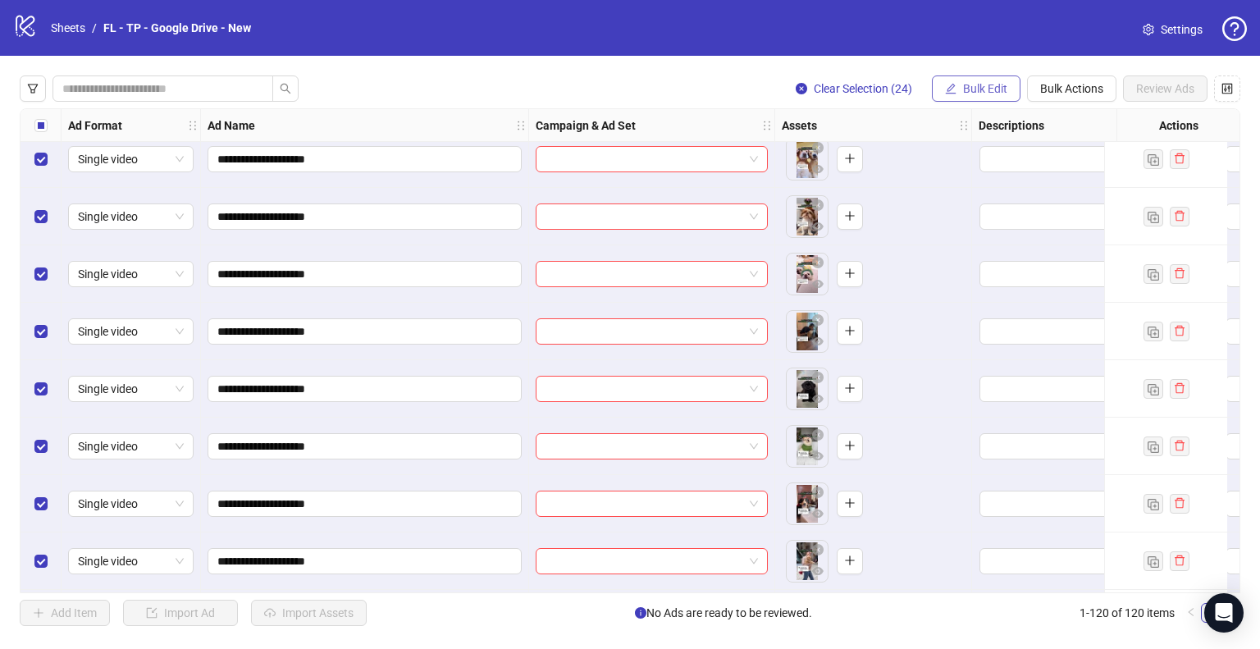
click at [1003, 80] on button "Bulk Edit" at bounding box center [976, 88] width 89 height 26
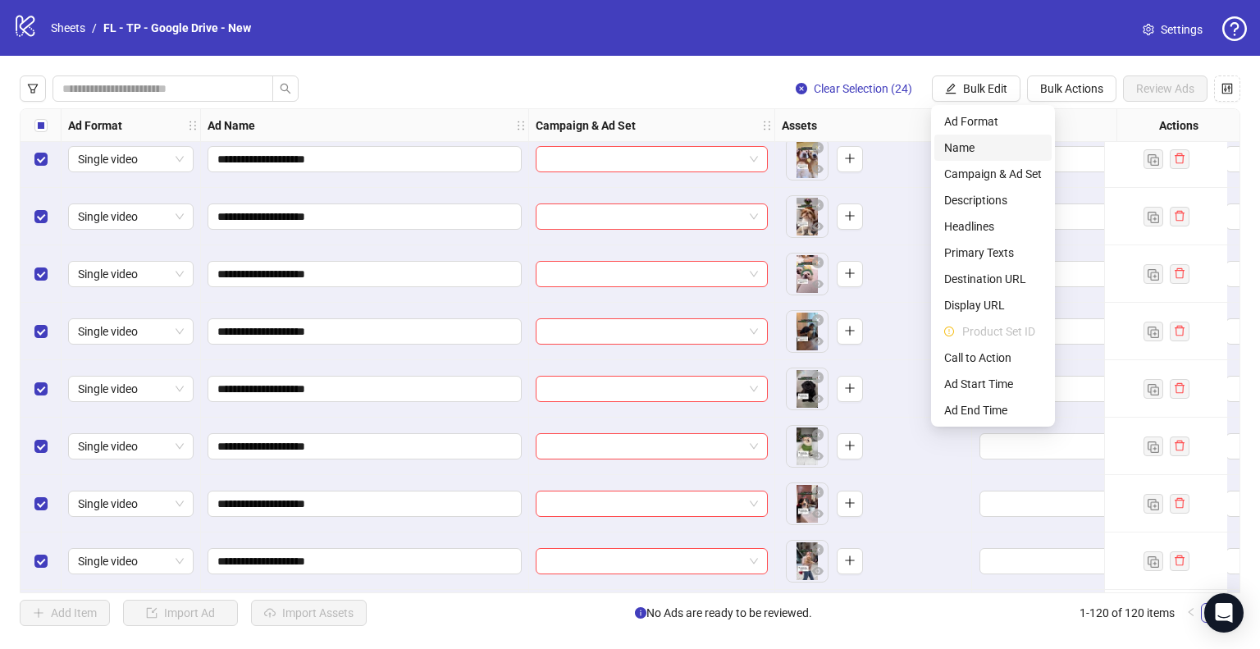
click at [966, 153] on span "Name" at bounding box center [993, 148] width 98 height 18
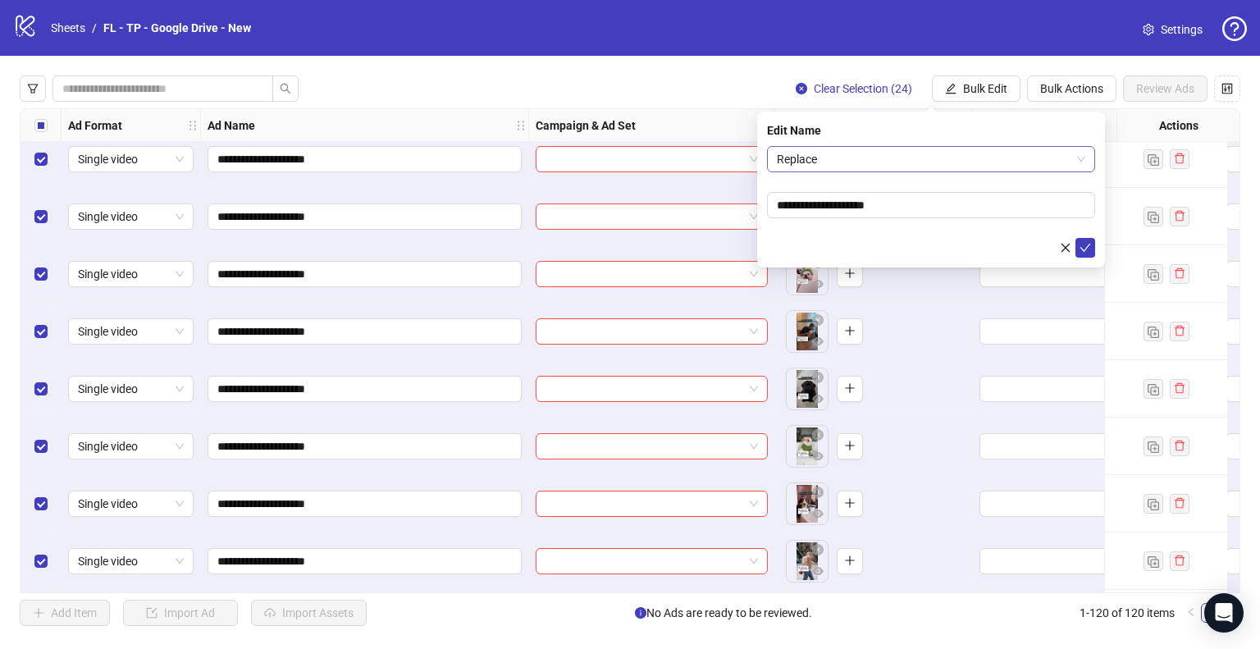
click at [885, 164] on span "Replace" at bounding box center [931, 159] width 308 height 25
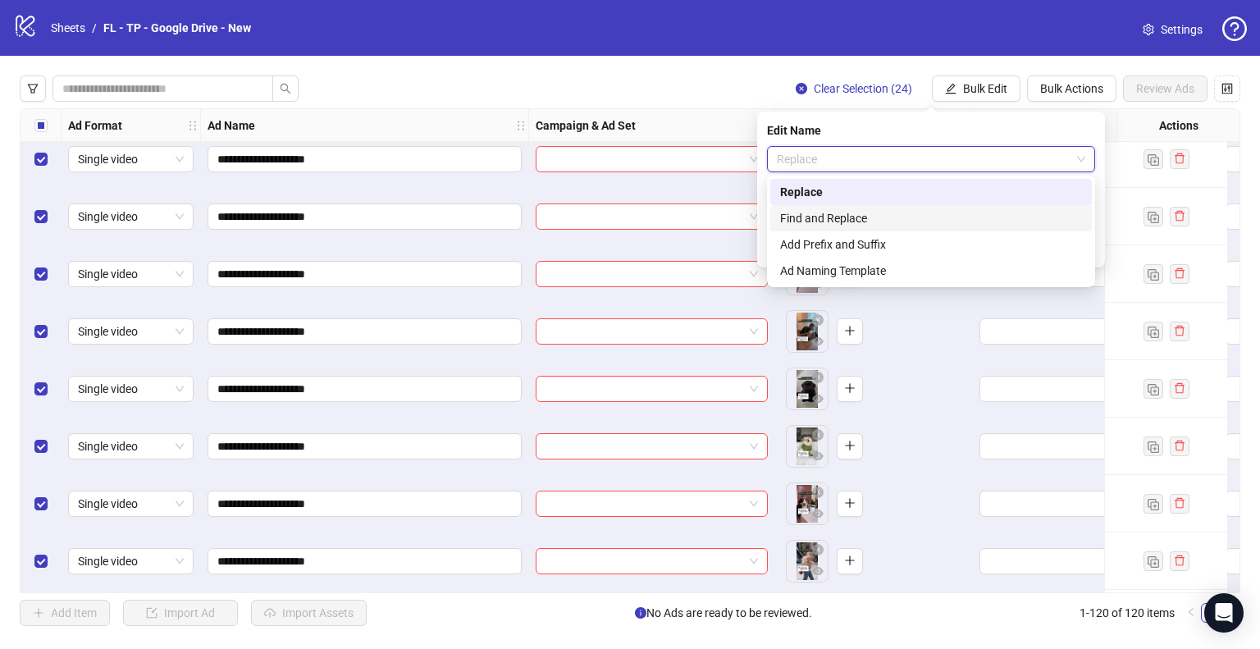
click at [893, 216] on div "Find and Replace" at bounding box center [931, 218] width 302 height 18
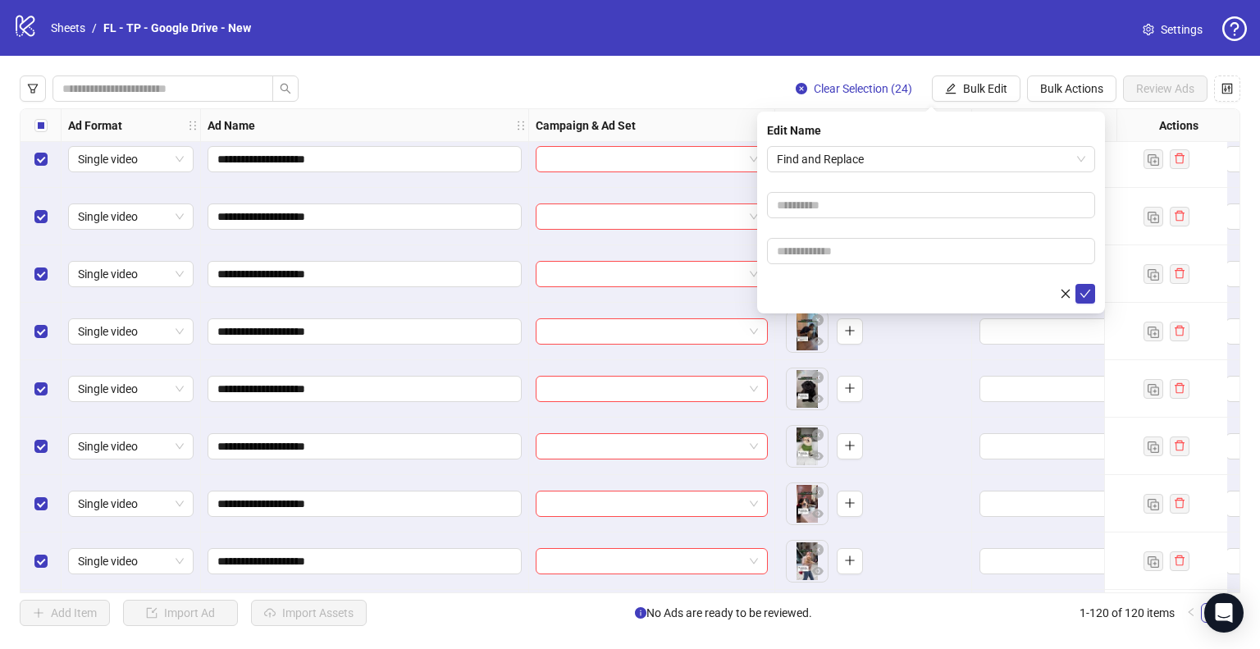
click at [860, 190] on form "Find and Replace" at bounding box center [931, 225] width 328 height 158
click at [844, 205] on input "text" at bounding box center [931, 205] width 328 height 26
type input "**"
click at [1088, 295] on icon "check" at bounding box center [1085, 293] width 11 height 11
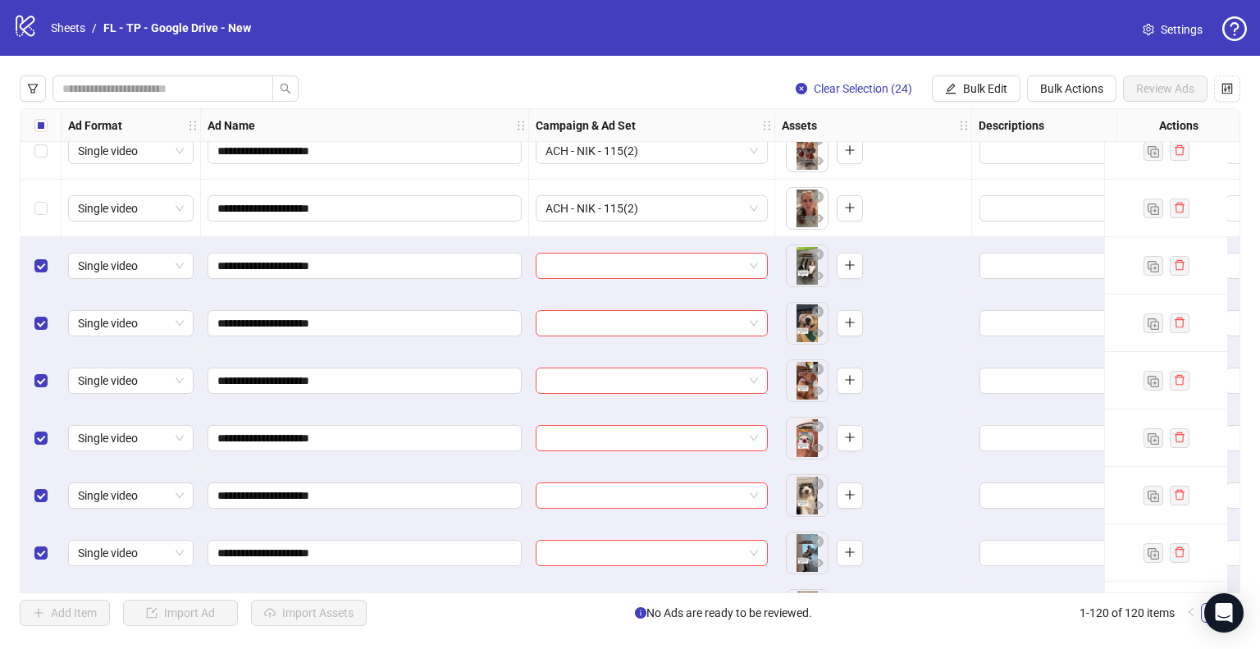
scroll to position [5471, 0]
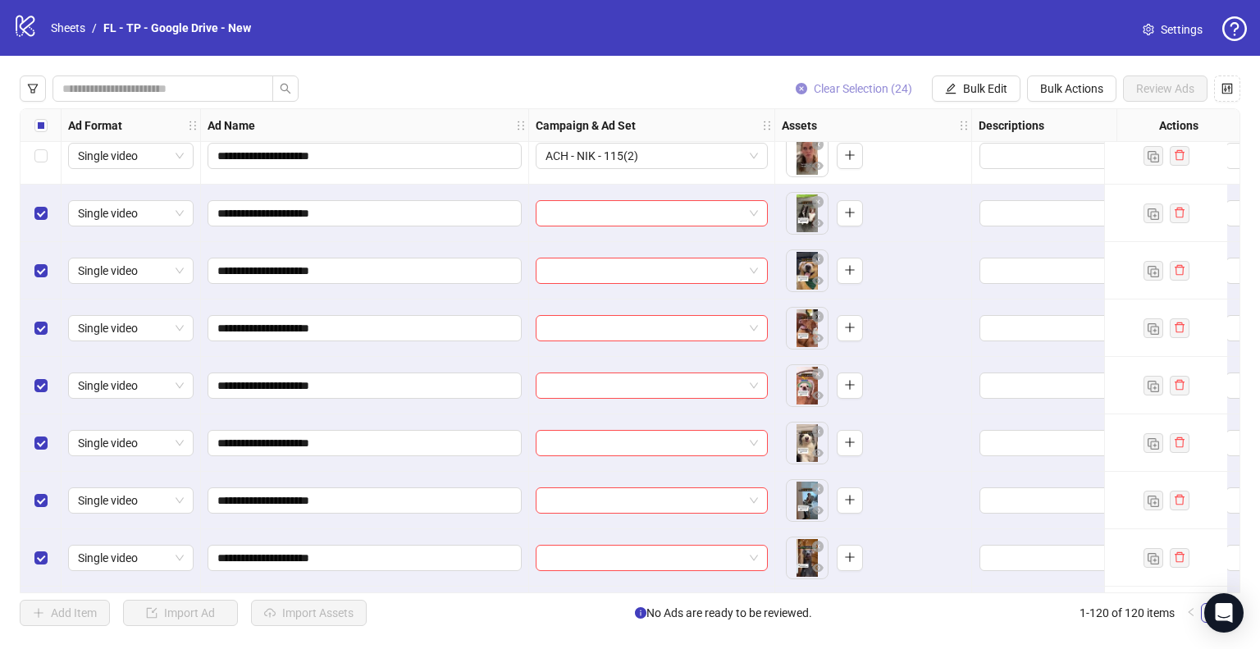
click at [889, 82] on span "Clear Selection (24)" at bounding box center [863, 88] width 98 height 13
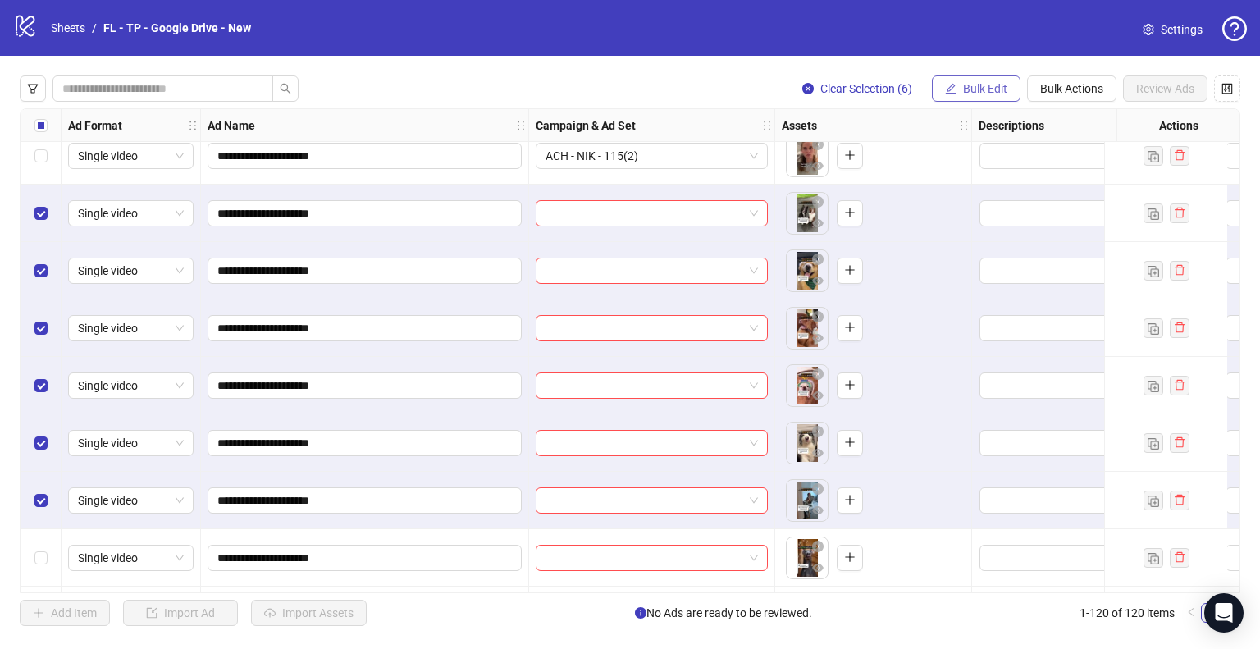
click at [975, 83] on span "Bulk Edit" at bounding box center [985, 88] width 44 height 13
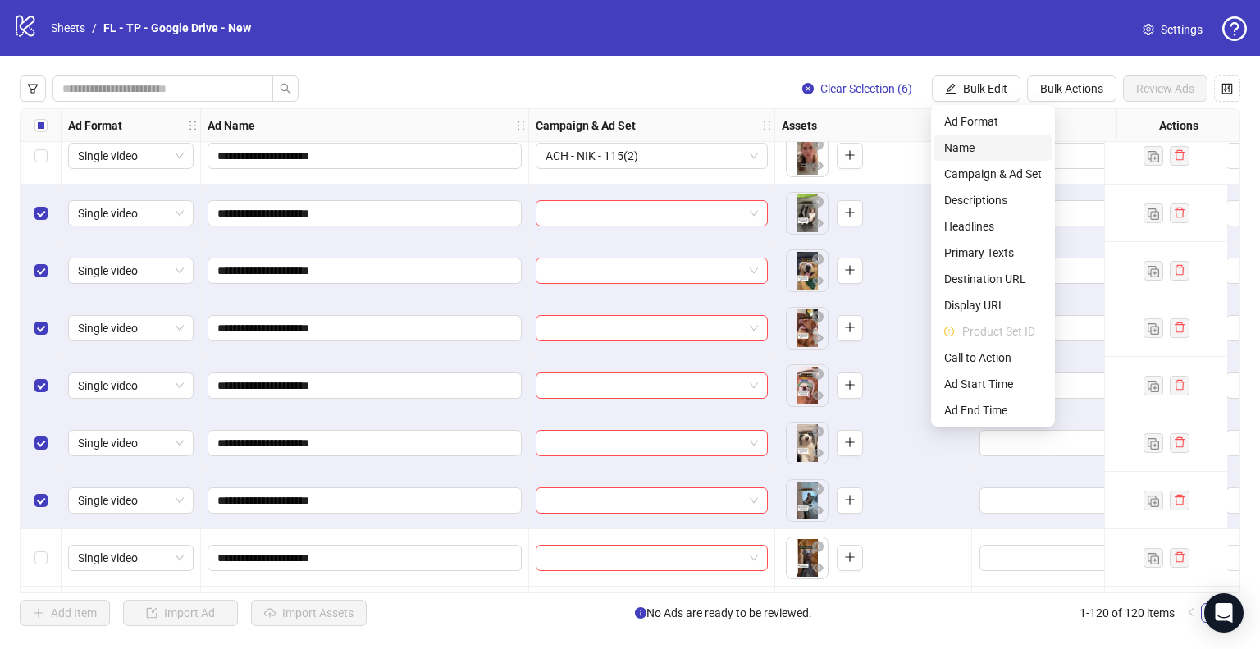
click at [968, 148] on span "Name" at bounding box center [993, 148] width 98 height 18
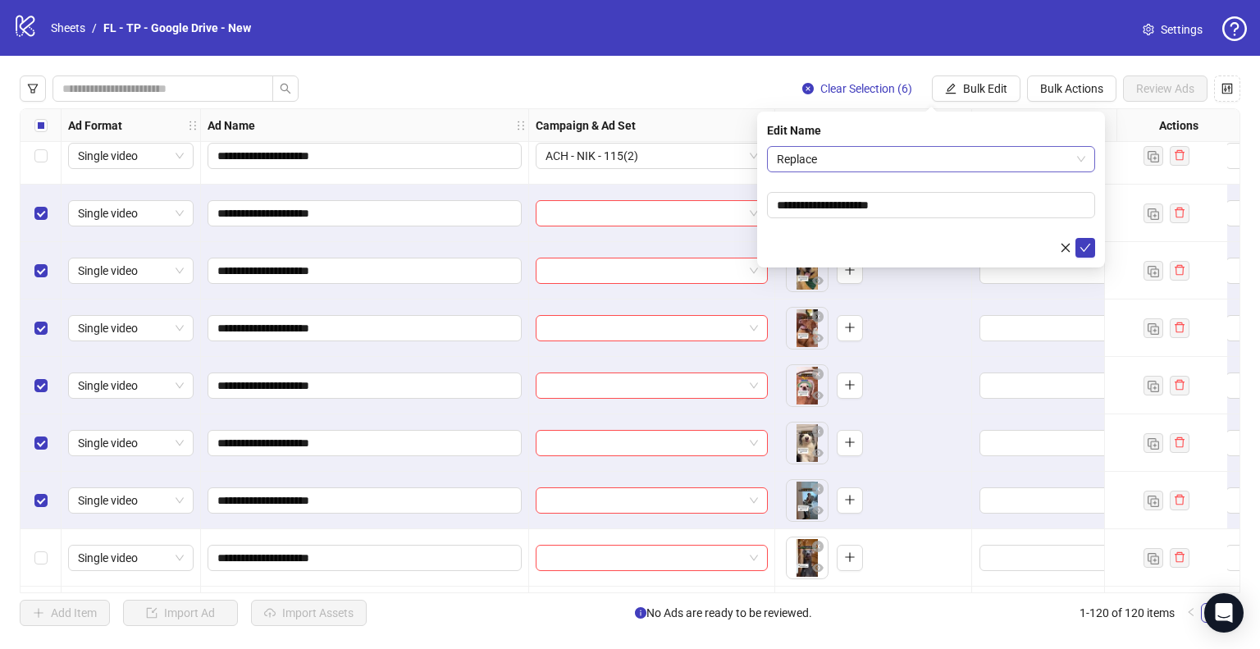
click at [871, 153] on span "Replace" at bounding box center [931, 159] width 308 height 25
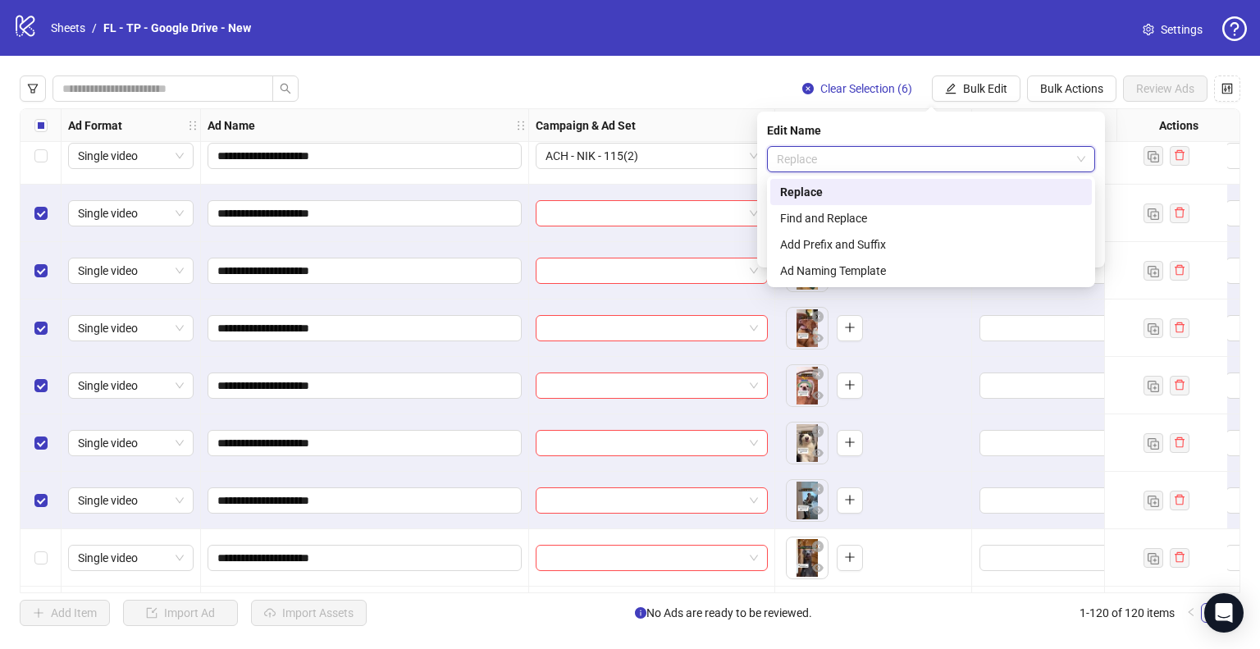
click at [852, 221] on div "Find and Replace" at bounding box center [931, 218] width 302 height 18
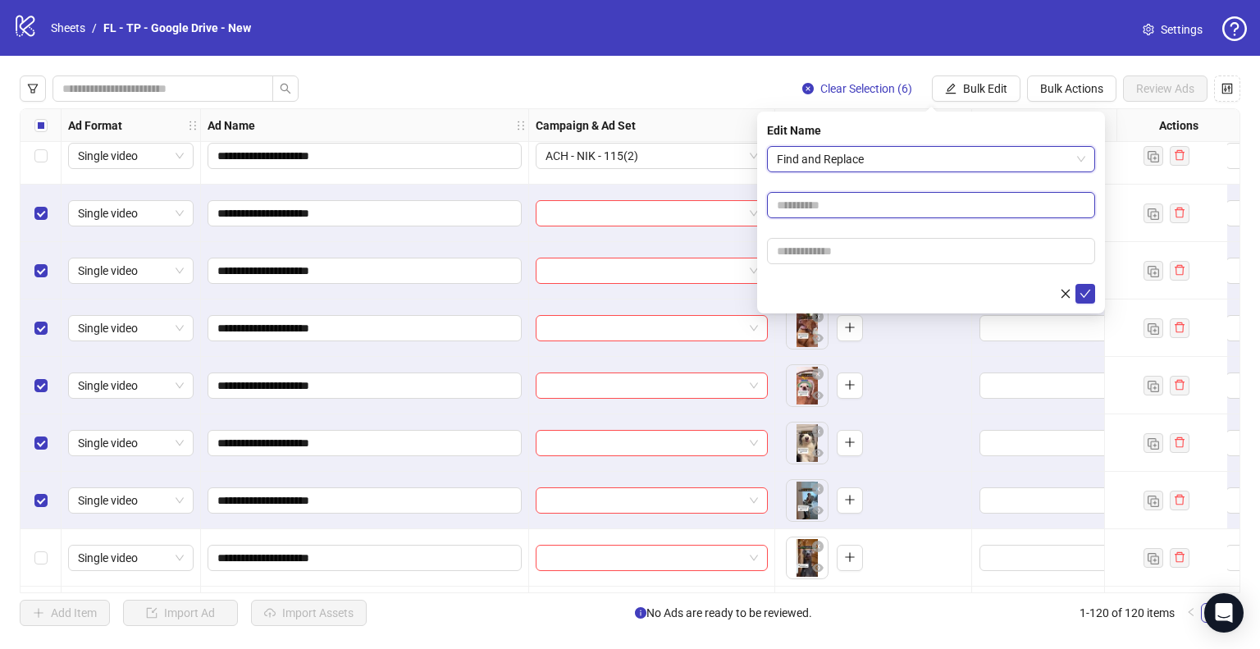
click at [888, 208] on input "text" at bounding box center [931, 205] width 328 height 26
type input "***"
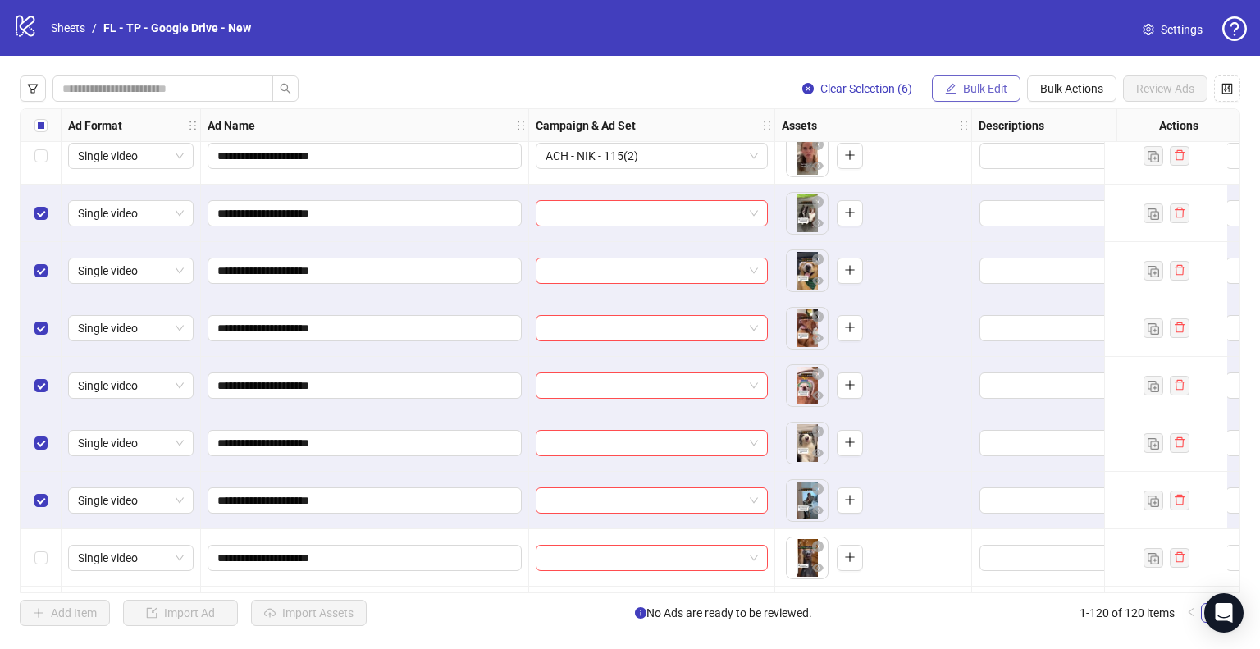
click at [980, 87] on span "Bulk Edit" at bounding box center [985, 88] width 44 height 13
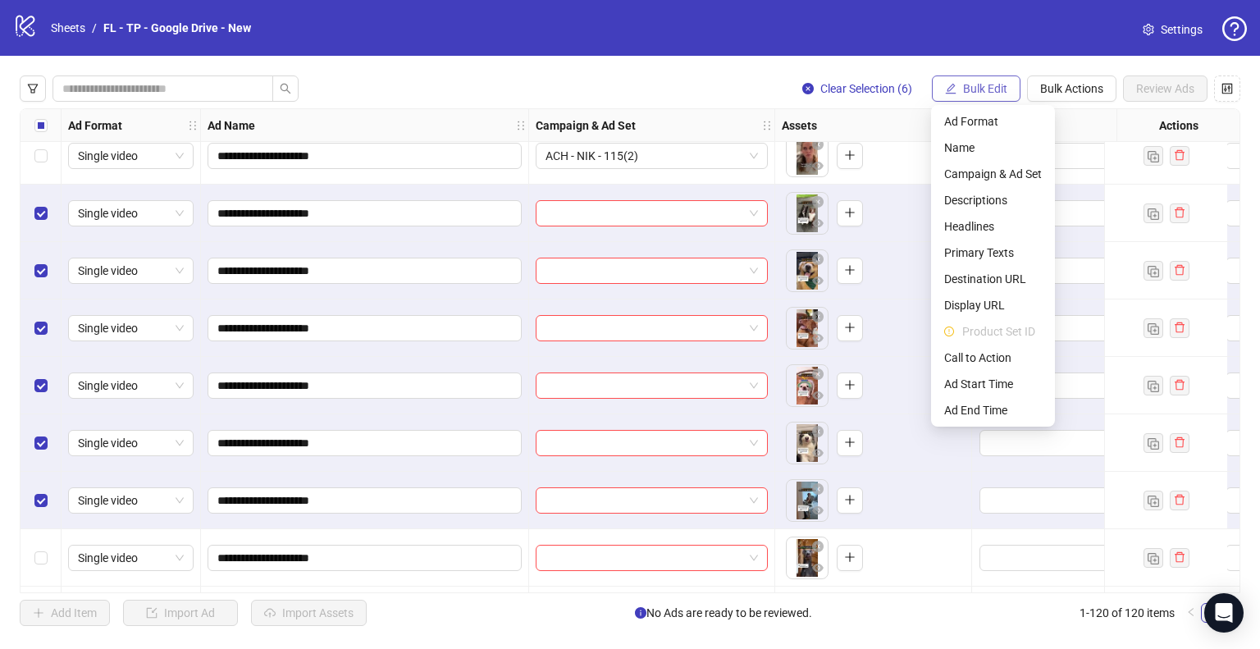
click at [980, 87] on span "Bulk Edit" at bounding box center [985, 88] width 44 height 13
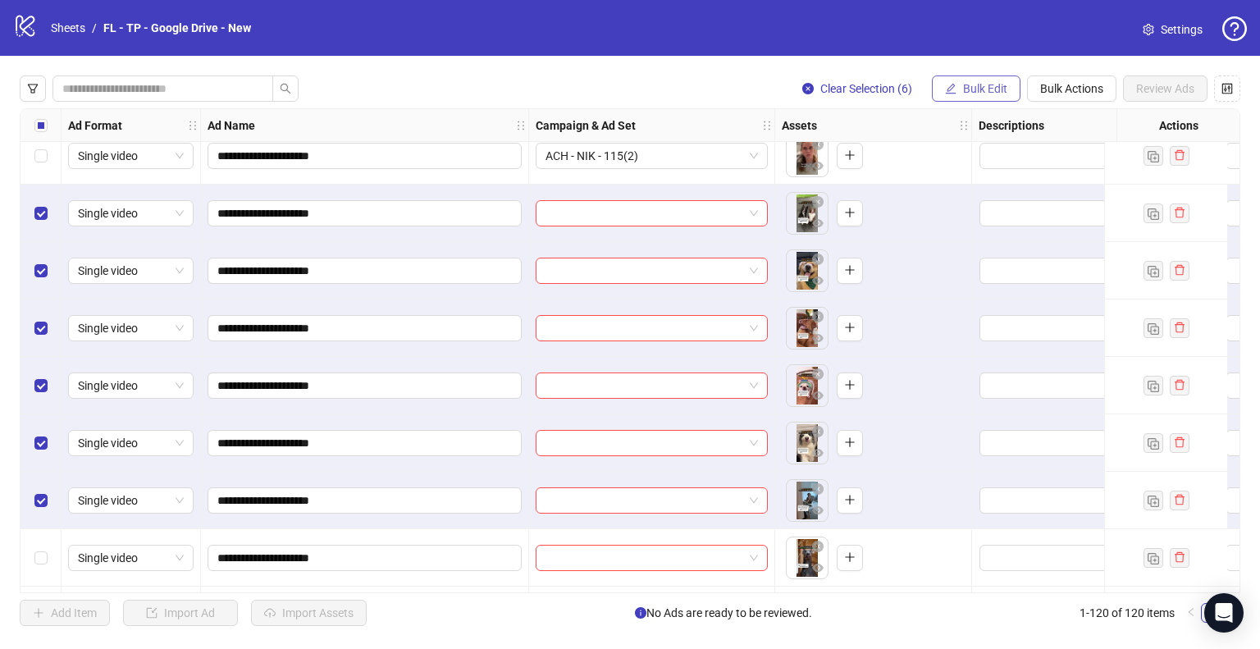
click at [980, 87] on span "Bulk Edit" at bounding box center [985, 88] width 44 height 13
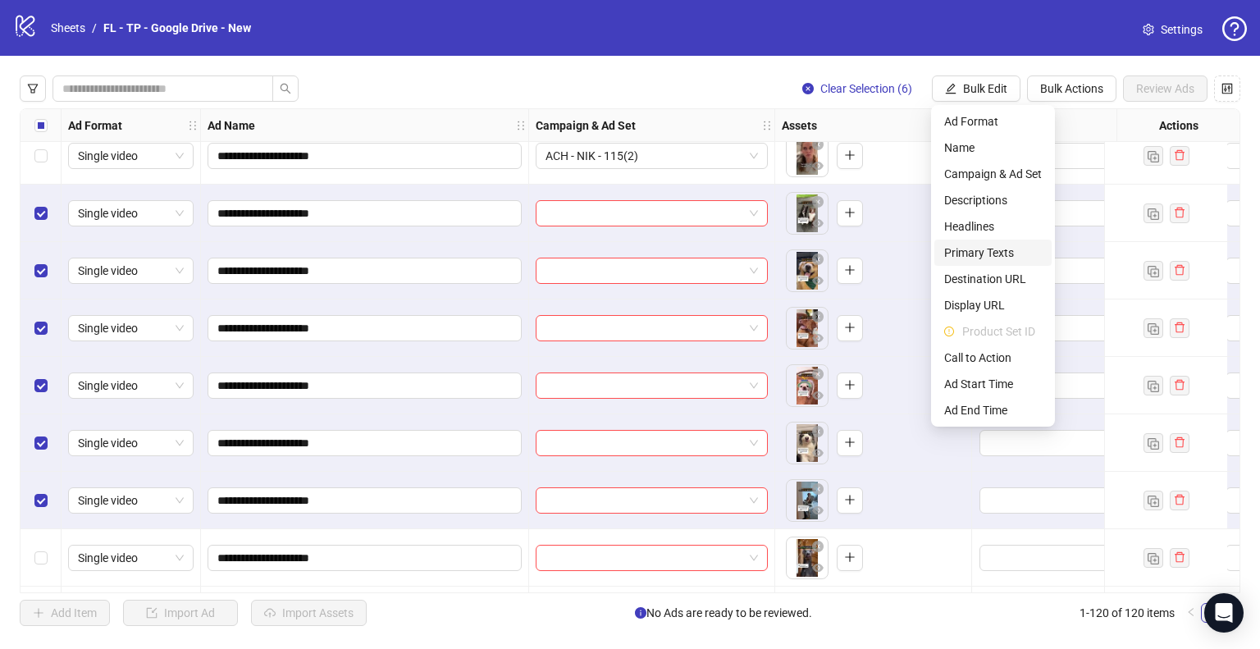
click at [1006, 246] on span "Primary Texts" at bounding box center [993, 253] width 98 height 18
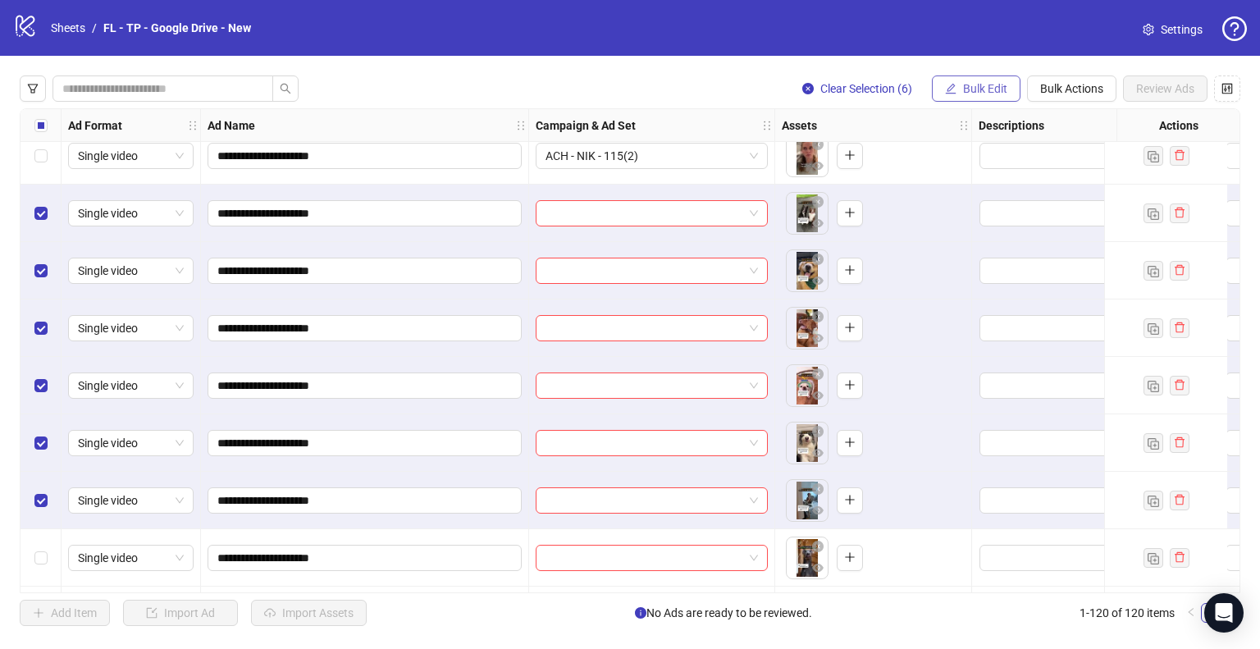
click at [978, 100] on button "Bulk Edit" at bounding box center [976, 88] width 89 height 26
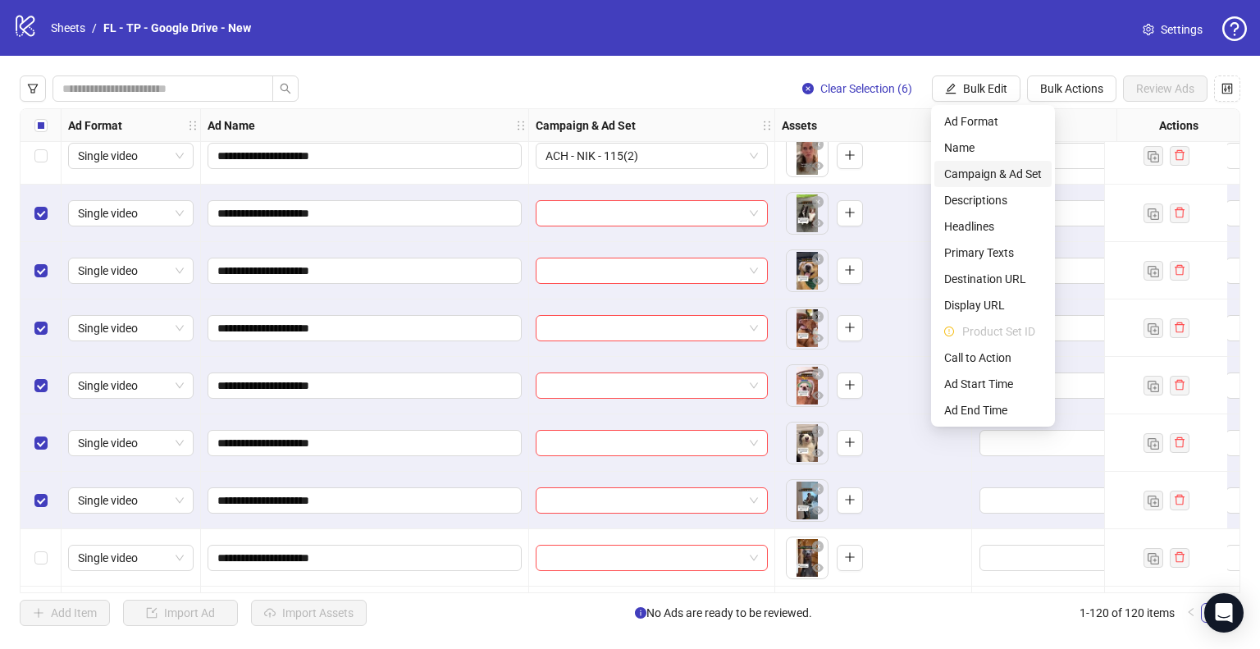
click at [1007, 170] on span "Campaign & Ad Set" at bounding box center [993, 174] width 98 height 18
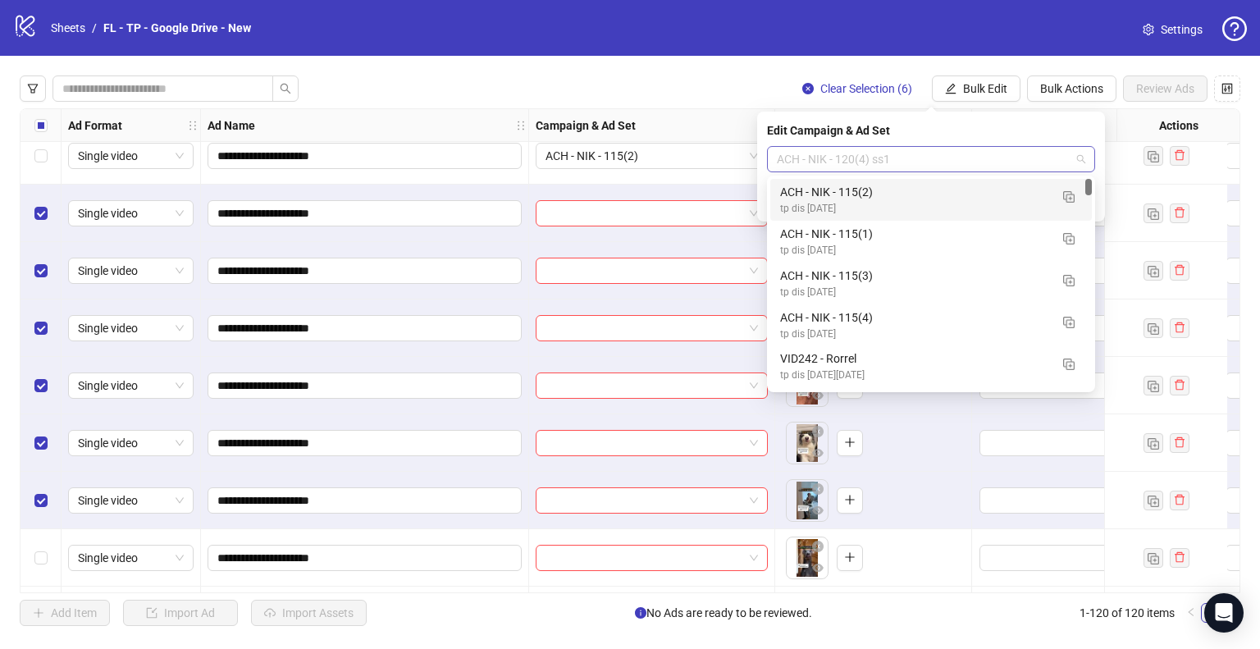
click at [929, 167] on span "ACH - NIK - 120(4) ss1" at bounding box center [931, 159] width 308 height 25
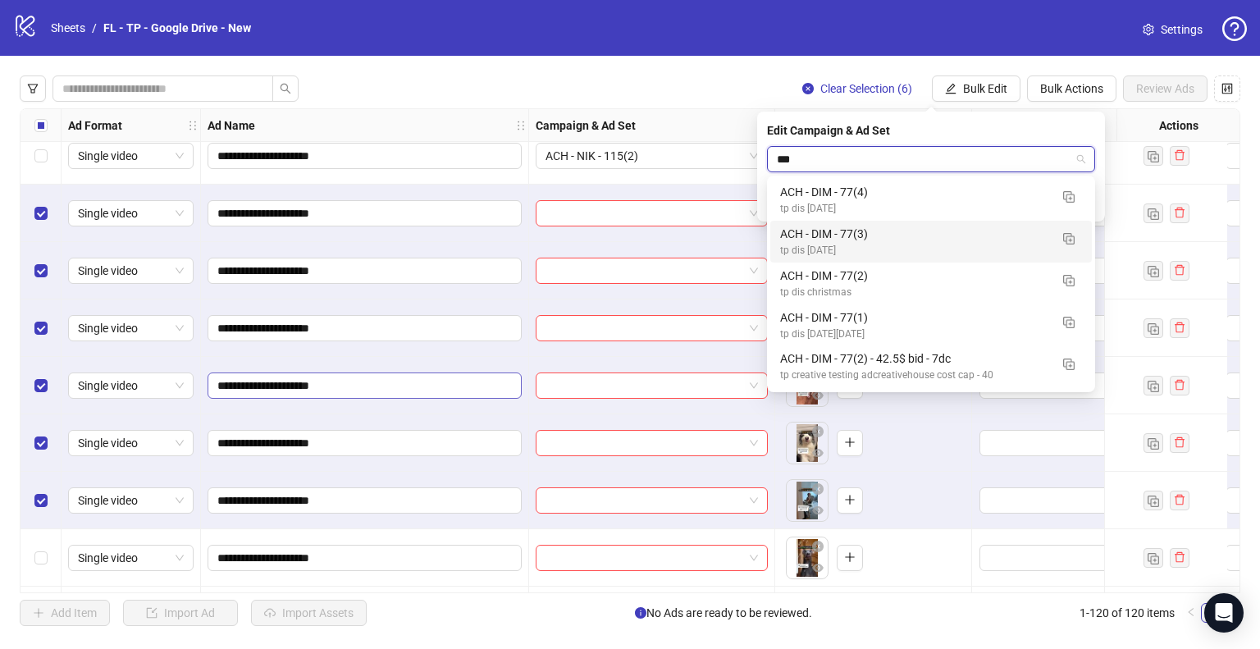
type input "***"
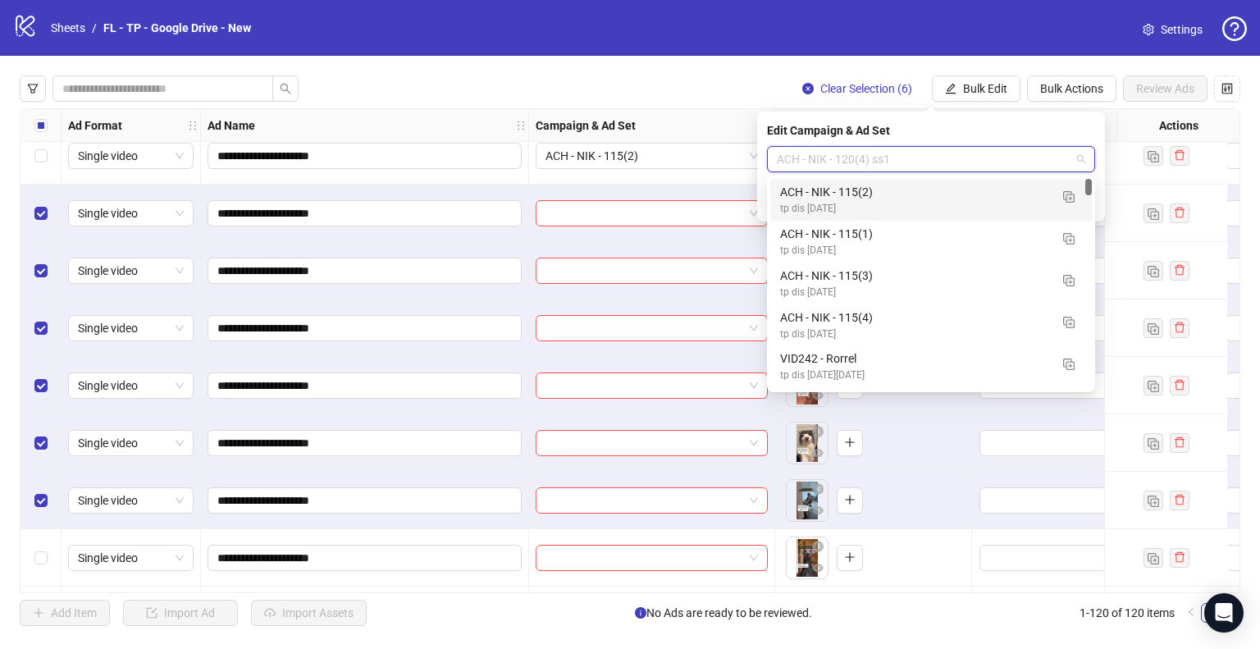
click at [939, 167] on span "ACH - NIK - 120(4) ss1" at bounding box center [931, 159] width 308 height 25
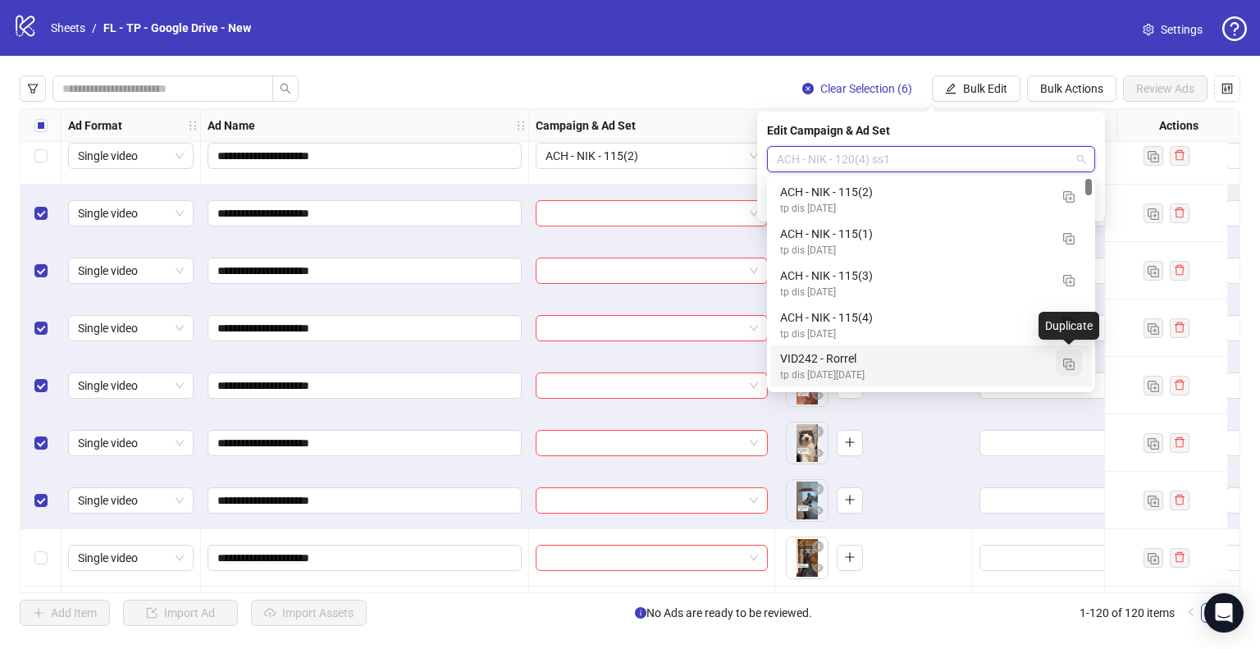
click at [1067, 367] on img "button" at bounding box center [1068, 364] width 11 height 11
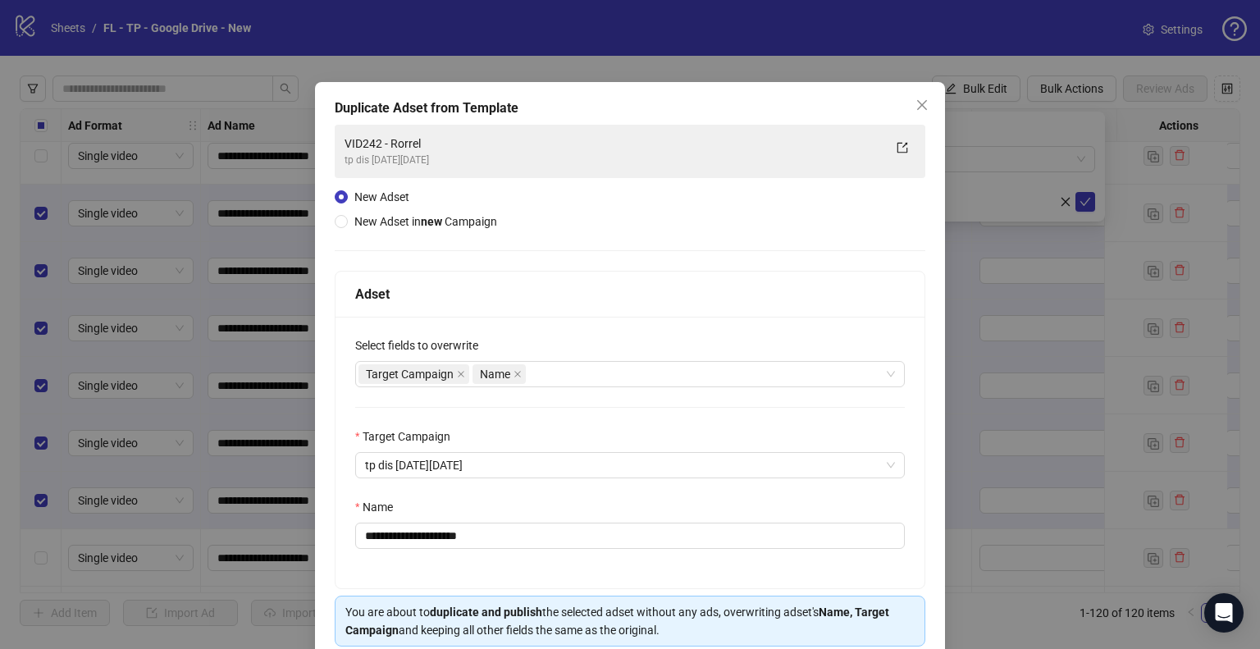
scroll to position [69, 0]
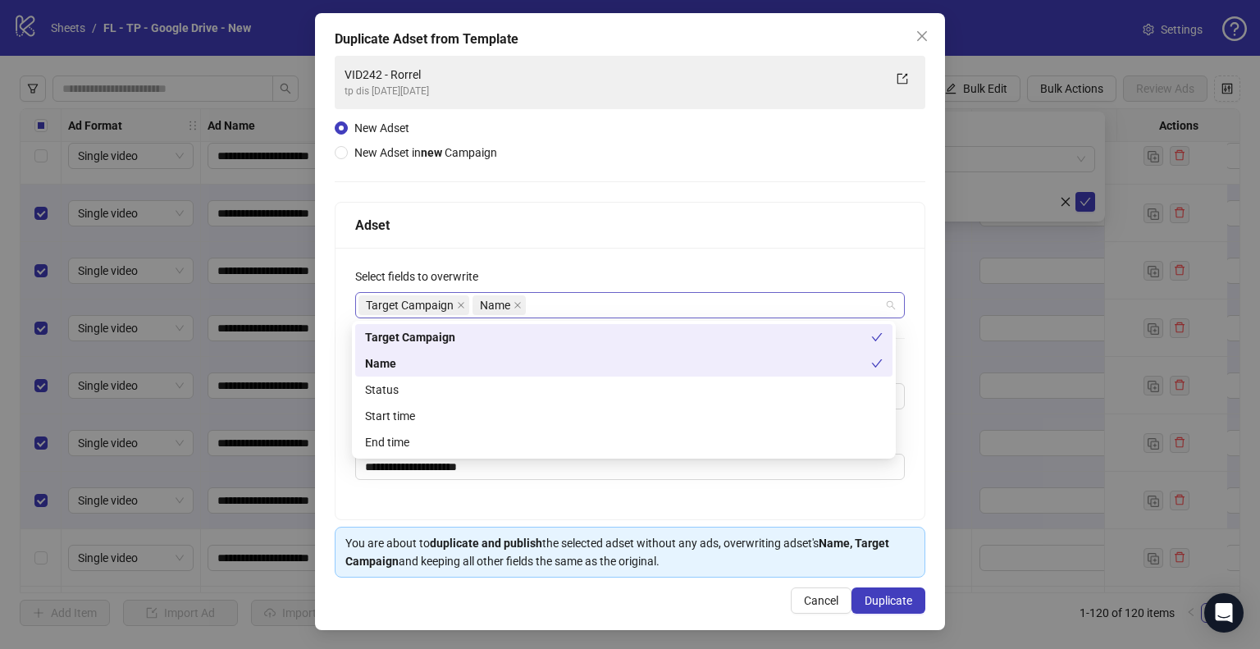
click at [546, 308] on div "Target Campaign Name" at bounding box center [622, 305] width 526 height 23
click at [396, 395] on div "Status" at bounding box center [624, 390] width 518 height 18
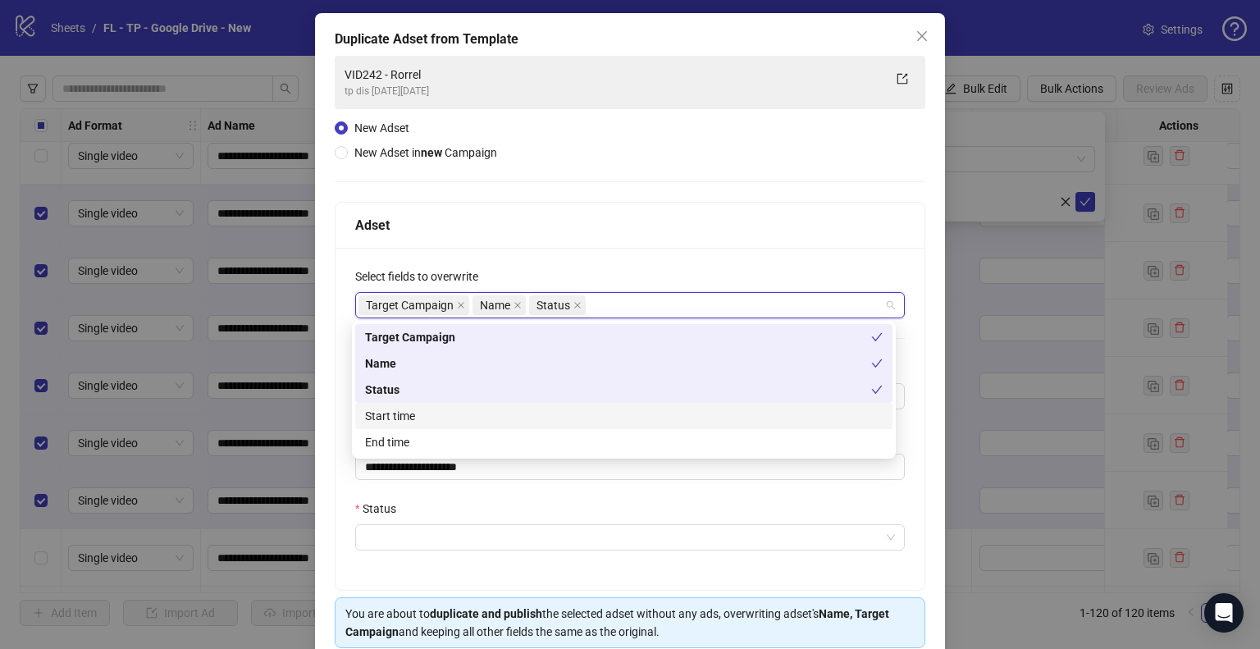
click at [397, 414] on div "Start time" at bounding box center [624, 416] width 518 height 18
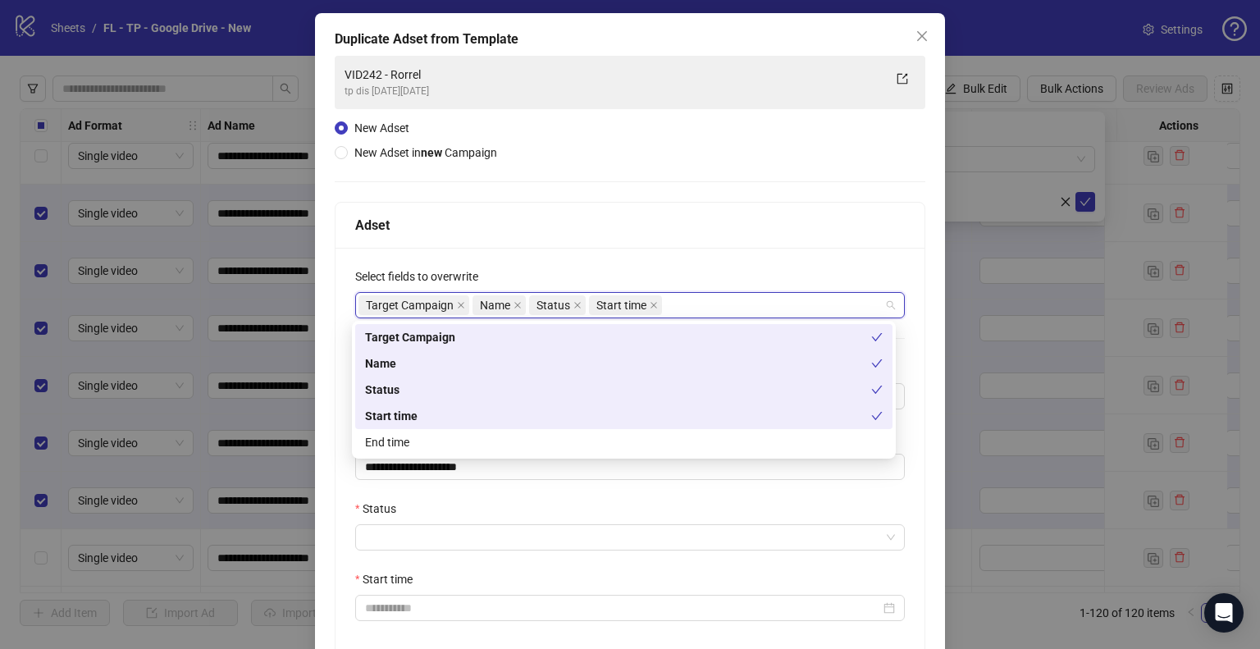
click at [329, 406] on div "**********" at bounding box center [630, 392] width 630 height 758
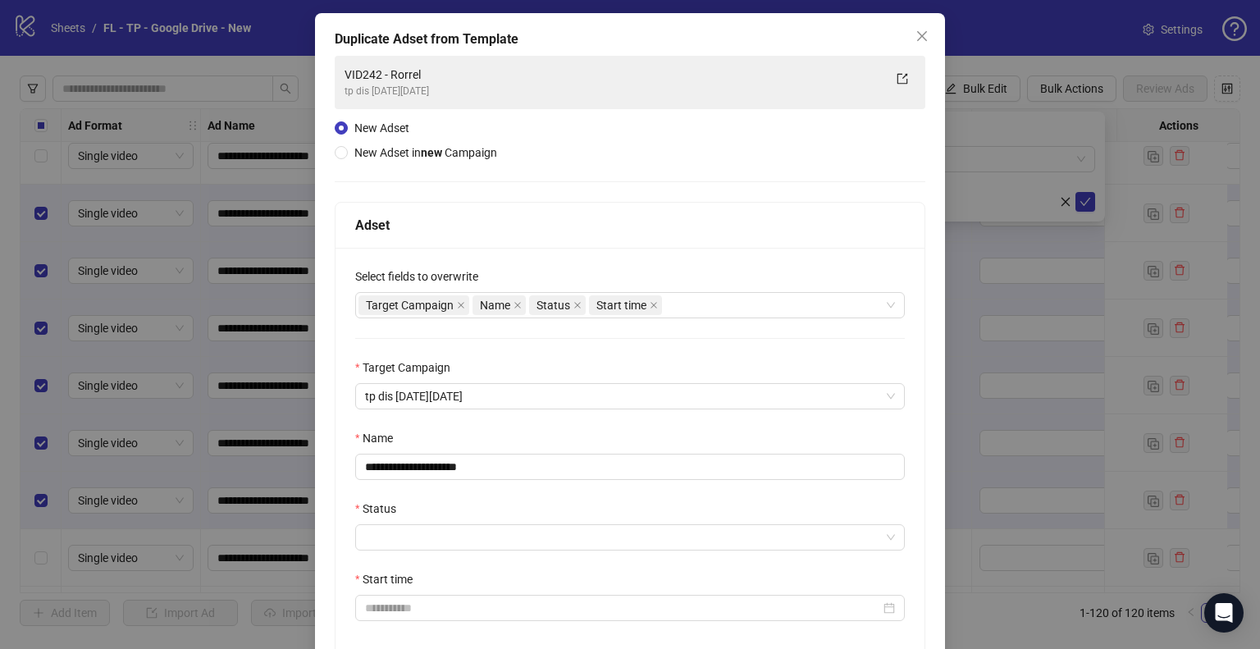
scroll to position [210, 0]
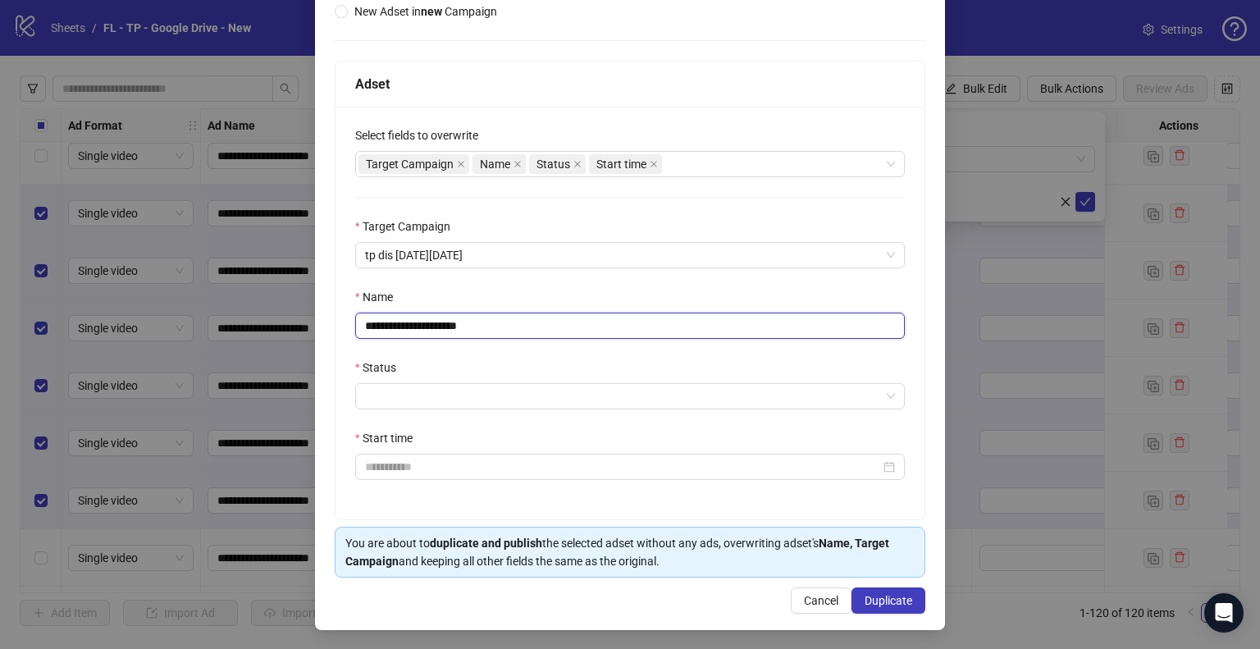
click at [404, 325] on input "**********" at bounding box center [630, 326] width 550 height 26
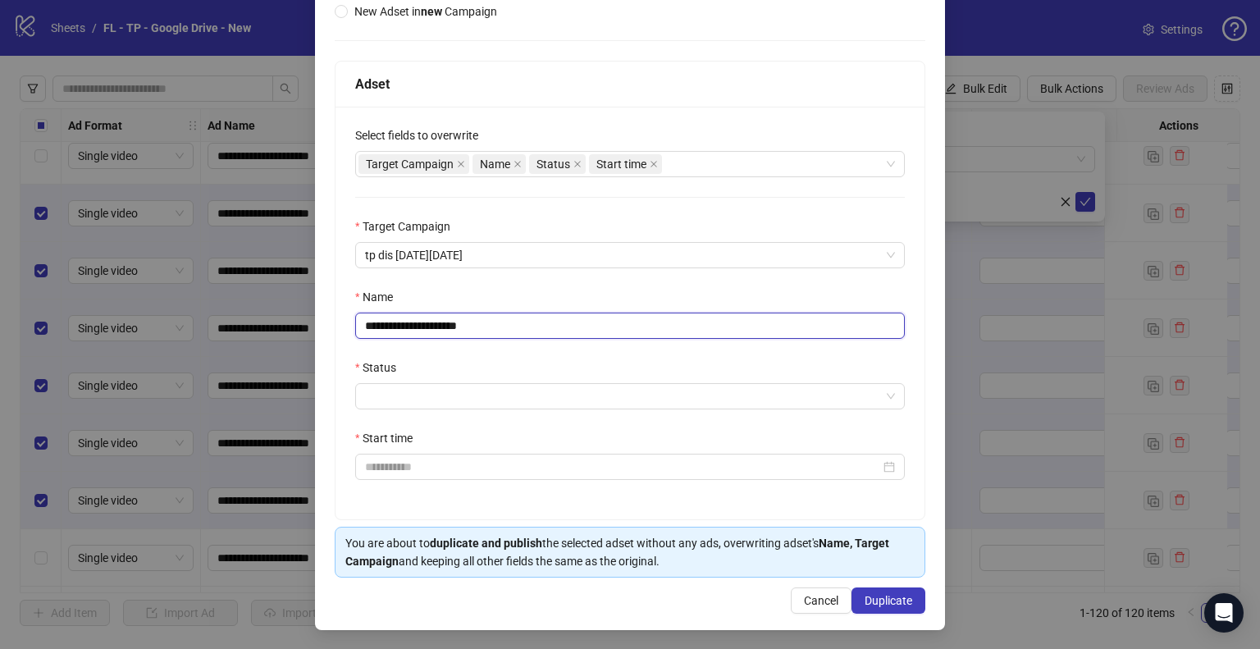
click at [404, 325] on input "**********" at bounding box center [630, 326] width 550 height 26
type input "**********"
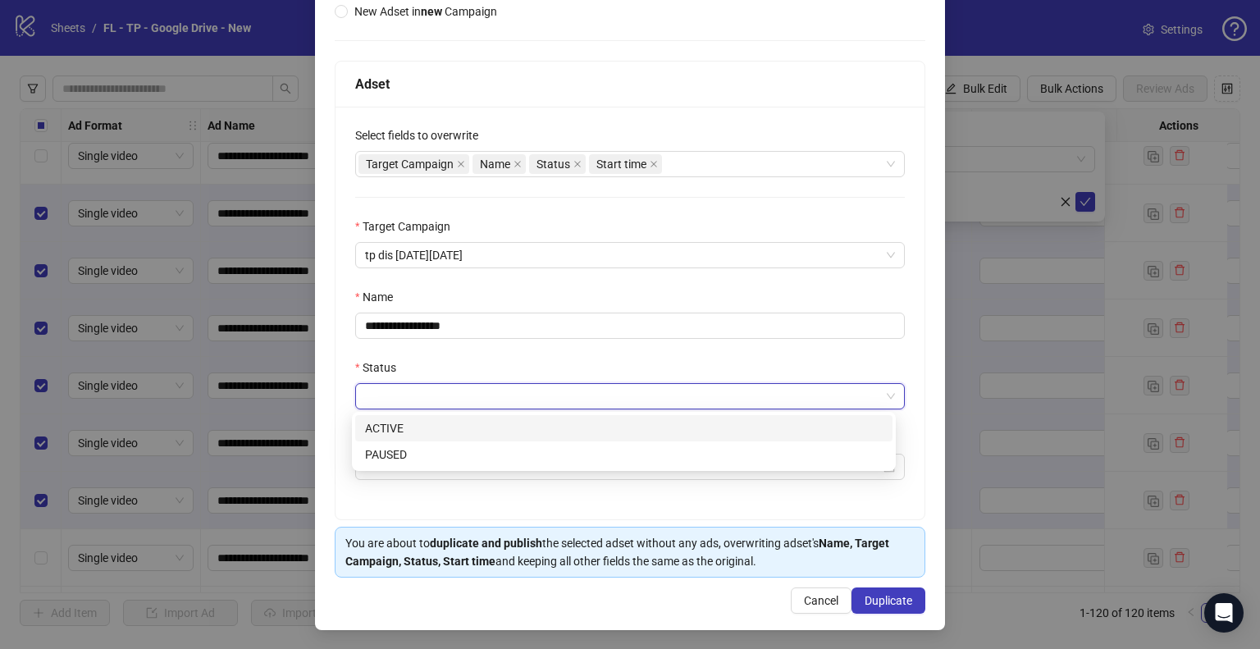
click at [419, 400] on input "Status" at bounding box center [622, 396] width 515 height 25
click at [401, 424] on div "ACTIVE" at bounding box center [624, 428] width 518 height 18
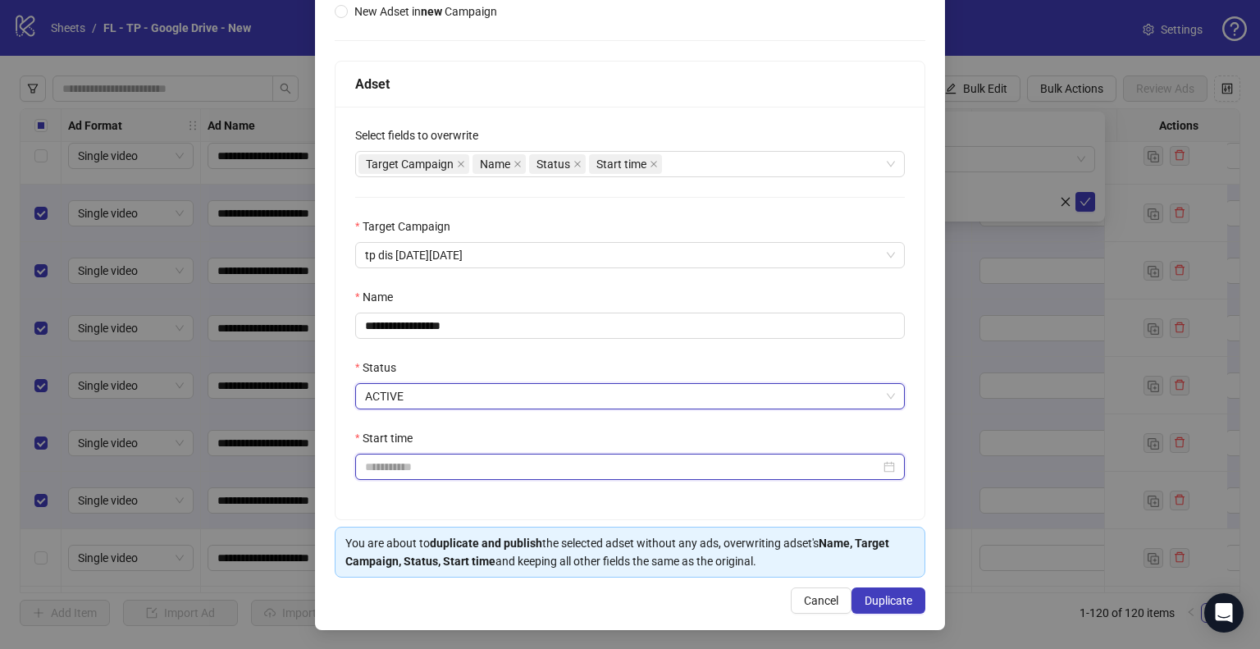
click at [409, 468] on input "Start time" at bounding box center [622, 467] width 515 height 18
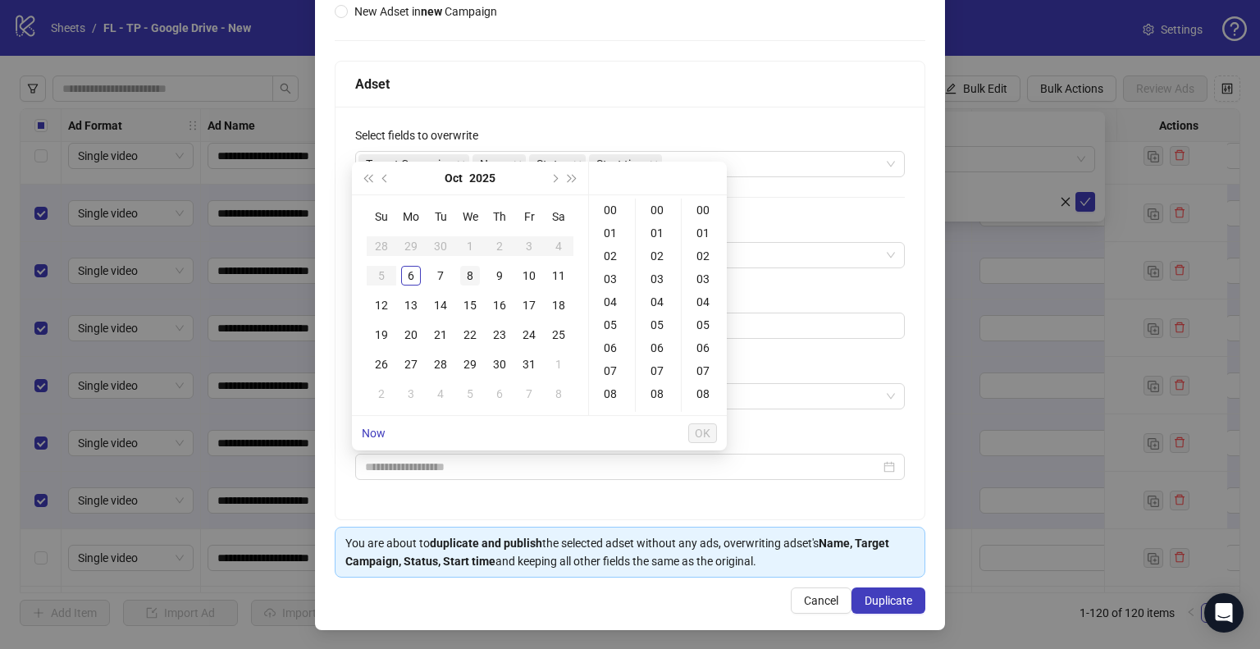
click at [471, 275] on div "8" at bounding box center [470, 276] width 20 height 20
type input "**********"
click at [697, 427] on span "OK" at bounding box center [703, 433] width 16 height 13
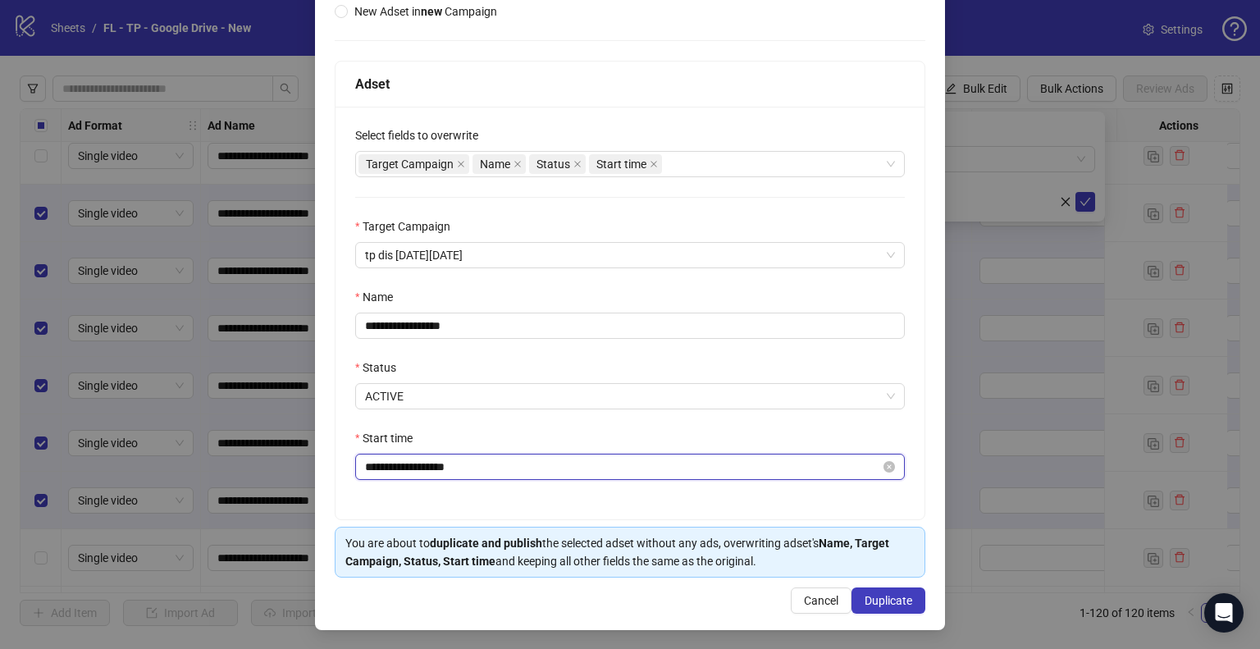
click at [509, 473] on input "**********" at bounding box center [622, 467] width 515 height 18
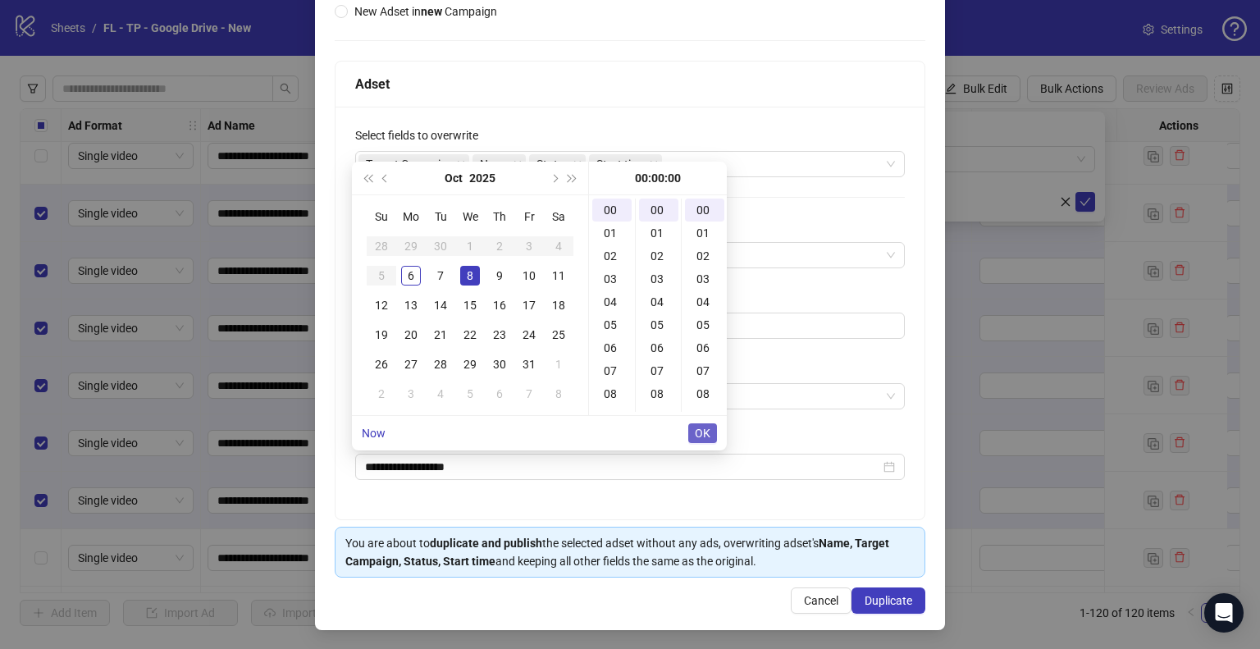
click at [702, 428] on span "OK" at bounding box center [703, 433] width 16 height 13
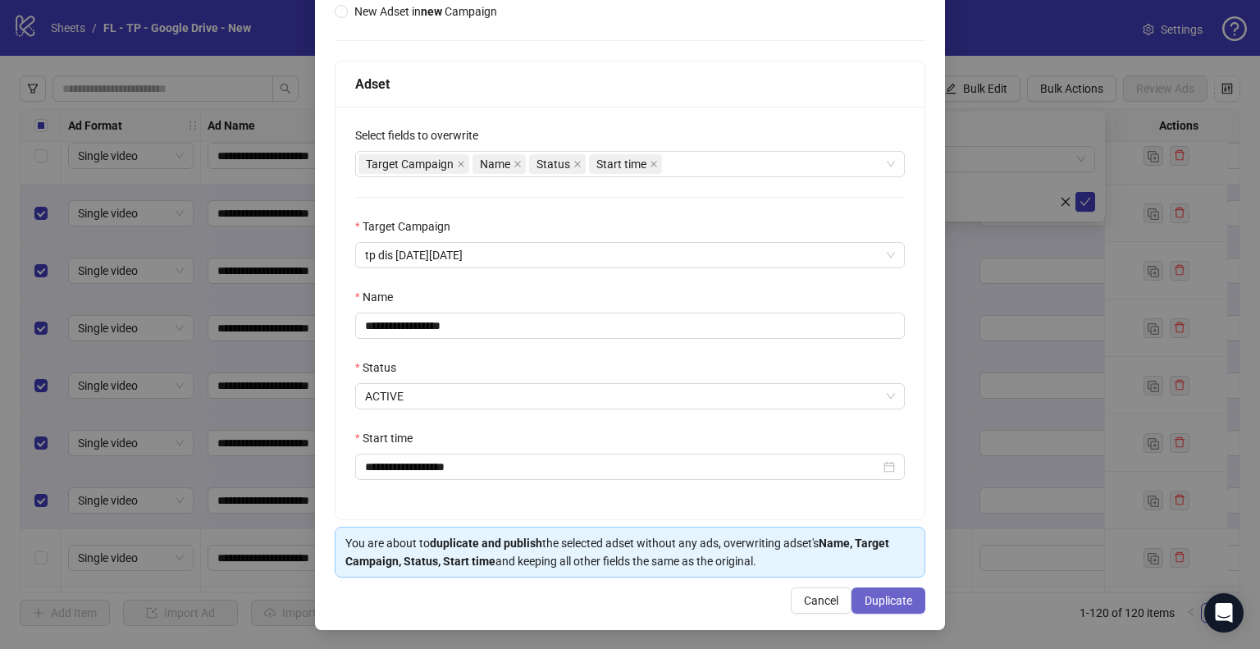
click at [880, 595] on span "Duplicate" at bounding box center [889, 600] width 48 height 13
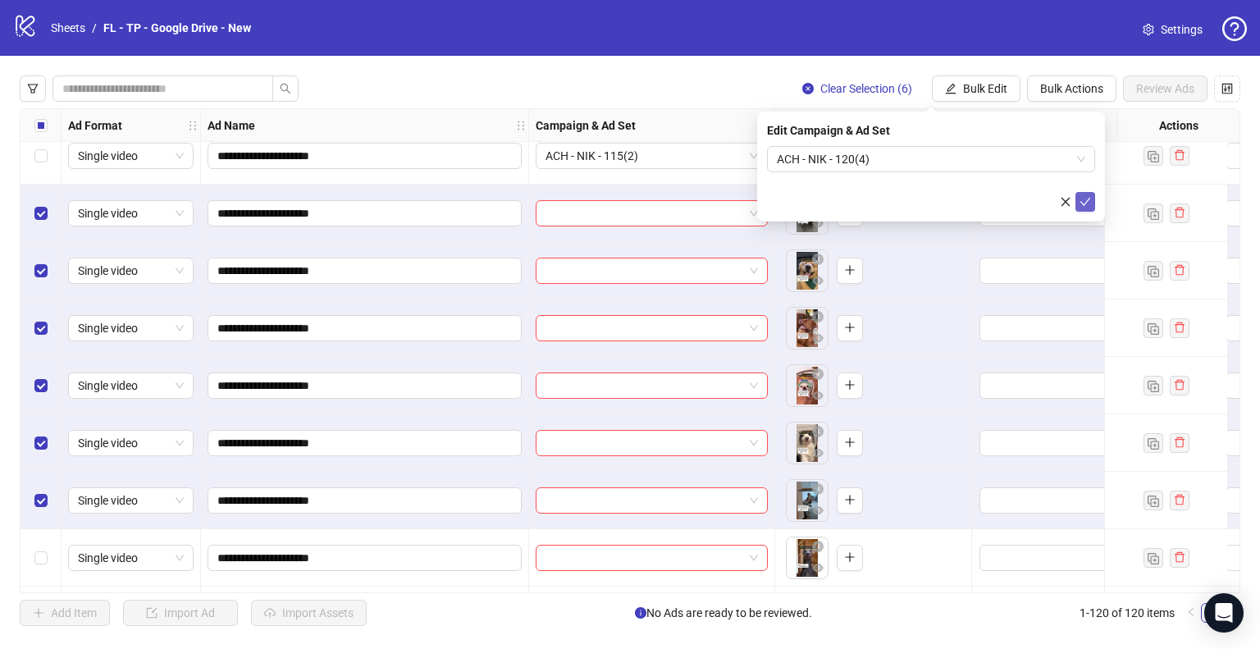
click at [1086, 200] on icon "check" at bounding box center [1086, 202] width 11 height 8
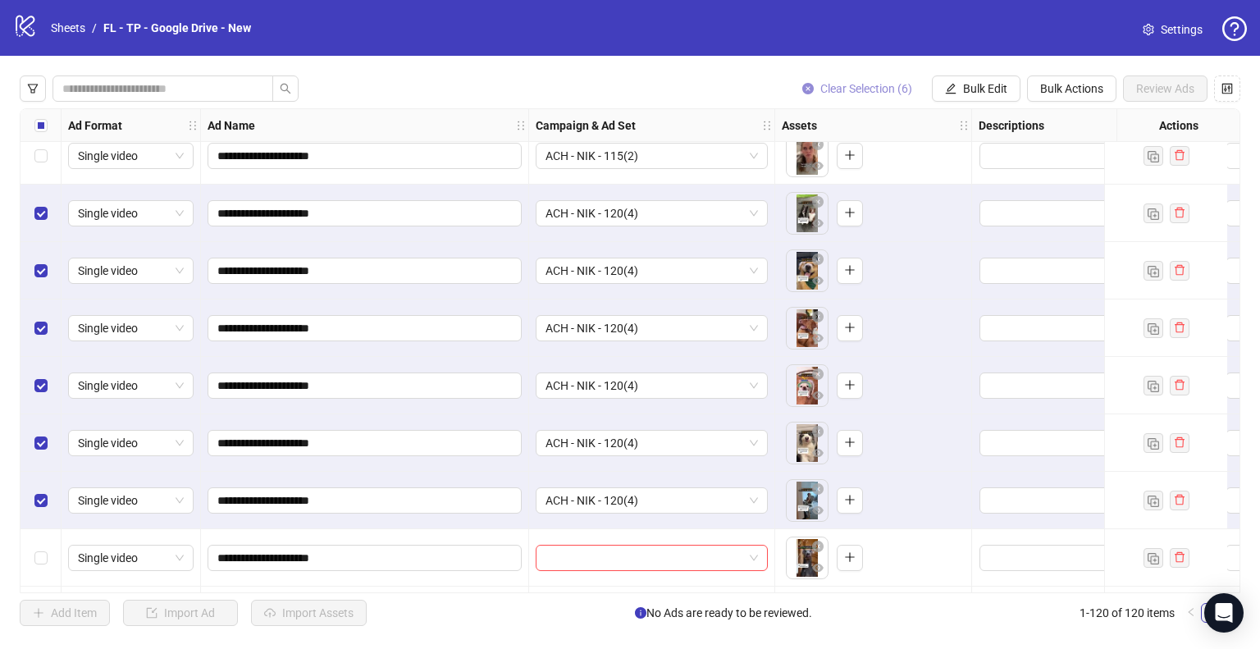
click at [857, 91] on span "Clear Selection (6)" at bounding box center [866, 88] width 92 height 13
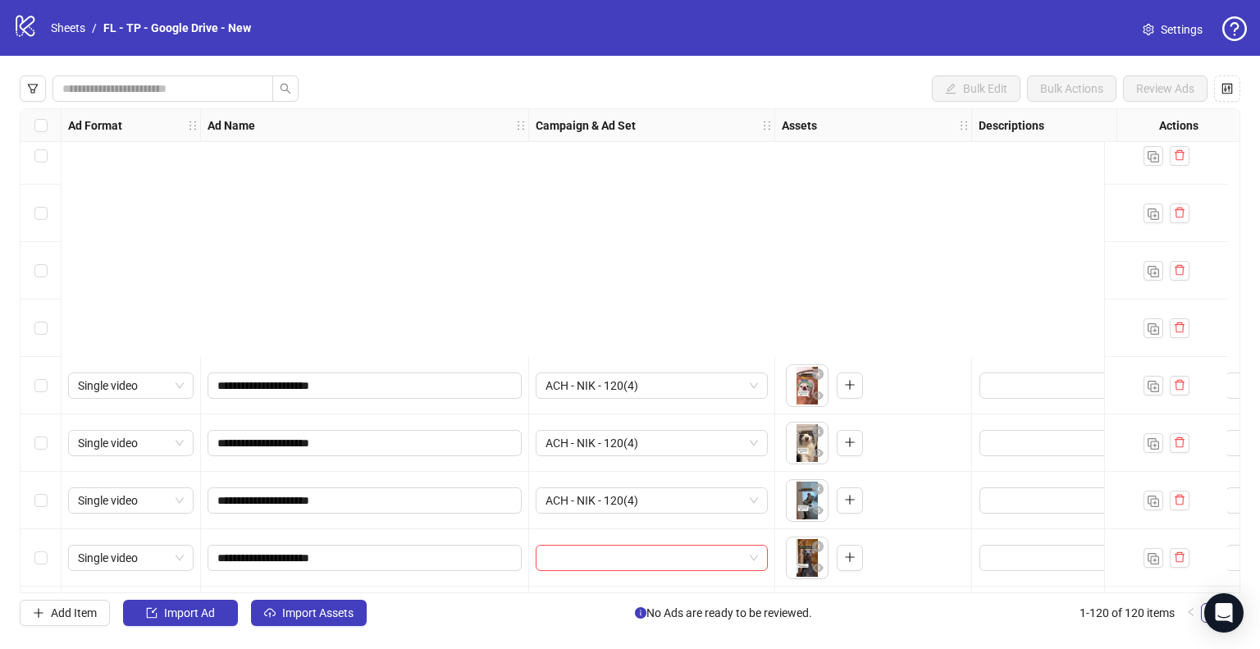
scroll to position [5833, 0]
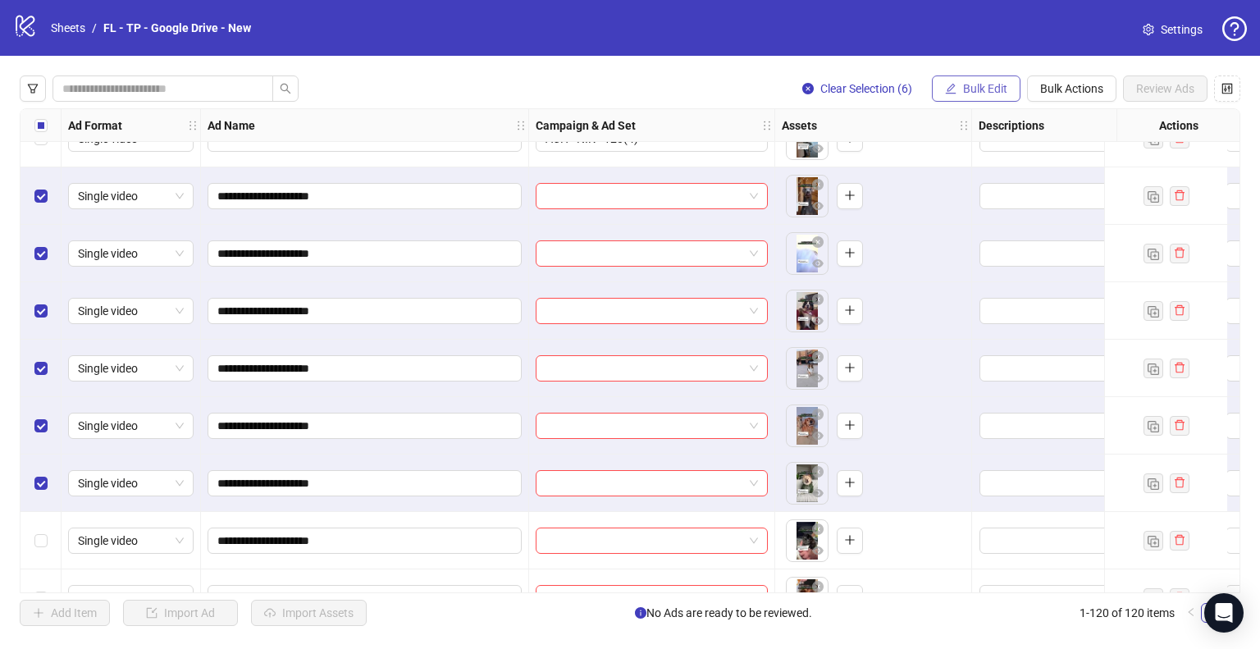
click at [955, 90] on icon "edit" at bounding box center [950, 88] width 11 height 11
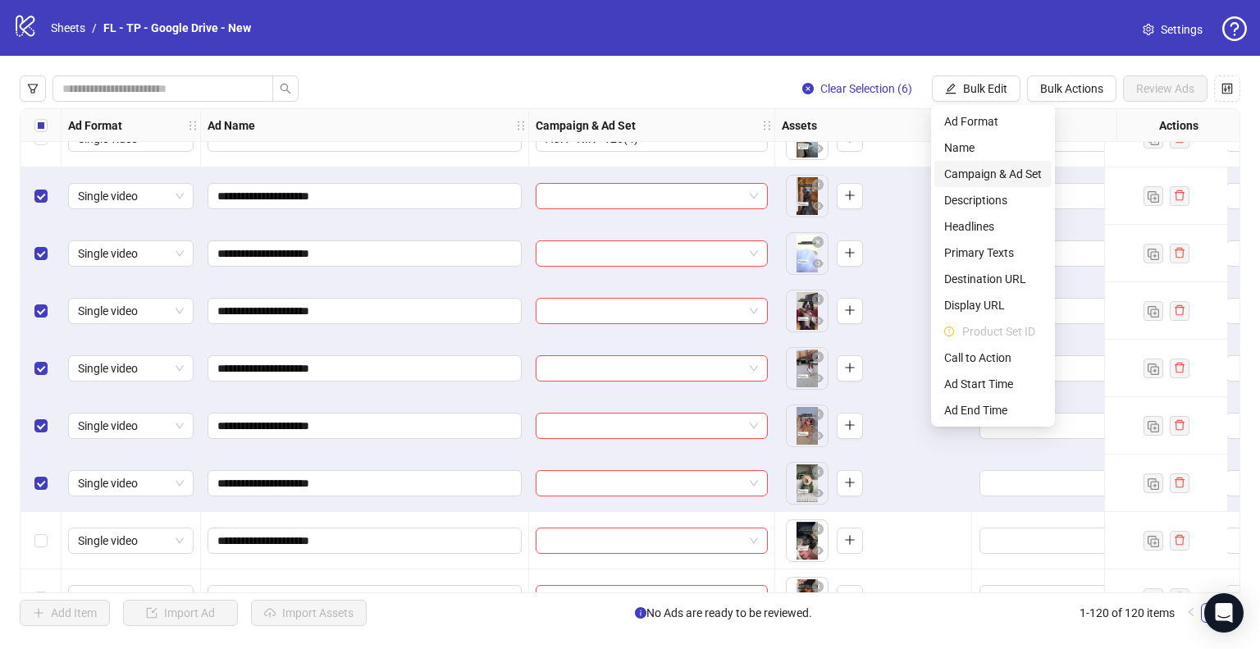
click at [982, 171] on span "Campaign & Ad Set" at bounding box center [993, 174] width 98 height 18
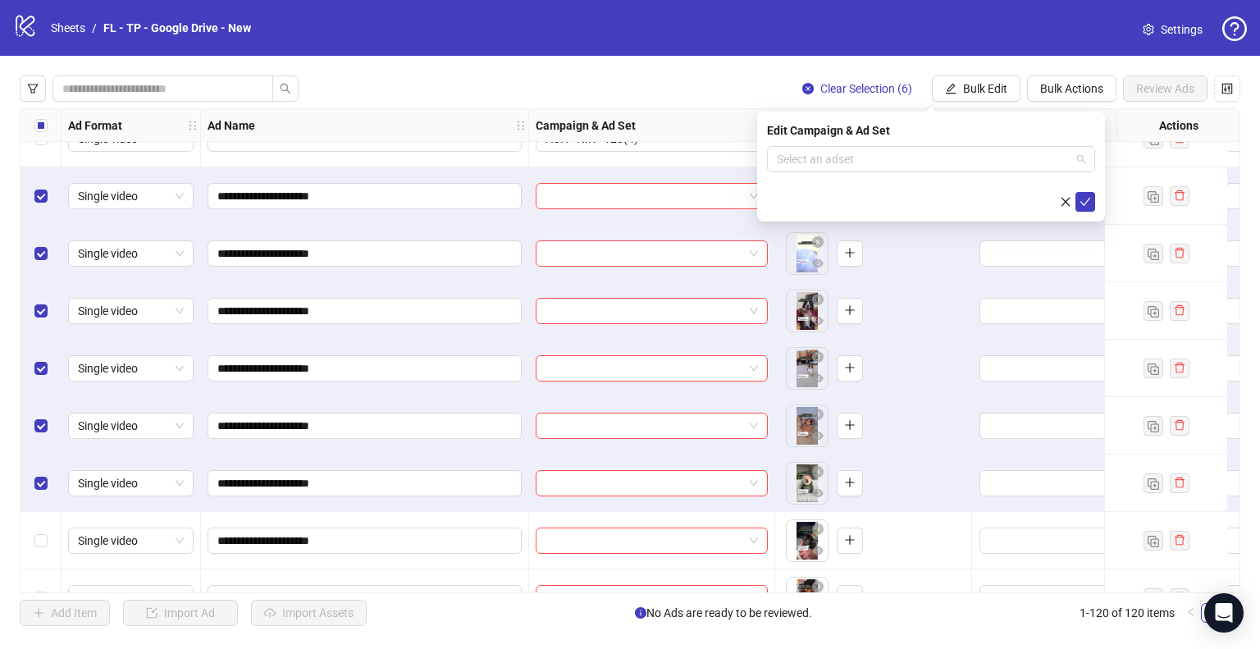
click at [982, 171] on div "Select an adset" at bounding box center [931, 159] width 328 height 26
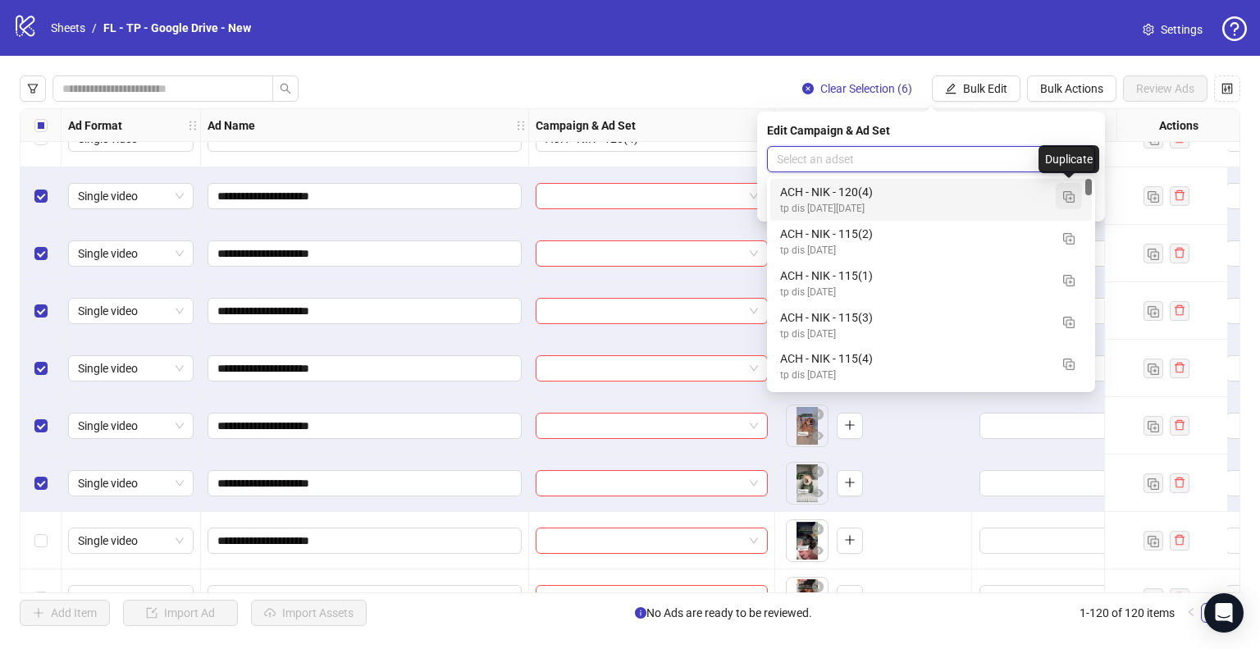
click at [1067, 199] on img "button" at bounding box center [1068, 196] width 11 height 11
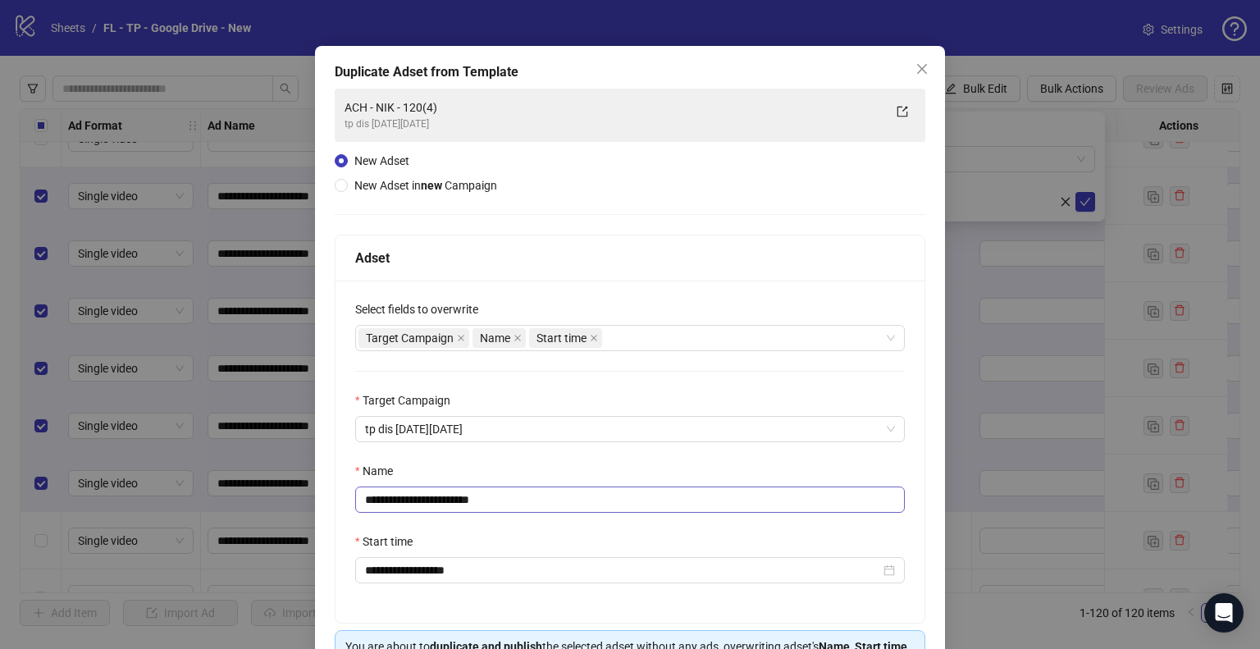
scroll to position [124, 0]
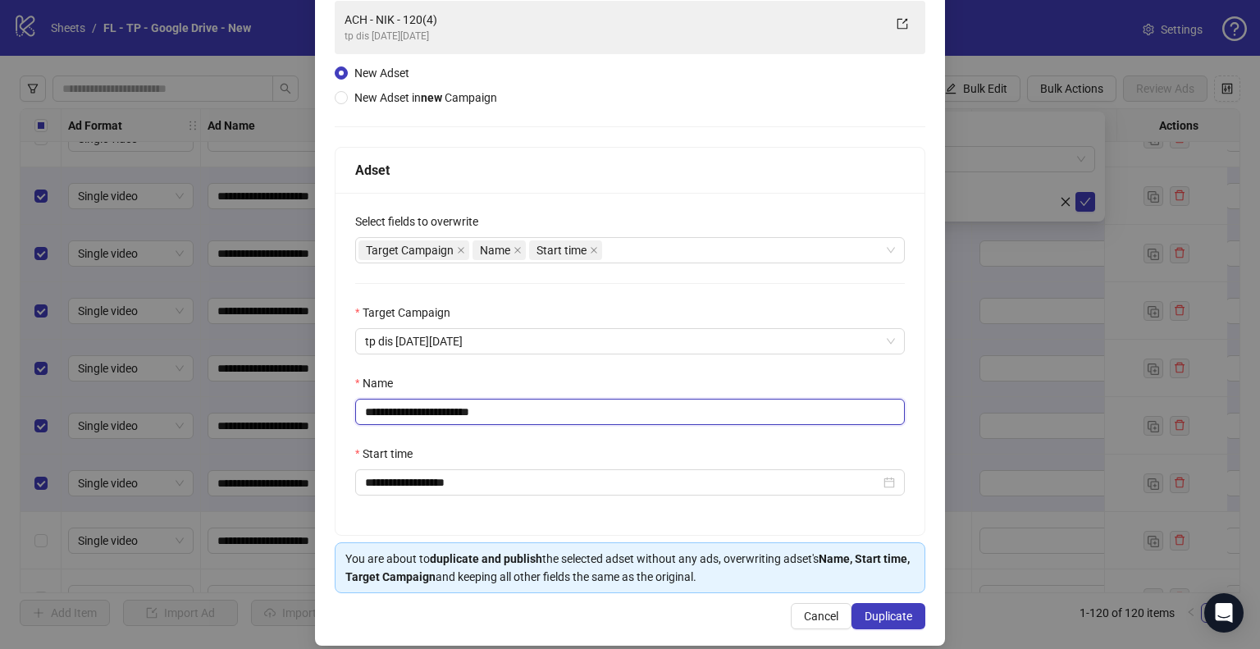
click at [447, 413] on input "**********" at bounding box center [630, 412] width 550 height 26
type input "**********"
click at [883, 610] on span "Duplicate" at bounding box center [889, 616] width 48 height 13
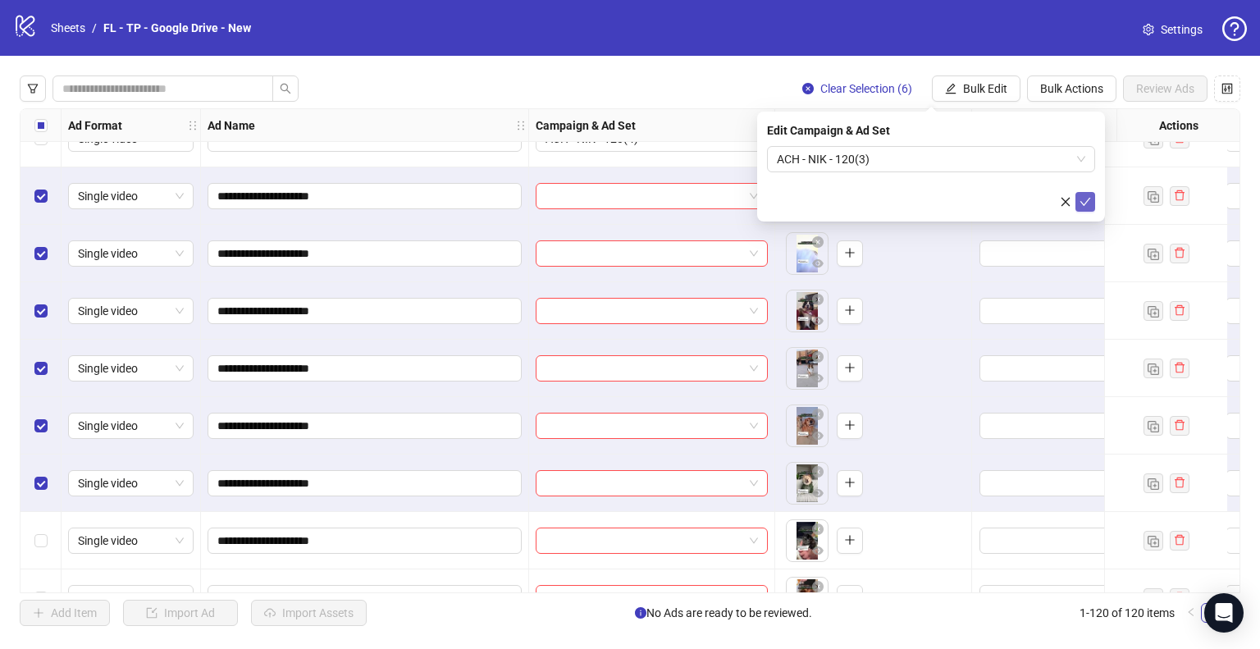
click at [1090, 199] on icon "check" at bounding box center [1085, 201] width 11 height 11
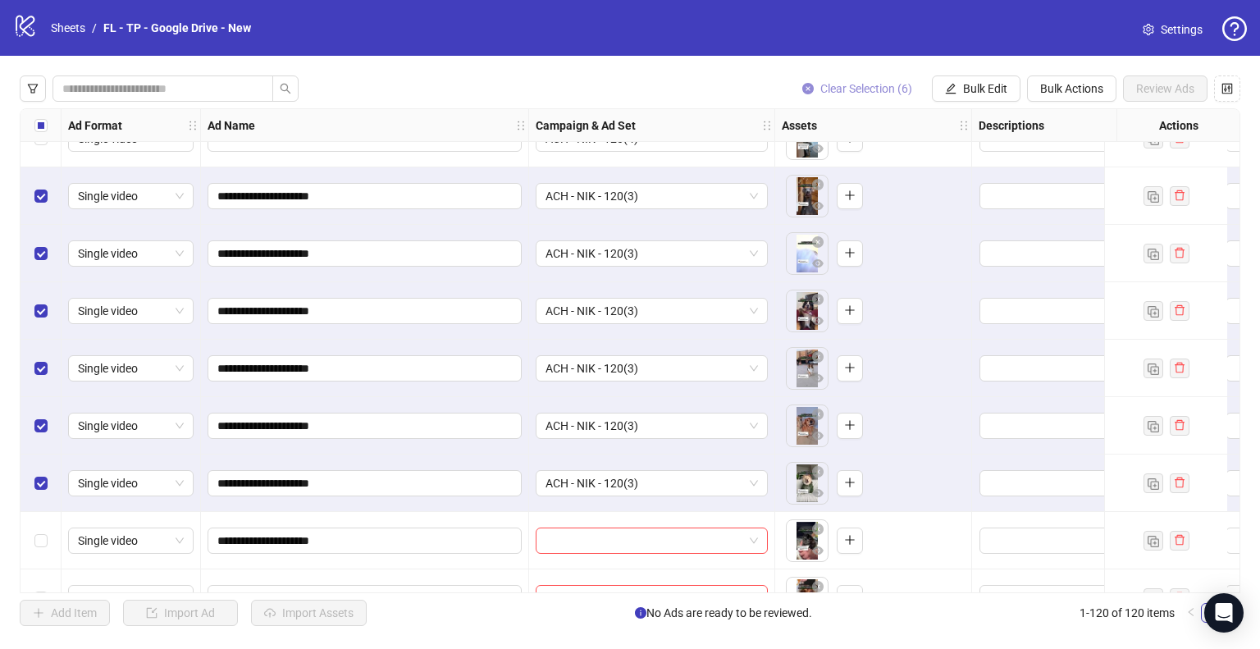
click at [868, 87] on span "Clear Selection (6)" at bounding box center [866, 88] width 92 height 13
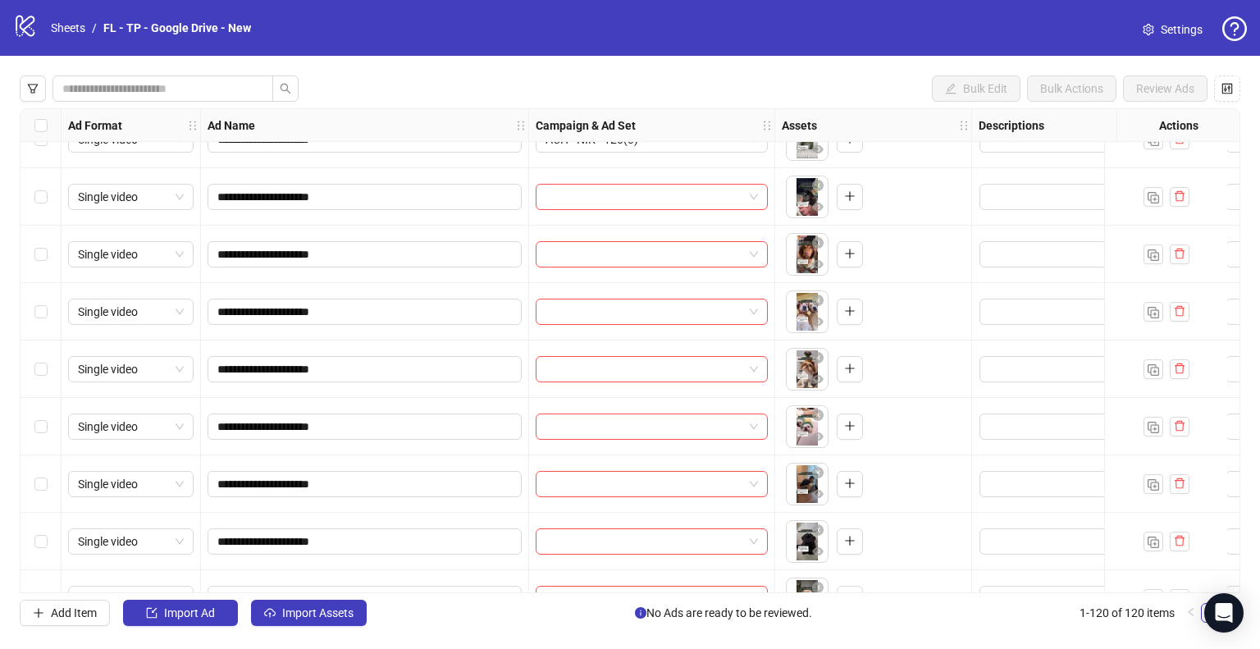
scroll to position [6142, 0]
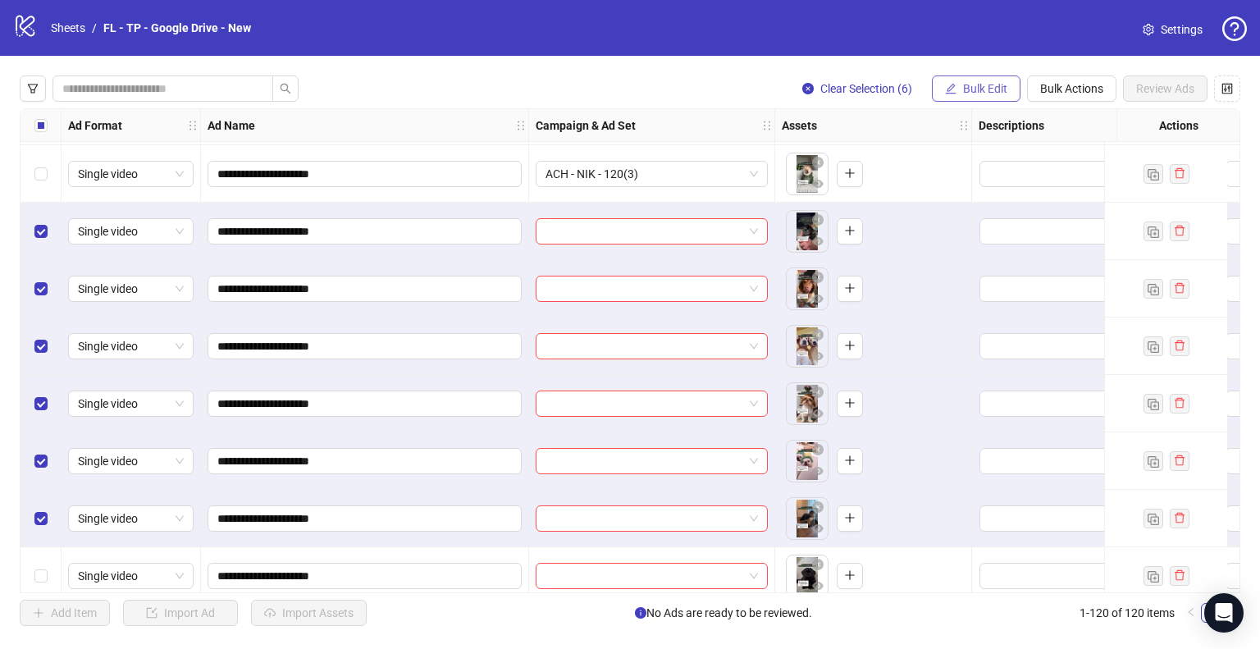
click at [982, 90] on span "Bulk Edit" at bounding box center [985, 88] width 44 height 13
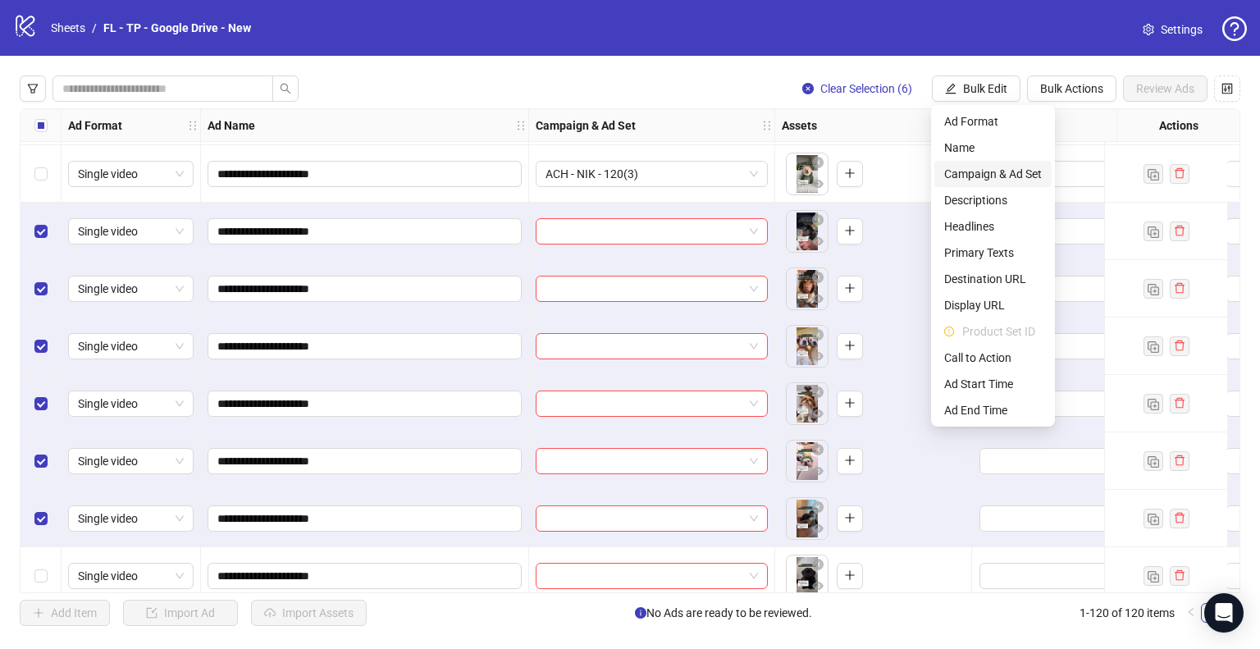
click at [997, 174] on span "Campaign & Ad Set" at bounding box center [993, 174] width 98 height 18
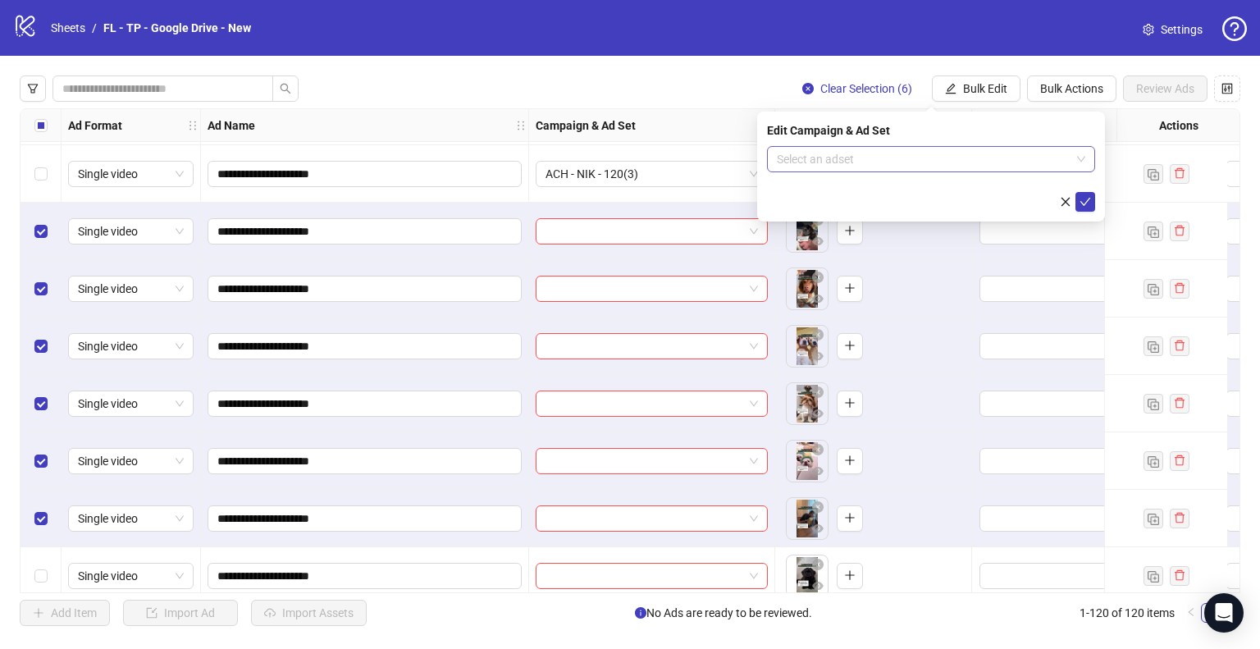
click at [967, 158] on input "search" at bounding box center [924, 159] width 294 height 25
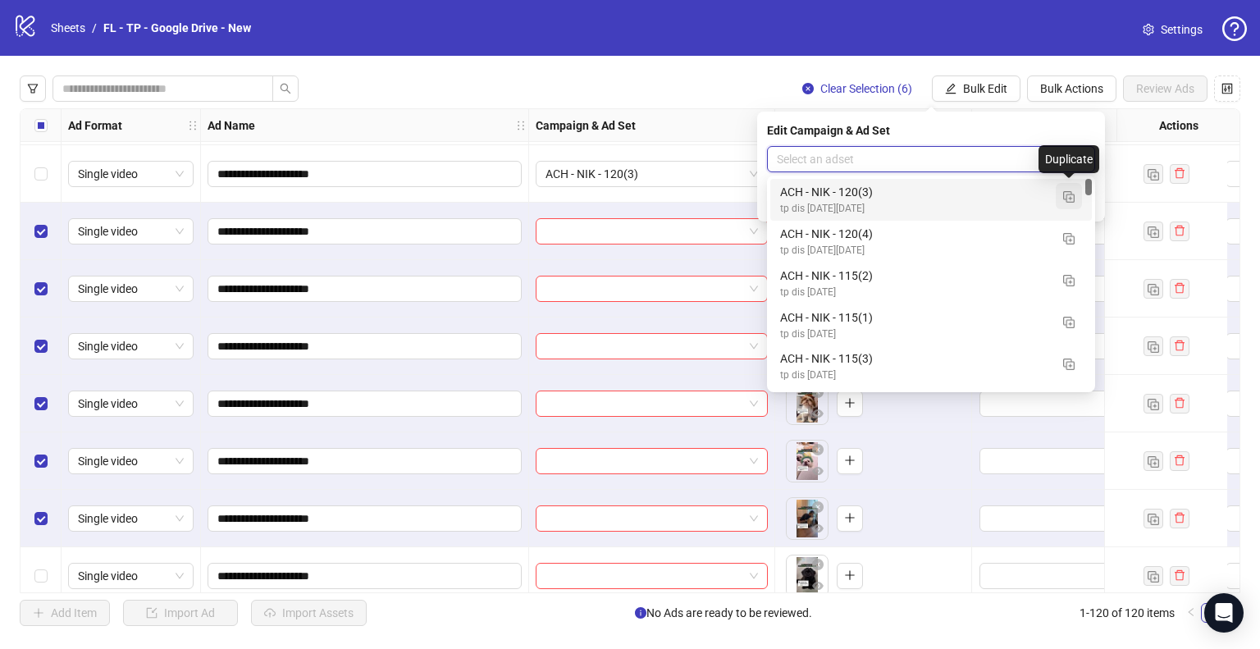
click at [1071, 193] on img "button" at bounding box center [1068, 196] width 11 height 11
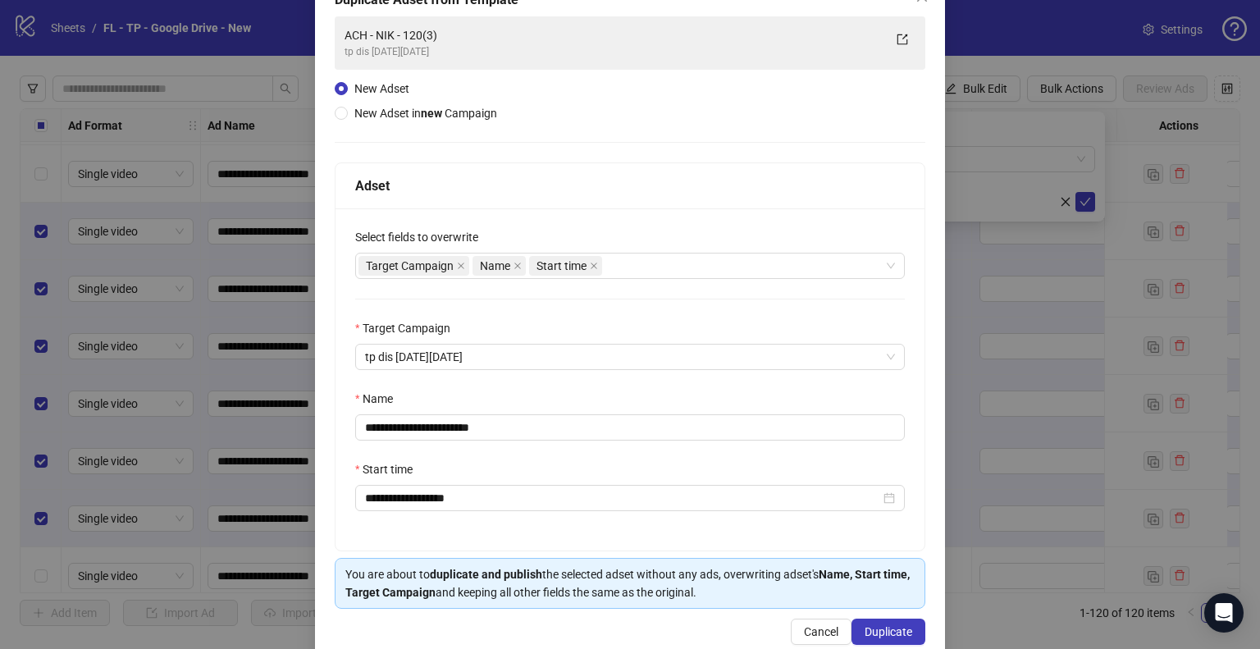
scroll to position [139, 0]
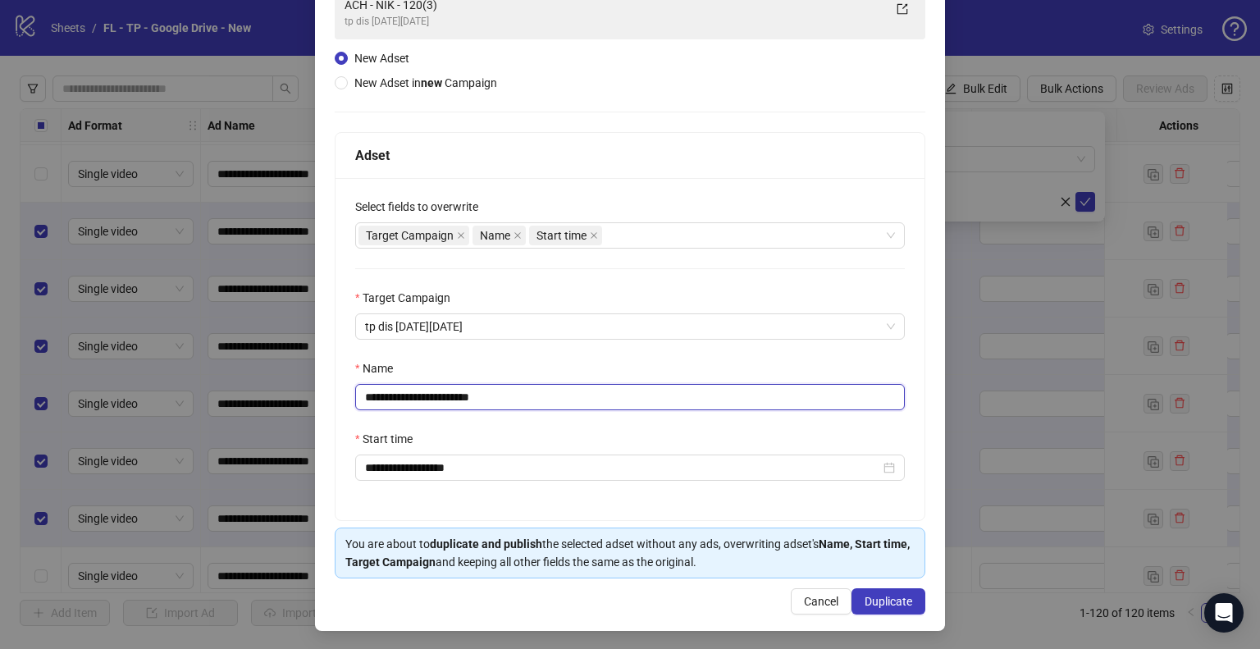
click at [446, 399] on input "**********" at bounding box center [630, 397] width 550 height 26
type input "**********"
click at [877, 592] on button "Duplicate" at bounding box center [889, 601] width 74 height 26
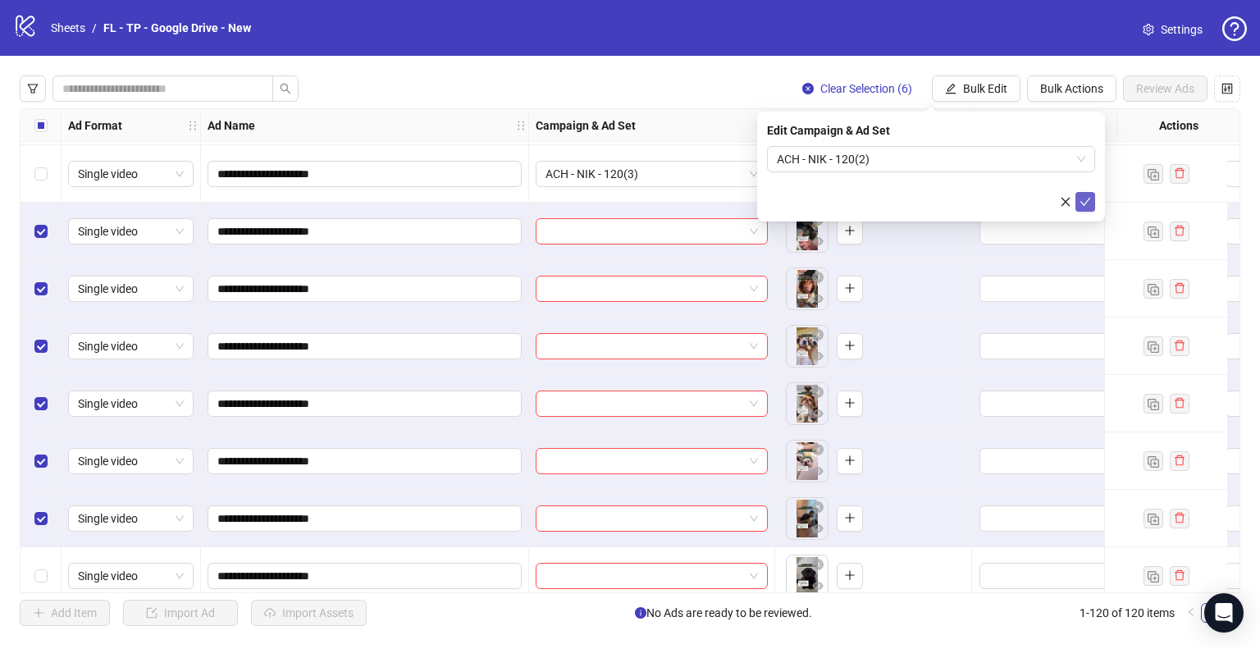
click at [1082, 203] on icon "check" at bounding box center [1086, 202] width 11 height 8
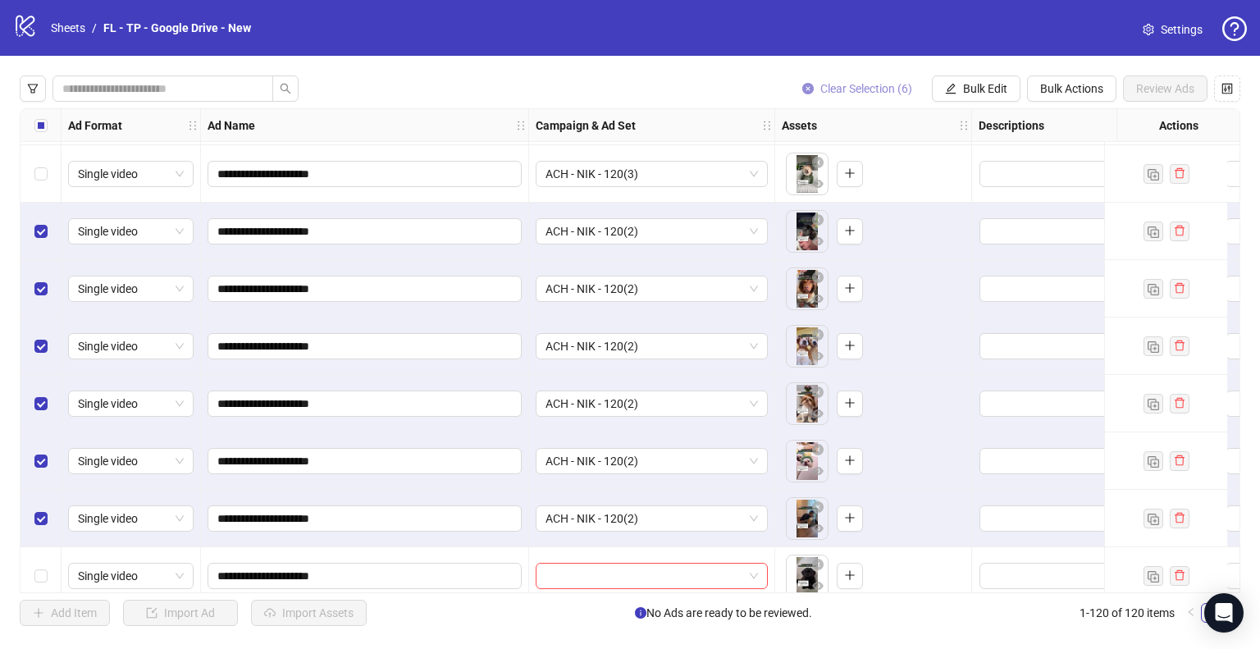
click at [852, 91] on span "Clear Selection (6)" at bounding box center [866, 88] width 92 height 13
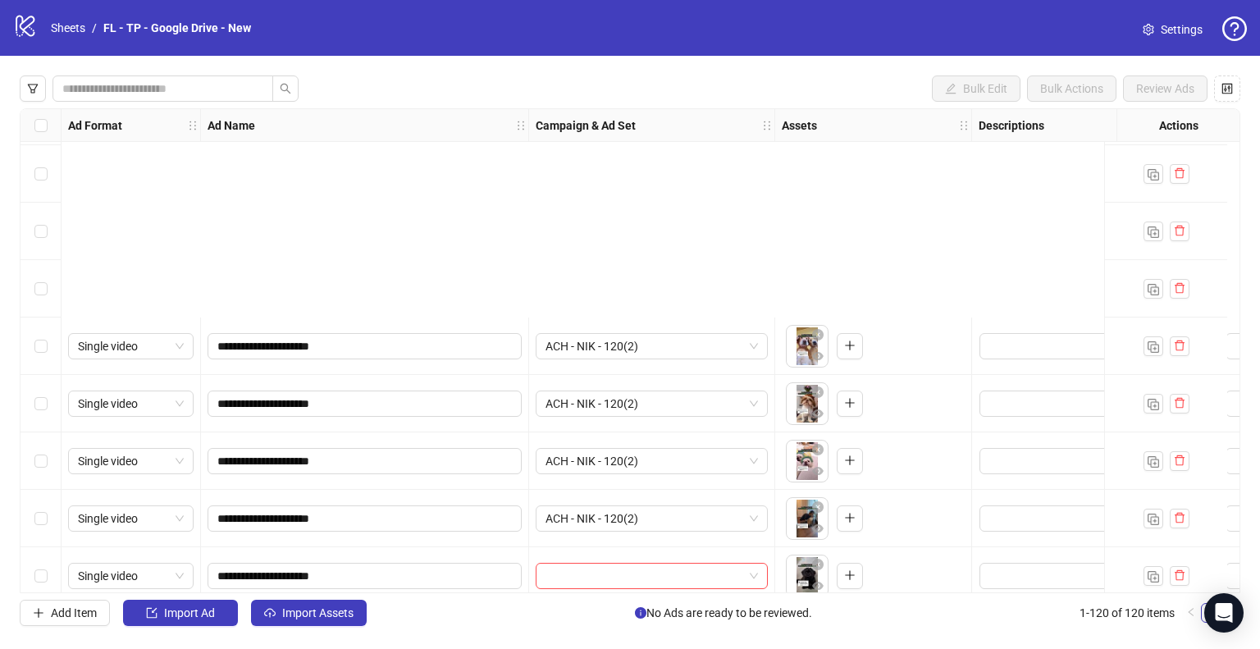
scroll to position [6447, 0]
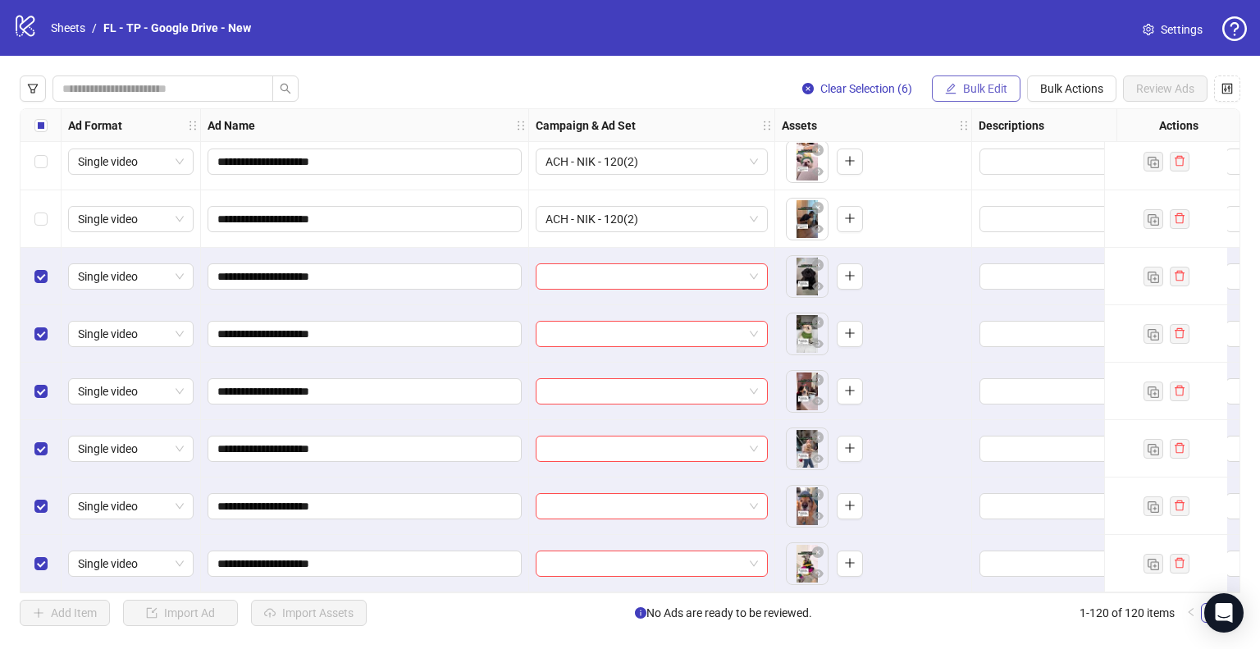
click at [965, 80] on button "Bulk Edit" at bounding box center [976, 88] width 89 height 26
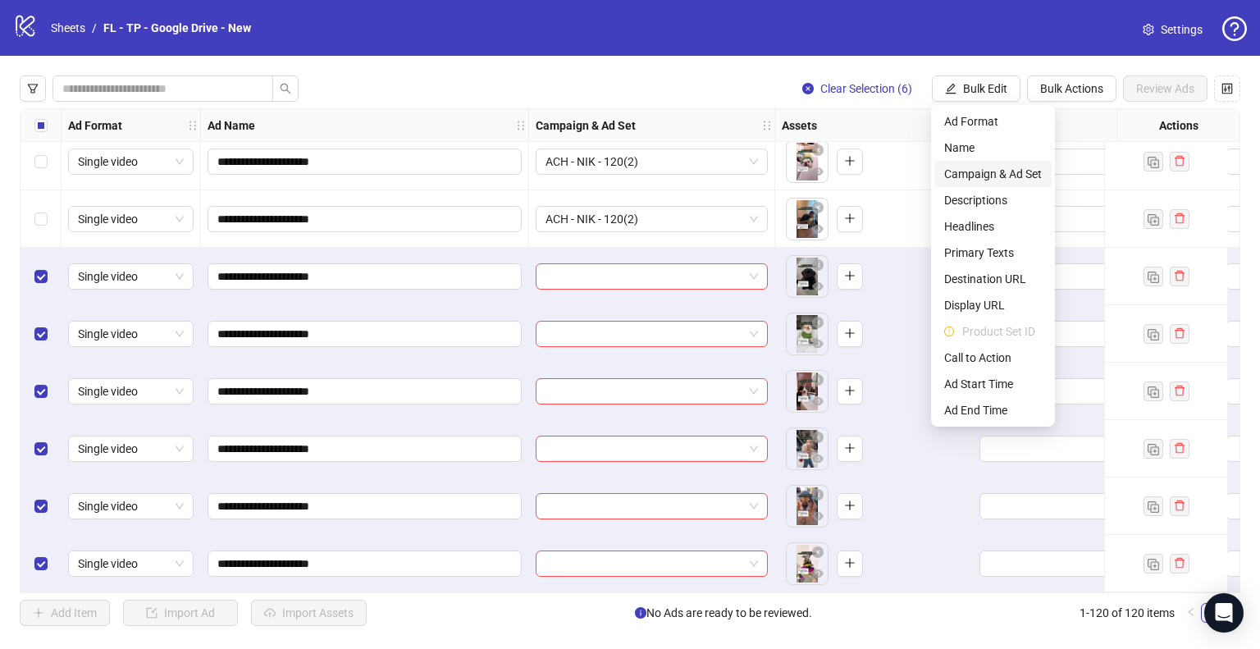
click at [971, 180] on span "Campaign & Ad Set" at bounding box center [993, 174] width 98 height 18
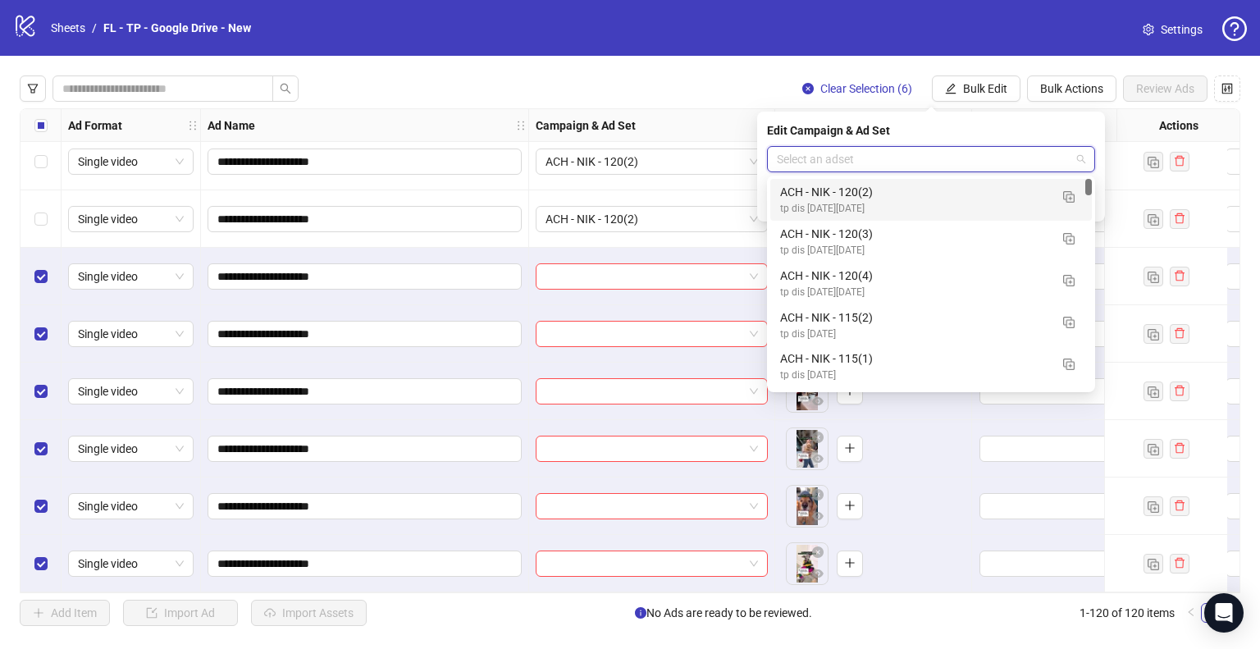
click at [948, 159] on input "search" at bounding box center [924, 159] width 294 height 25
click at [1073, 195] on img "button" at bounding box center [1068, 196] width 11 height 11
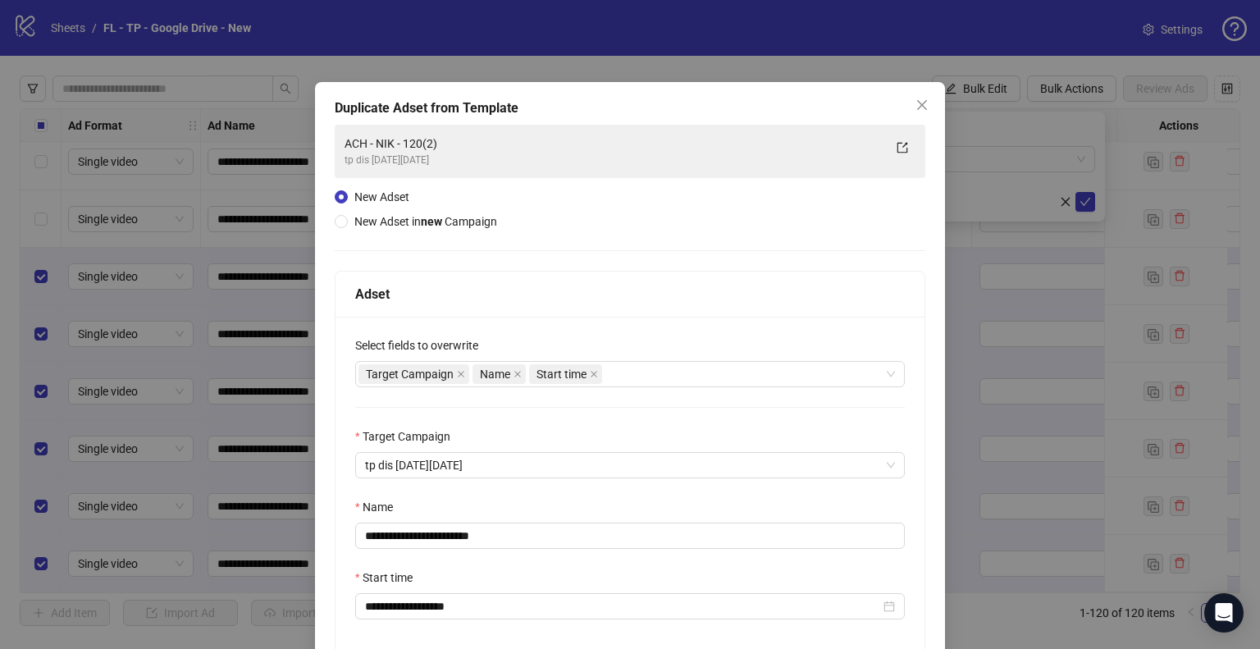
scroll to position [139, 0]
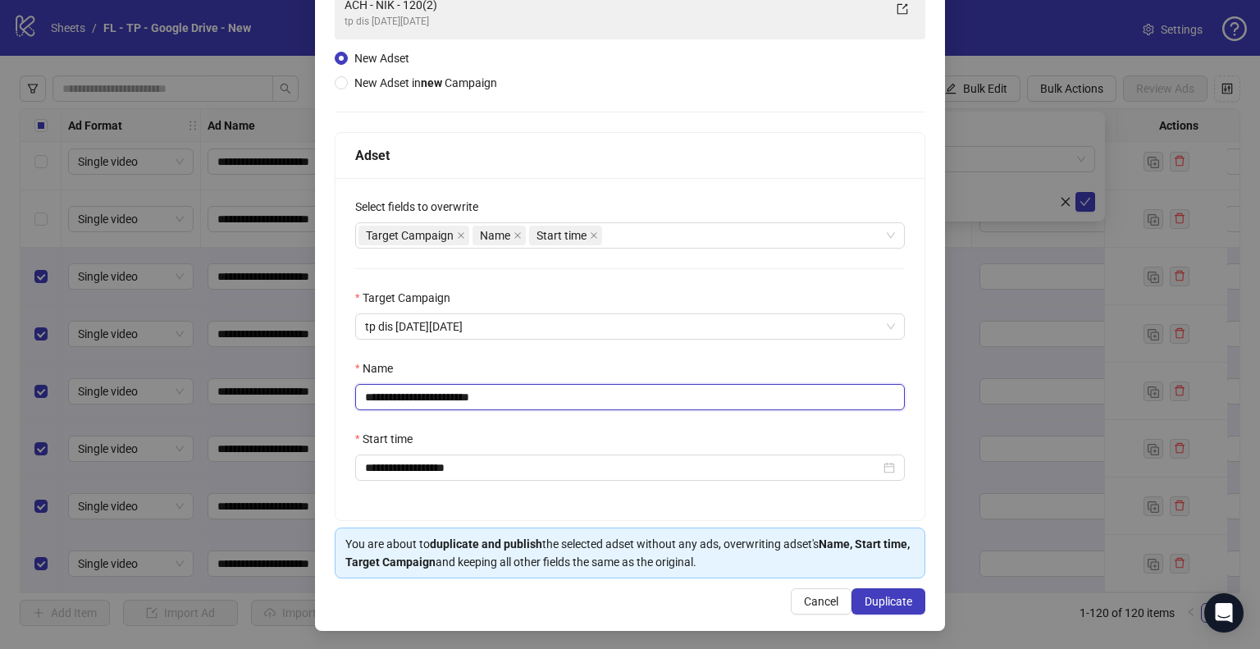
click at [451, 401] on input "**********" at bounding box center [630, 397] width 550 height 26
type input "**********"
click at [867, 590] on button "Duplicate" at bounding box center [889, 601] width 74 height 26
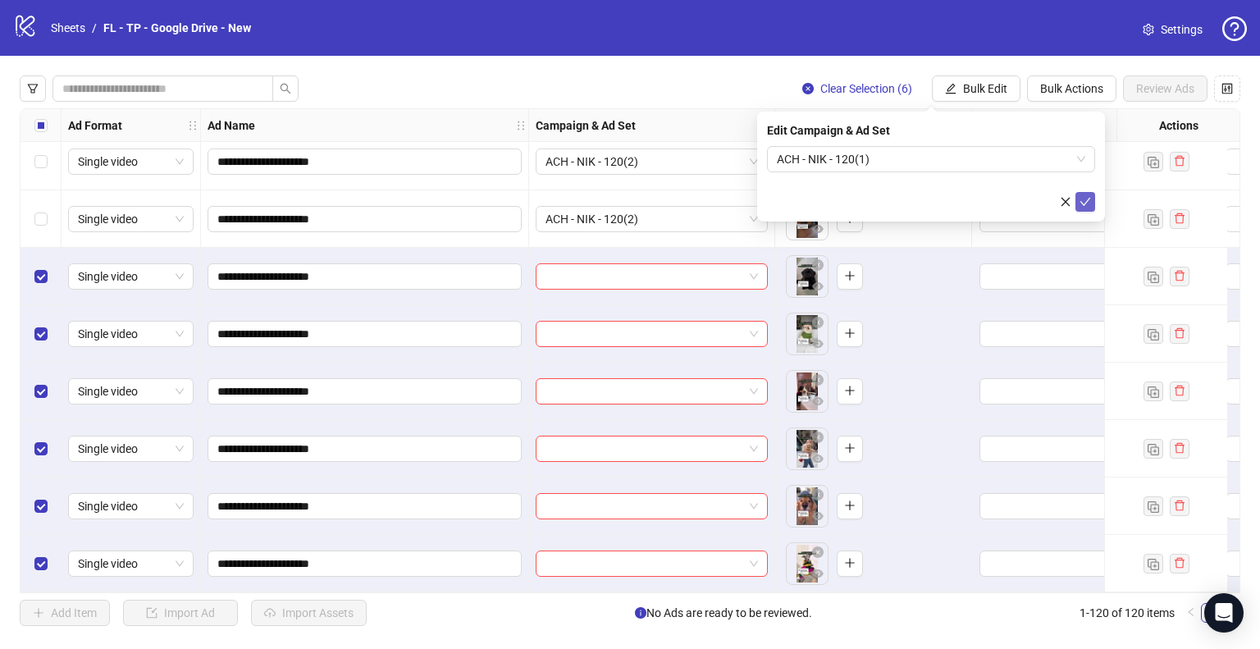
click at [1087, 199] on icon "check" at bounding box center [1086, 202] width 11 height 8
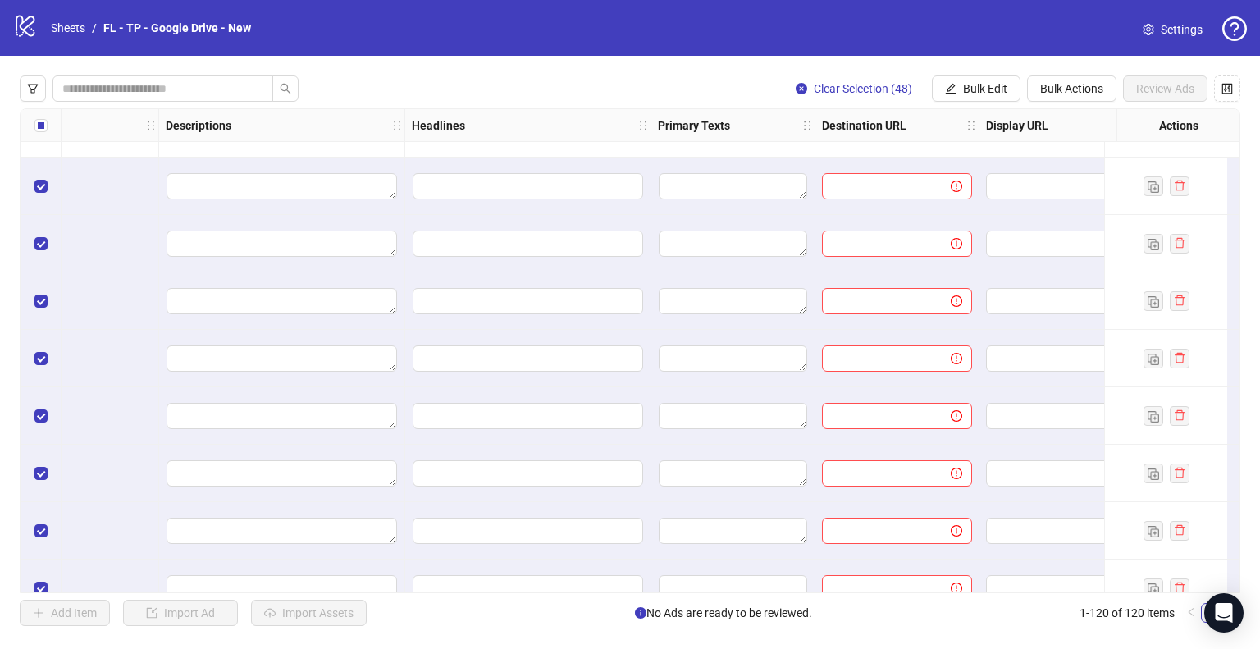
scroll to position [4120, 876]
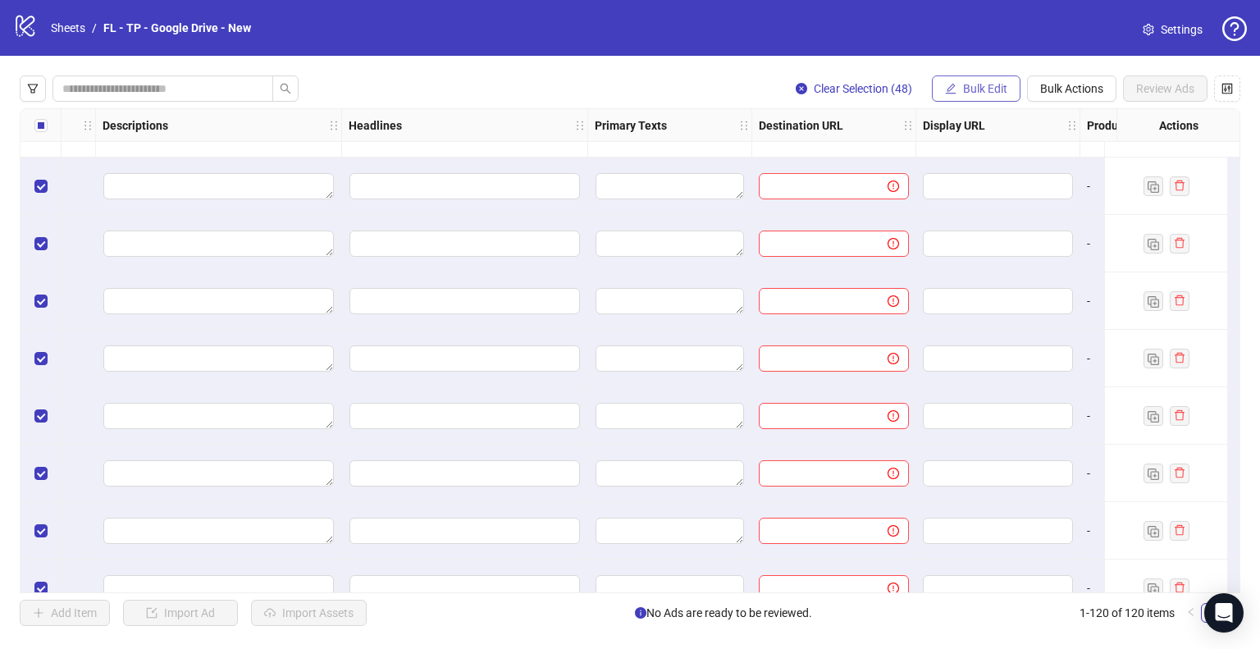
click at [974, 87] on span "Bulk Edit" at bounding box center [985, 88] width 44 height 13
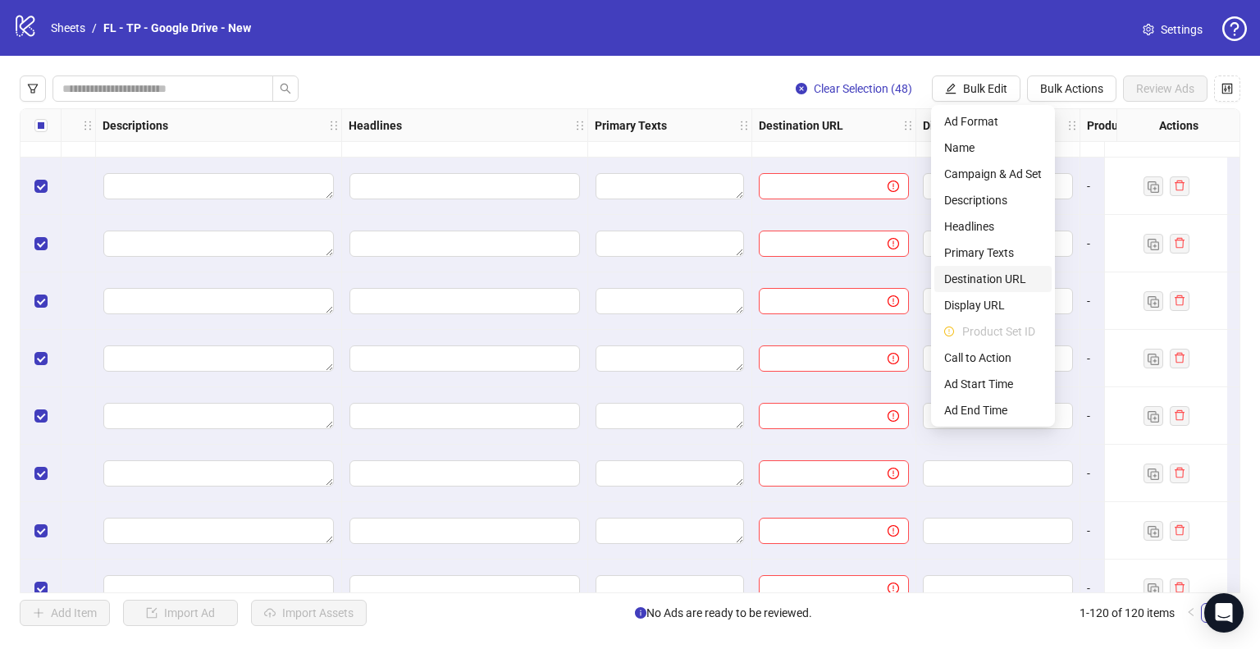
click at [994, 279] on span "Destination URL" at bounding box center [993, 279] width 98 height 18
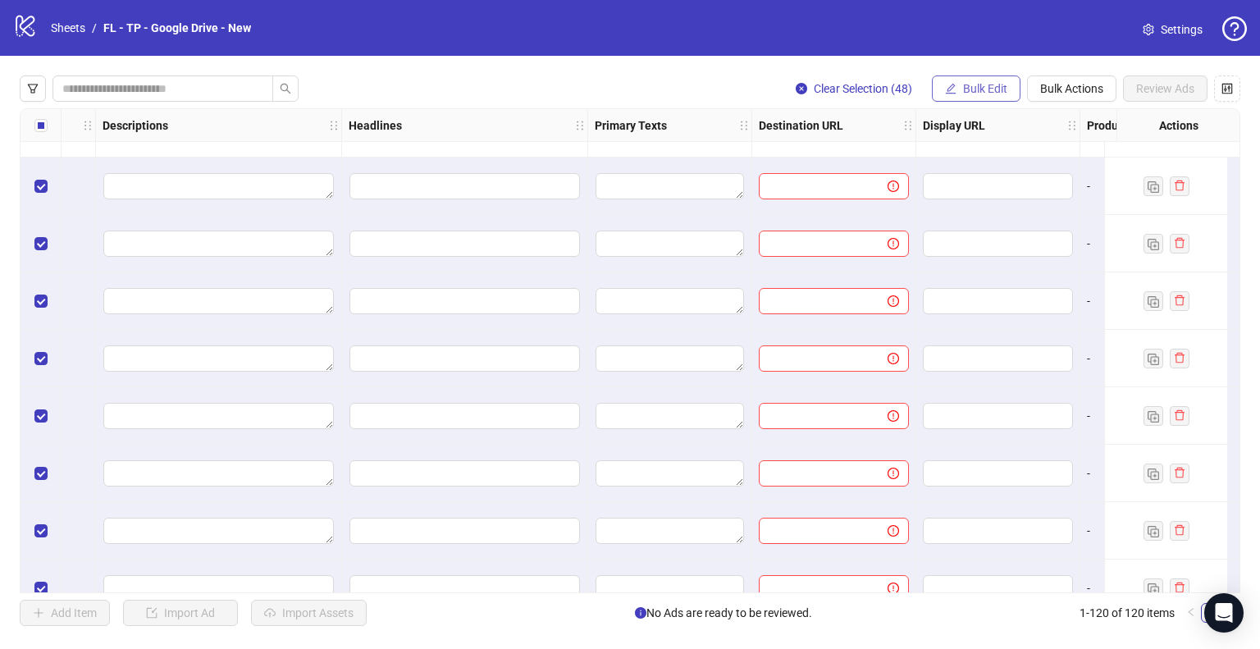
click at [994, 84] on span "Bulk Edit" at bounding box center [985, 88] width 44 height 13
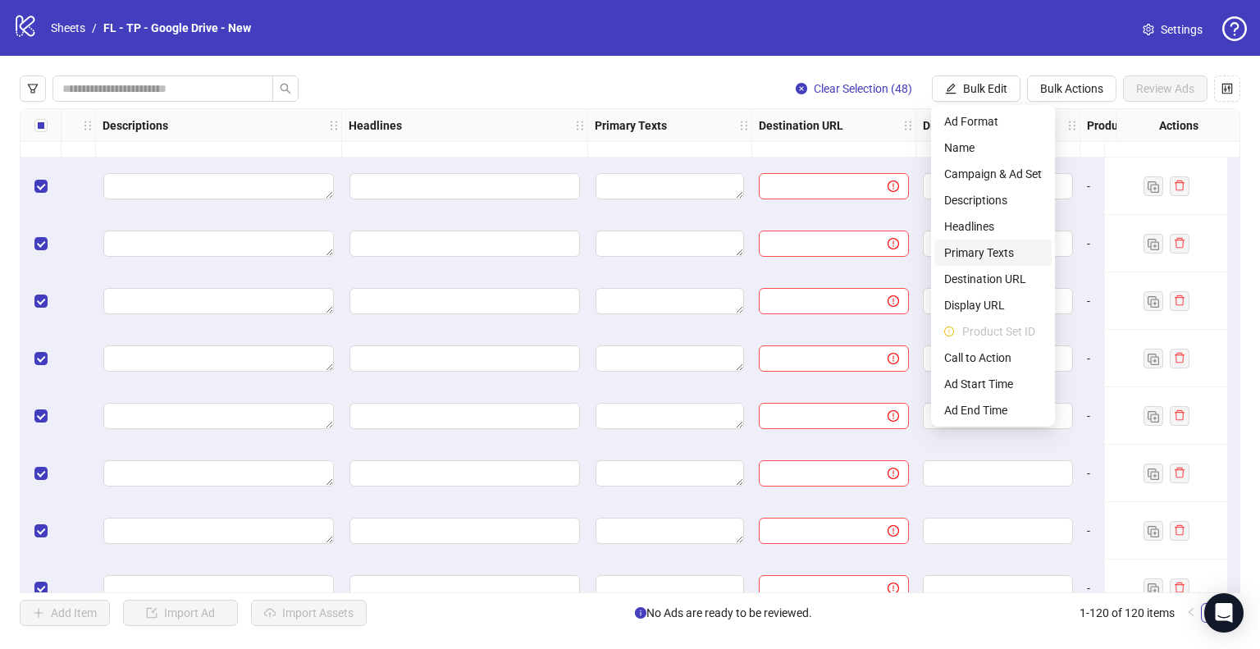
click at [994, 257] on span "Primary Texts" at bounding box center [993, 253] width 98 height 18
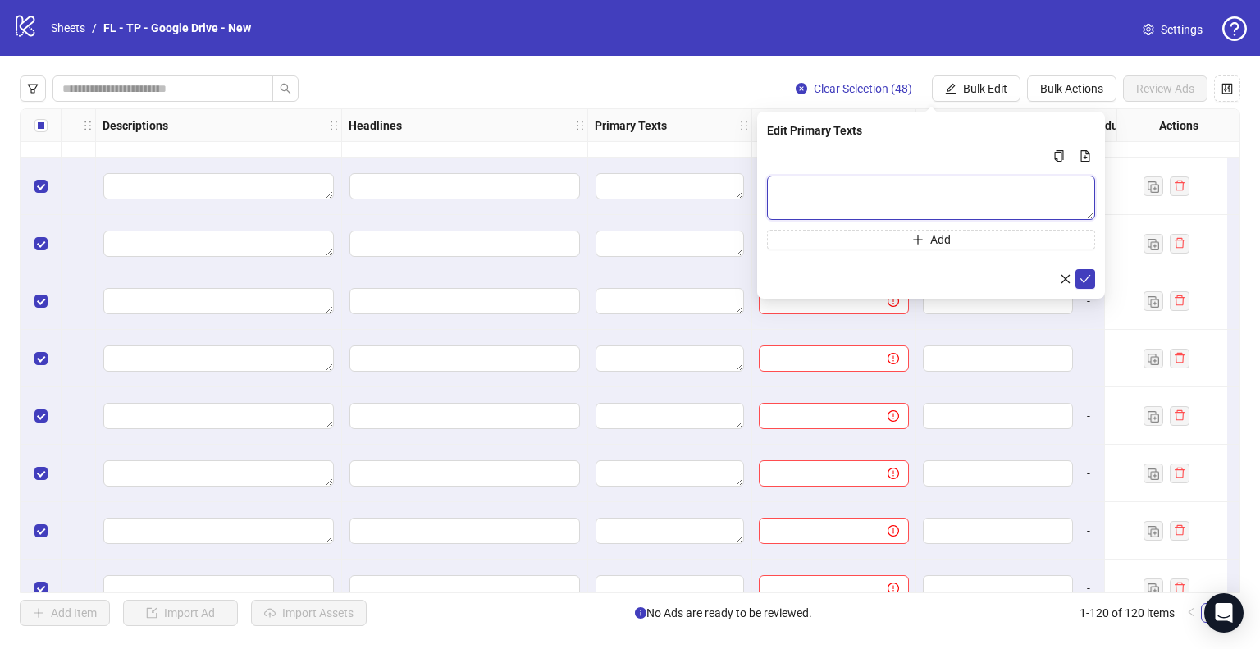
click at [908, 185] on textarea "Multi-text input container - paste or copy values" at bounding box center [931, 198] width 328 height 44
paste textarea "**********"
type textarea "**********"
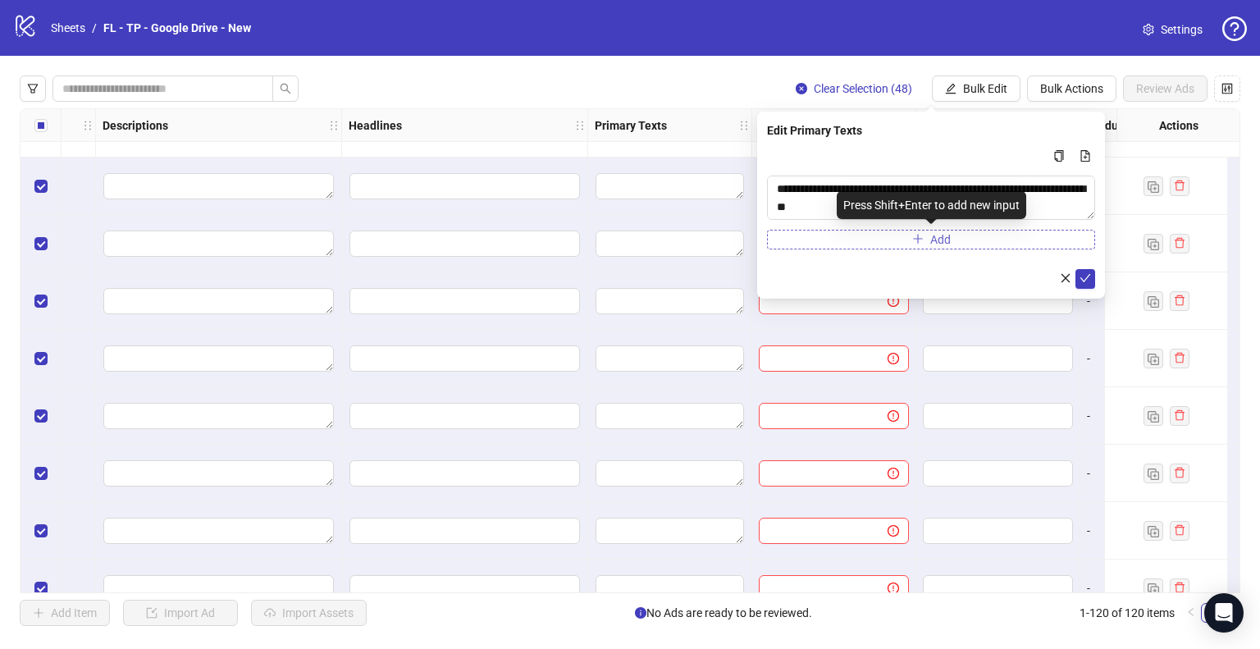
click at [880, 238] on button "Add" at bounding box center [931, 240] width 328 height 20
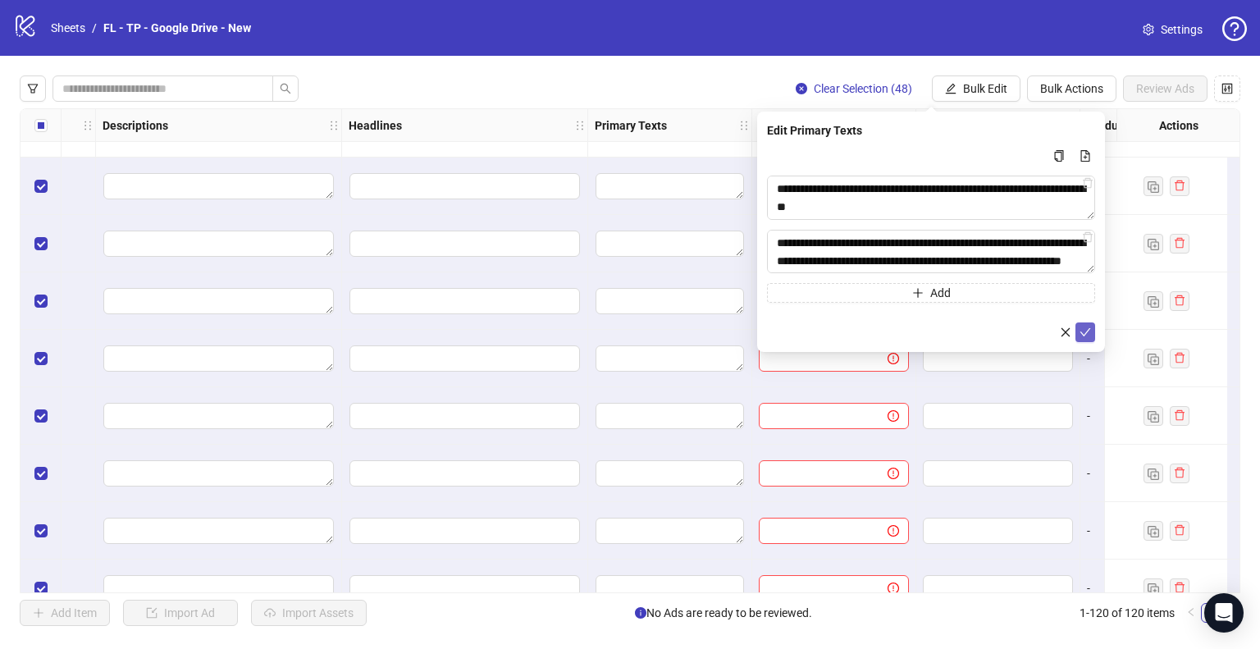
type textarea "**********"
click at [1082, 336] on icon "check" at bounding box center [1085, 332] width 11 height 11
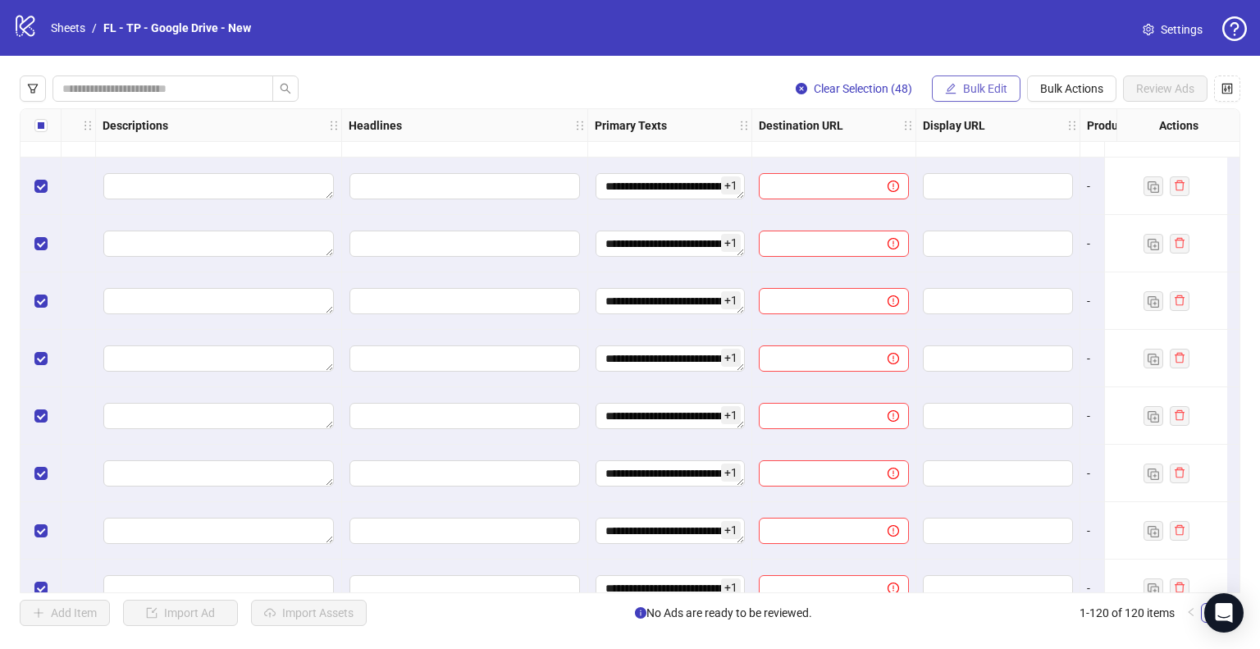
click at [994, 82] on span "Bulk Edit" at bounding box center [985, 88] width 44 height 13
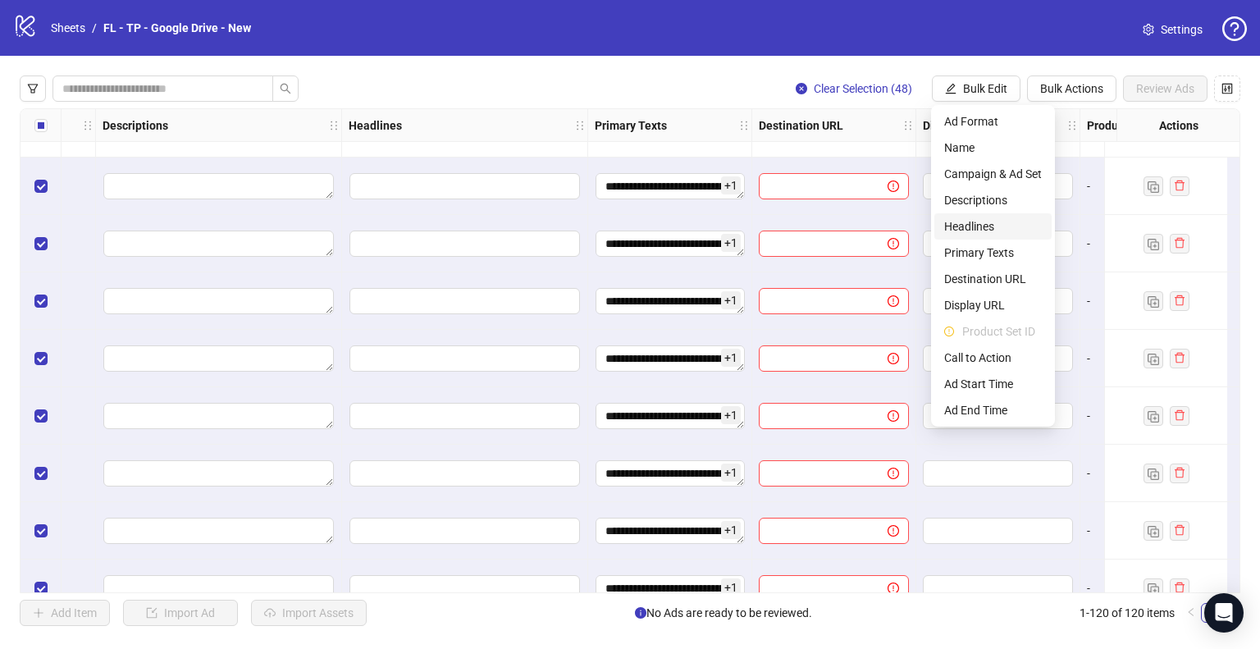
click at [981, 232] on span "Headlines" at bounding box center [993, 226] width 98 height 18
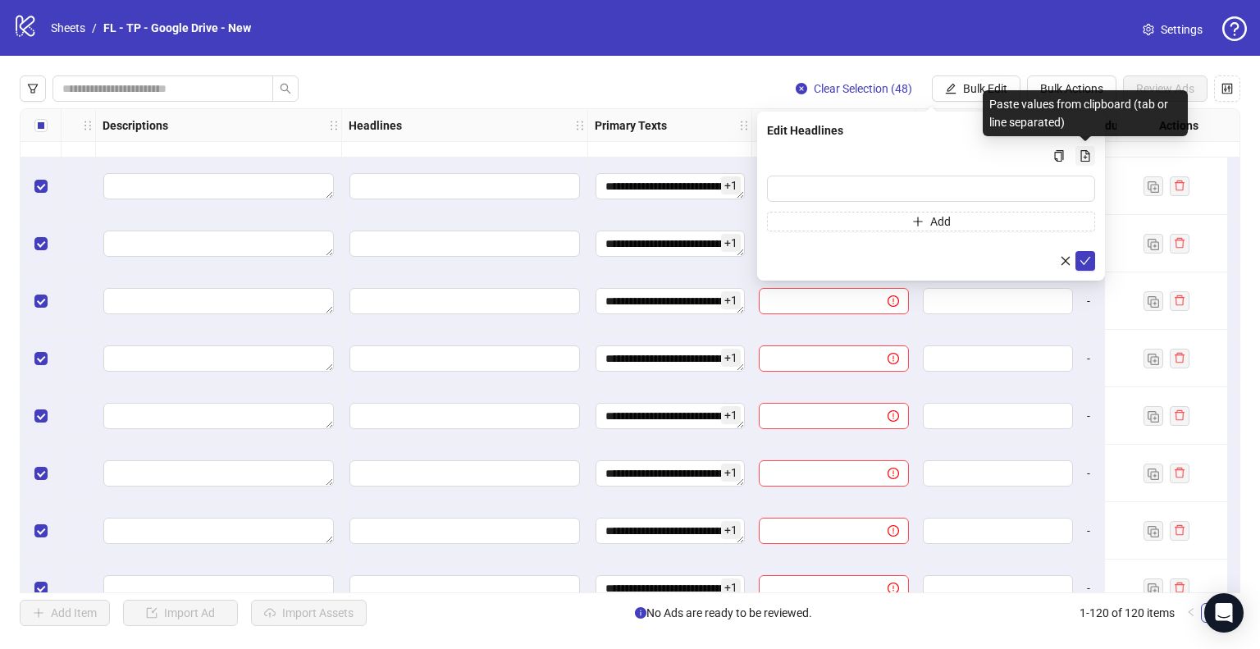
click at [1085, 151] on icon "file-add" at bounding box center [1085, 155] width 11 height 11
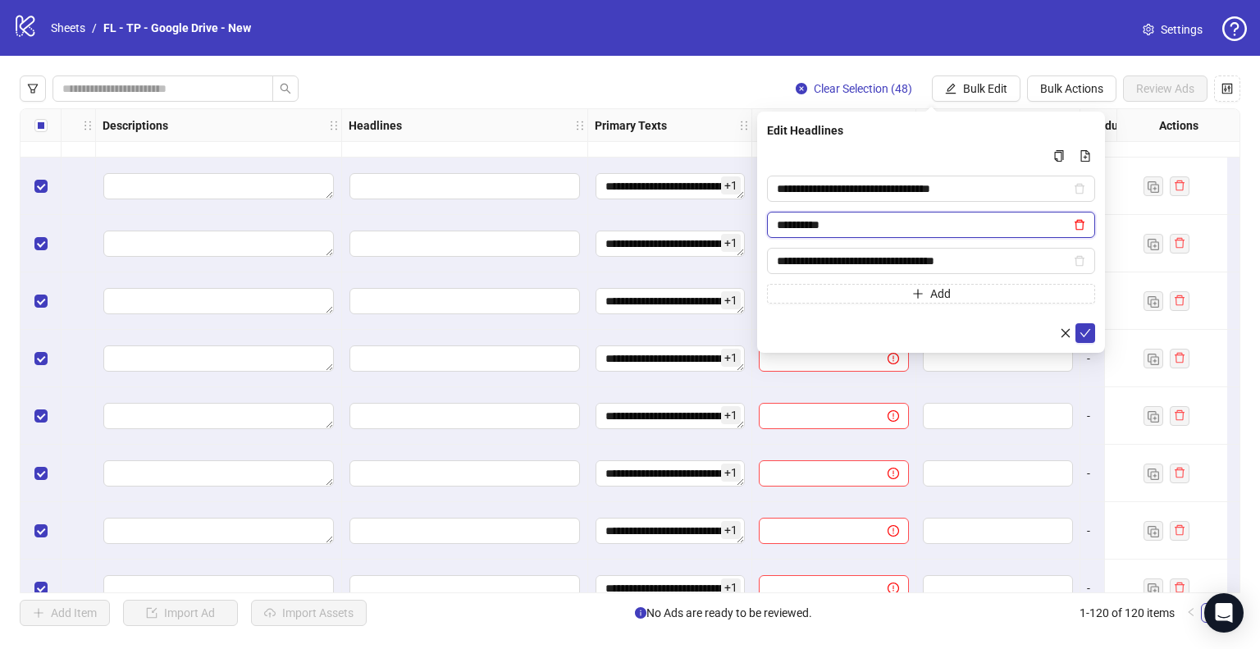
click at [1076, 222] on icon "delete" at bounding box center [1079, 224] width 11 height 11
type input "**********"
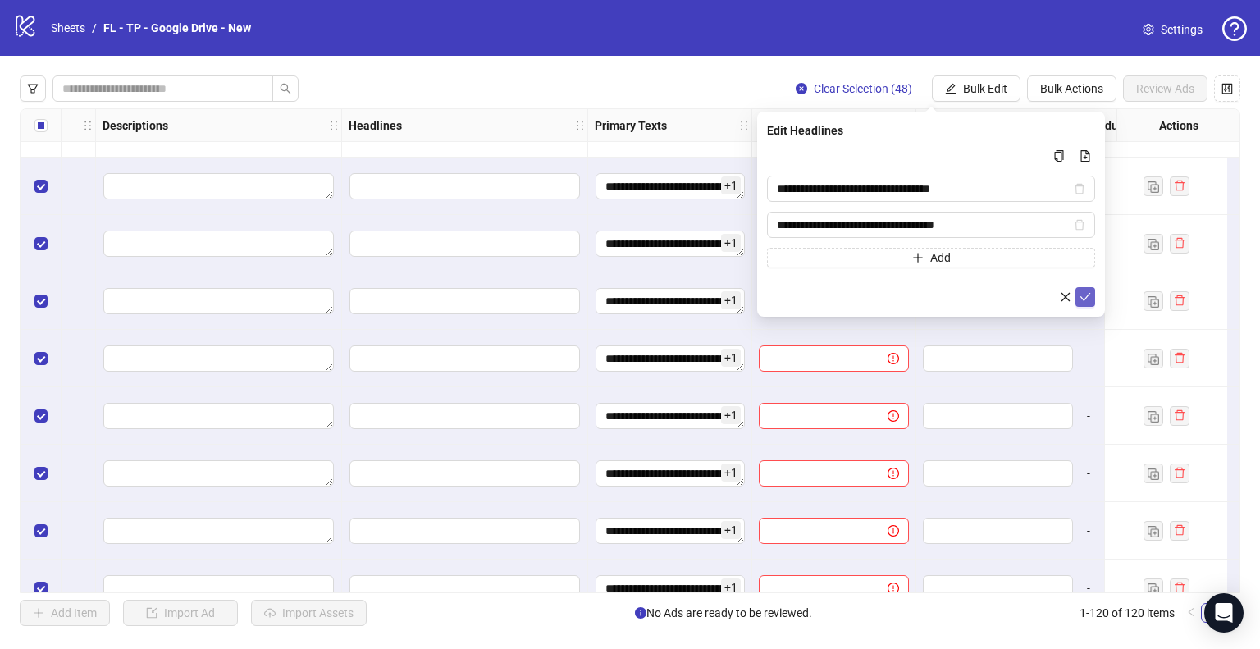
click at [1085, 300] on icon "check" at bounding box center [1085, 296] width 11 height 11
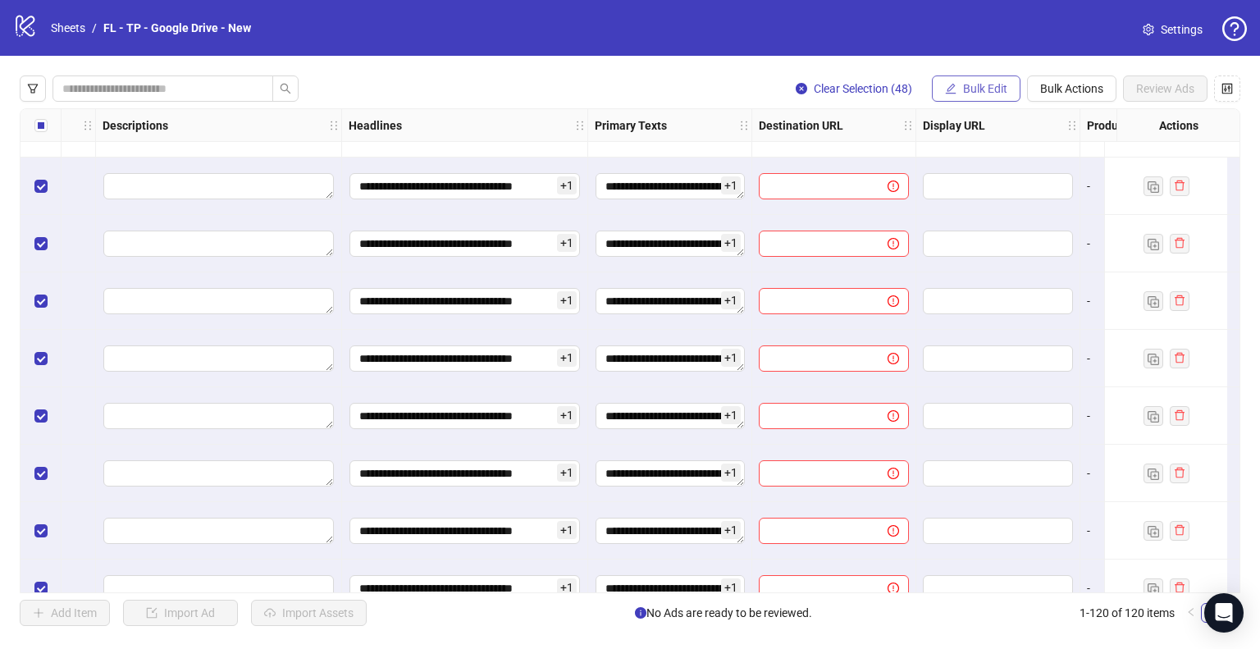
click at [965, 86] on span "Bulk Edit" at bounding box center [985, 88] width 44 height 13
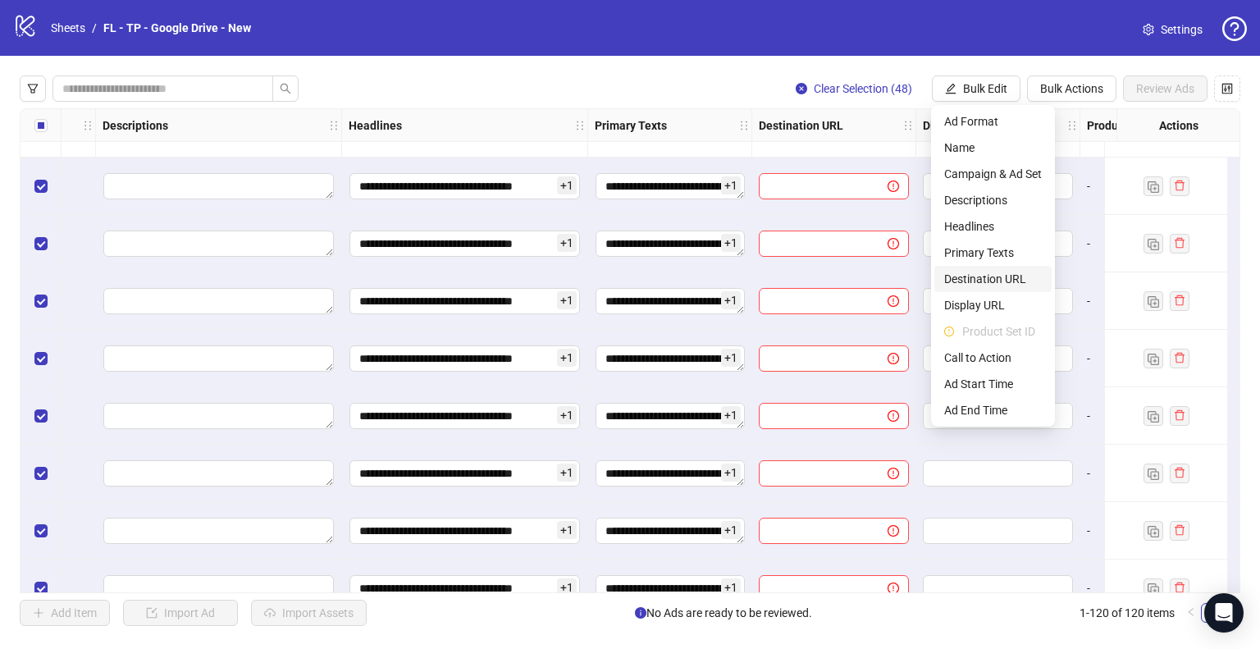
click at [993, 275] on span "Destination URL" at bounding box center [993, 279] width 98 height 18
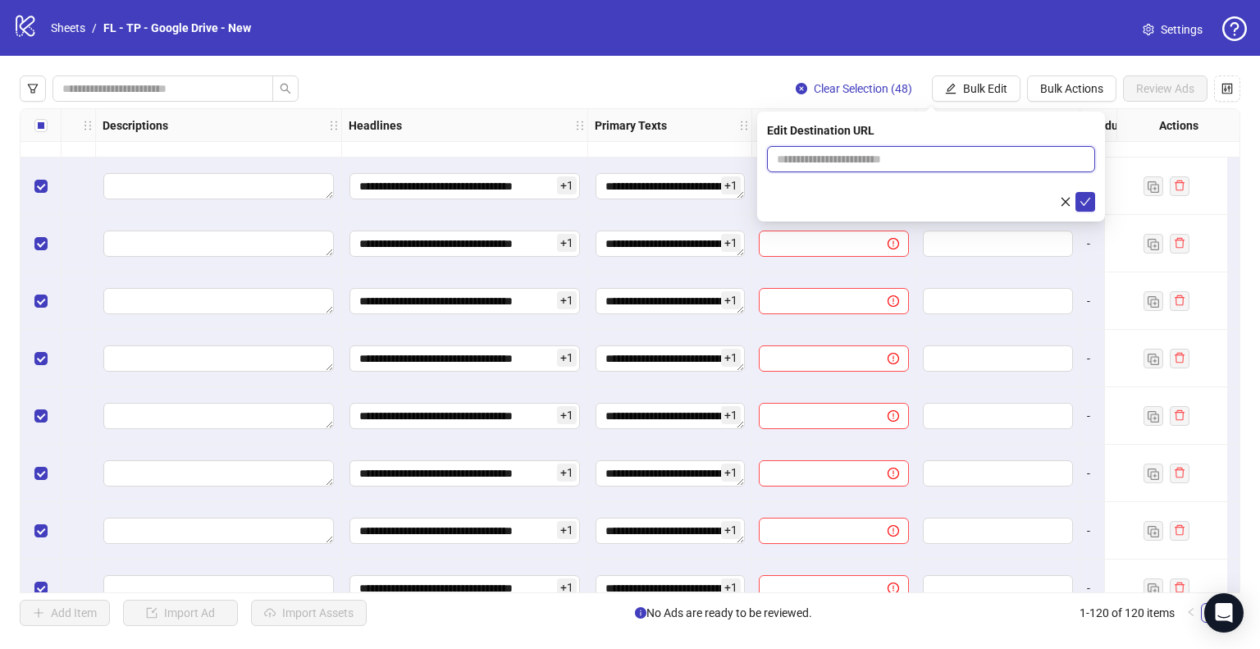
click at [939, 161] on input "text" at bounding box center [924, 159] width 295 height 18
paste input "**********"
type input "**********"
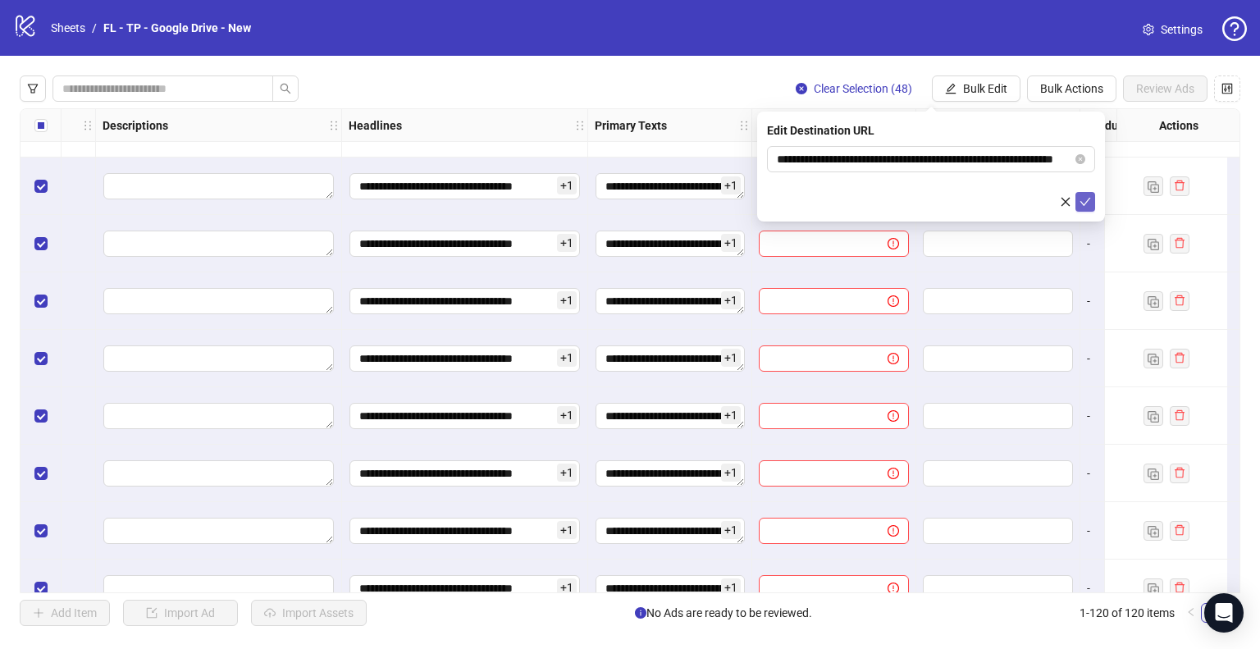
click at [1083, 204] on icon "check" at bounding box center [1086, 202] width 11 height 8
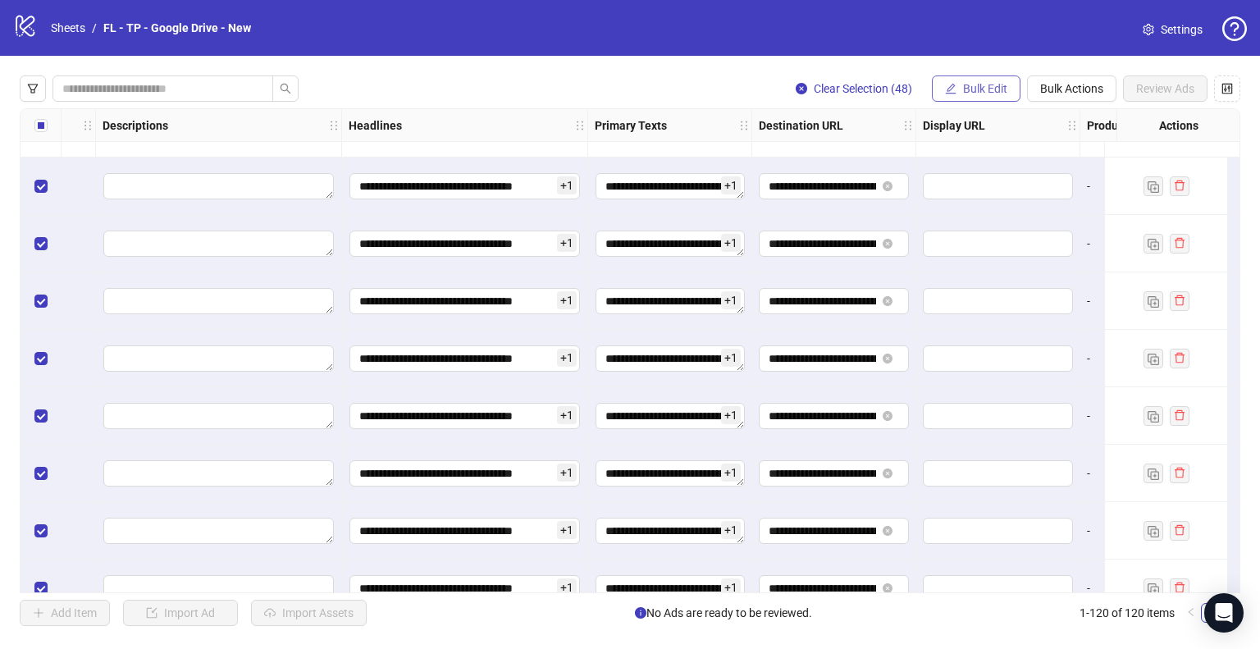
click at [965, 91] on span "Bulk Edit" at bounding box center [985, 88] width 44 height 13
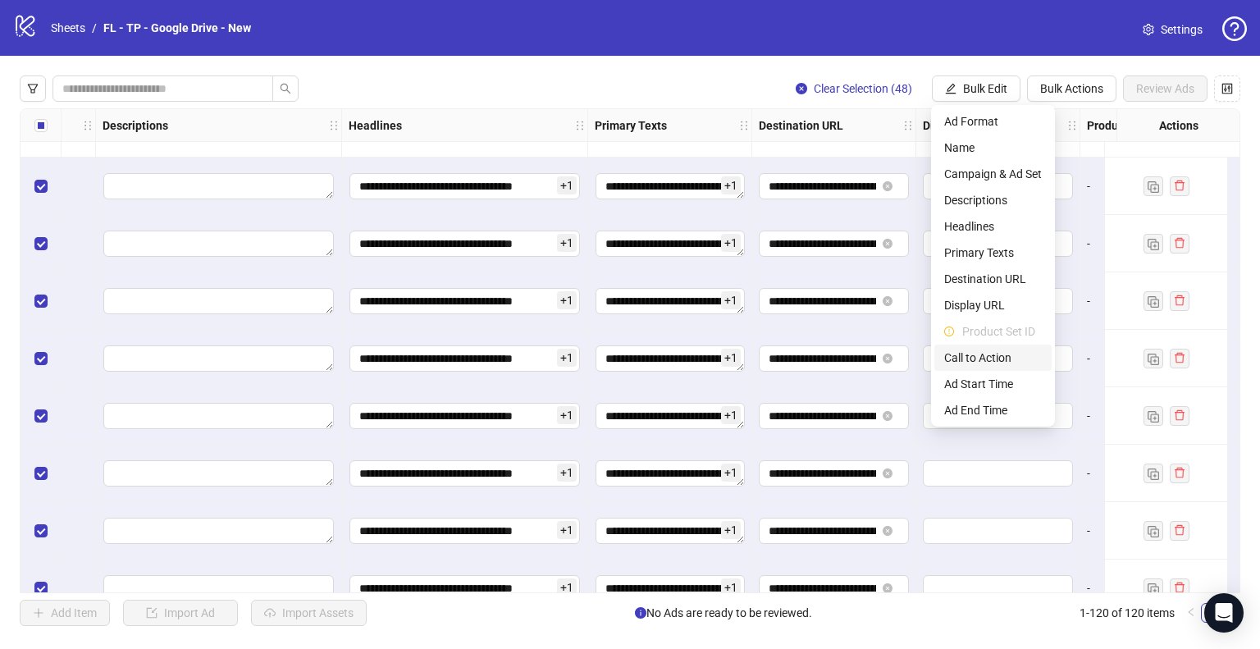
click at [974, 363] on span "Call to Action" at bounding box center [993, 358] width 98 height 18
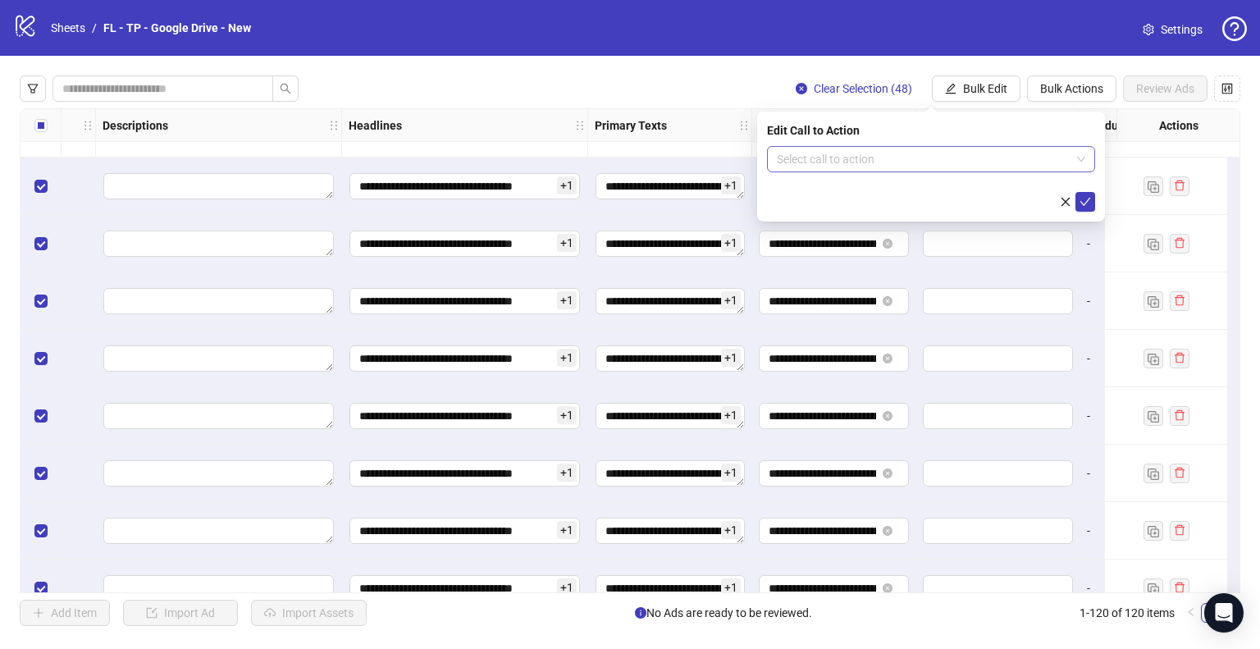
click at [893, 159] on input "search" at bounding box center [924, 159] width 294 height 25
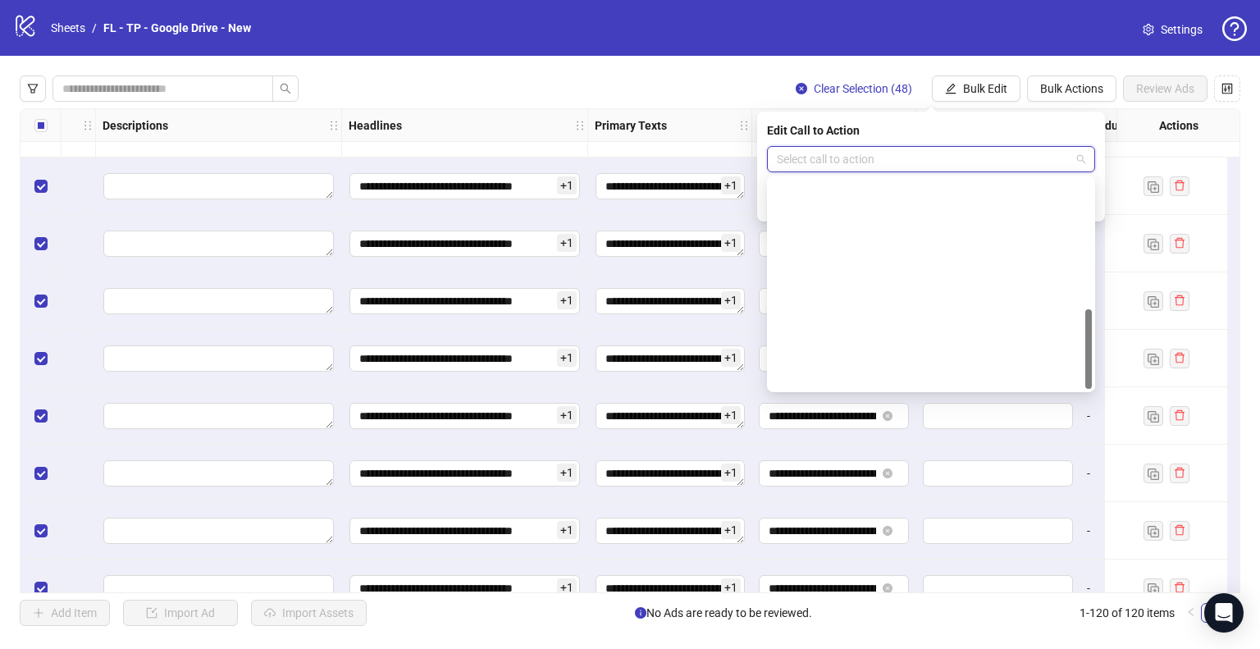
scroll to position [341, 0]
click at [811, 249] on div "Shop now" at bounding box center [931, 244] width 302 height 18
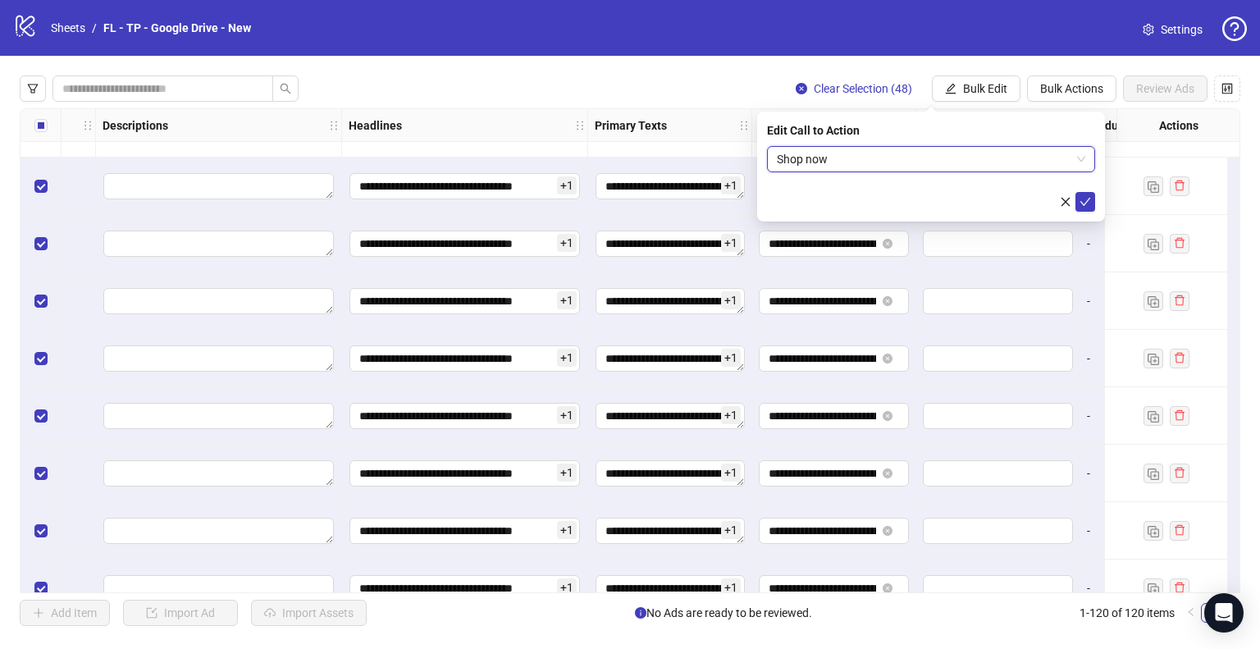
click at [846, 181] on form "Shop now Shop now" at bounding box center [931, 179] width 328 height 66
click at [1086, 205] on icon "check" at bounding box center [1085, 201] width 11 height 11
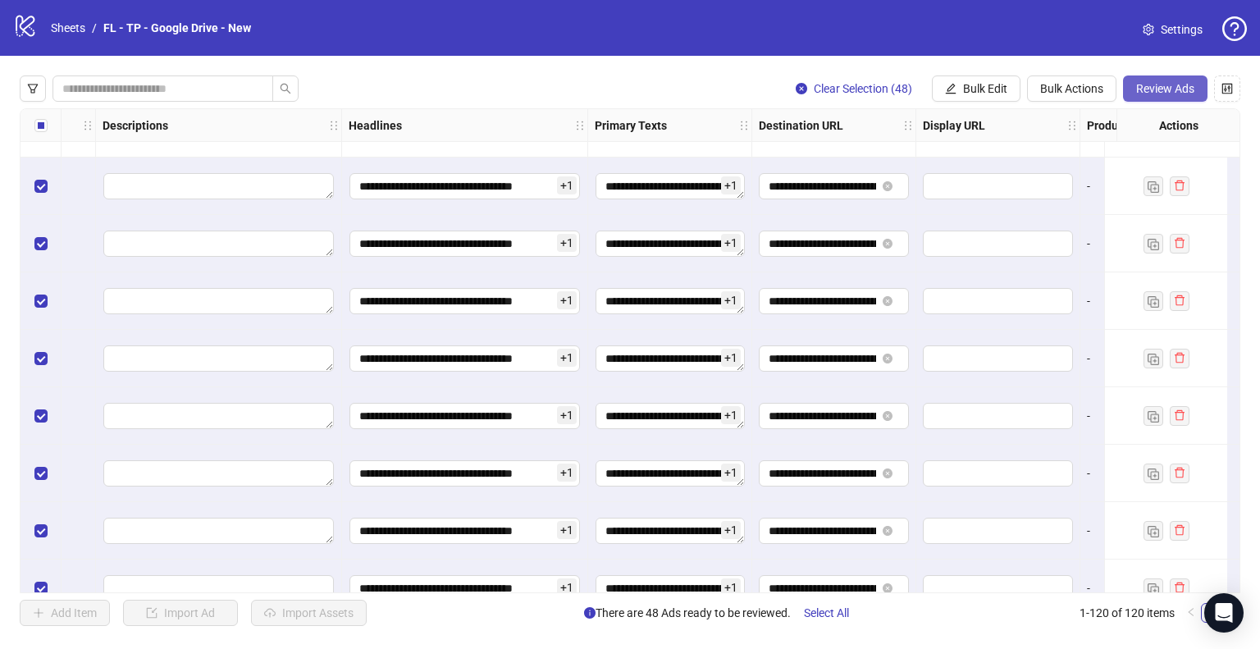
click at [1163, 94] on span "Review Ads" at bounding box center [1165, 88] width 58 height 13
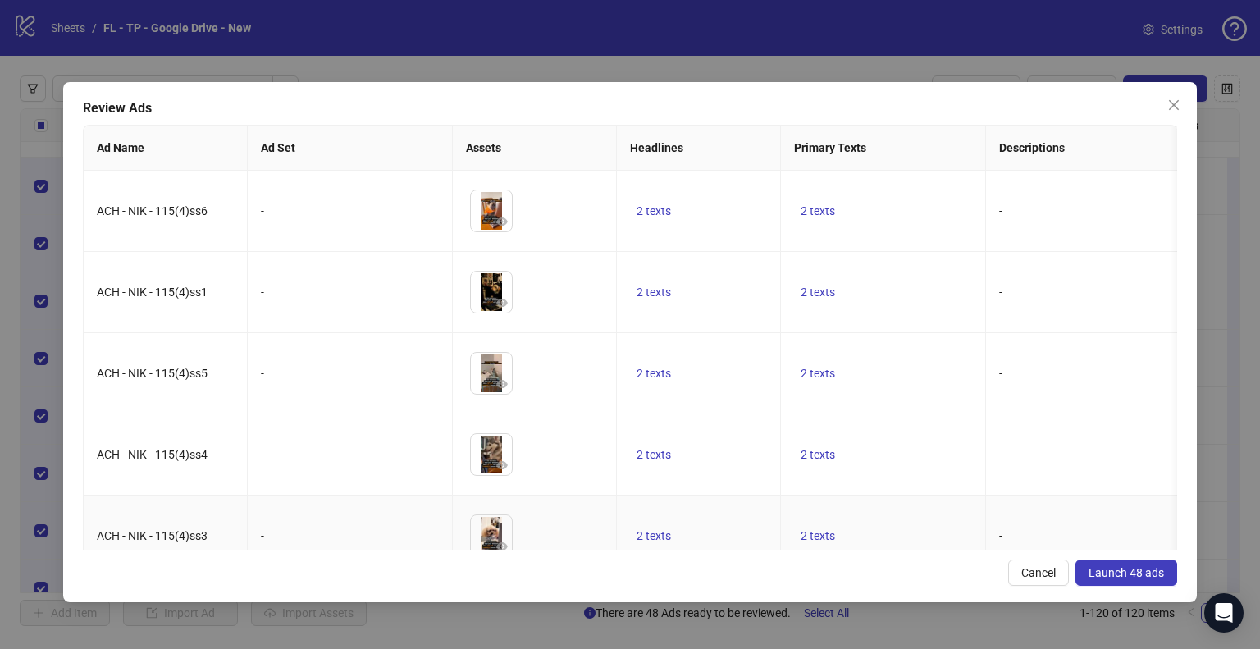
click at [1122, 571] on span "Launch 48 ads" at bounding box center [1126, 572] width 75 height 13
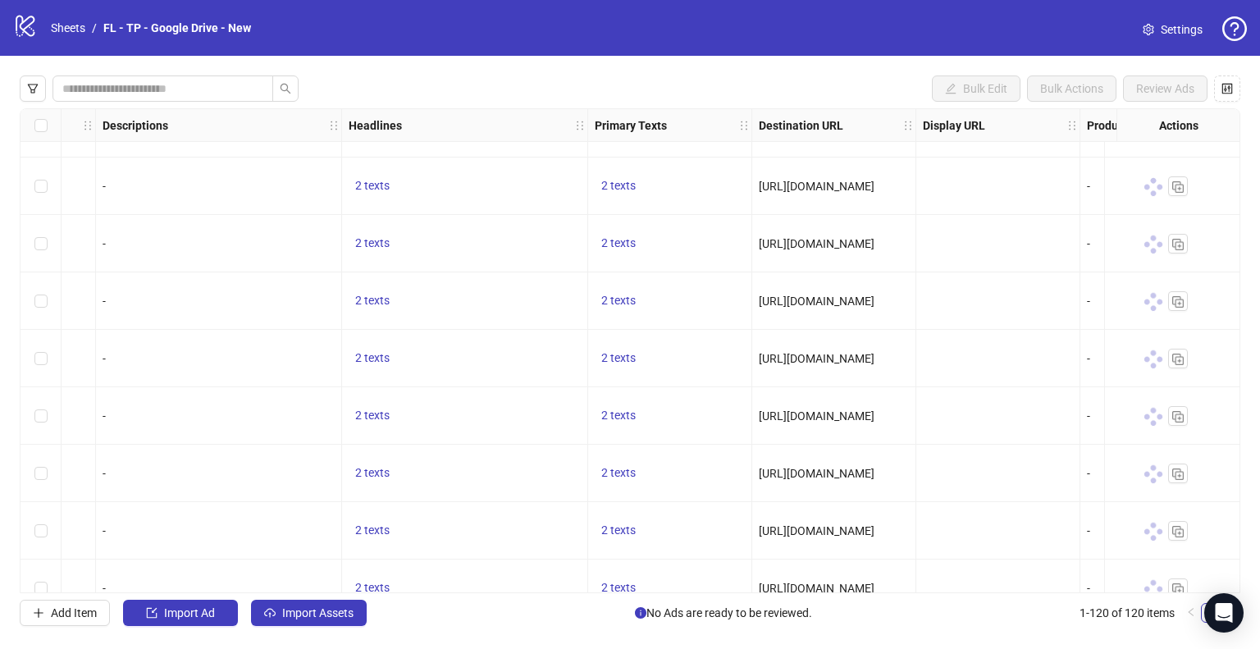
scroll to position [4122, 876]
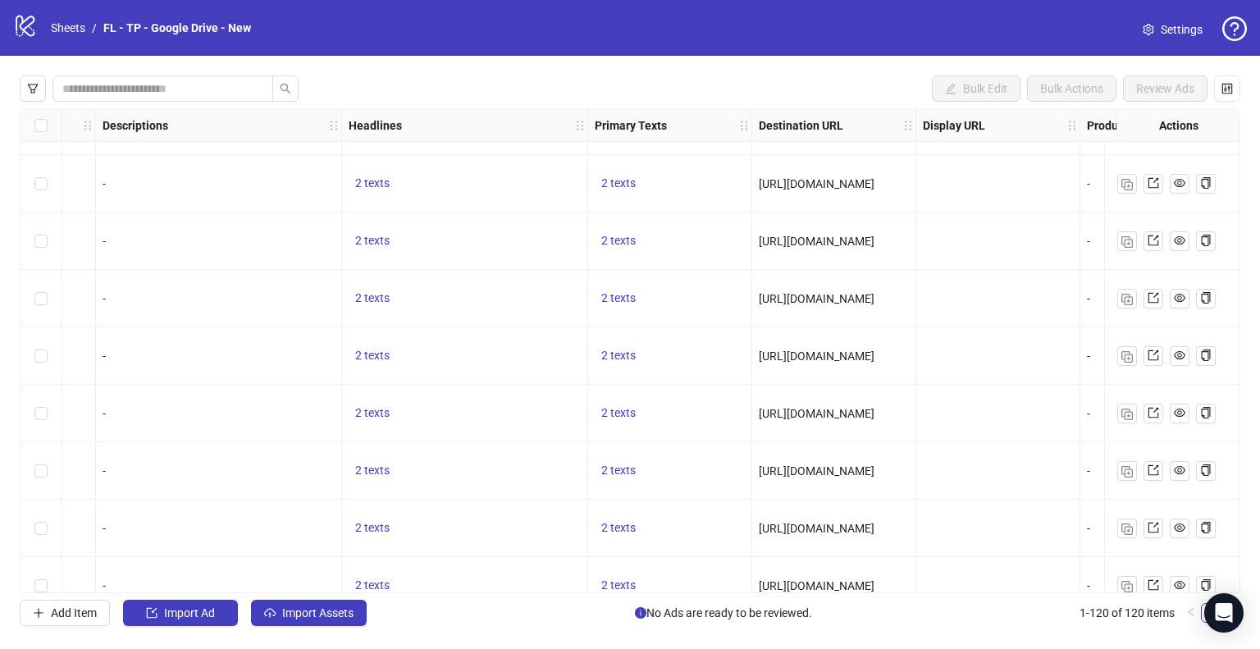
click at [465, 386] on div "2 texts" at bounding box center [465, 413] width 246 height 57
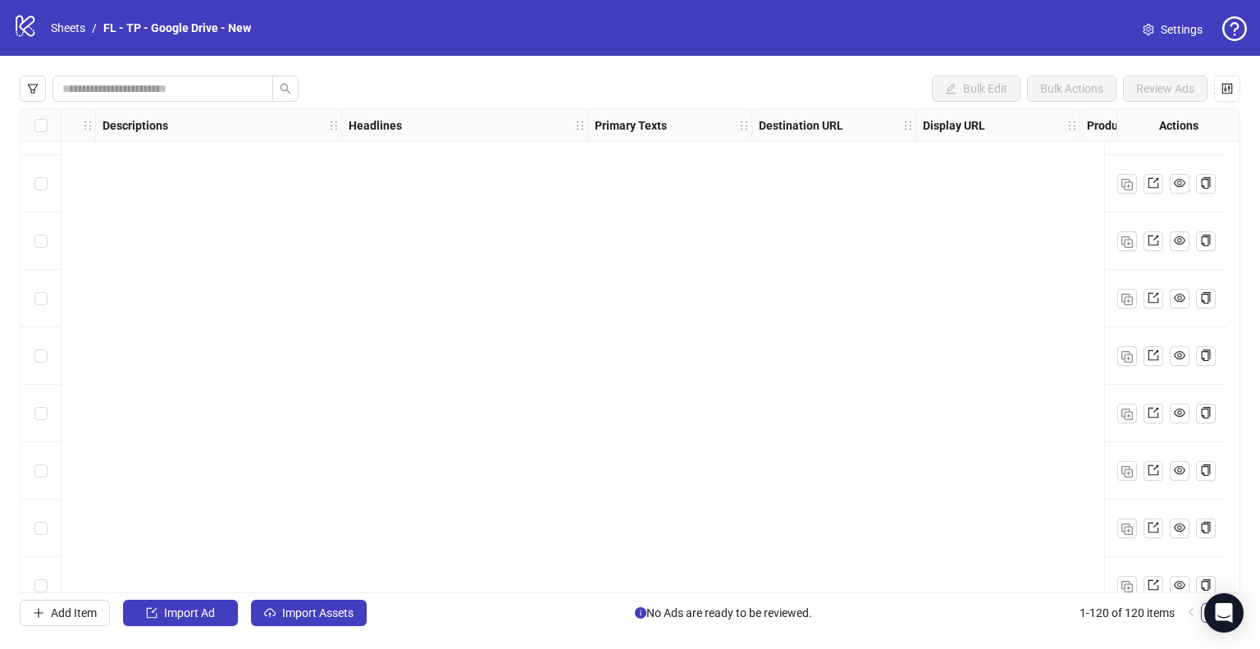
scroll to position [6447, 876]
